Goal: Task Accomplishment & Management: Manage account settings

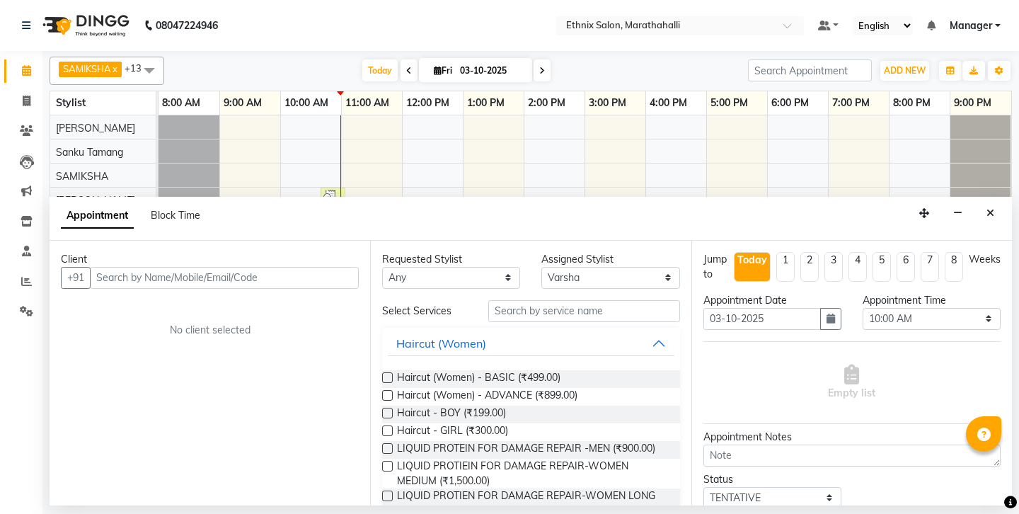
select select "92891"
select select "600"
select select "tentative"
click at [990, 202] on button "Close" at bounding box center [991, 213] width 21 height 22
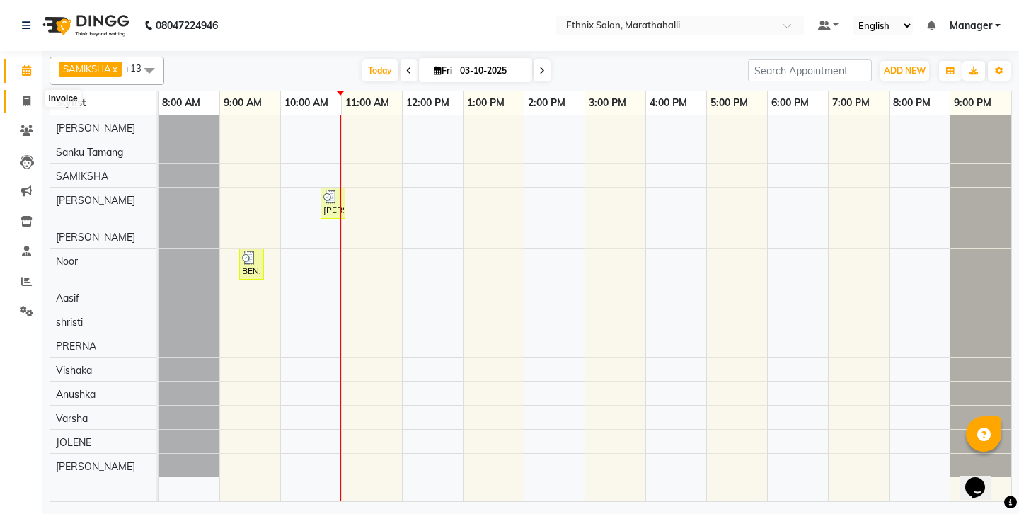
click at [29, 98] on icon at bounding box center [27, 101] width 8 height 11
select select "4783"
select select "service"
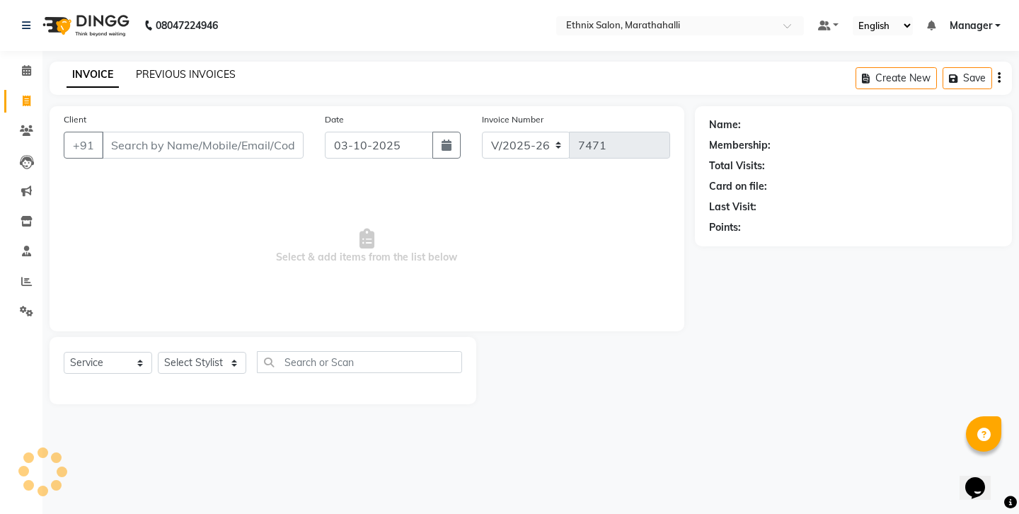
click at [153, 68] on link "PREVIOUS INVOICES" at bounding box center [186, 74] width 100 height 13
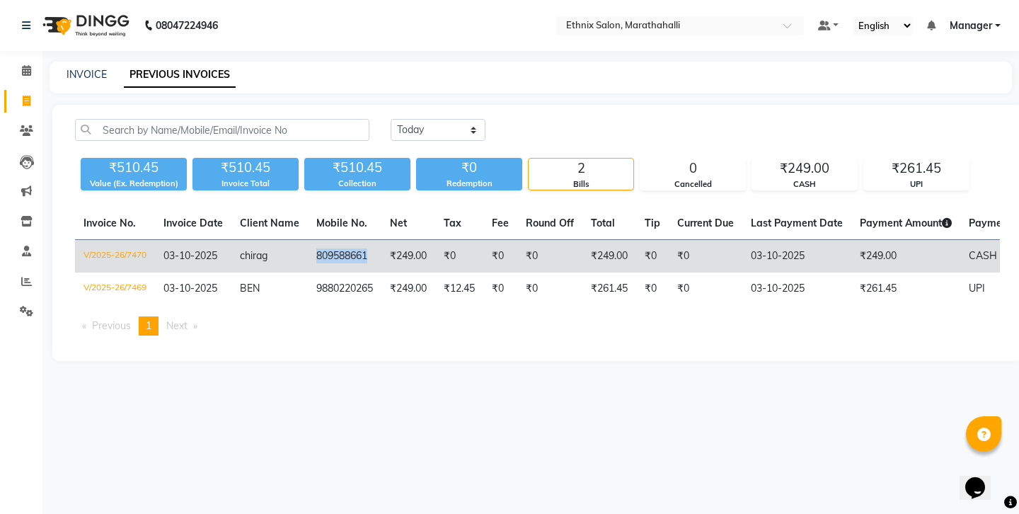
copy td "809588661"
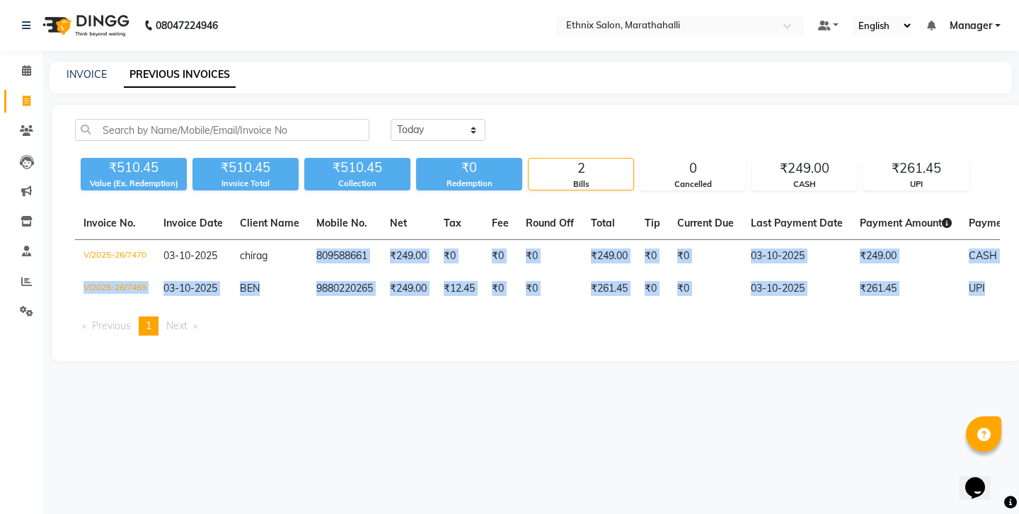
drag, startPoint x: 272, startPoint y: 219, endPoint x: 309, endPoint y: 265, distance: 59.4
click at [309, 265] on table "Invoice No. Invoice Date Client Name Mobile No. Net Tax Fee Round Off Total Tip…" at bounding box center [537, 256] width 925 height 98
click at [24, 125] on icon at bounding box center [26, 130] width 13 height 11
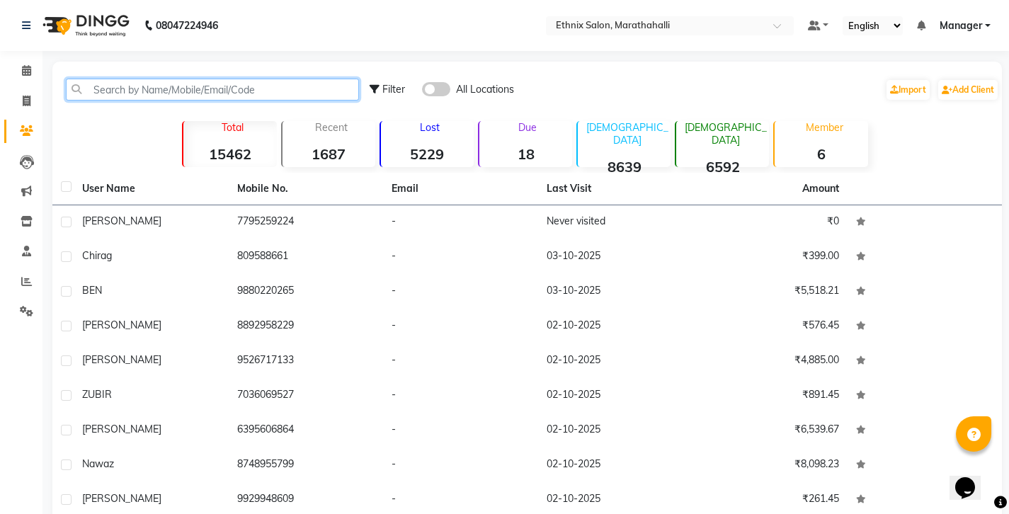
click at [169, 86] on input "text" at bounding box center [212, 90] width 293 height 22
paste input "809588661"
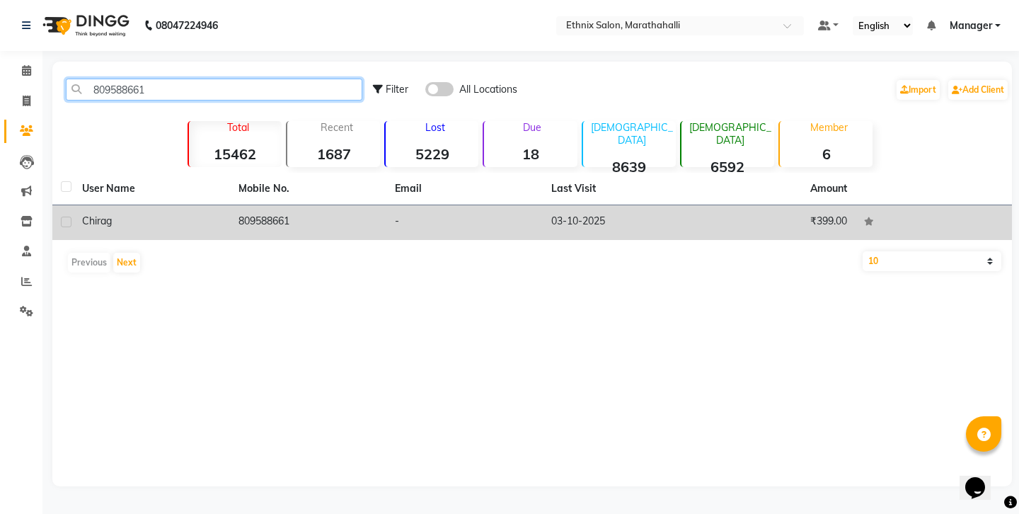
type input "809588661"
click at [236, 205] on td "809588661" at bounding box center [308, 222] width 156 height 35
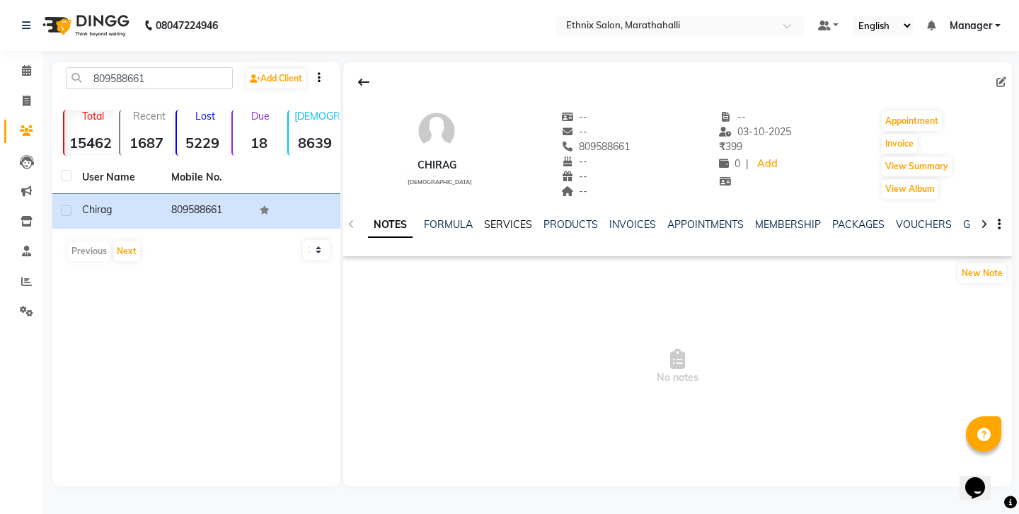
click at [486, 218] on link "SERVICES" at bounding box center [508, 224] width 48 height 13
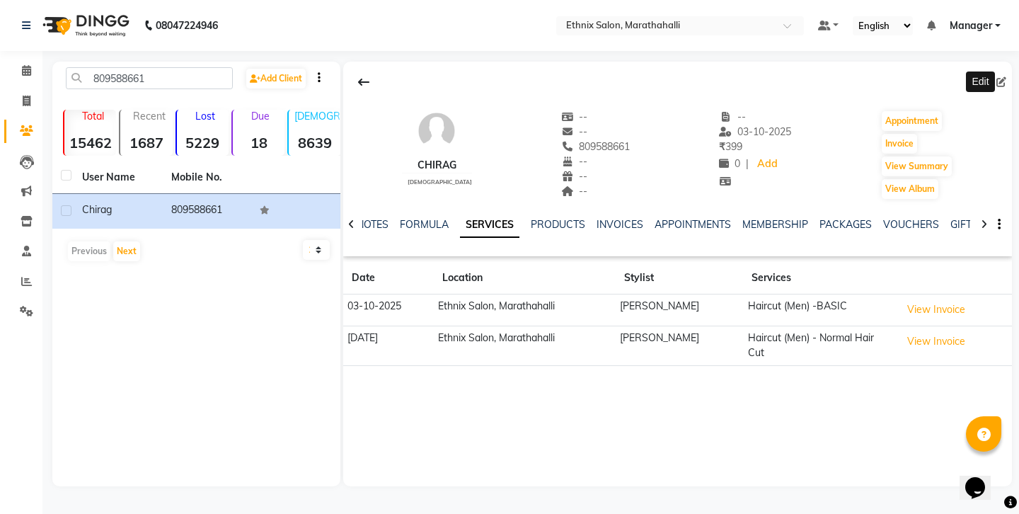
click at [1002, 79] on icon at bounding box center [1002, 82] width 10 height 10
select select "[DEMOGRAPHIC_DATA]"
select select
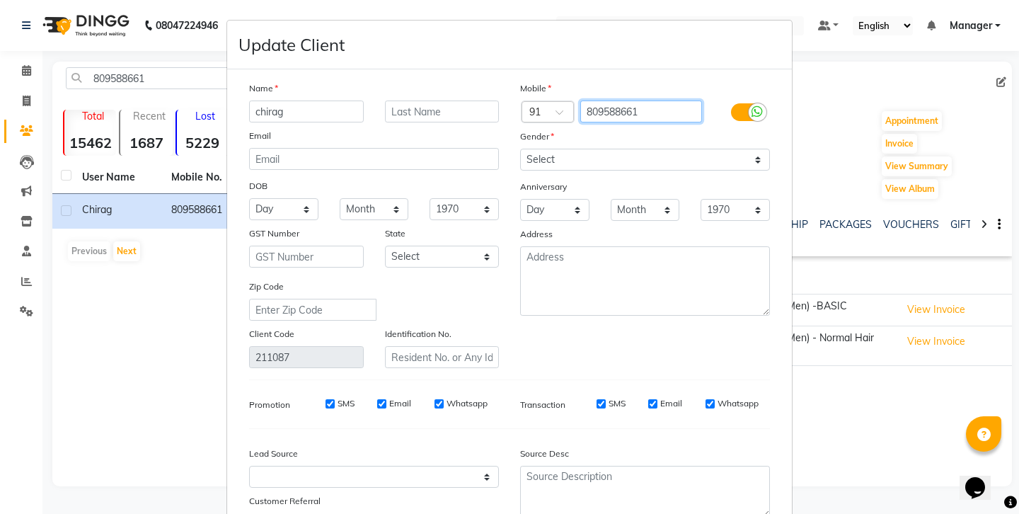
click at [653, 101] on input "809588661" at bounding box center [642, 112] width 122 height 22
click at [613, 101] on input "8095886611" at bounding box center [642, 112] width 122 height 22
type input "8095886611"
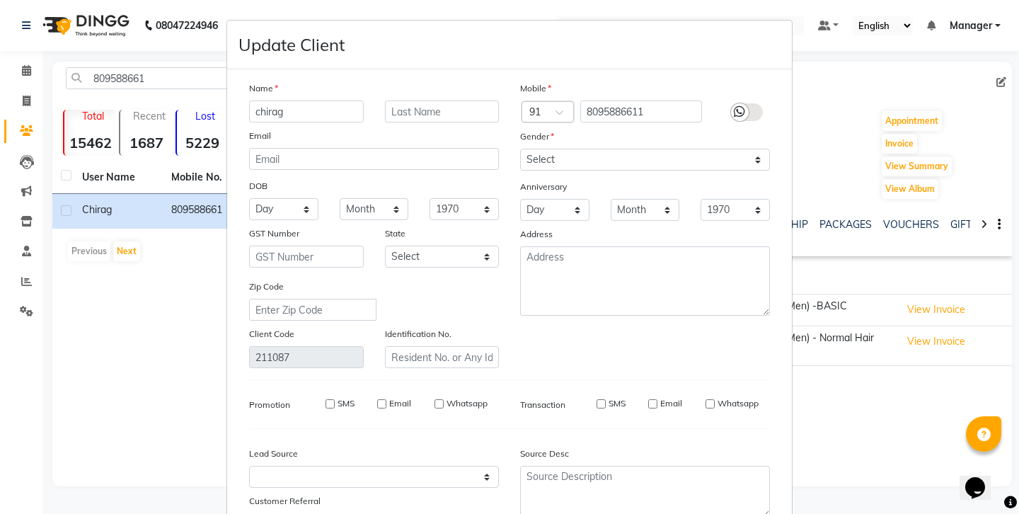
select select
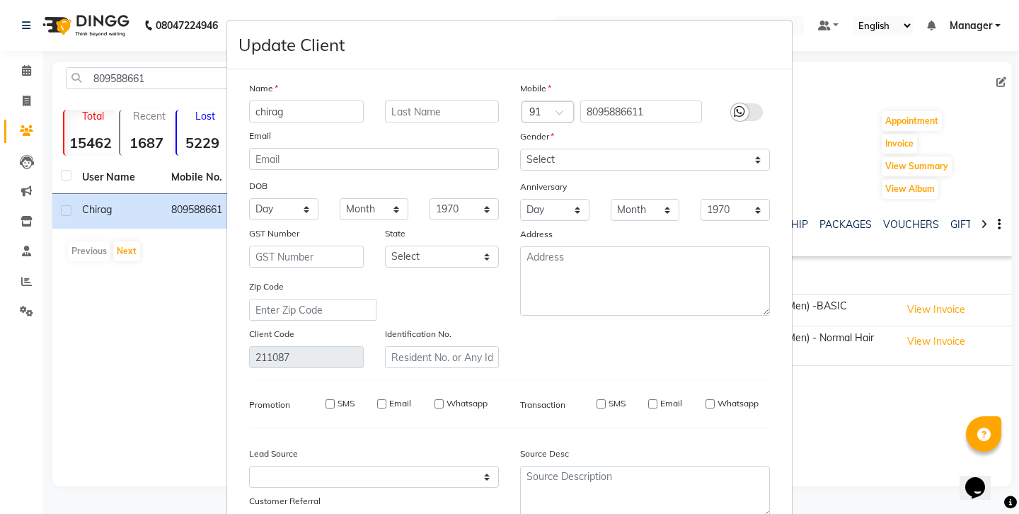
select select
checkbox input "false"
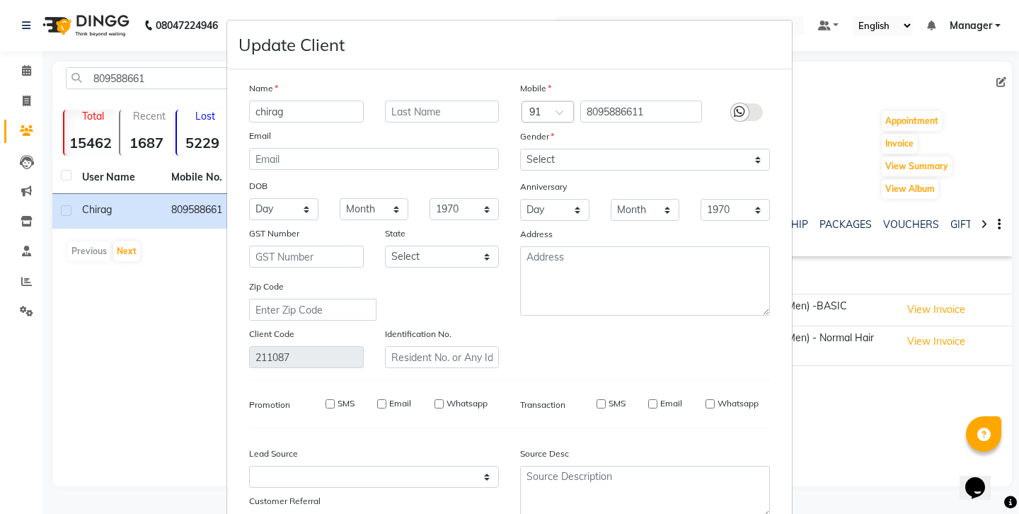
checkbox input "false"
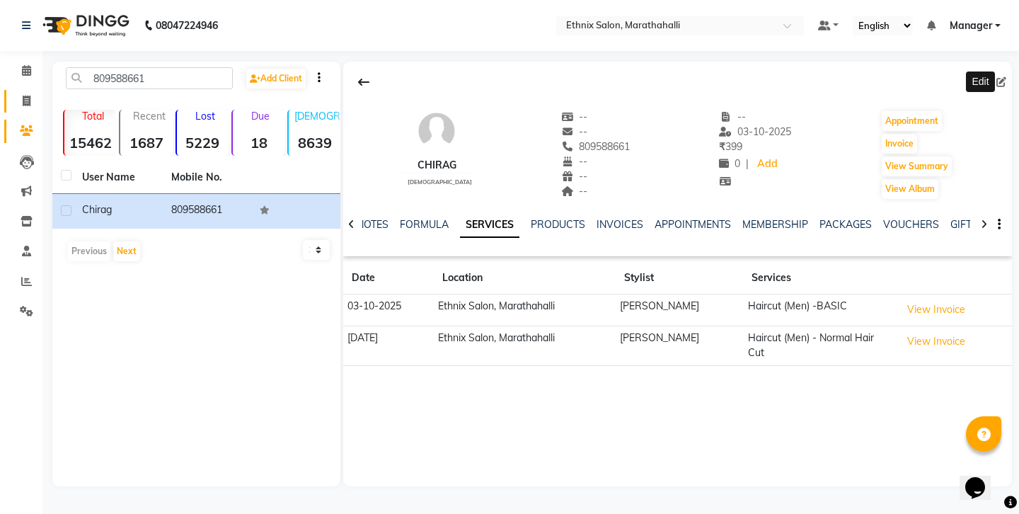
click at [21, 99] on span at bounding box center [26, 101] width 25 height 16
select select "service"
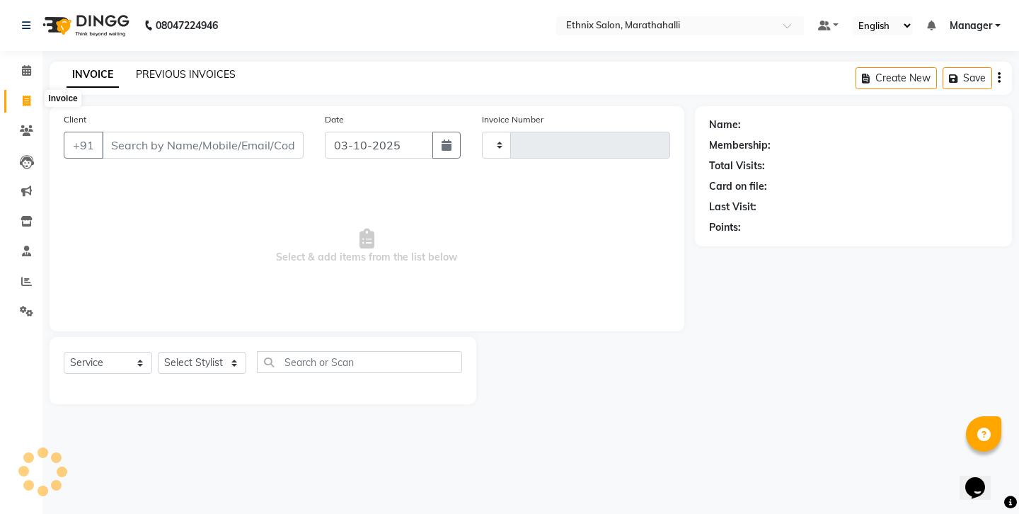
type input "7471"
select select "4783"
click at [192, 68] on link "PREVIOUS INVOICES" at bounding box center [186, 74] width 100 height 13
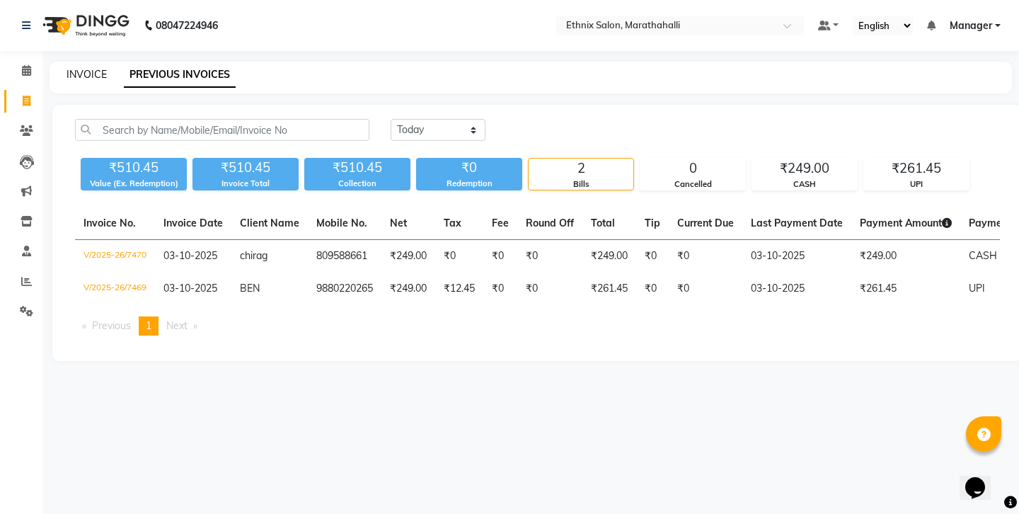
click at [69, 68] on link "INVOICE" at bounding box center [87, 74] width 40 height 13
select select "4783"
select select "service"
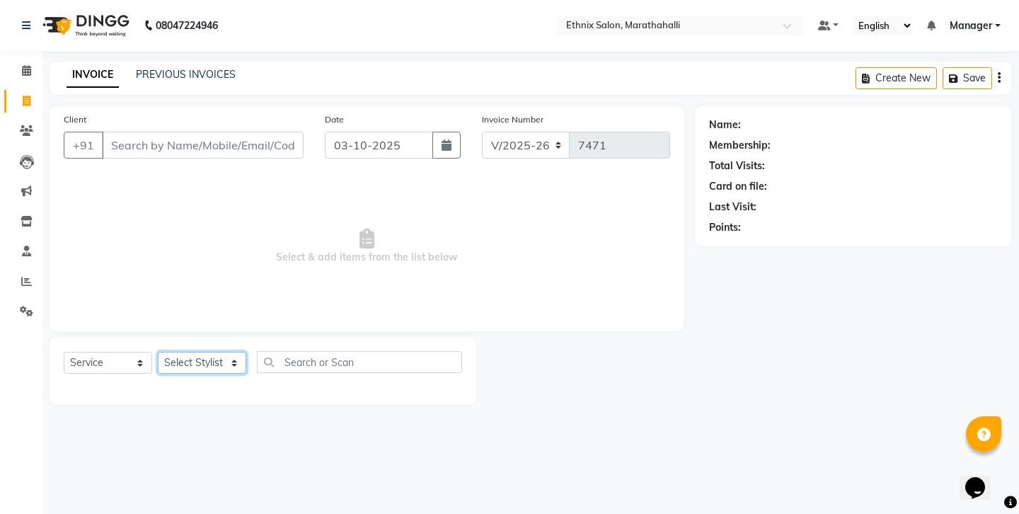
select select "72187"
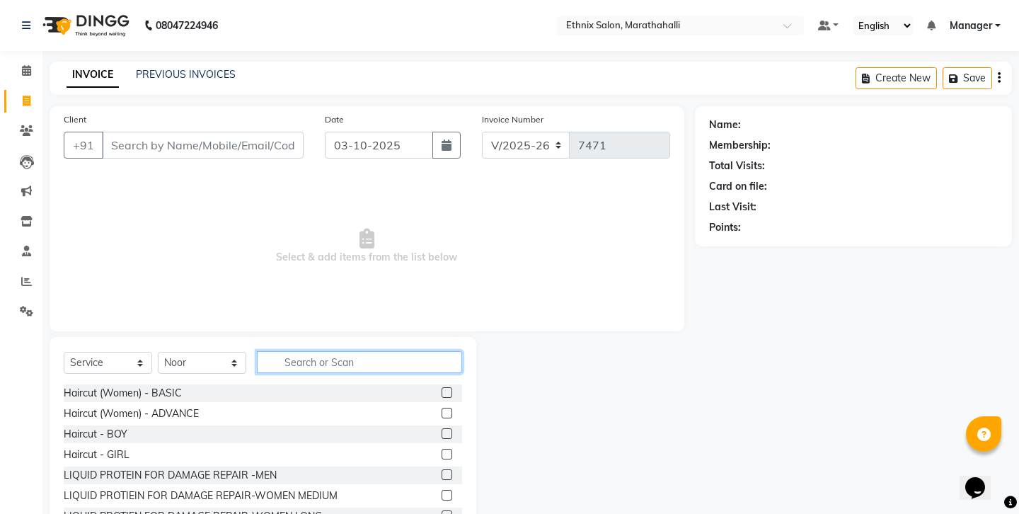
click at [305, 351] on input "text" at bounding box center [359, 362] width 205 height 22
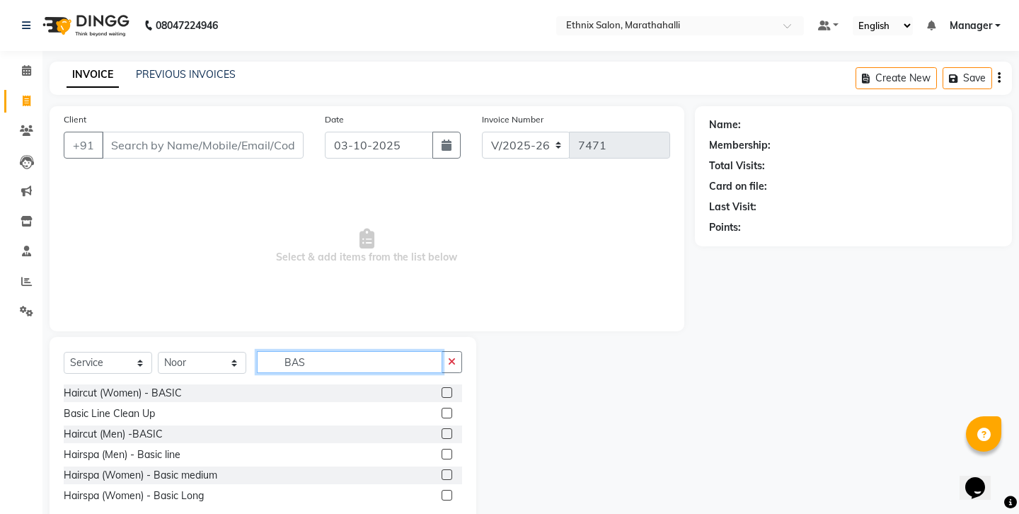
type input "BAS"
click at [452, 425] on div at bounding box center [452, 434] width 21 height 18
click at [452, 428] on label at bounding box center [447, 433] width 11 height 11
click at [451, 430] on input "checkbox" at bounding box center [446, 434] width 9 height 9
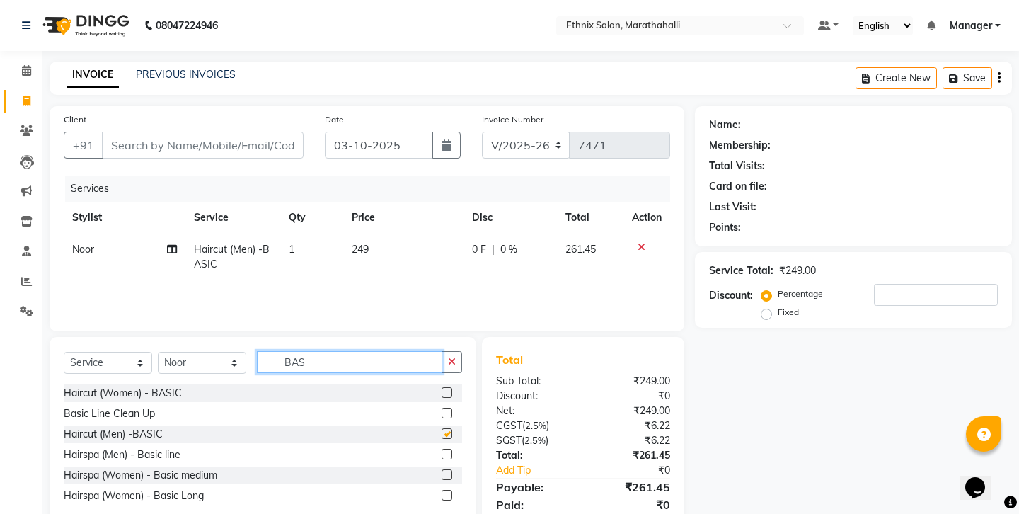
click at [442, 351] on input "BAS" at bounding box center [349, 362] width 185 height 22
checkbox input "false"
click at [451, 351] on button "button" at bounding box center [452, 362] width 21 height 22
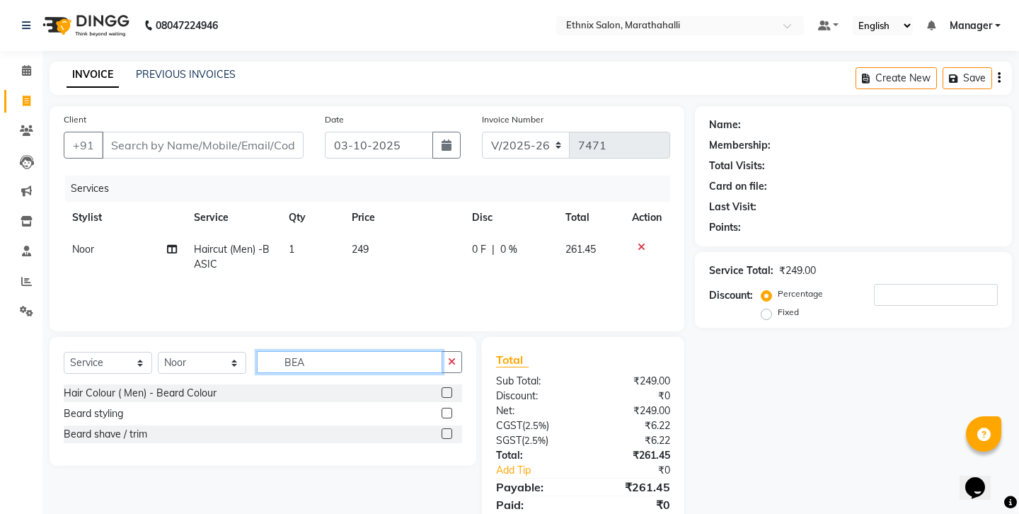
type input "BEA"
click at [451, 428] on label at bounding box center [447, 433] width 11 height 11
click at [451, 430] on input "checkbox" at bounding box center [446, 434] width 9 height 9
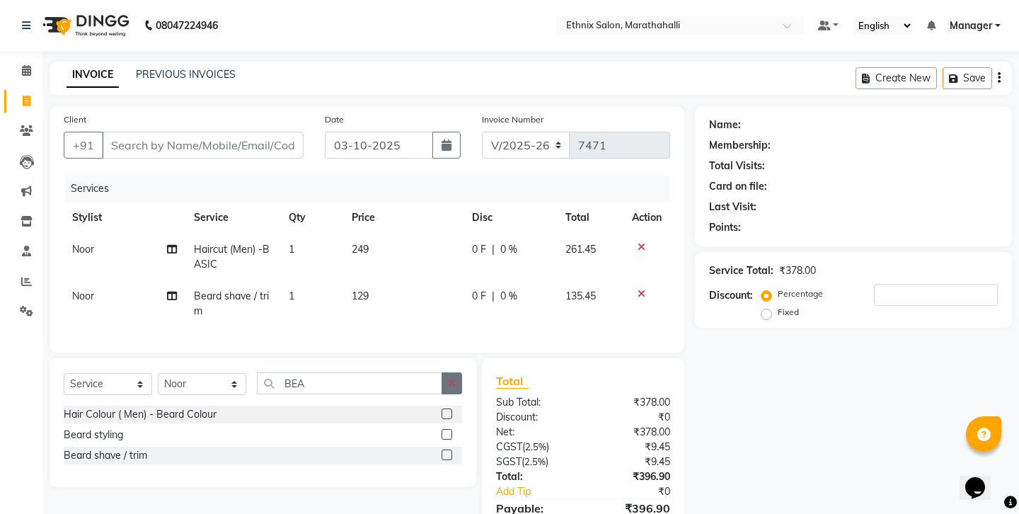
checkbox input "false"
drag, startPoint x: 457, startPoint y: 336, endPoint x: 383, endPoint y: 341, distance: 74.5
click at [451, 372] on button "button" at bounding box center [452, 383] width 21 height 22
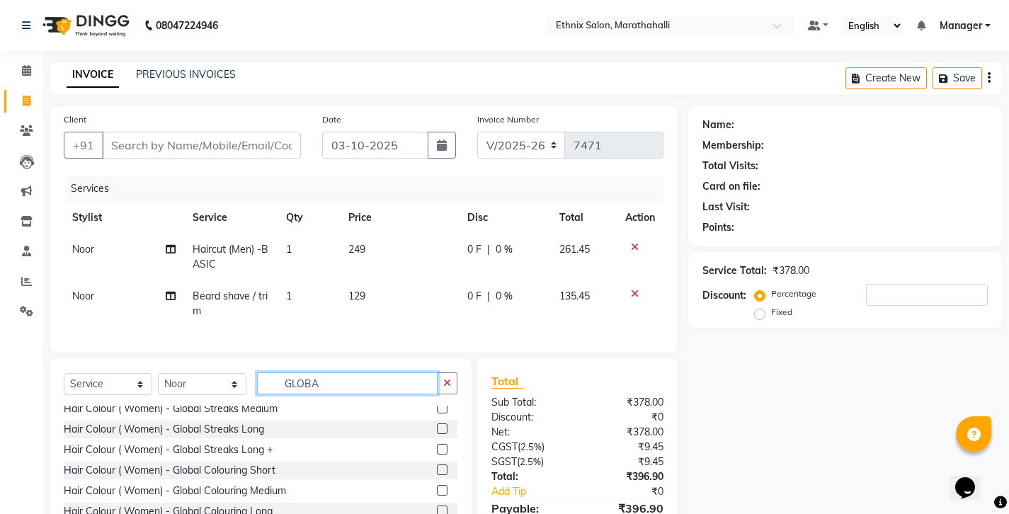
scroll to position [18, 0]
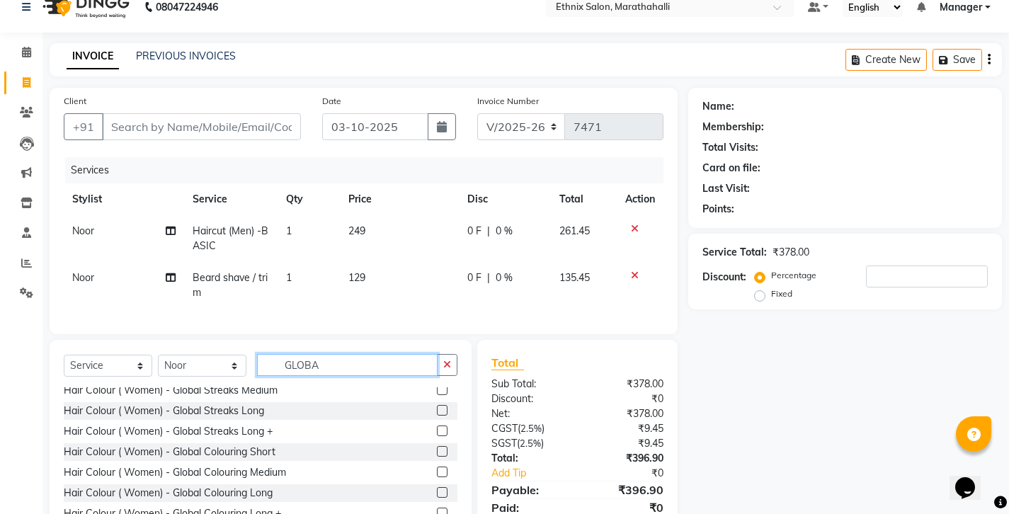
type input "GLOBA"
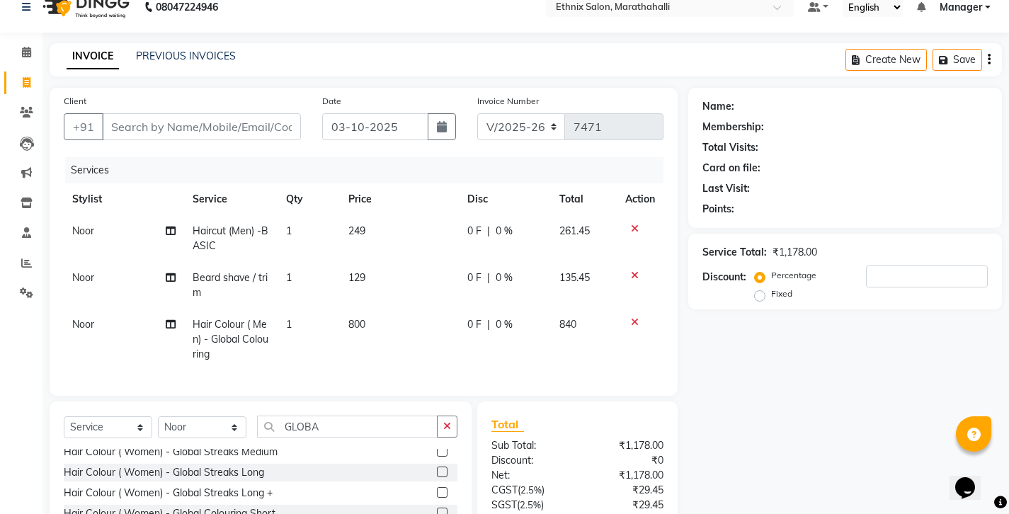
checkbox input "false"
click at [166, 113] on input "Client" at bounding box center [201, 126] width 199 height 27
type input "9"
type input "0"
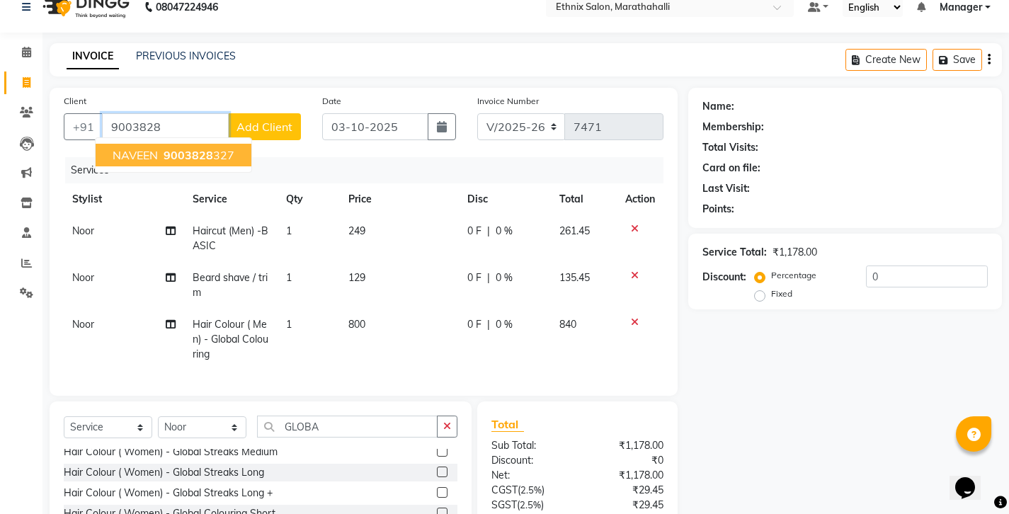
click at [188, 144] on button "NAVEEN 9003828 327" at bounding box center [174, 155] width 156 height 23
type input "9003828327"
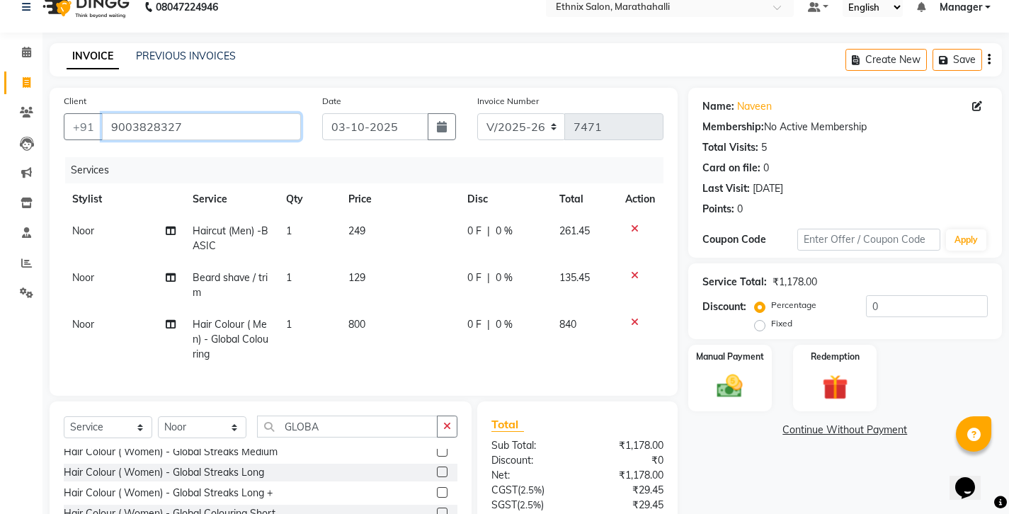
click at [120, 113] on input "9003828327" at bounding box center [201, 126] width 199 height 27
click at [972, 54] on button "Save" at bounding box center [957, 60] width 50 height 22
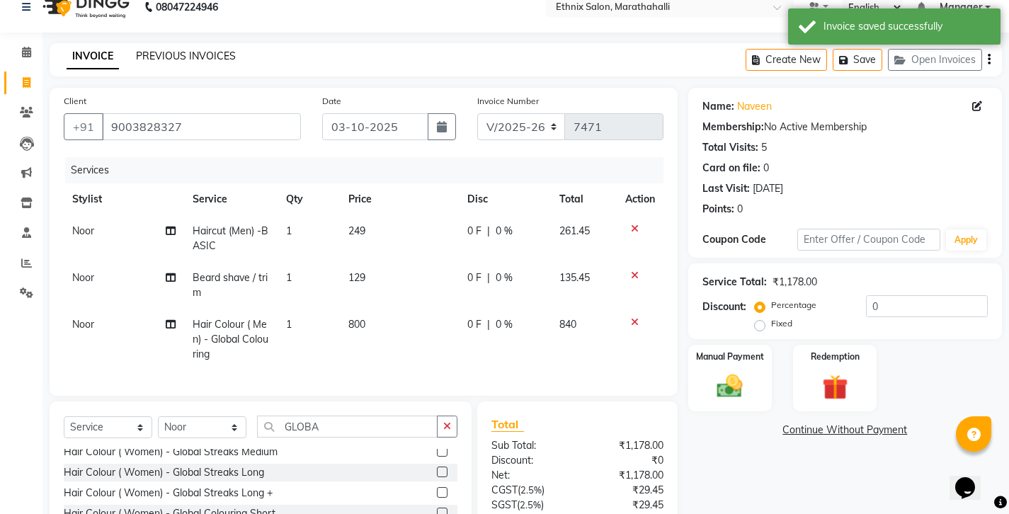
click at [161, 51] on link "PREVIOUS INVOICES" at bounding box center [186, 56] width 100 height 13
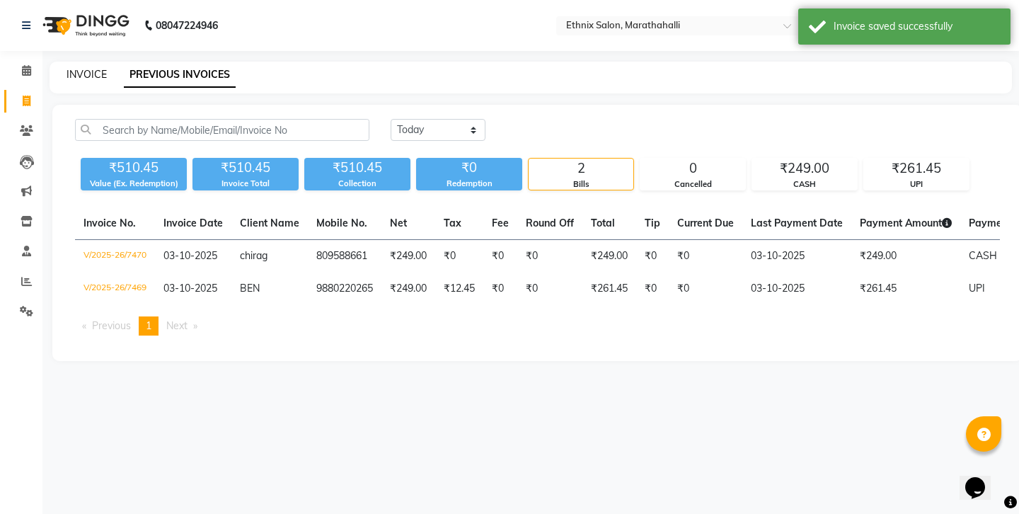
click at [72, 69] on link "INVOICE" at bounding box center [87, 74] width 40 height 13
select select "4783"
select select "service"
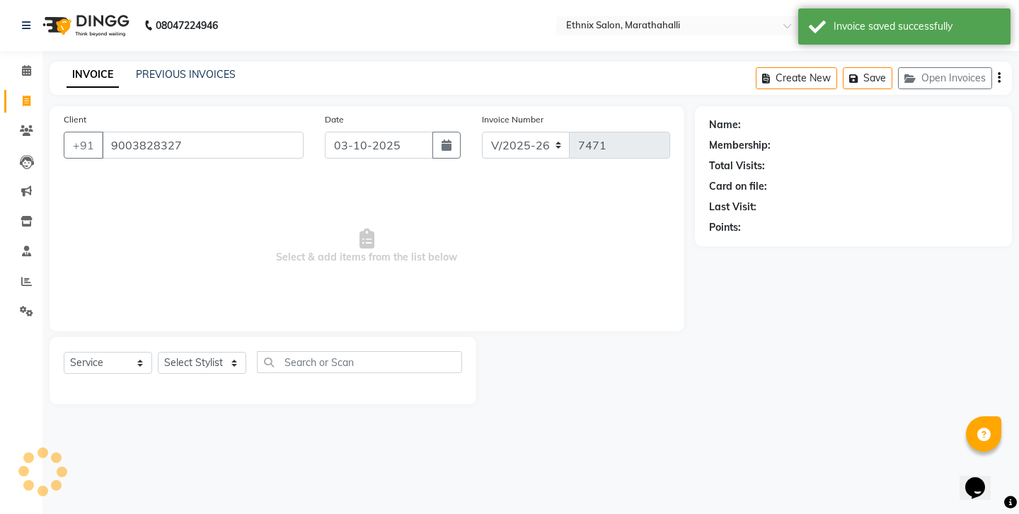
type input "9003828327"
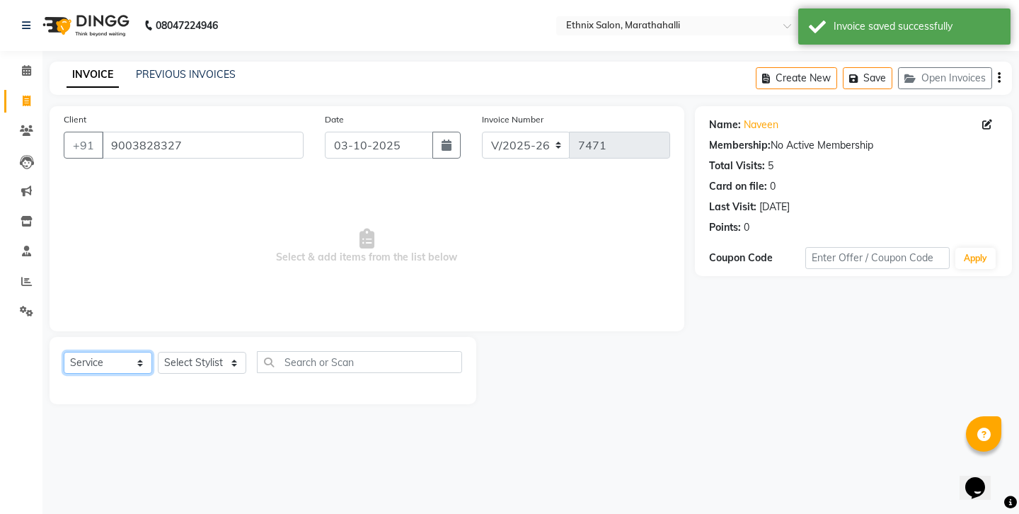
select select "P"
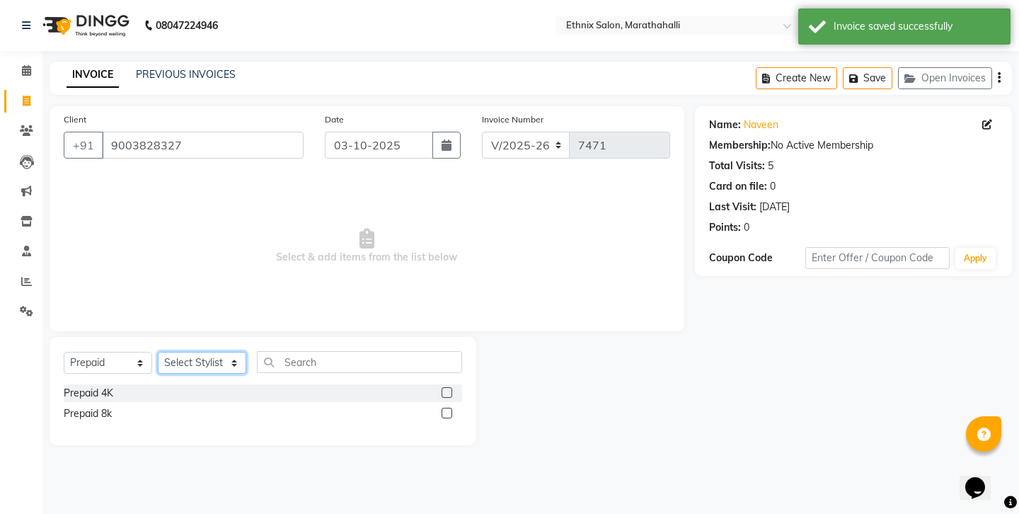
select select "29407"
click at [445, 384] on div "Prepaid 4K" at bounding box center [263, 393] width 399 height 18
click at [450, 387] on label at bounding box center [447, 392] width 11 height 11
click at [450, 389] on input "checkbox" at bounding box center [446, 393] width 9 height 9
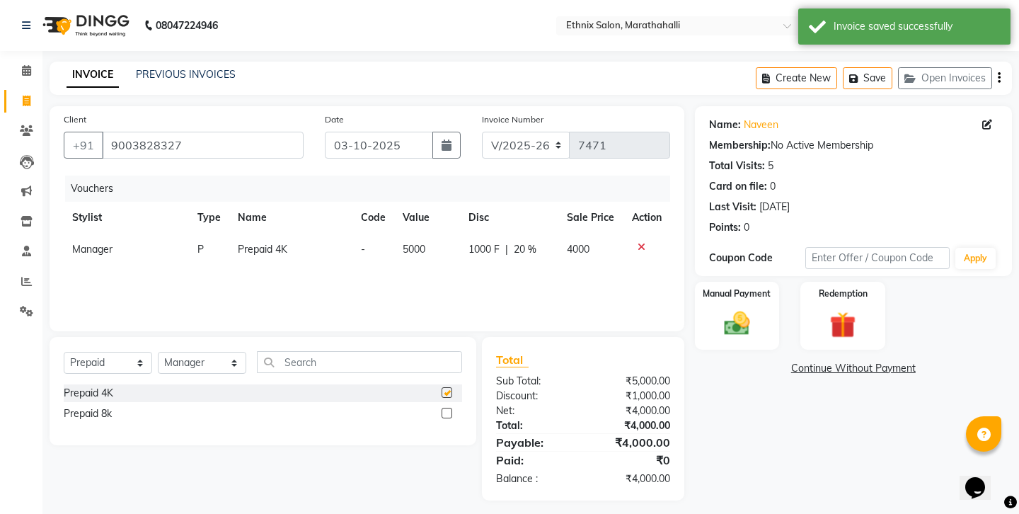
checkbox input "false"
click at [739, 309] on img at bounding box center [737, 324] width 44 height 31
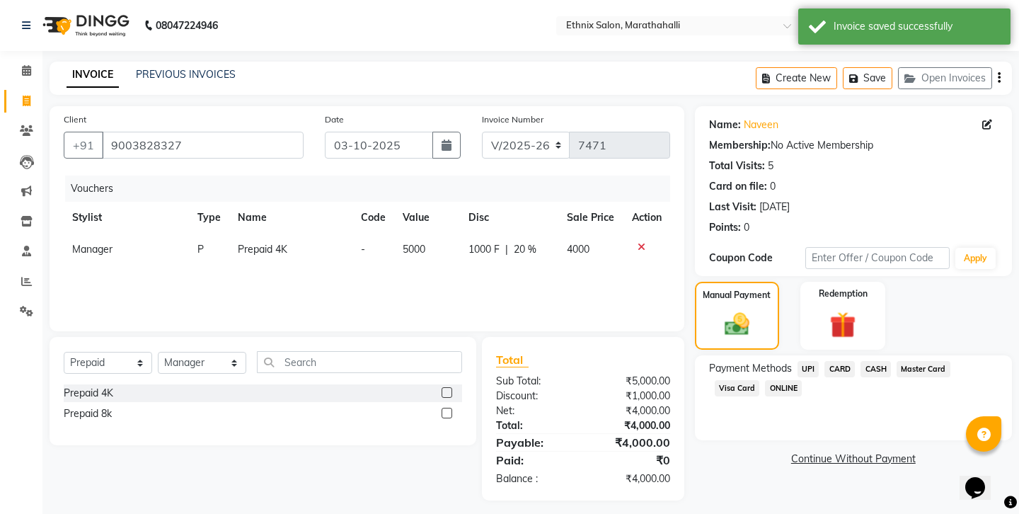
click at [798, 361] on span "UPI" at bounding box center [809, 369] width 22 height 16
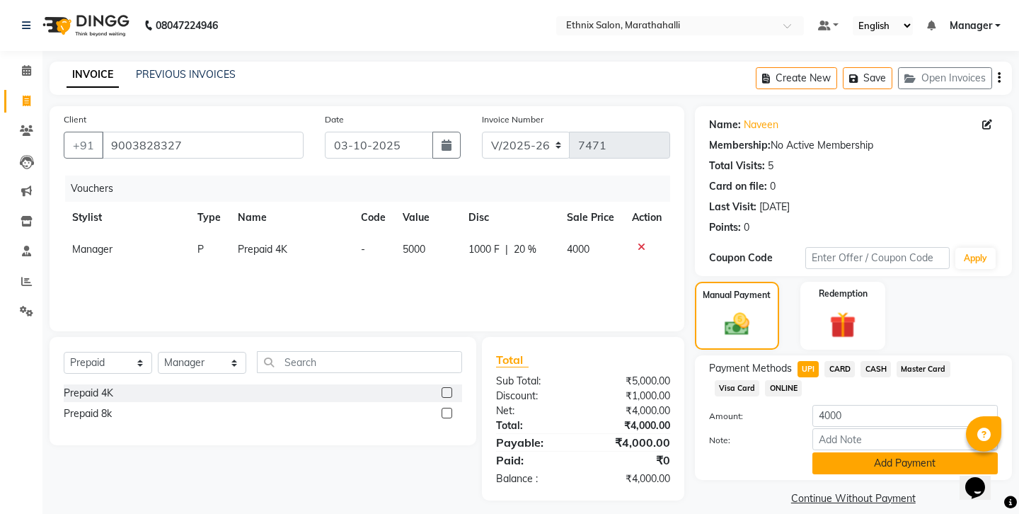
click at [862, 452] on button "Add Payment" at bounding box center [905, 463] width 185 height 22
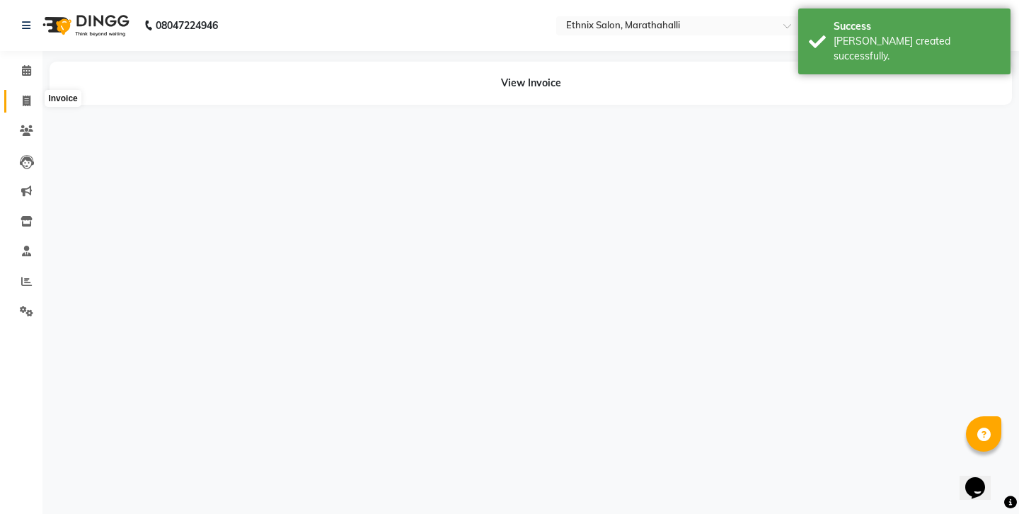
click at [18, 102] on span at bounding box center [26, 101] width 25 height 16
select select "4783"
select select "service"
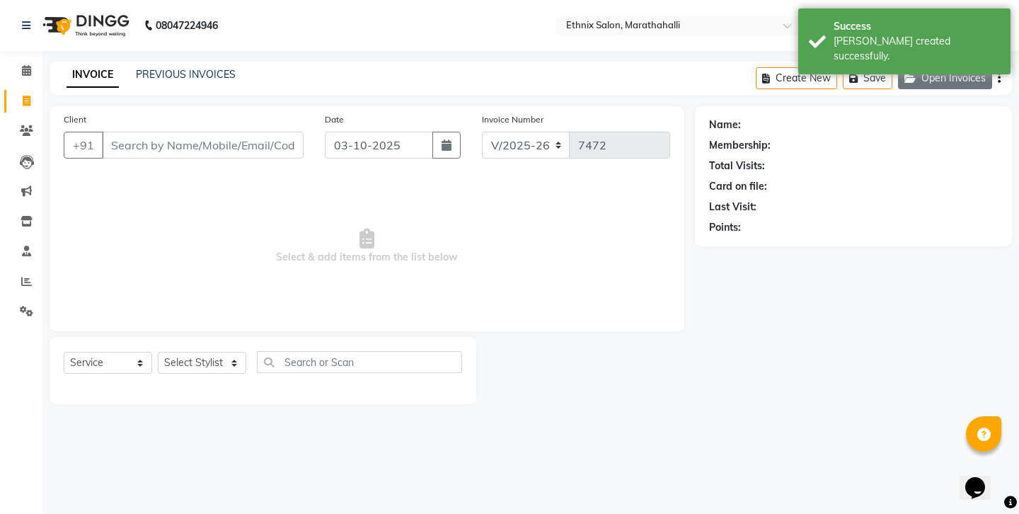
click at [937, 76] on button "Open Invoices" at bounding box center [945, 78] width 94 height 22
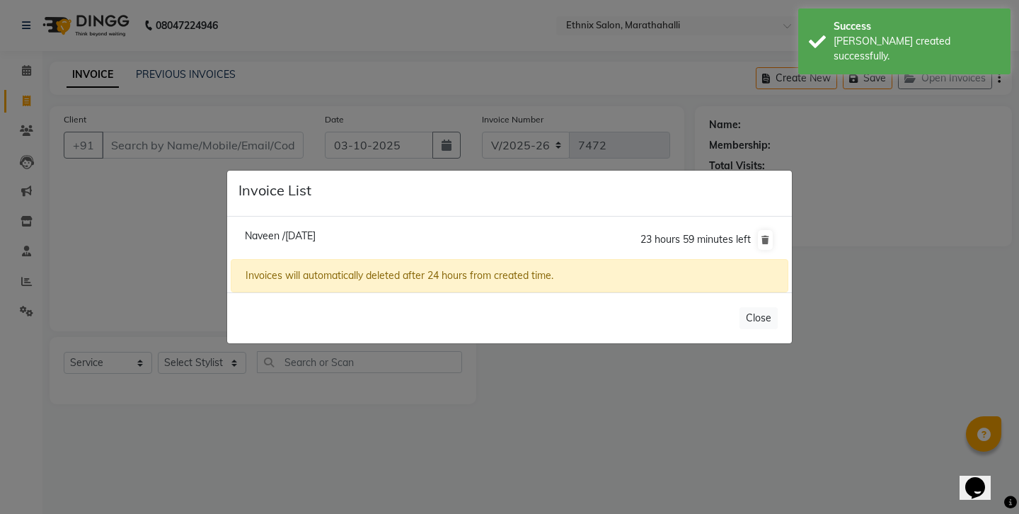
click at [299, 234] on span "Naveen /[DATE]" at bounding box center [280, 235] width 71 height 13
type input "9003828327"
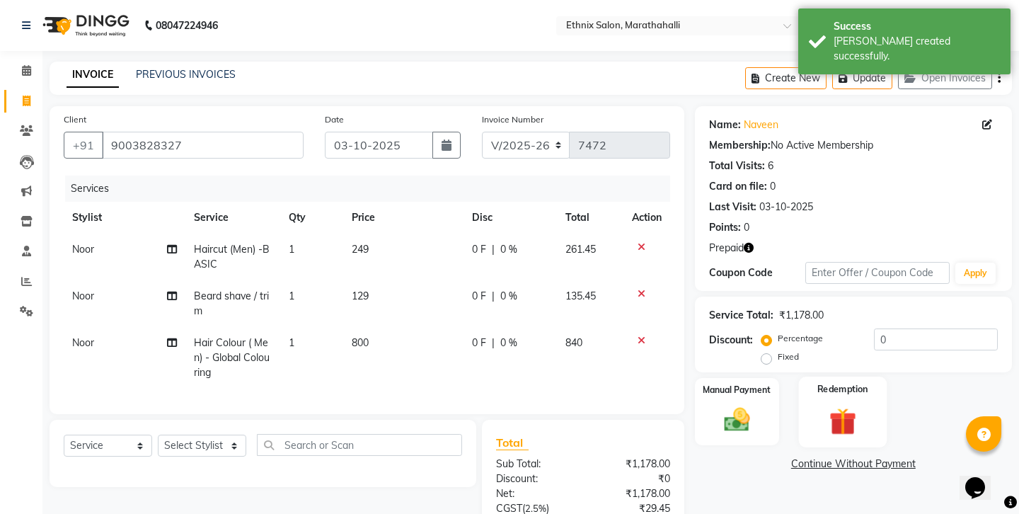
click at [833, 382] on label "Redemption" at bounding box center [843, 388] width 51 height 13
click at [831, 463] on span "1" at bounding box center [835, 467] width 8 height 8
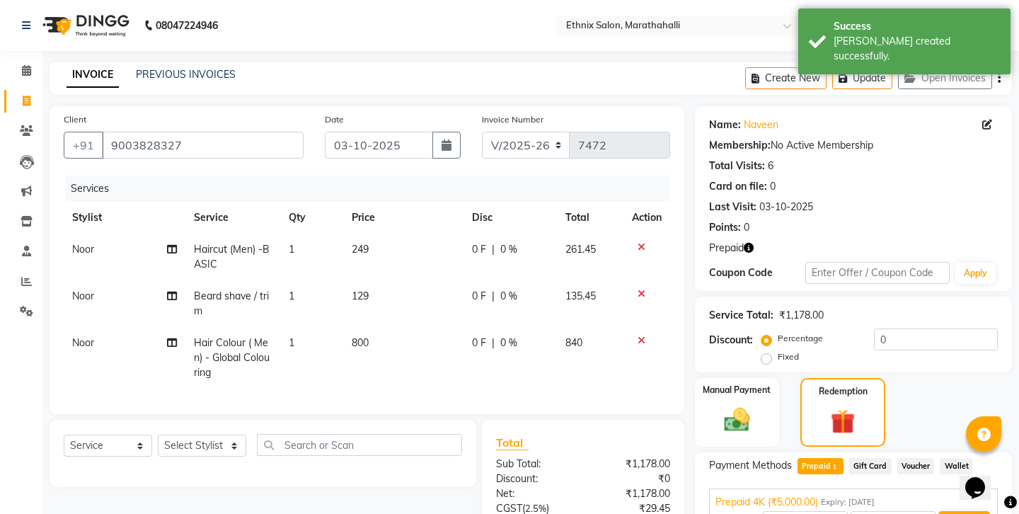
click at [956, 511] on button "Add" at bounding box center [965, 523] width 52 height 24
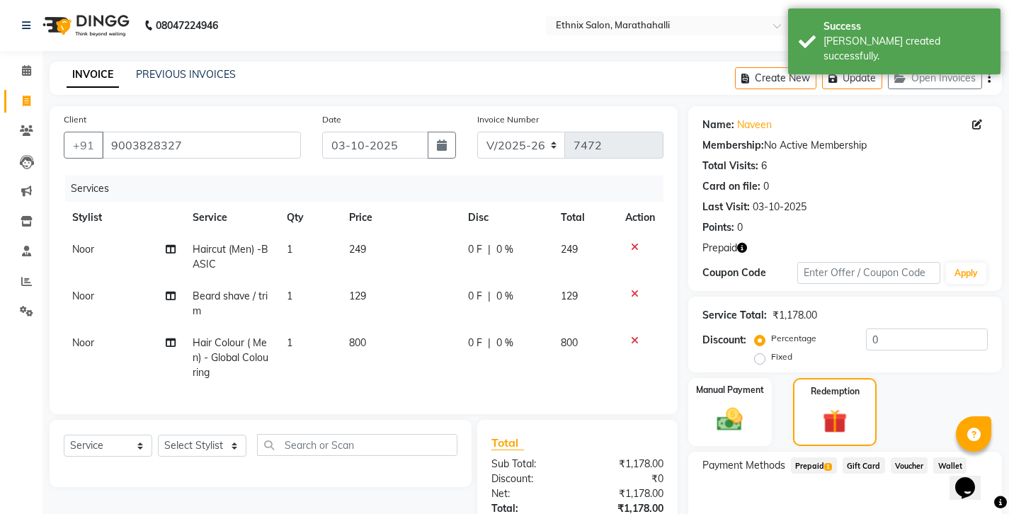
scroll to position [61, 0]
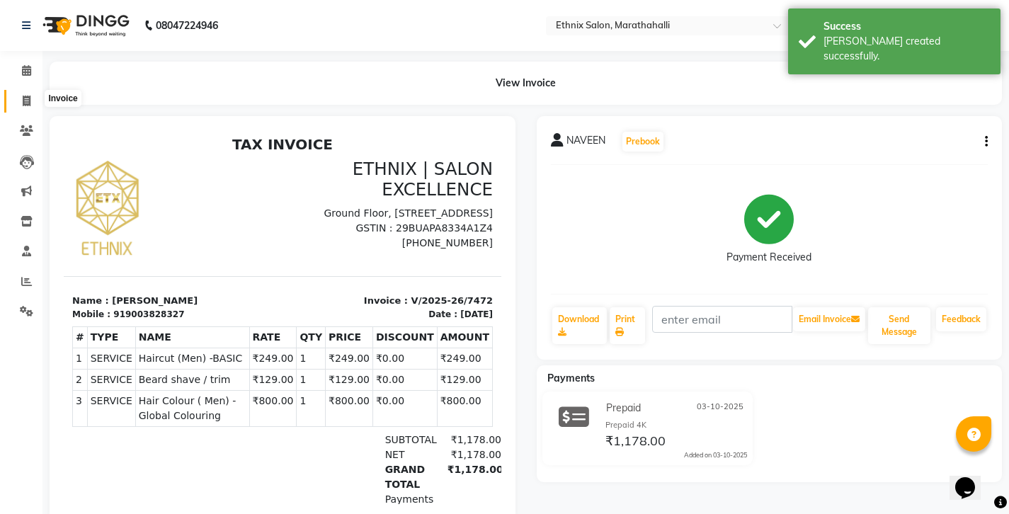
click at [28, 99] on icon at bounding box center [27, 101] width 8 height 11
select select "4783"
select select "service"
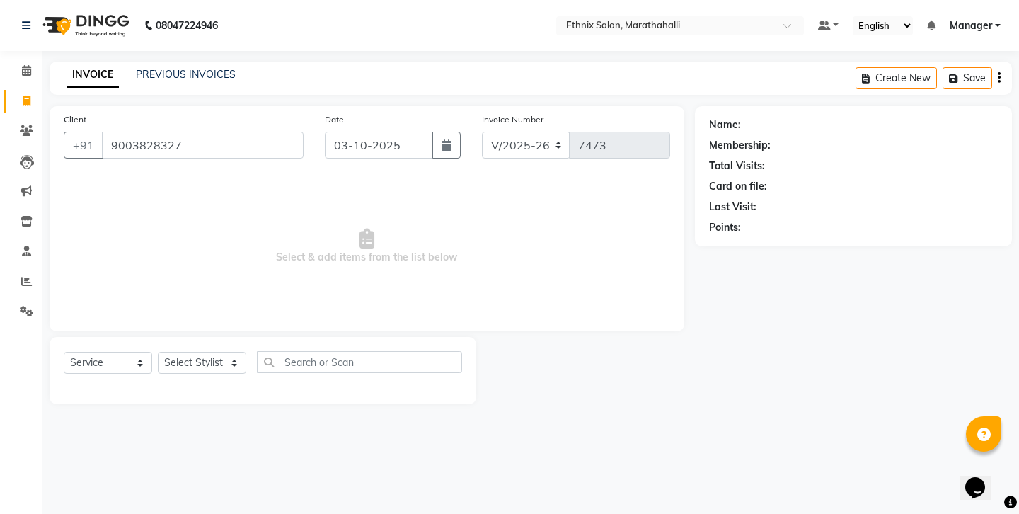
type input "9003828327"
click at [744, 243] on icon "button" at bounding box center [749, 248] width 10 height 10
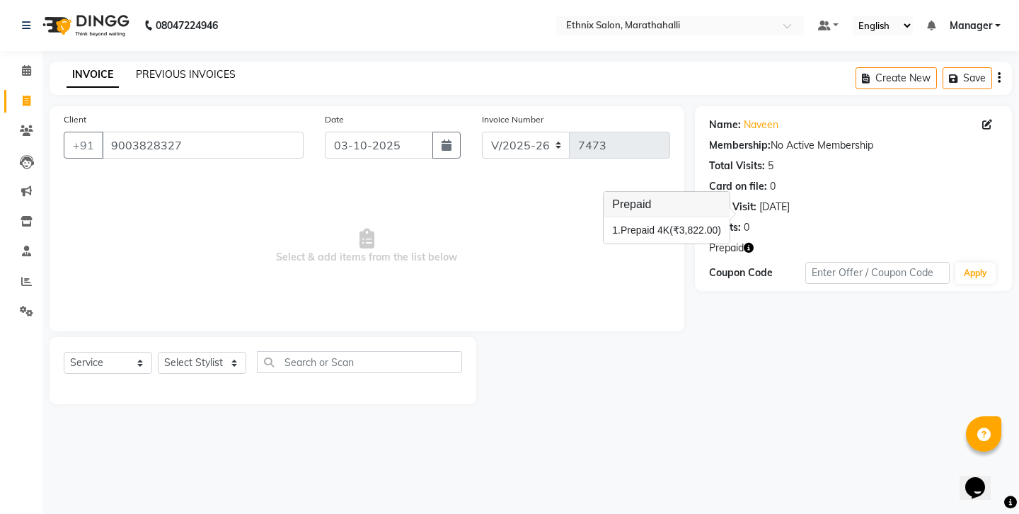
click at [185, 69] on link "PREVIOUS INVOICES" at bounding box center [186, 74] width 100 height 13
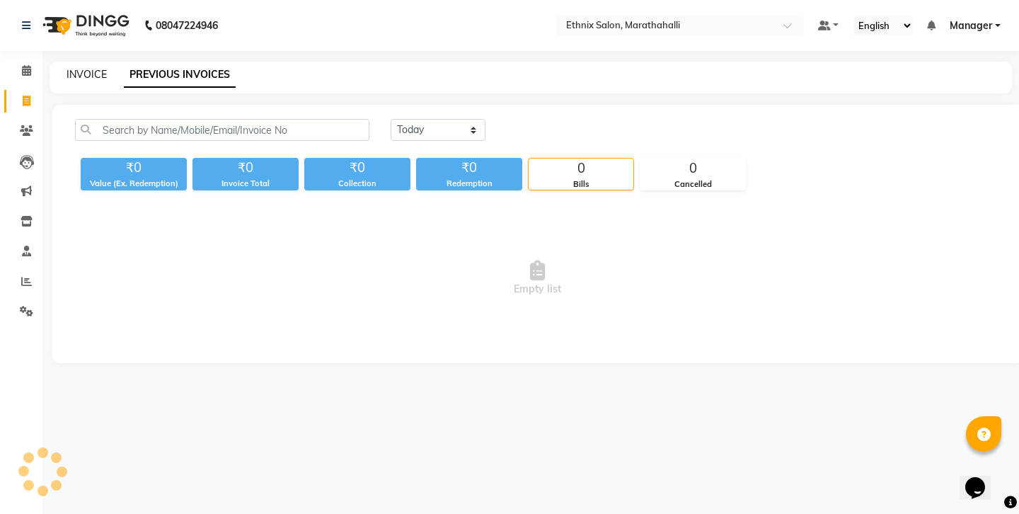
click at [82, 69] on link "INVOICE" at bounding box center [87, 74] width 40 height 13
select select "service"
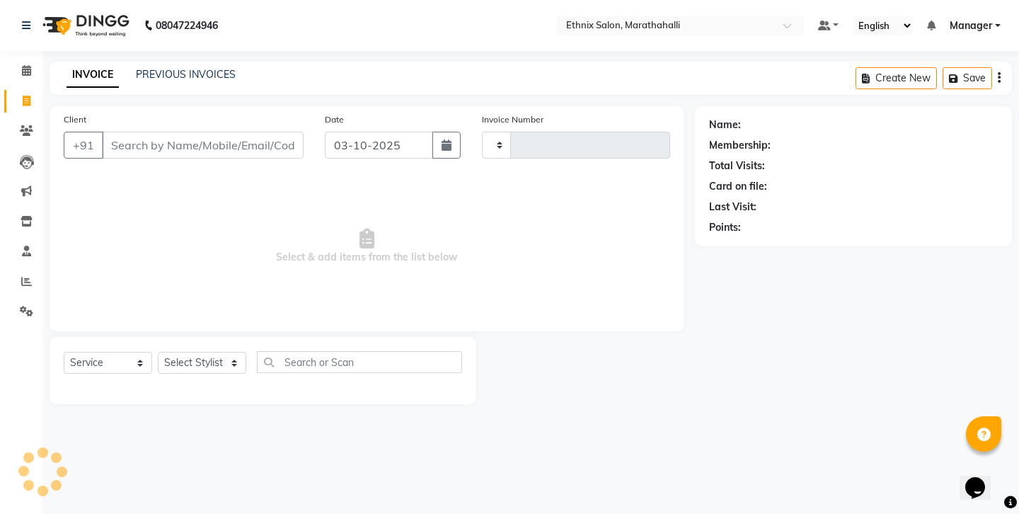
type input "7473"
select select "4783"
click at [152, 132] on input "Client" at bounding box center [203, 145] width 202 height 27
click at [130, 132] on input "Client" at bounding box center [203, 145] width 202 height 27
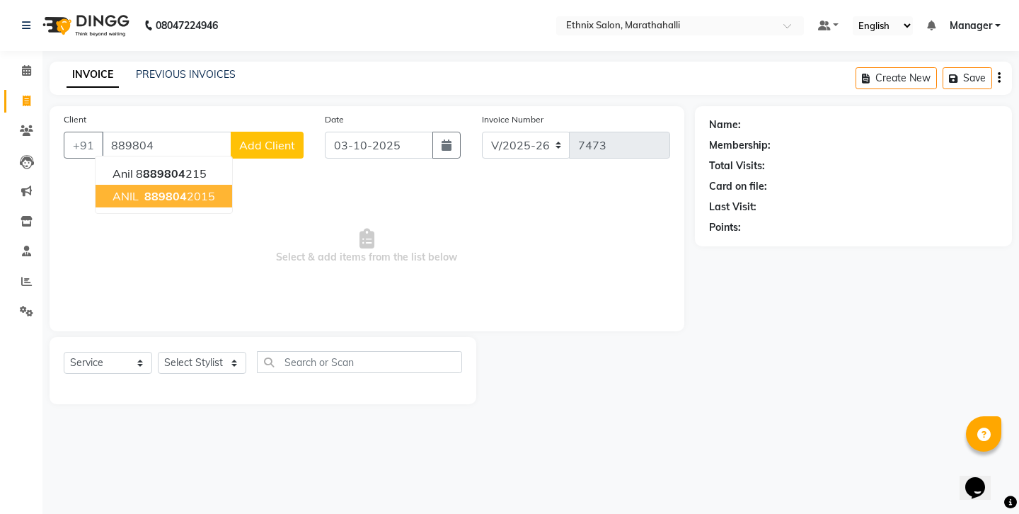
click at [156, 189] on span "889804" at bounding box center [165, 196] width 42 height 14
type input "8898042015"
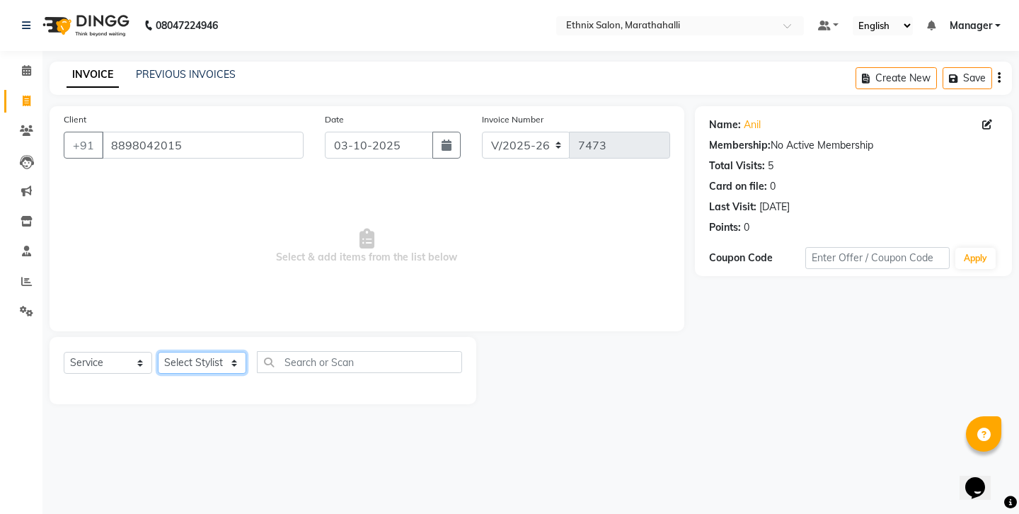
click at [181, 352] on select "Select Stylist [PERSON_NAME] Abhishek [PERSON_NAME] [PERSON_NAME] [PERSON_NAME]…" at bounding box center [202, 363] width 88 height 22
select select "57548"
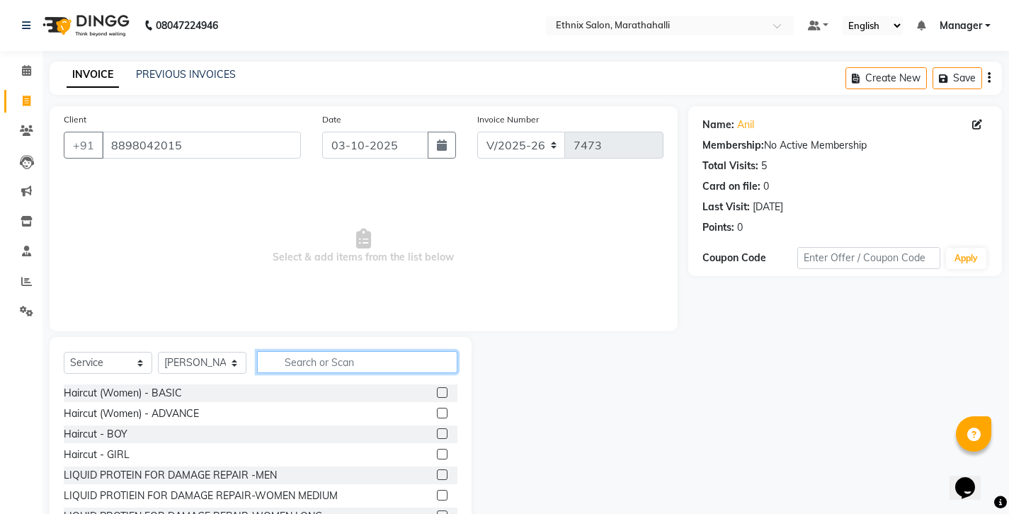
click at [318, 351] on input "text" at bounding box center [357, 362] width 200 height 22
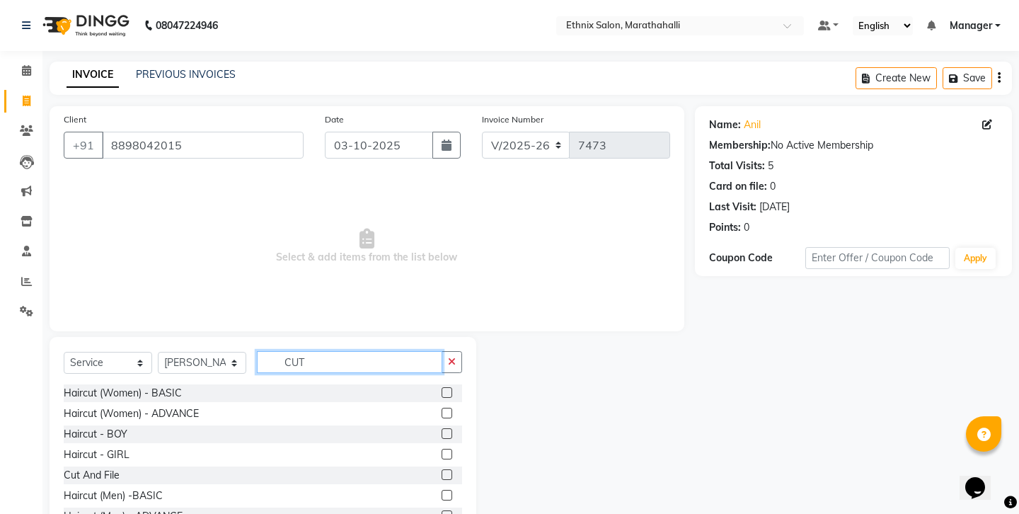
type input "CUT"
click at [452, 490] on label at bounding box center [447, 495] width 11 height 11
click at [451, 491] on input "checkbox" at bounding box center [446, 495] width 9 height 9
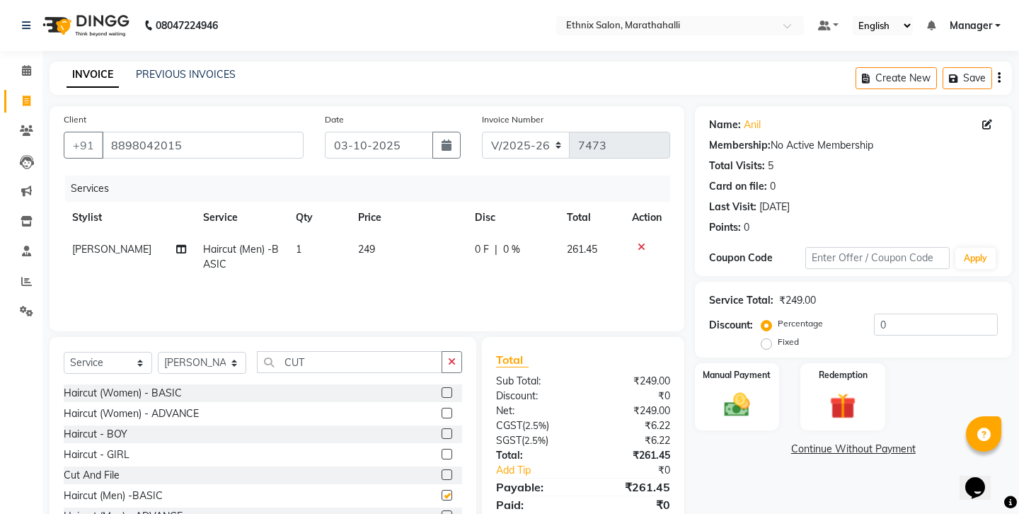
checkbox input "false"
click at [305, 351] on input "CUT" at bounding box center [349, 362] width 185 height 22
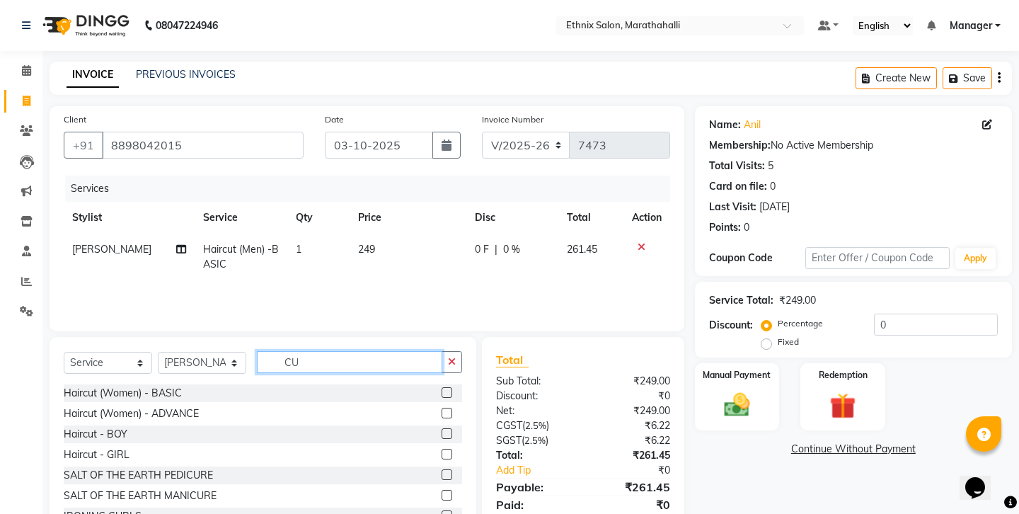
type input "C"
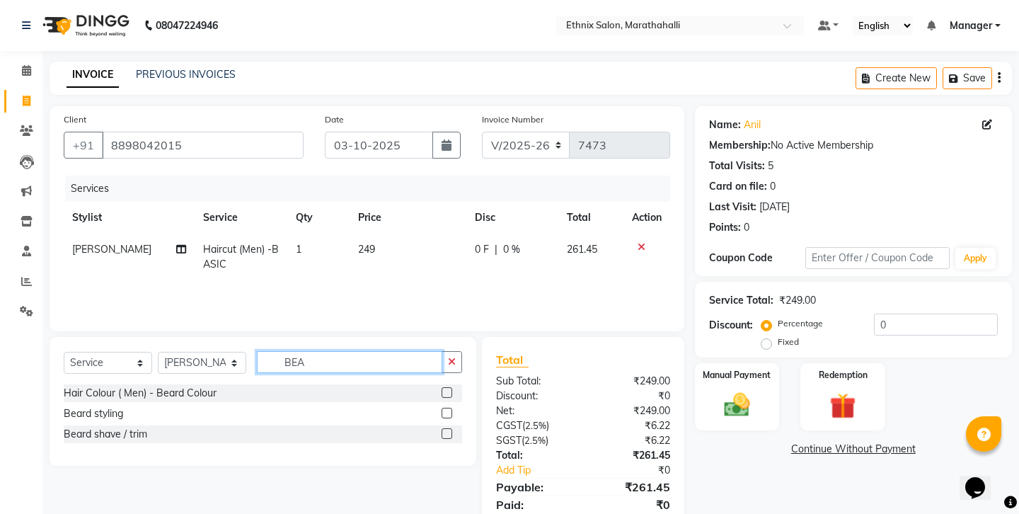
type input "BEA"
click at [452, 428] on label at bounding box center [447, 433] width 11 height 11
click at [451, 430] on input "checkbox" at bounding box center [446, 434] width 9 height 9
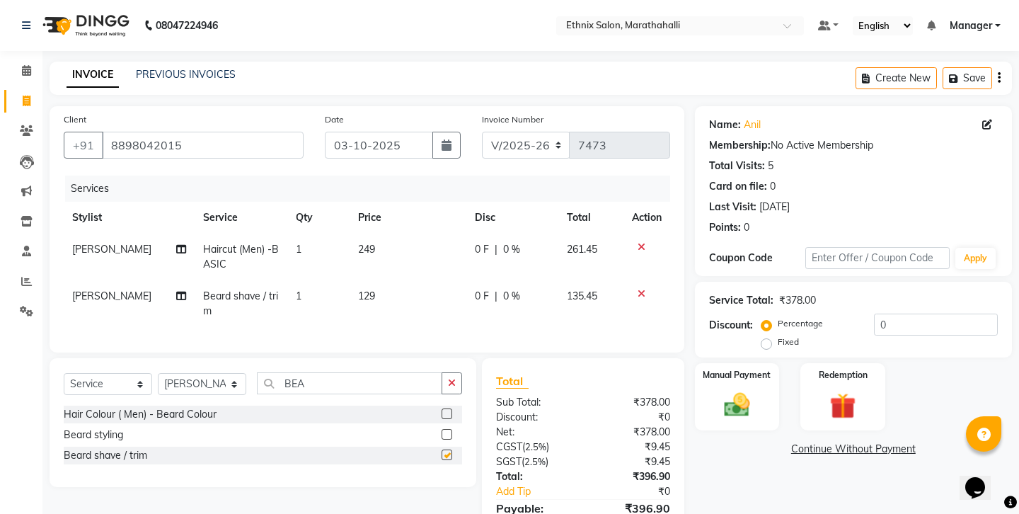
checkbox input "false"
click at [1001, 78] on icon "button" at bounding box center [999, 78] width 3 height 1
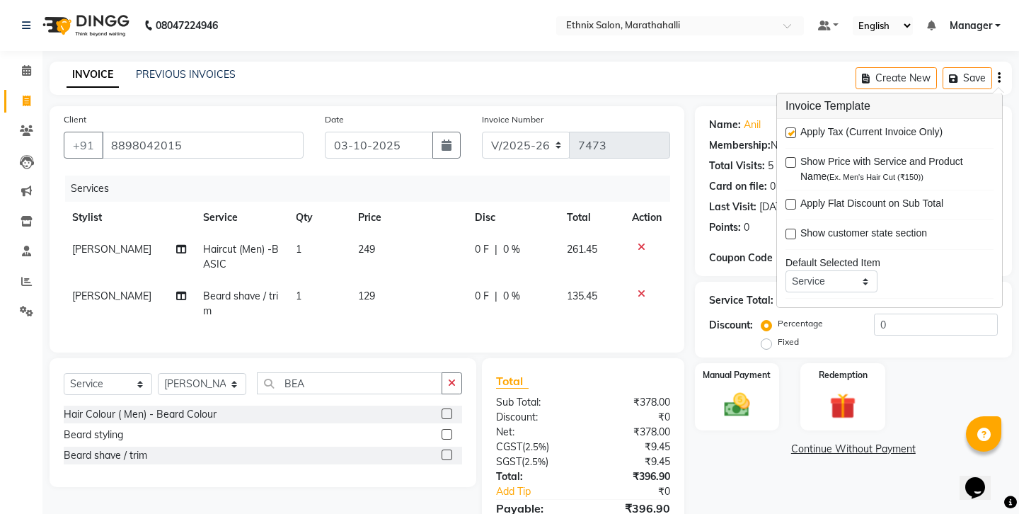
click at [790, 127] on label at bounding box center [791, 132] width 11 height 11
click at [790, 129] on input "checkbox" at bounding box center [790, 133] width 9 height 9
checkbox input "false"
click at [743, 389] on img at bounding box center [737, 404] width 44 height 31
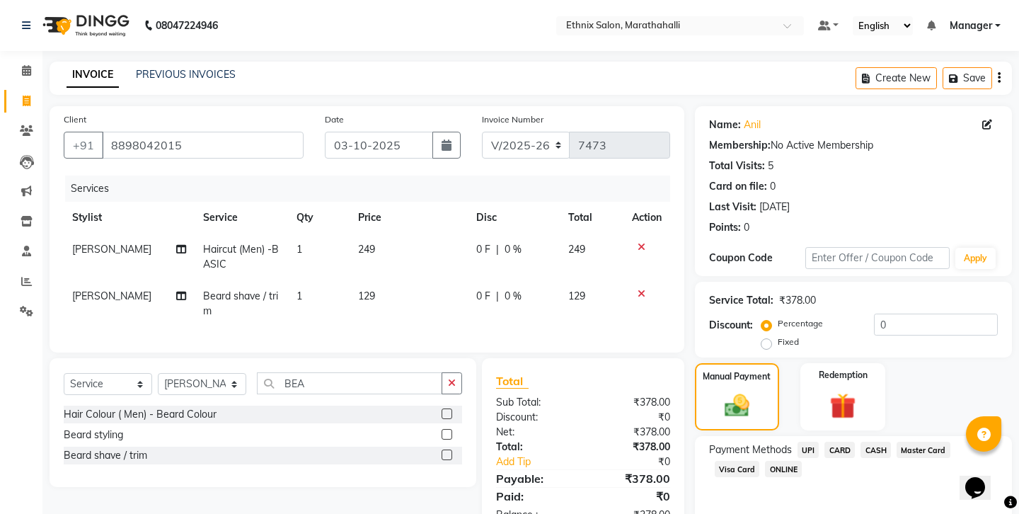
click at [861, 442] on span "CASH" at bounding box center [876, 450] width 30 height 16
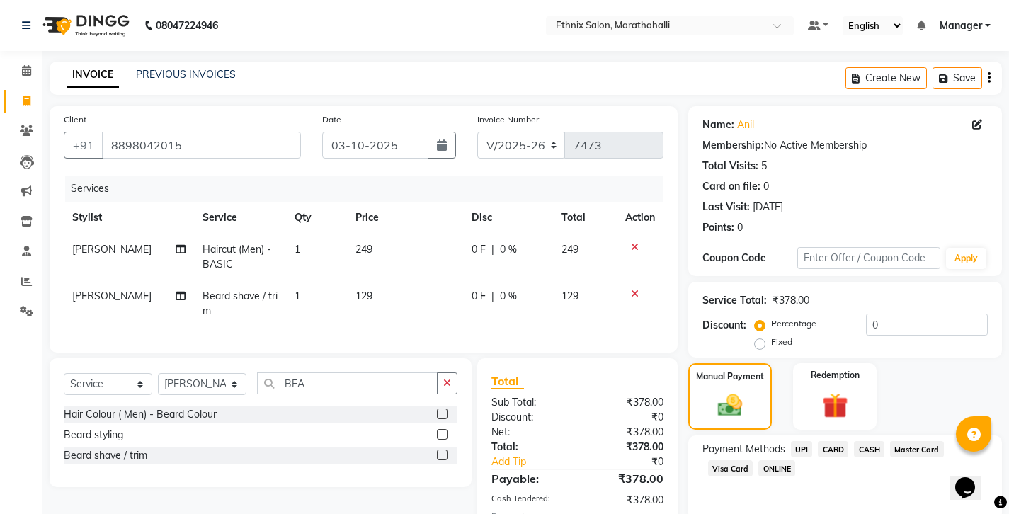
click at [954, 363] on div "Manual Payment Redemption" at bounding box center [845, 396] width 335 height 67
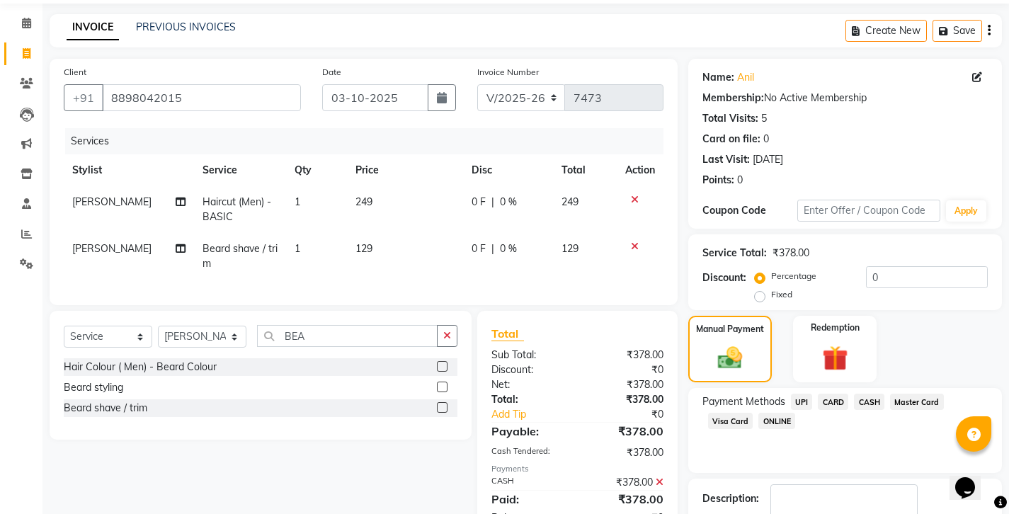
scroll to position [48, 0]
checkbox input "false"
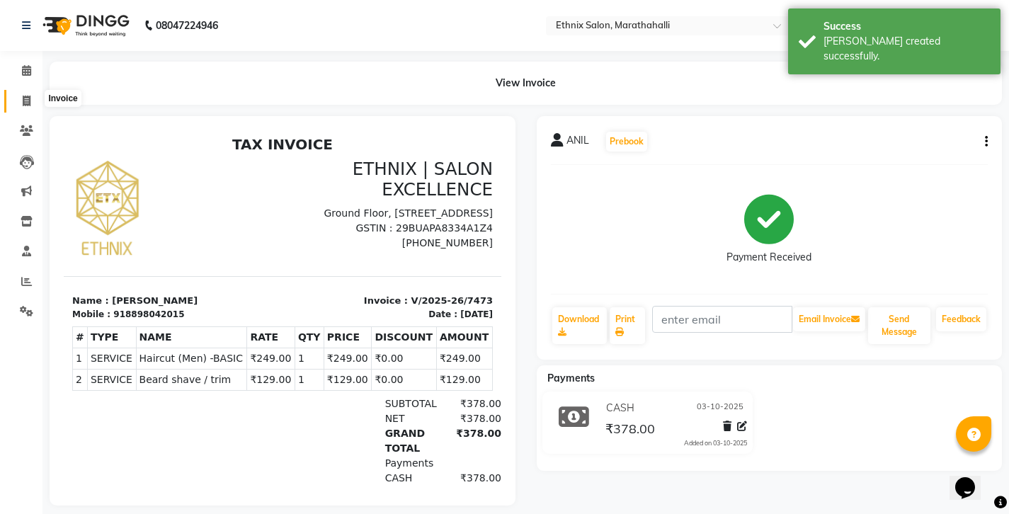
click at [22, 96] on span at bounding box center [26, 101] width 25 height 16
select select "service"
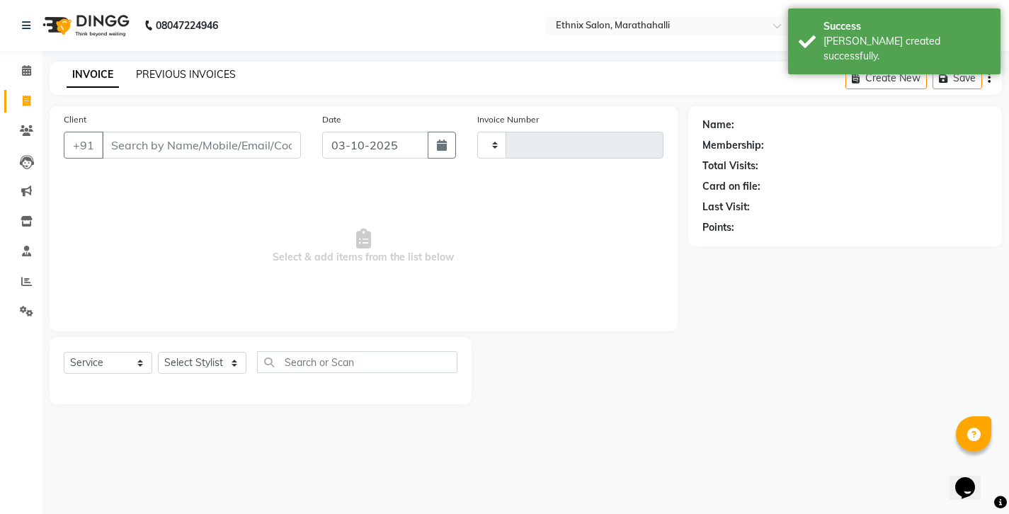
type input "7474"
select select "4783"
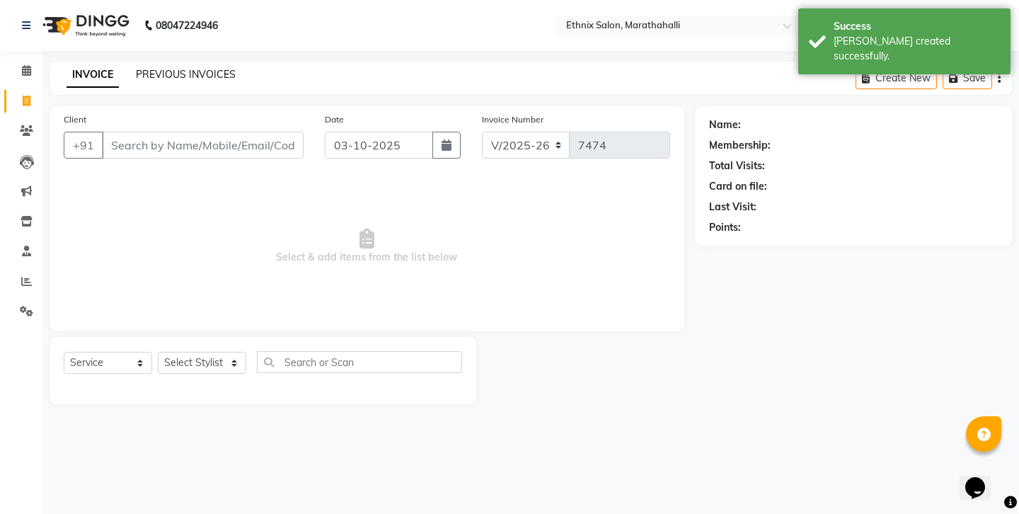
click at [161, 68] on link "PREVIOUS INVOICES" at bounding box center [186, 74] width 100 height 13
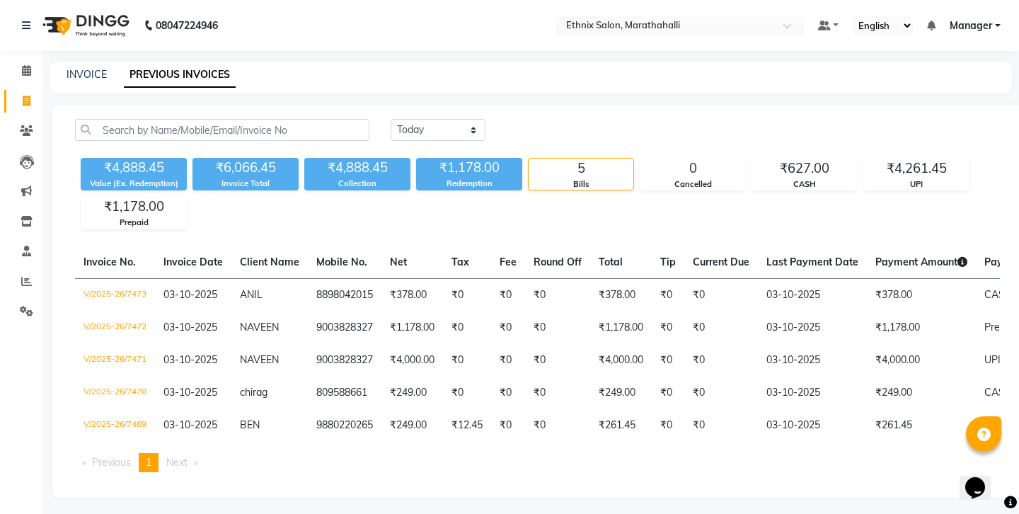
click at [77, 76] on div "INVOICE" at bounding box center [87, 74] width 40 height 15
click at [86, 62] on div "INVOICE PREVIOUS INVOICES" at bounding box center [531, 78] width 963 height 32
click at [85, 72] on link "INVOICE" at bounding box center [87, 74] width 40 height 13
select select "service"
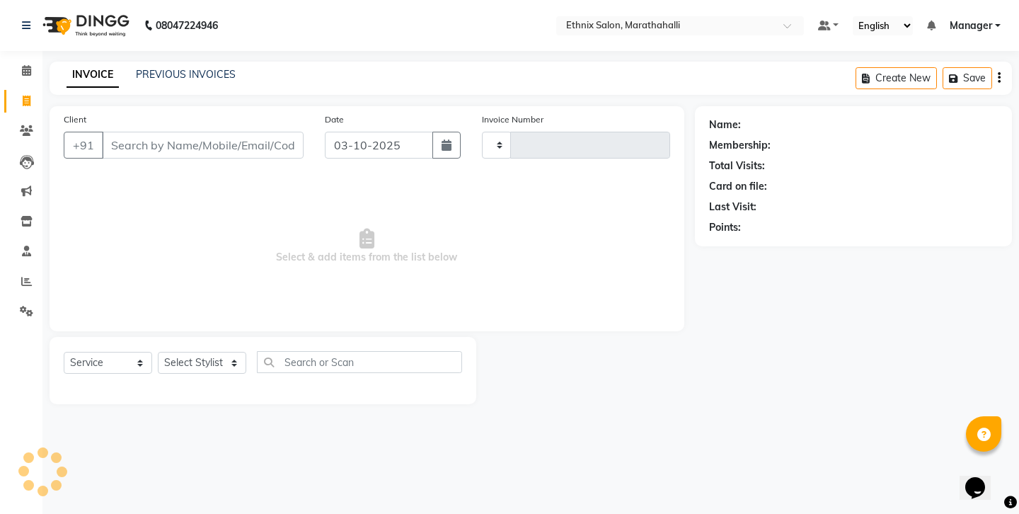
type input "7474"
select select "4783"
click at [143, 133] on input "Client" at bounding box center [203, 145] width 202 height 27
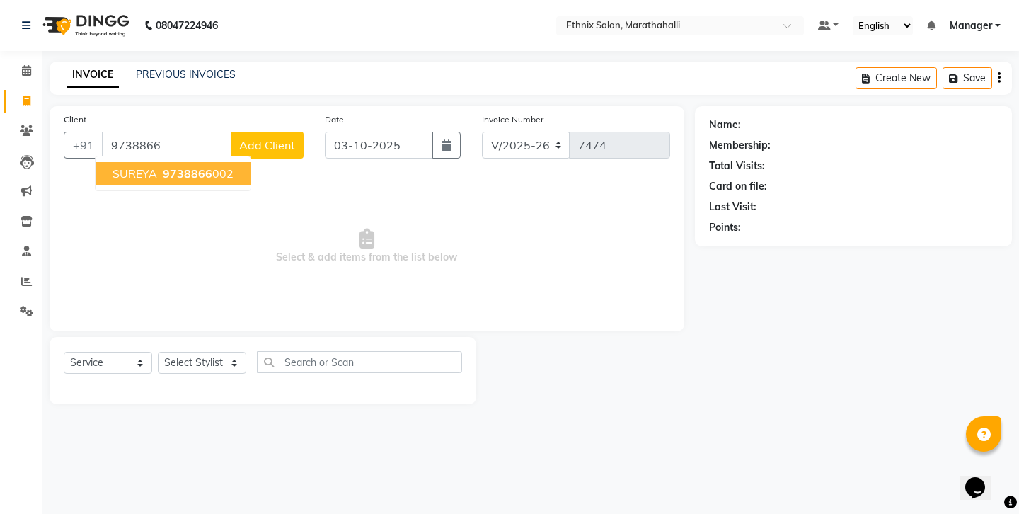
click at [142, 166] on span "SUREYA" at bounding box center [135, 173] width 45 height 14
type input "9738866002"
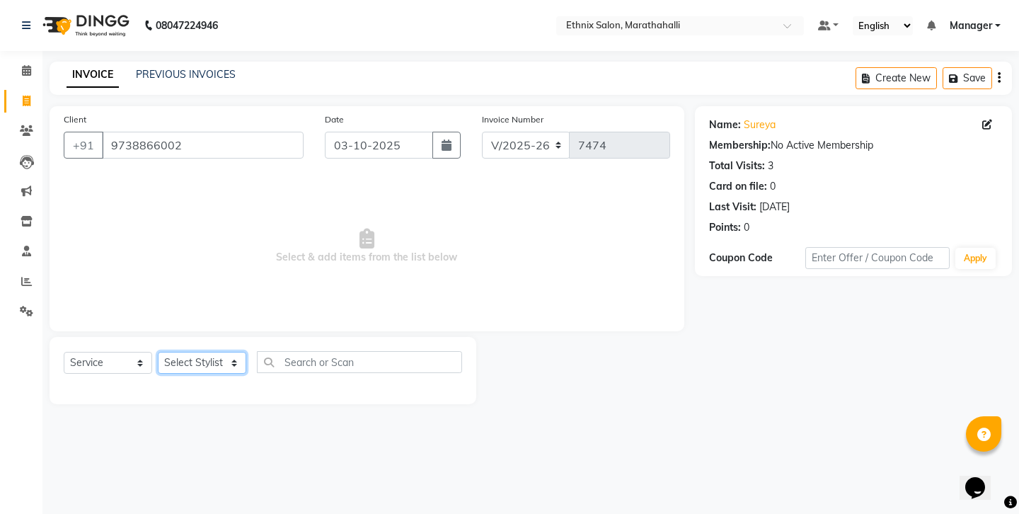
click at [179, 352] on select "Select Stylist [PERSON_NAME] Abhishek [PERSON_NAME] [PERSON_NAME] [PERSON_NAME]…" at bounding box center [202, 363] width 88 height 22
select select "28905"
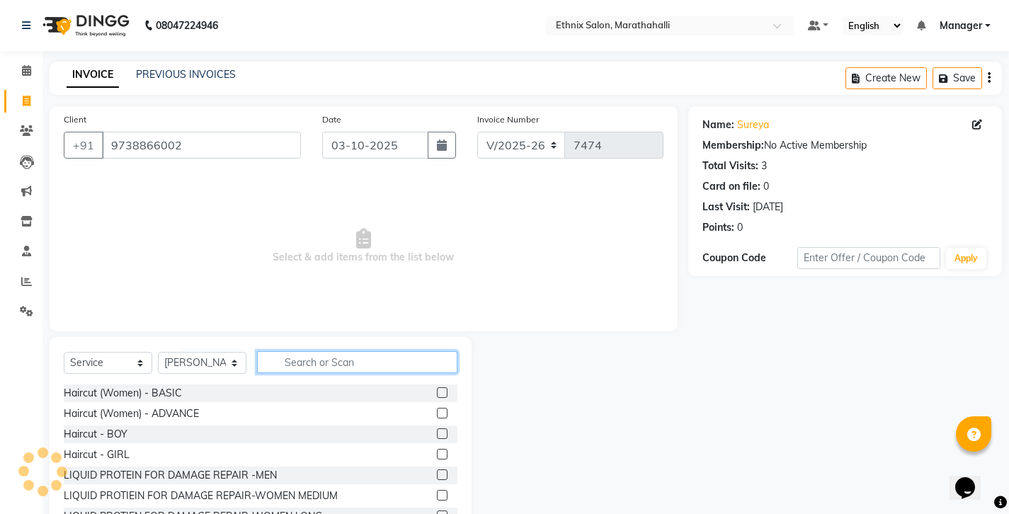
click at [302, 351] on input "text" at bounding box center [357, 362] width 200 height 22
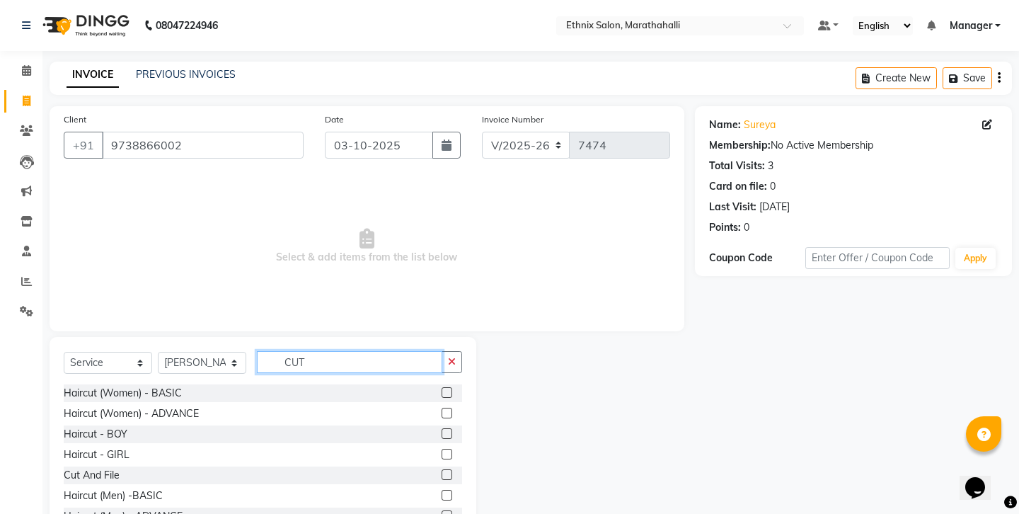
type input "CUT"
click at [450, 490] on label at bounding box center [447, 495] width 11 height 11
click at [450, 491] on input "checkbox" at bounding box center [446, 495] width 9 height 9
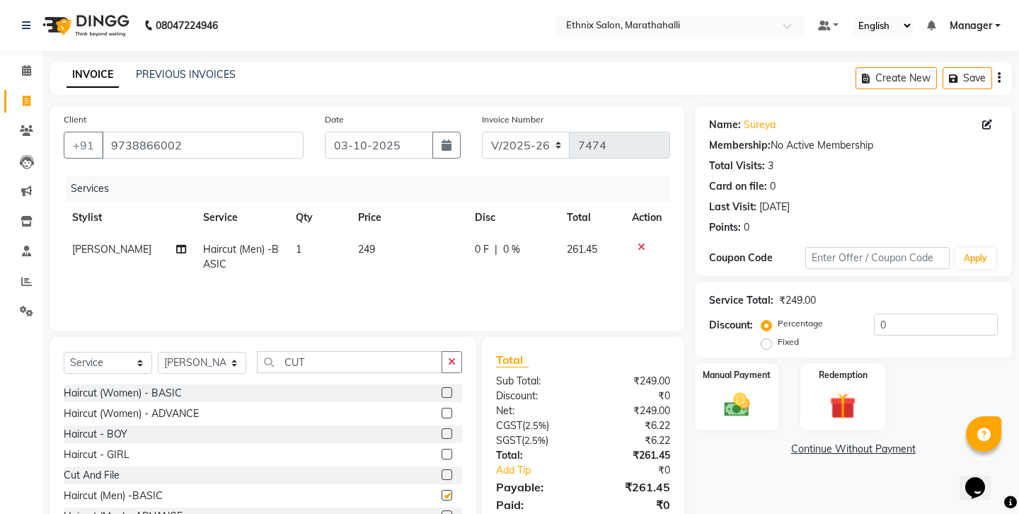
checkbox input "false"
click at [453, 357] on icon "button" at bounding box center [452, 362] width 8 height 10
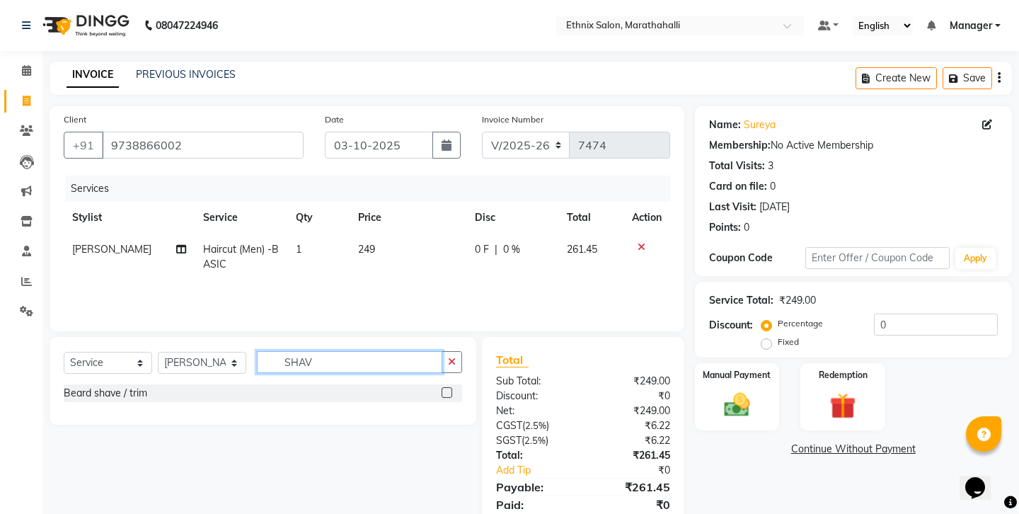
type input "SHAV"
click at [452, 387] on label at bounding box center [447, 392] width 11 height 11
click at [451, 389] on input "checkbox" at bounding box center [446, 393] width 9 height 9
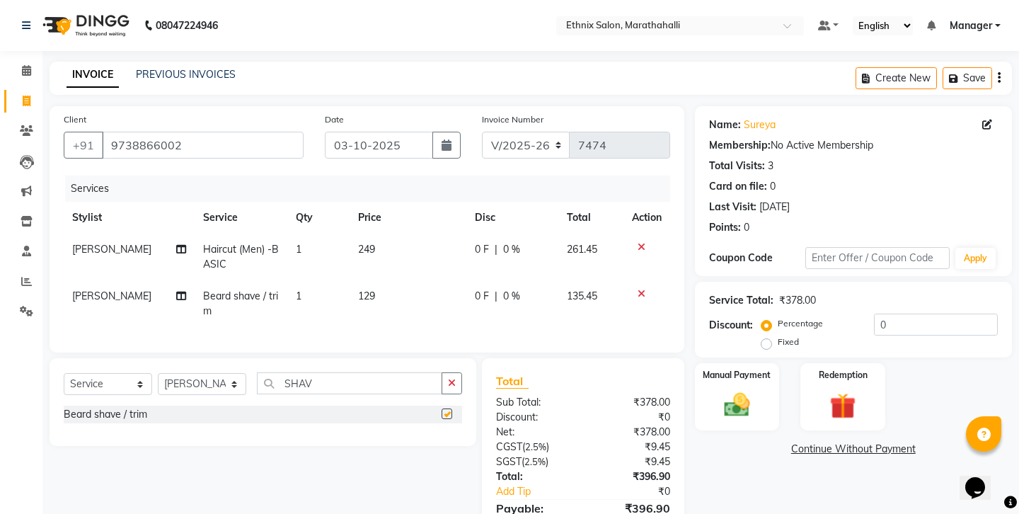
checkbox input "false"
click at [456, 378] on icon "button" at bounding box center [452, 383] width 8 height 10
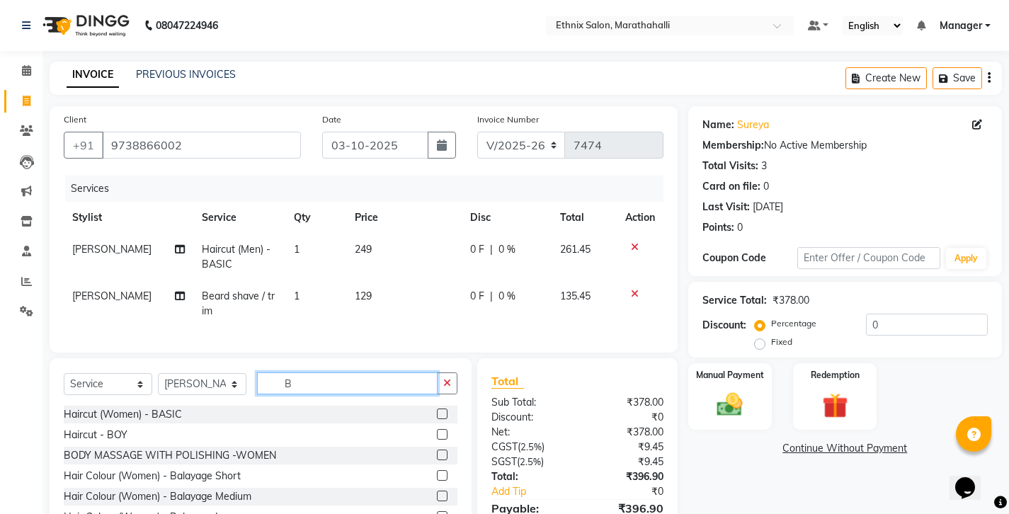
type input "B"
click at [437, 429] on label at bounding box center [442, 434] width 11 height 11
click at [437, 430] on input "checkbox" at bounding box center [441, 434] width 9 height 9
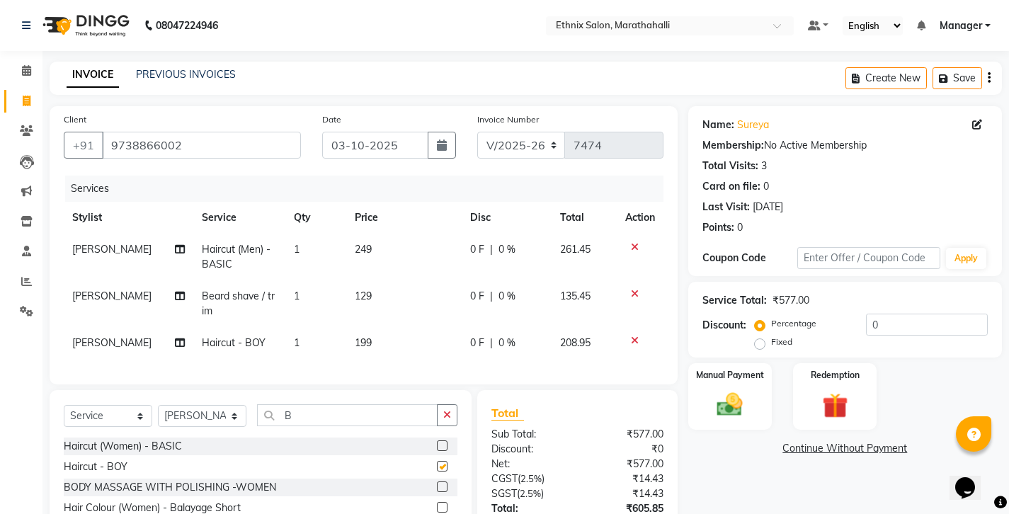
checkbox input "false"
click at [732, 389] on img at bounding box center [729, 404] width 43 height 30
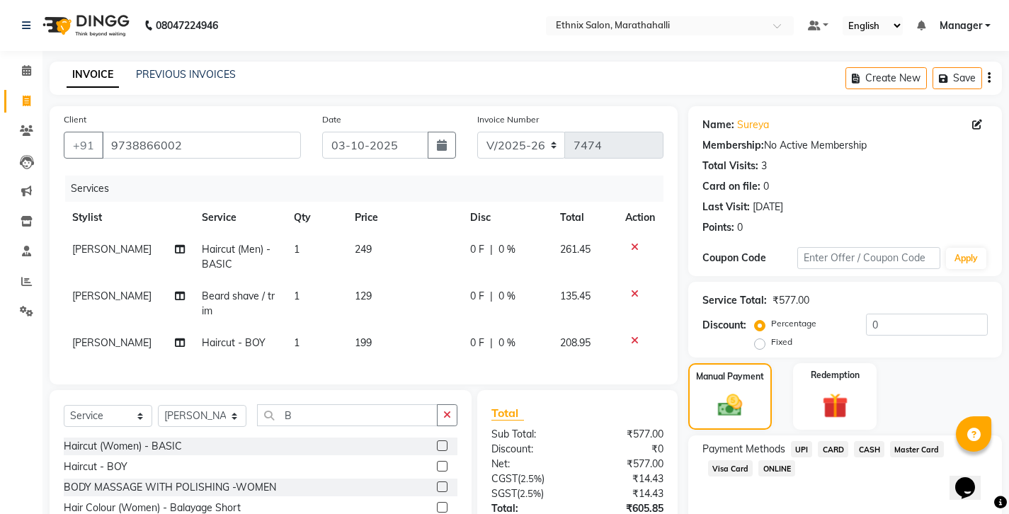
click at [784, 435] on div "Payment Methods UPI CARD CASH Master Card Visa Card ONLINE" at bounding box center [845, 477] width 314 height 85
click at [791, 441] on span "UPI" at bounding box center [802, 449] width 22 height 16
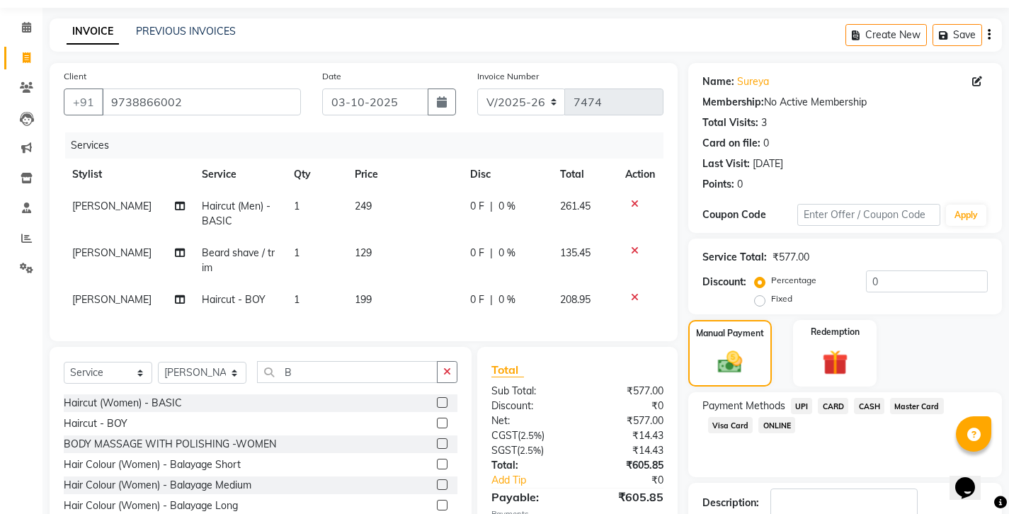
scroll to position [47, 0]
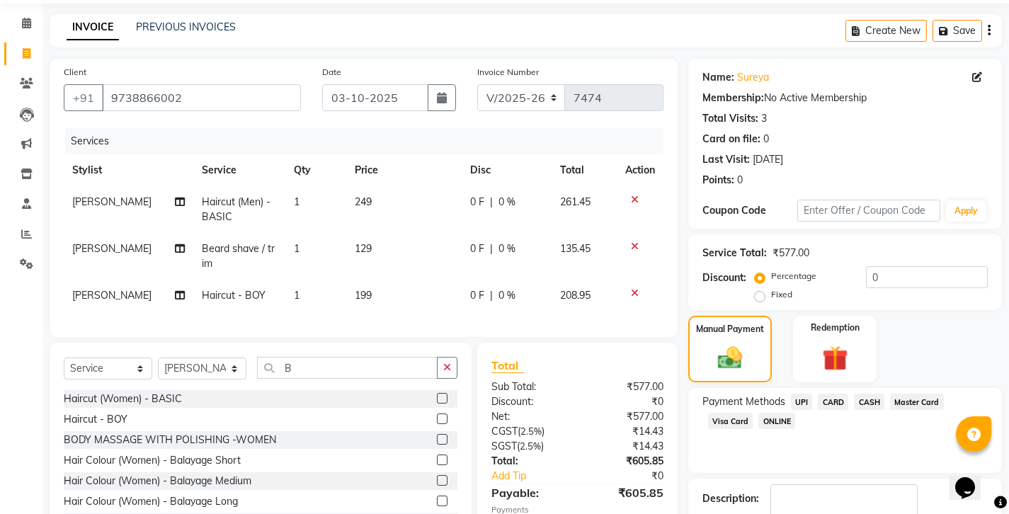
checkbox input "false"
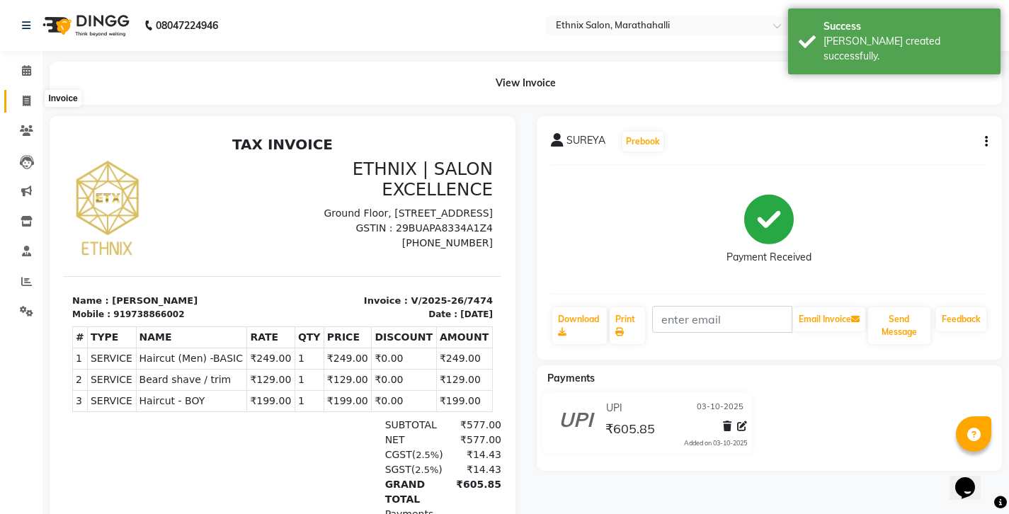
click at [26, 101] on icon at bounding box center [27, 101] width 8 height 11
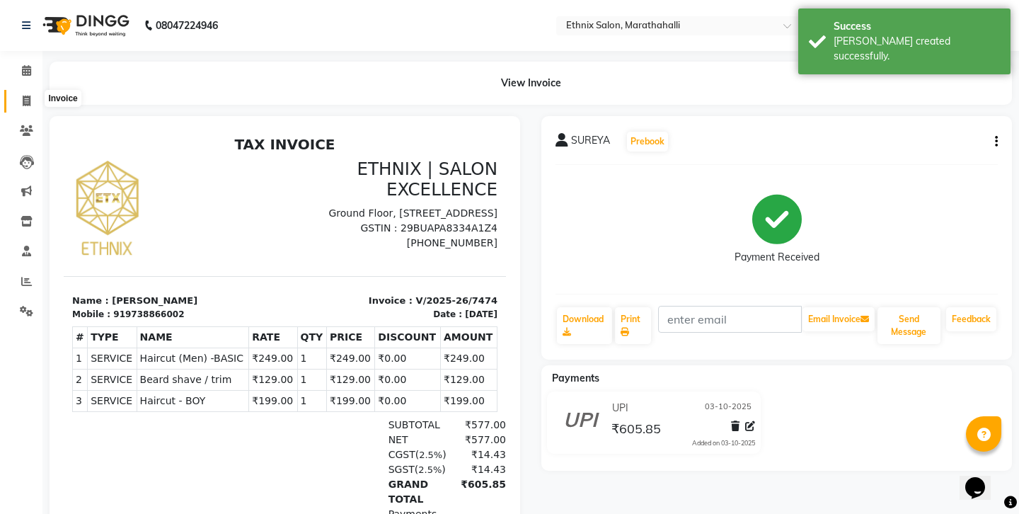
select select "4783"
select select "service"
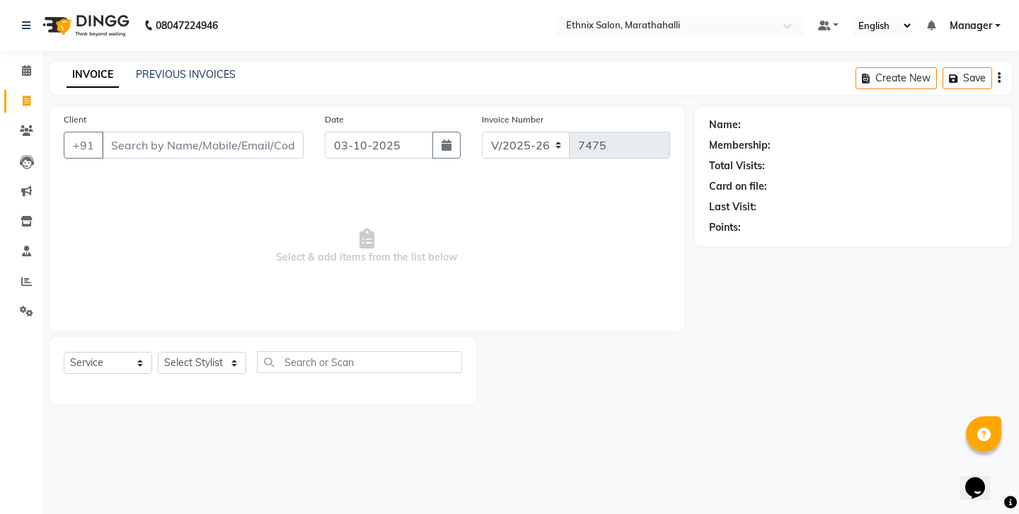
click at [120, 132] on input "Client" at bounding box center [203, 145] width 202 height 27
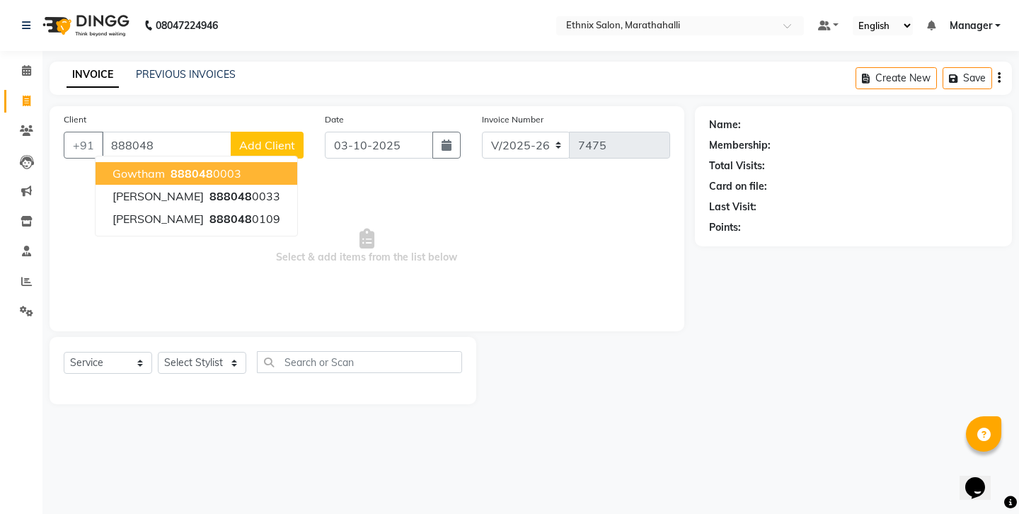
click at [140, 166] on span "gowtham" at bounding box center [139, 173] width 52 height 14
type input "8880480003"
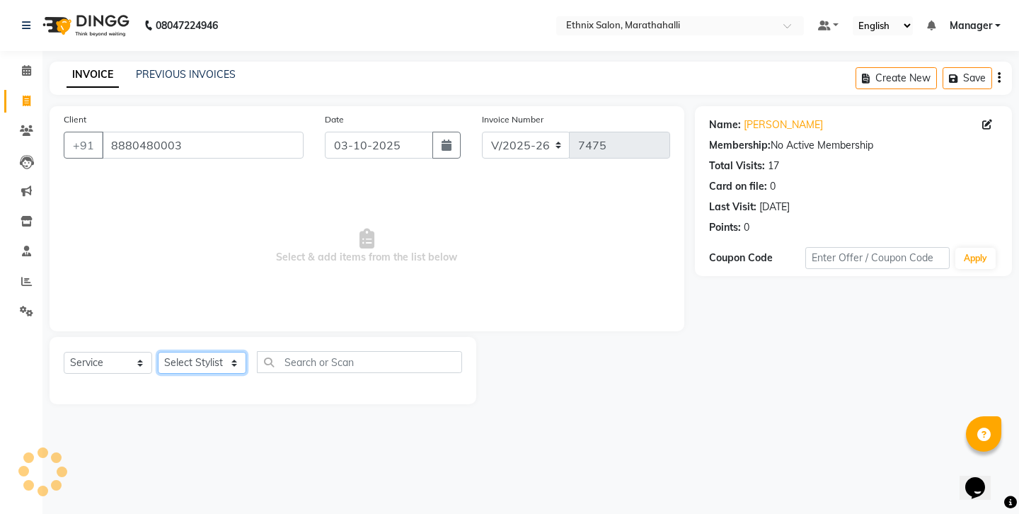
click at [194, 352] on select "Select Stylist [PERSON_NAME] Abhishek [PERSON_NAME] [PERSON_NAME] [PERSON_NAME]…" at bounding box center [202, 363] width 88 height 22
select select "86569"
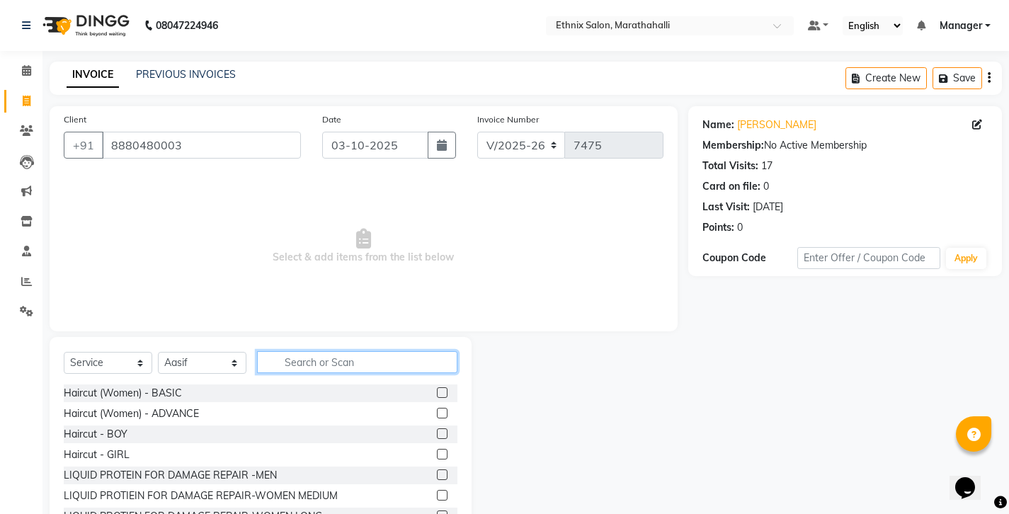
click at [292, 351] on input "text" at bounding box center [357, 362] width 200 height 22
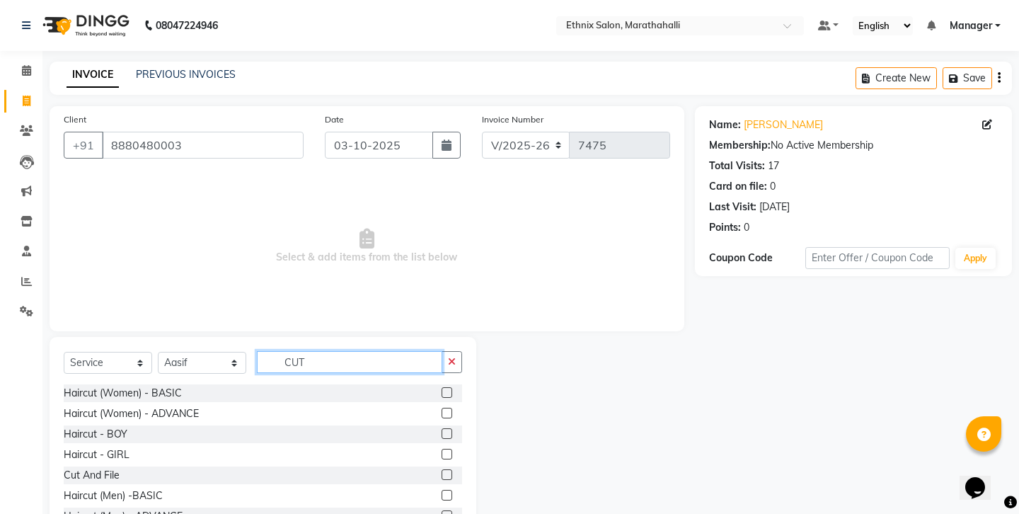
type input "CUT"
click at [452, 490] on label at bounding box center [447, 495] width 11 height 11
click at [451, 491] on input "checkbox" at bounding box center [446, 495] width 9 height 9
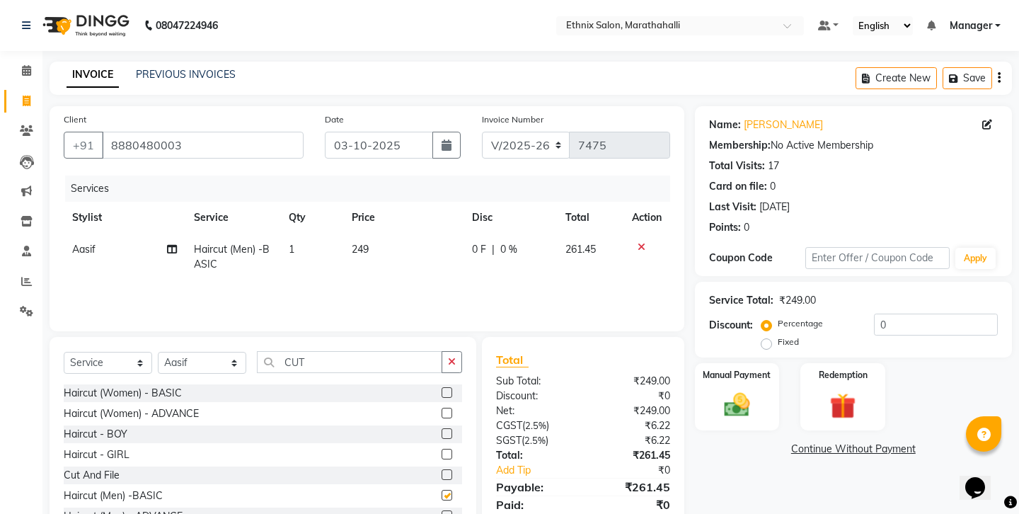
checkbox input "false"
click at [727, 389] on img at bounding box center [737, 404] width 44 height 31
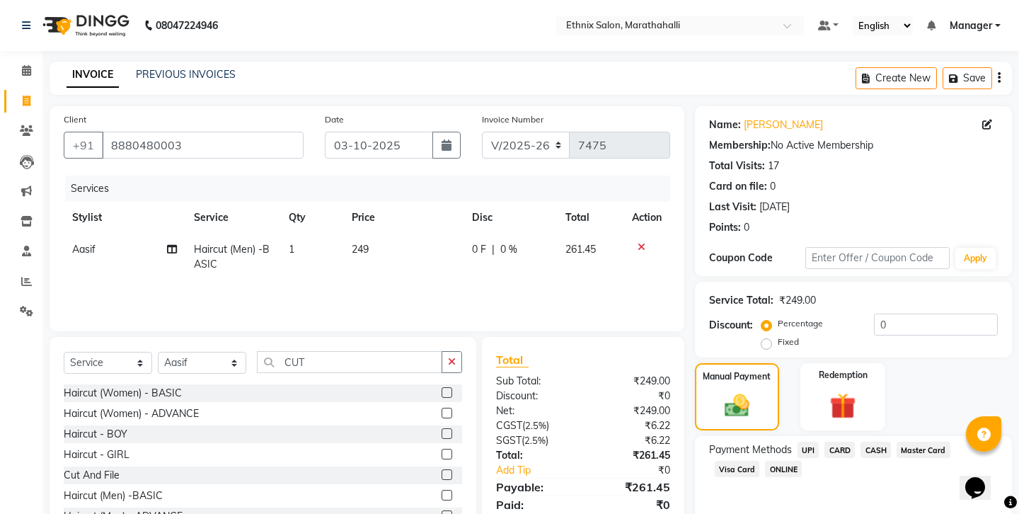
click at [798, 442] on span "UPI" at bounding box center [809, 450] width 22 height 16
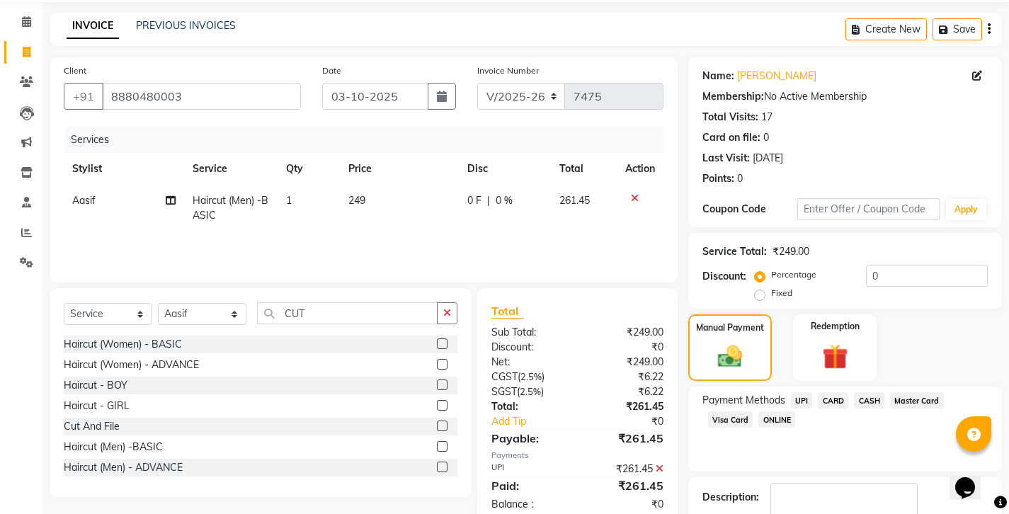
scroll to position [47, 0]
checkbox input "false"
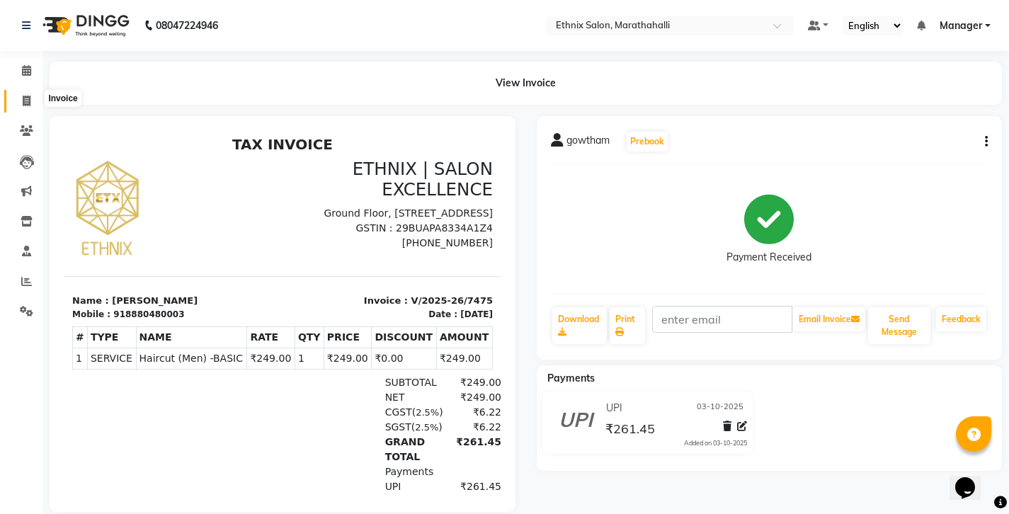
click at [18, 95] on span at bounding box center [26, 101] width 25 height 16
select select "4783"
select select "service"
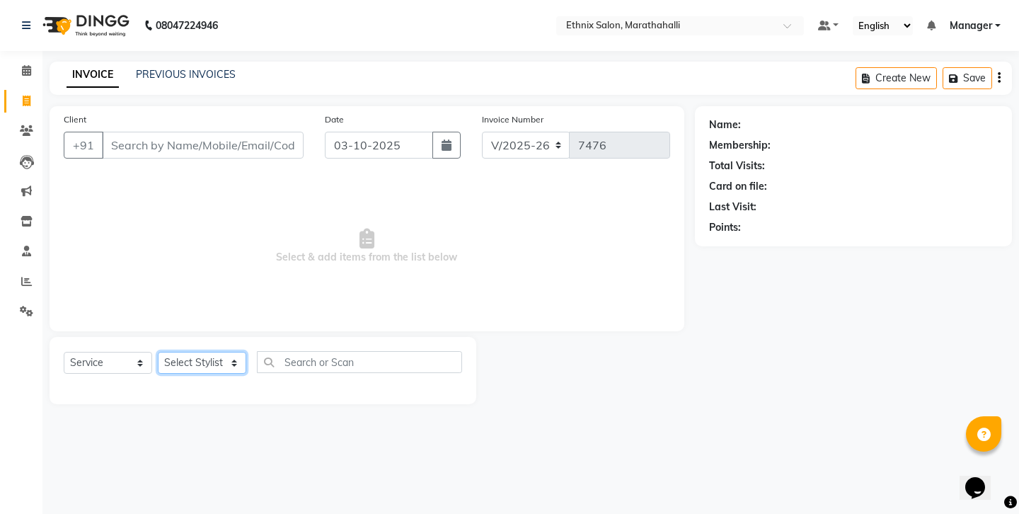
select select "57548"
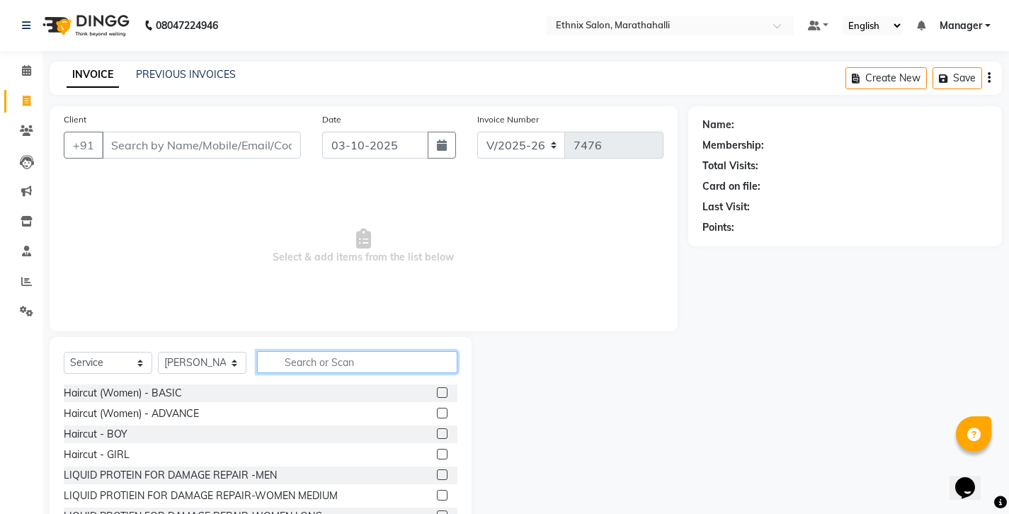
click at [336, 351] on input "text" at bounding box center [357, 362] width 200 height 22
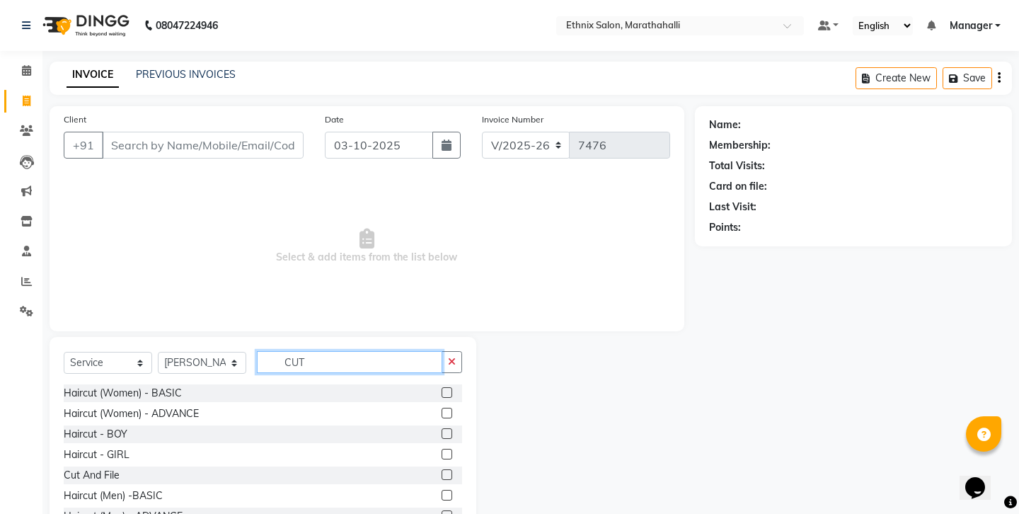
type input "CUT"
click at [452, 490] on label at bounding box center [447, 495] width 11 height 11
click at [451, 491] on input "checkbox" at bounding box center [446, 495] width 9 height 9
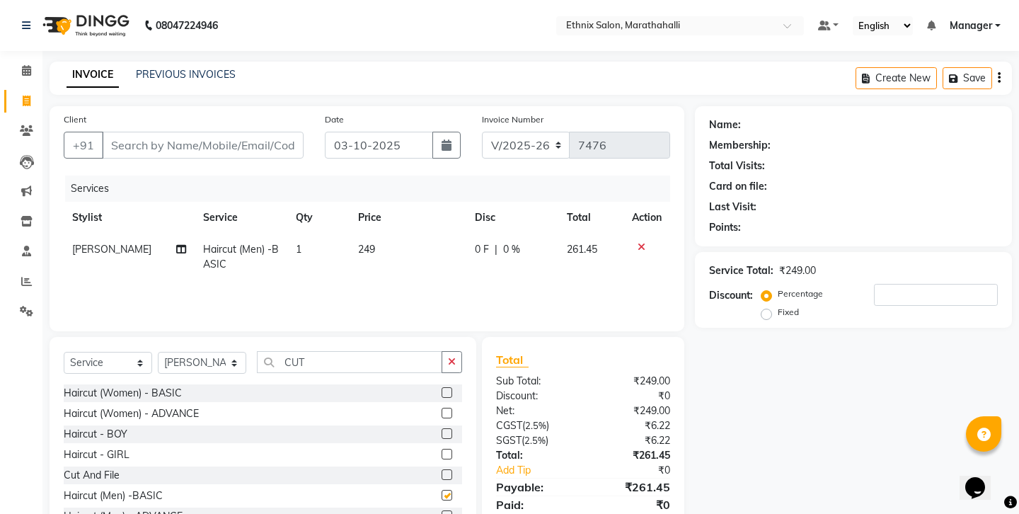
checkbox input "false"
click at [456, 351] on button "button" at bounding box center [452, 362] width 21 height 22
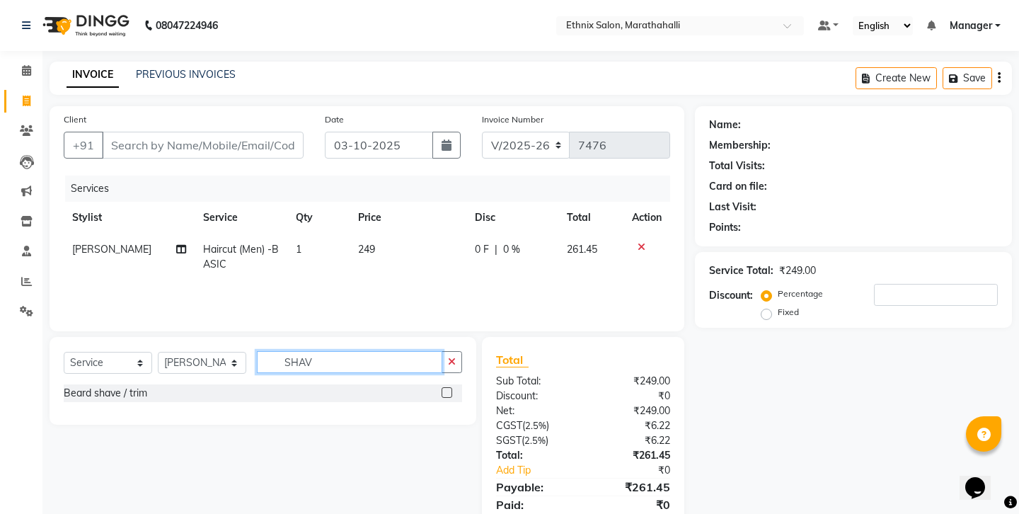
type input "SHAV"
click at [452, 387] on label at bounding box center [447, 392] width 11 height 11
click at [451, 389] on input "checkbox" at bounding box center [446, 393] width 9 height 9
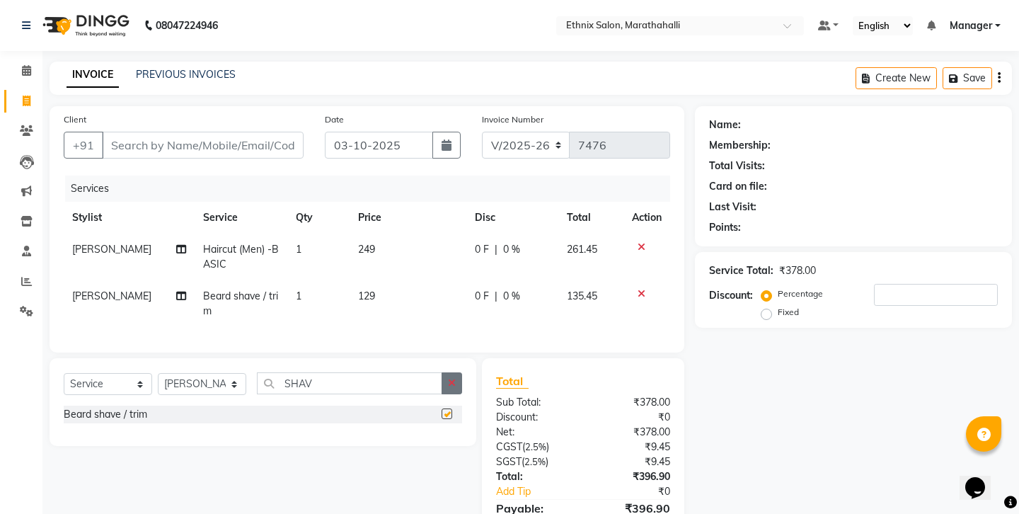
checkbox input "false"
click at [453, 378] on icon "button" at bounding box center [452, 383] width 8 height 10
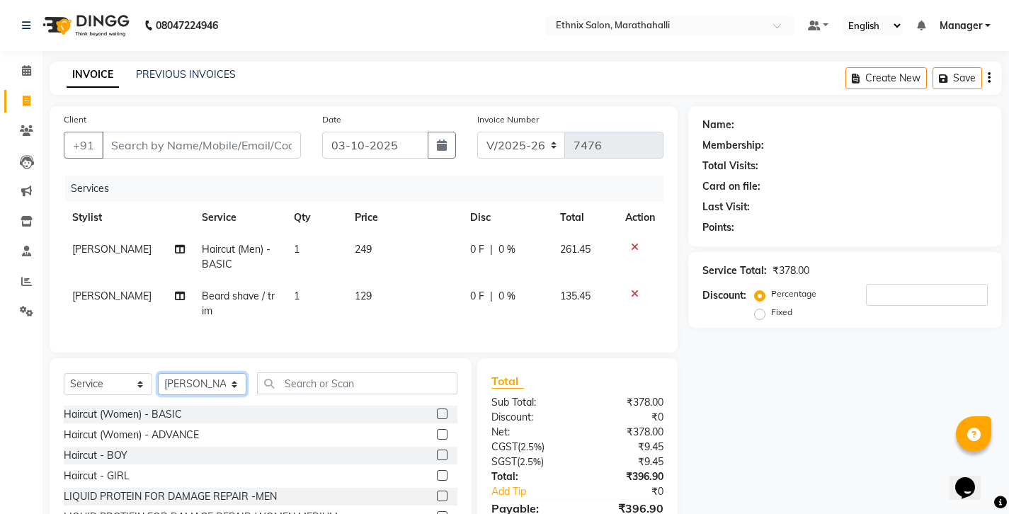
select select "72187"
click at [297, 372] on input "text" at bounding box center [357, 383] width 200 height 22
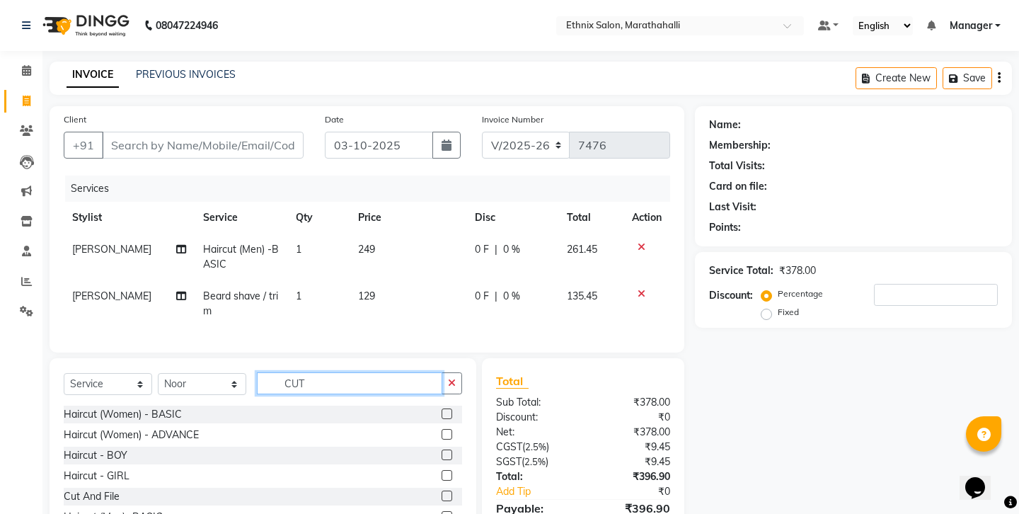
type input "CUT"
click at [452, 511] on label at bounding box center [447, 516] width 11 height 11
click at [451, 513] on input "checkbox" at bounding box center [446, 517] width 9 height 9
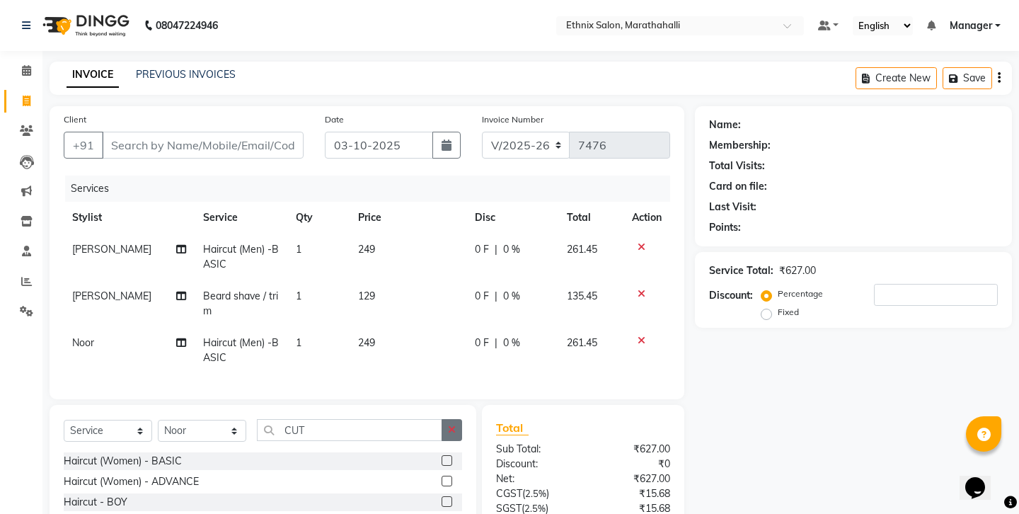
checkbox input "false"
click at [462, 419] on button "button" at bounding box center [452, 430] width 21 height 22
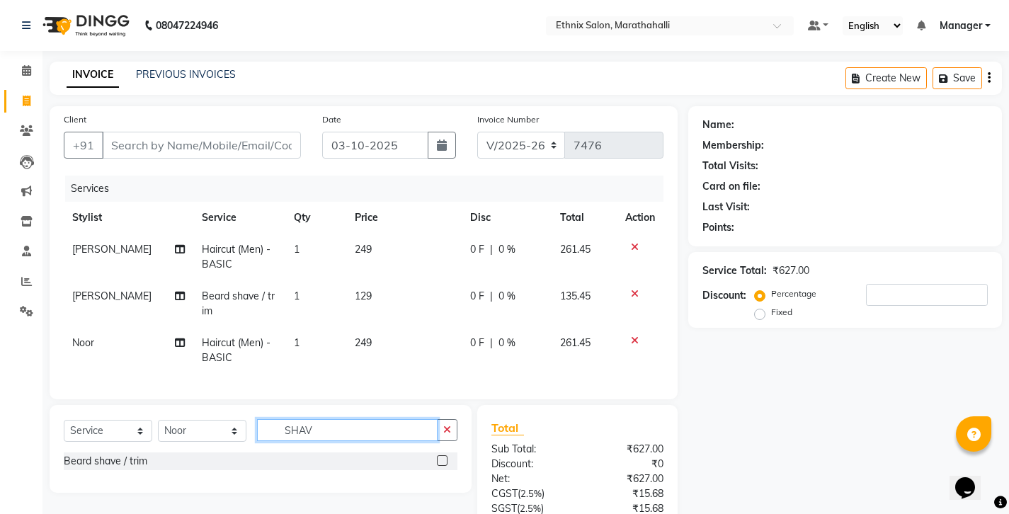
type input "SHAV"
click at [447, 455] on label at bounding box center [442, 460] width 11 height 11
click at [446, 457] on input "checkbox" at bounding box center [441, 461] width 9 height 9
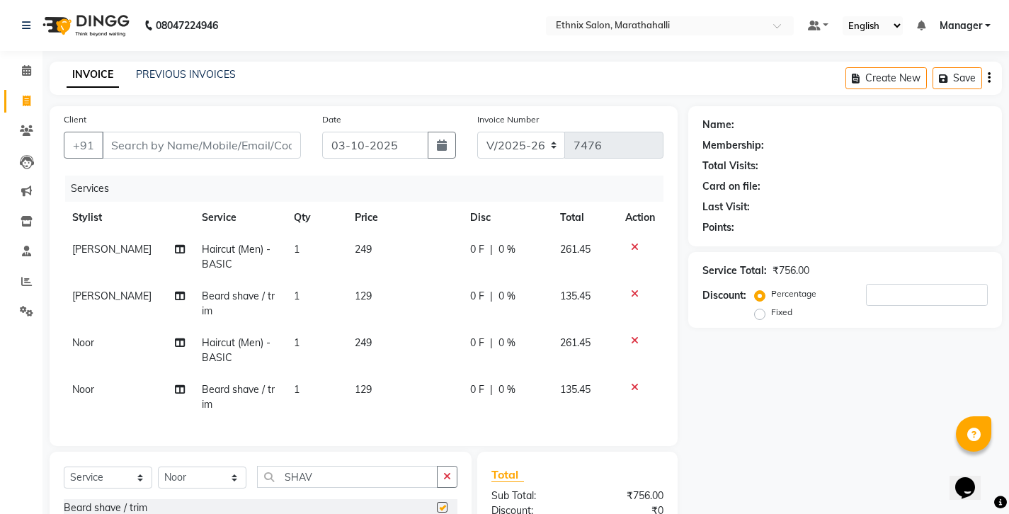
checkbox input "false"
click at [188, 132] on input "Client" at bounding box center [201, 145] width 199 height 27
type input "7"
type input "0"
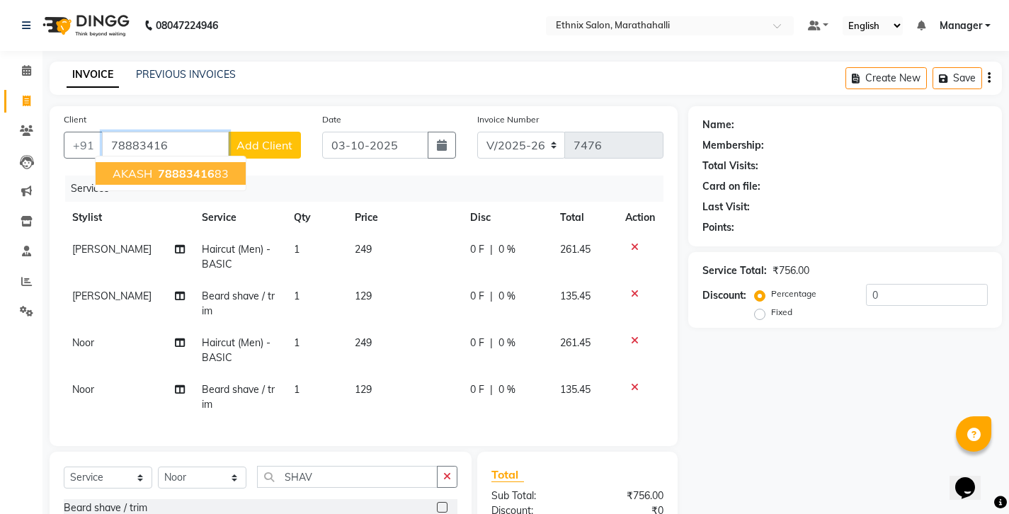
click at [182, 162] on button "AKASH 78883416 83" at bounding box center [171, 173] width 150 height 23
type input "7888341683"
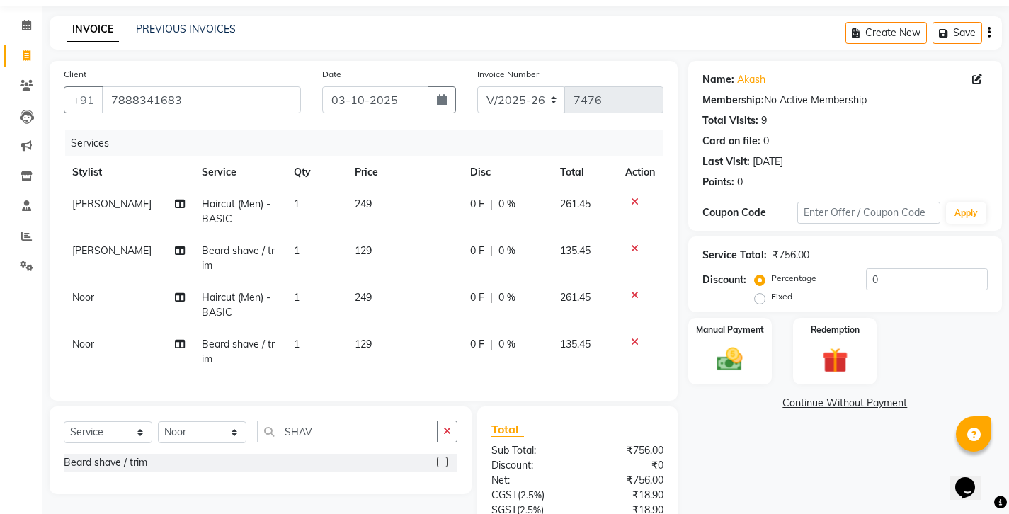
scroll to position [45, 0]
click at [696, 317] on div "Manual Payment" at bounding box center [729, 352] width 87 height 70
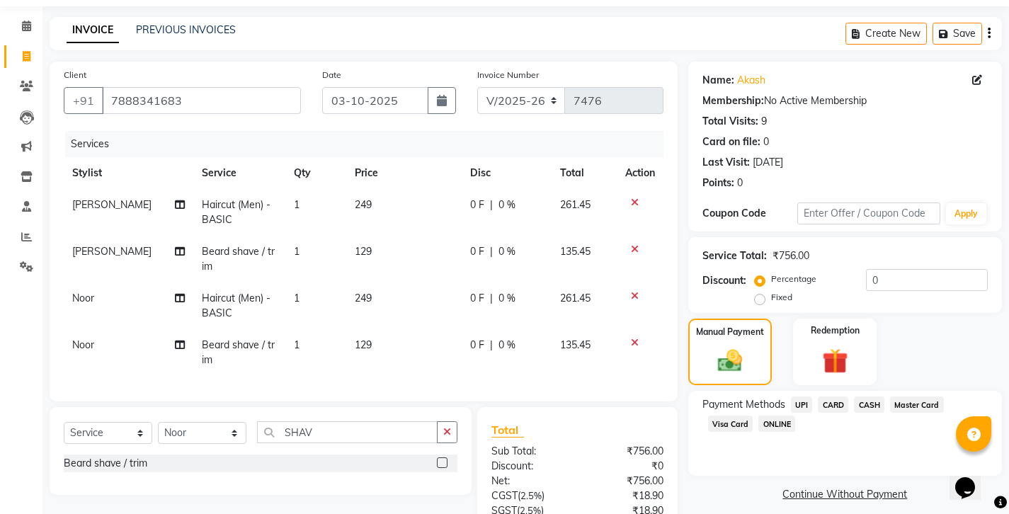
click at [818, 396] on span "CARD" at bounding box center [833, 404] width 30 height 16
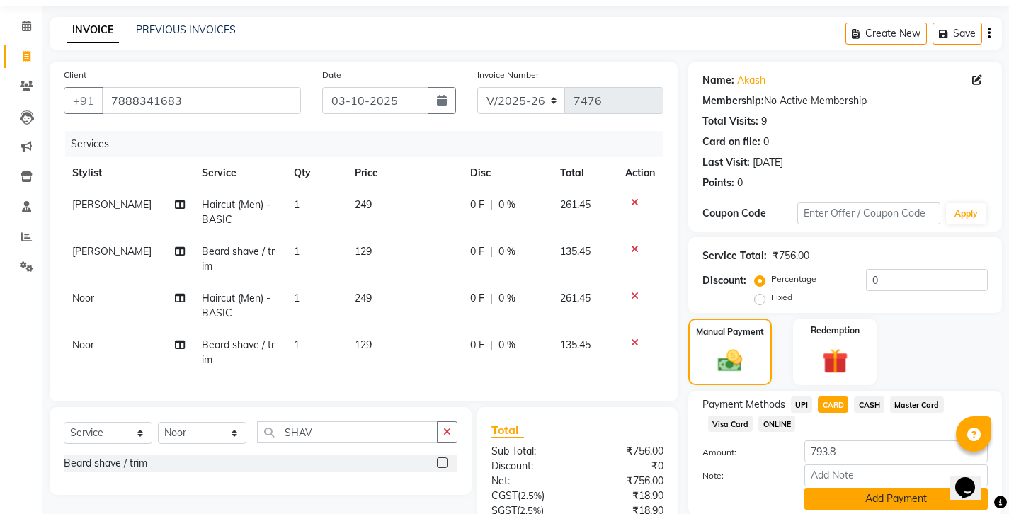
click at [826, 488] on button "Add Payment" at bounding box center [895, 499] width 183 height 22
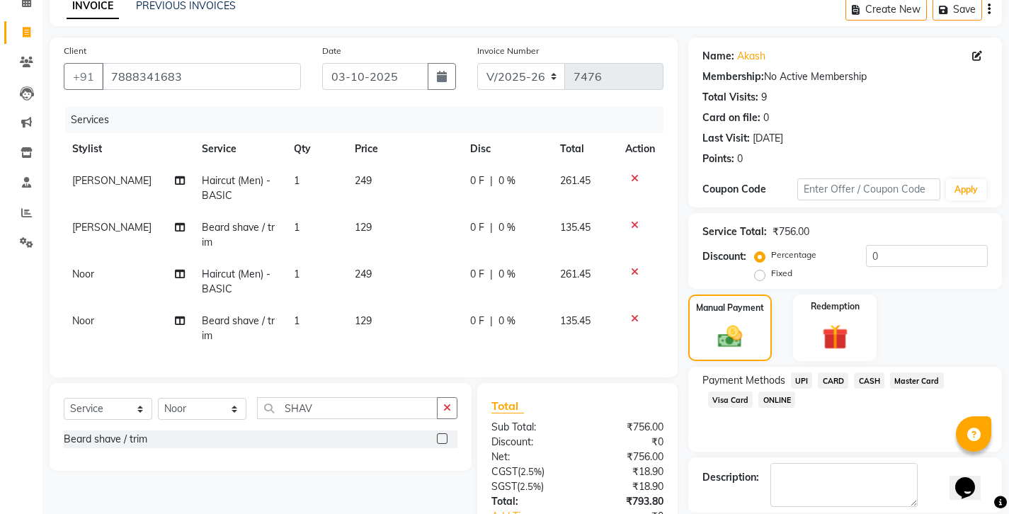
scroll to position [68, 0]
checkbox input "false"
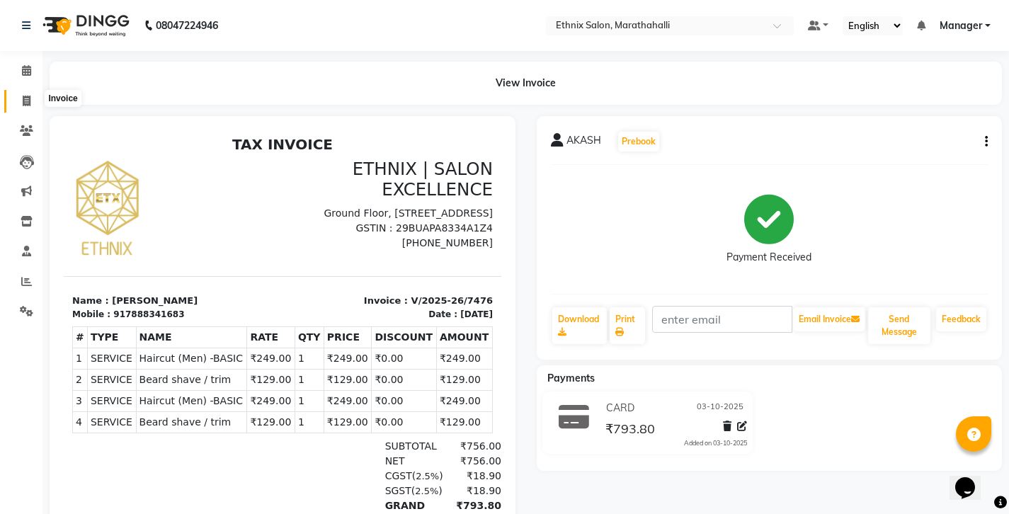
click at [28, 97] on icon at bounding box center [27, 101] width 8 height 11
select select "service"
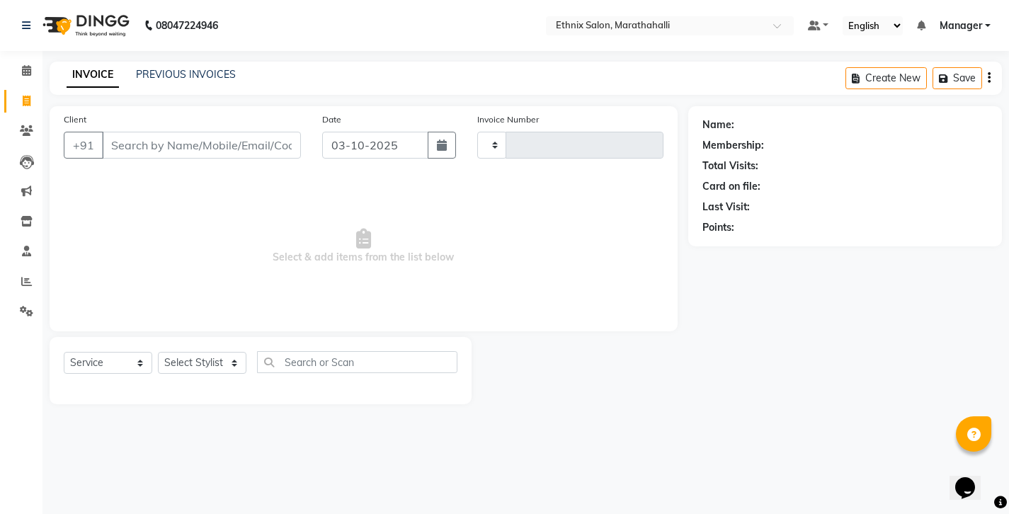
type input "7477"
select select "4783"
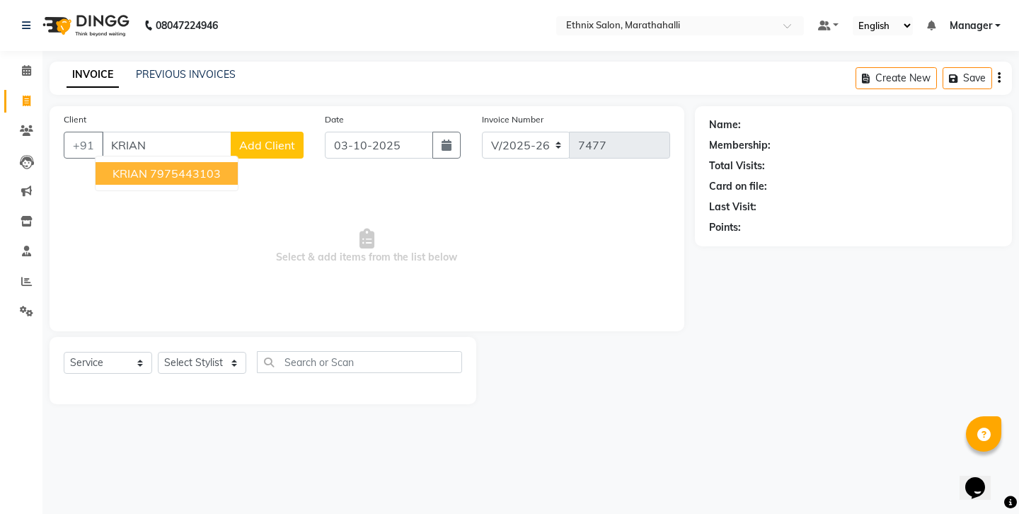
click at [159, 166] on ngb-highlight "7975443103" at bounding box center [185, 173] width 71 height 14
type input "7975443103"
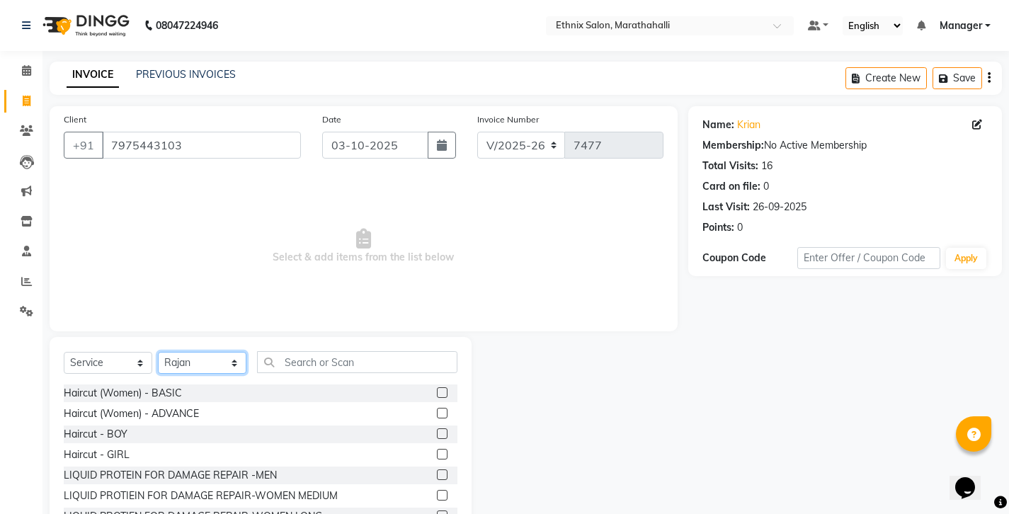
select select "91922"
click at [301, 351] on input "text" at bounding box center [357, 362] width 200 height 22
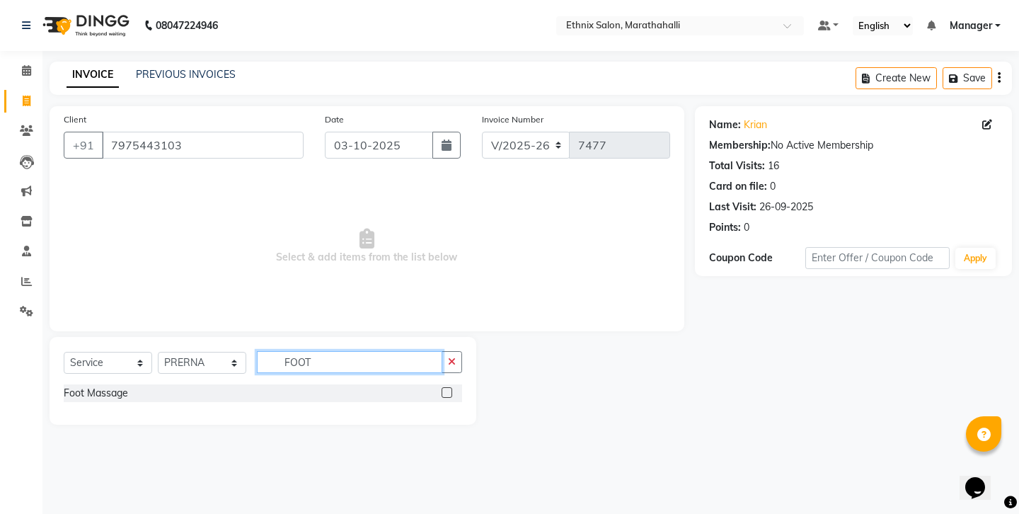
type input "FOOT"
click at [450, 387] on label at bounding box center [447, 392] width 11 height 11
click at [450, 389] on input "checkbox" at bounding box center [446, 393] width 9 height 9
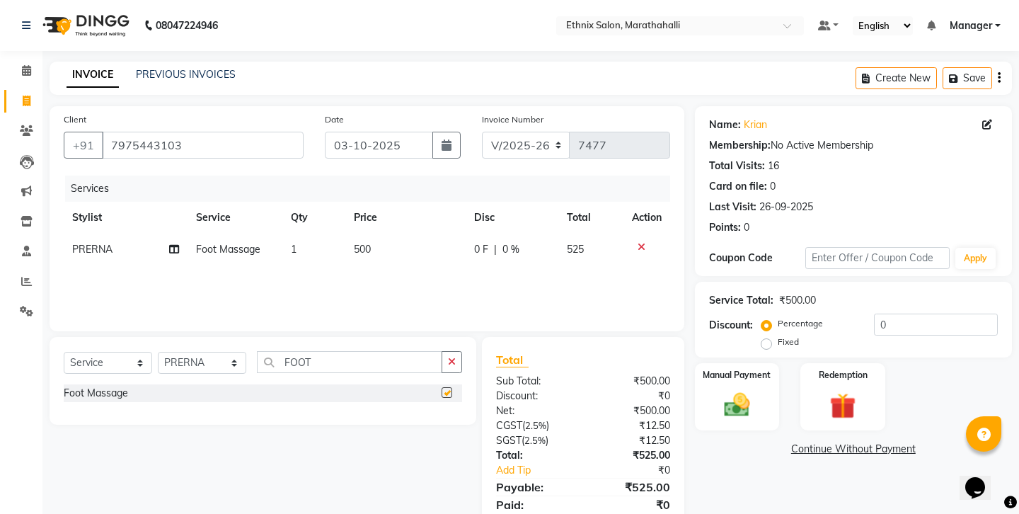
checkbox input "false"
click at [723, 362] on div "Manual Payment" at bounding box center [737, 397] width 88 height 70
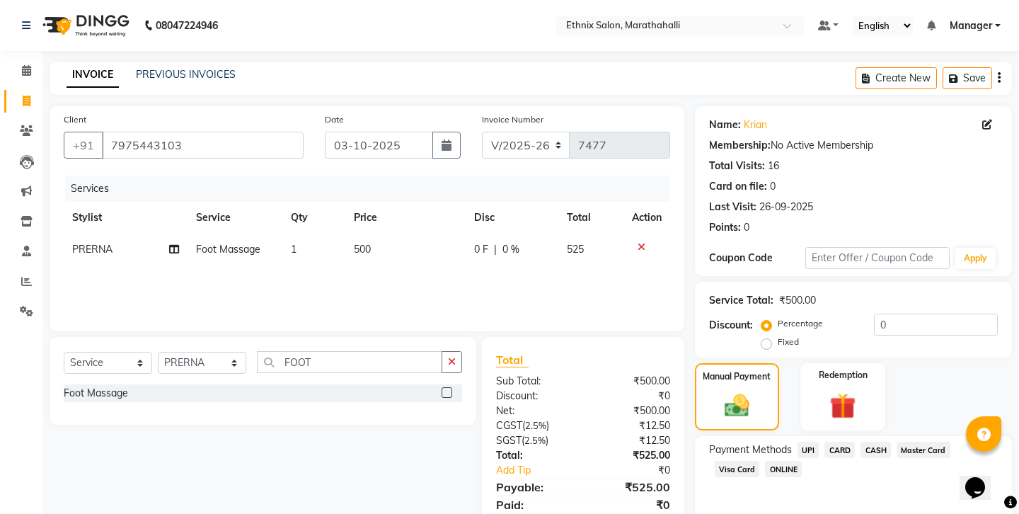
click at [825, 442] on span "CARD" at bounding box center [840, 450] width 30 height 16
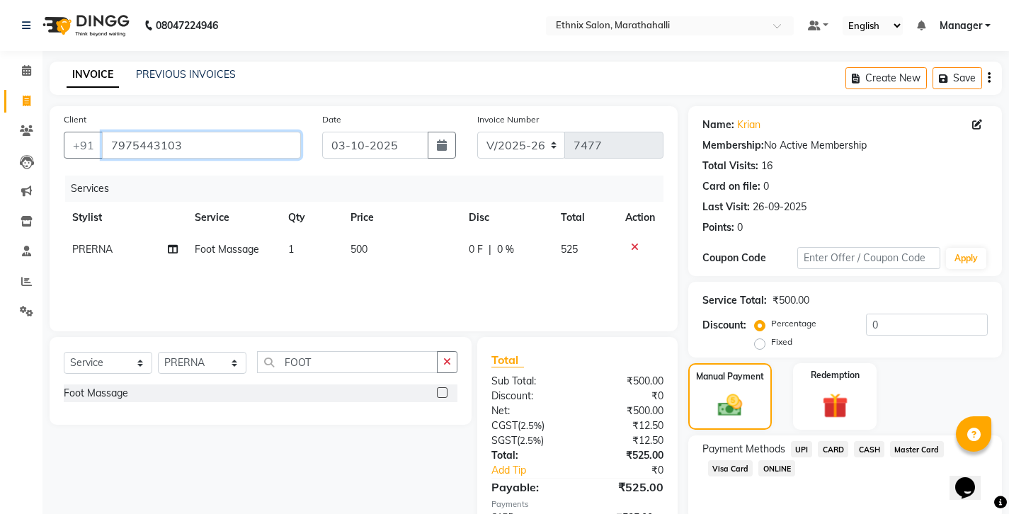
click at [129, 132] on input "7975443103" at bounding box center [201, 145] width 199 height 27
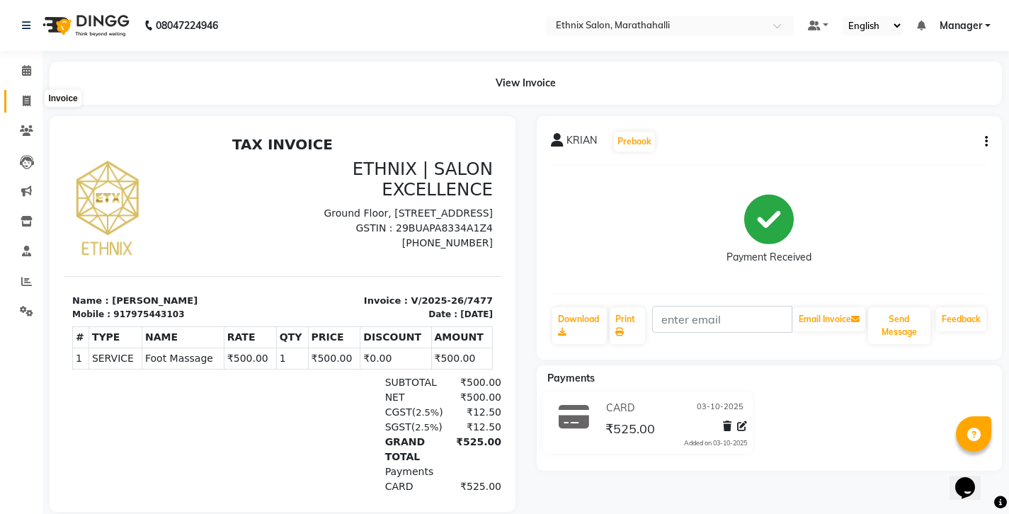
click at [20, 101] on span at bounding box center [26, 101] width 25 height 16
select select "4783"
select select "service"
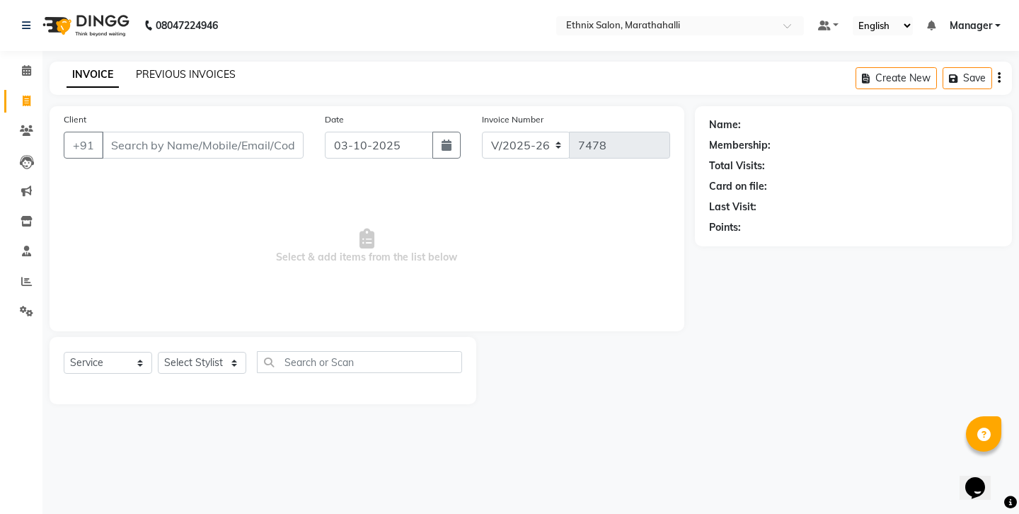
click at [159, 72] on link "PREVIOUS INVOICES" at bounding box center [186, 74] width 100 height 13
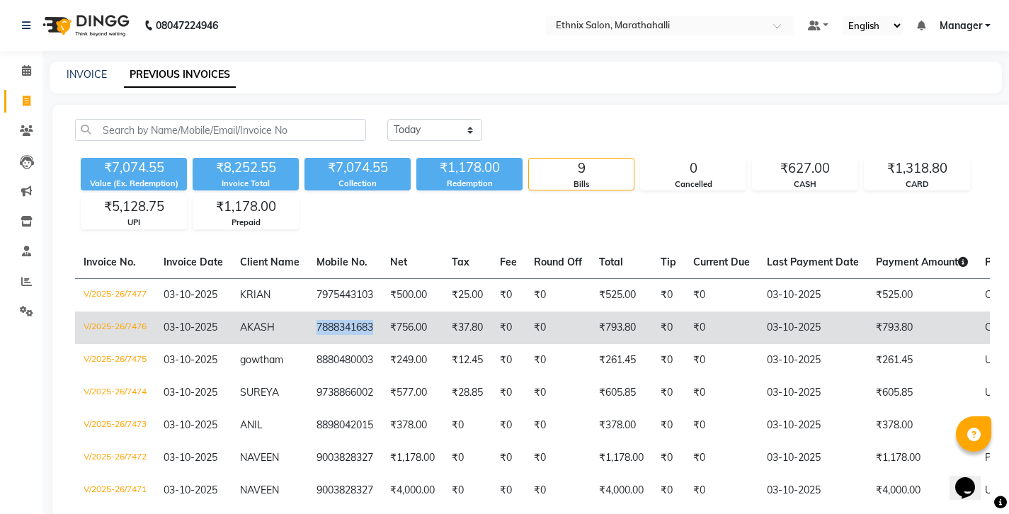
copy td "7888341683"
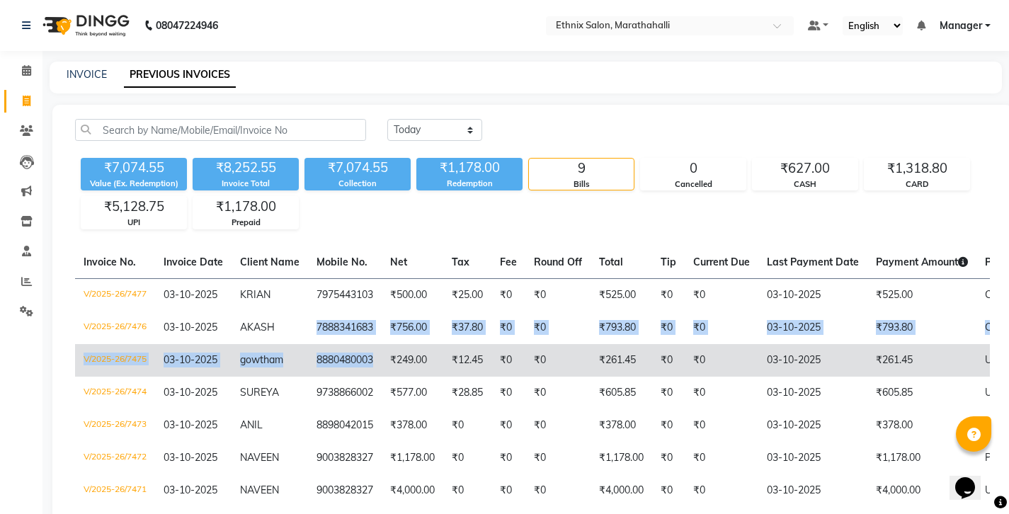
drag, startPoint x: 270, startPoint y: 278, endPoint x: 320, endPoint y: 302, distance: 54.8
click at [319, 307] on tbody "V/2025-26/7477 [DATE] KRIAN 7975443103 ₹500.00 ₹25.00 ₹0 ₹0 ₹525.00 ₹0 ₹0 [DATE…" at bounding box center [649, 425] width 1149 height 294
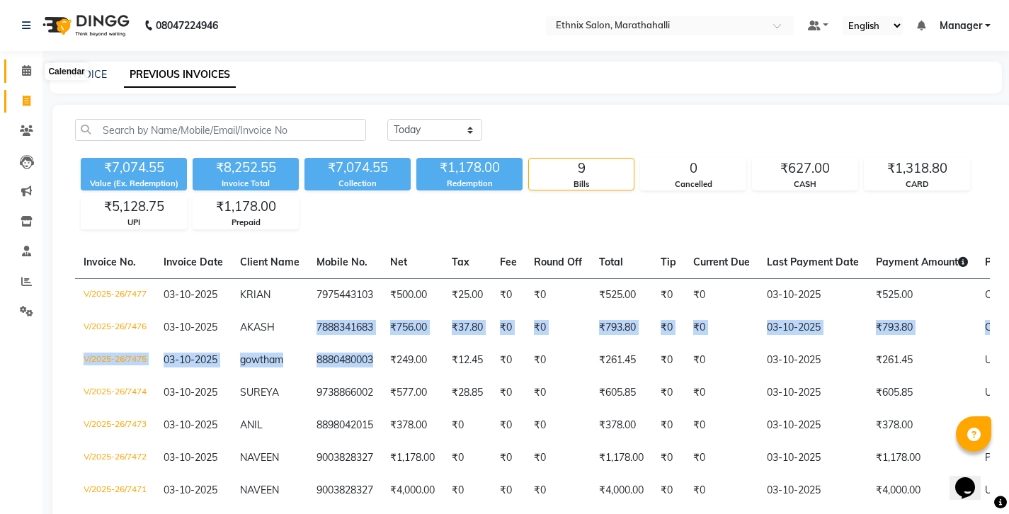
click at [20, 66] on span at bounding box center [26, 71] width 25 height 16
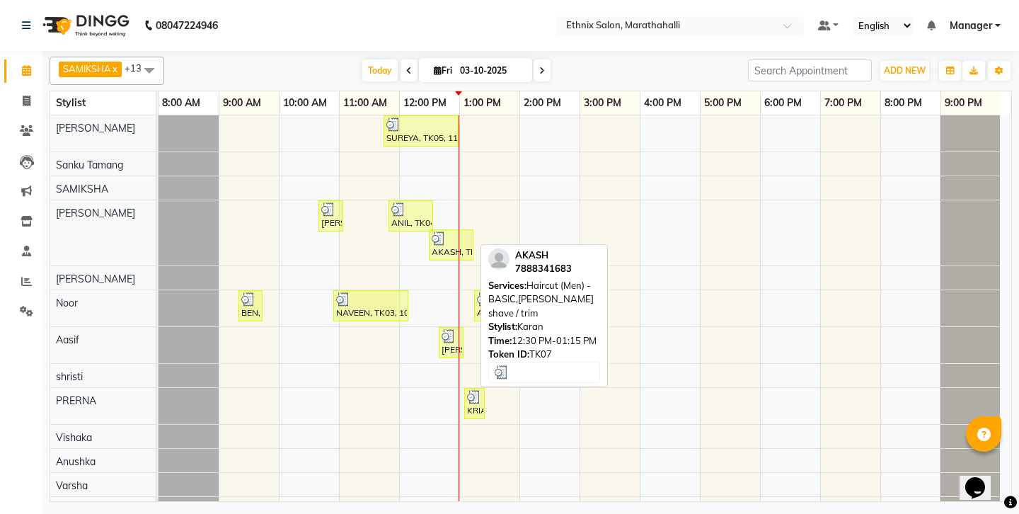
click at [452, 236] on div at bounding box center [451, 239] width 39 height 14
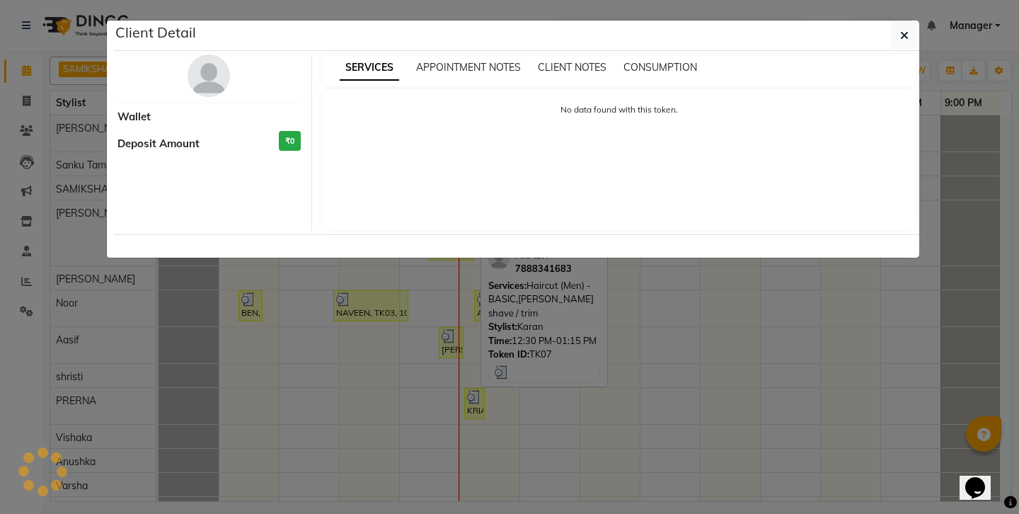
select select "3"
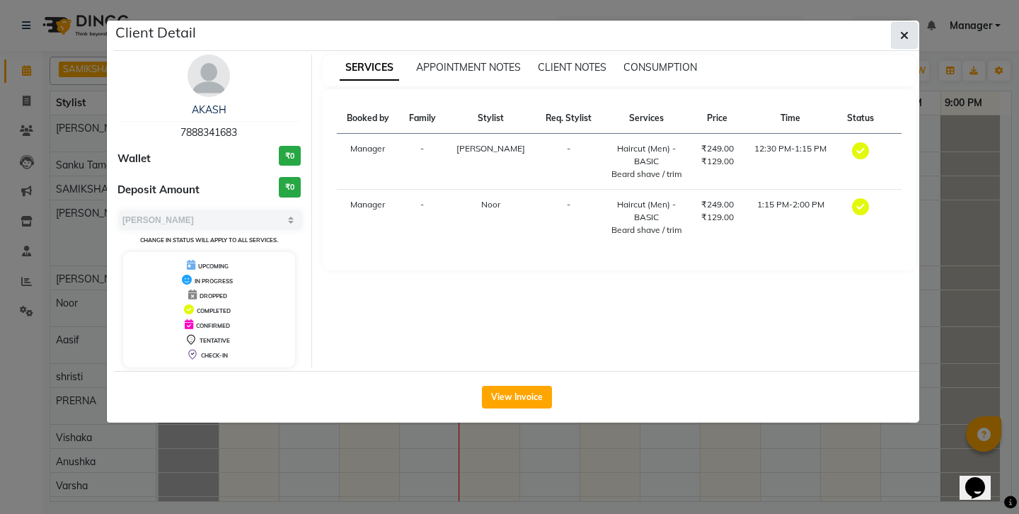
click at [897, 28] on button "button" at bounding box center [904, 35] width 27 height 27
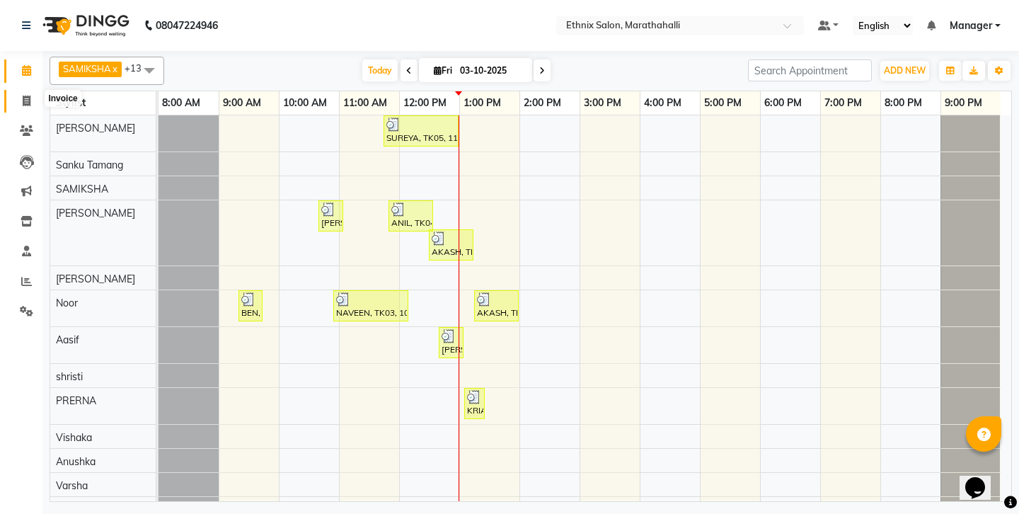
click at [27, 98] on icon at bounding box center [27, 101] width 8 height 11
select select "4783"
select select "service"
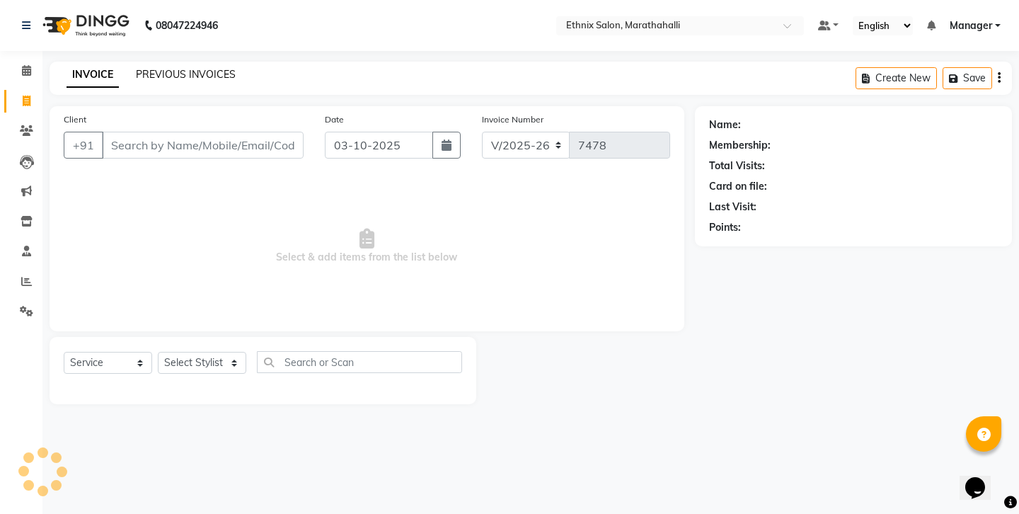
click at [166, 68] on link "PREVIOUS INVOICES" at bounding box center [186, 74] width 100 height 13
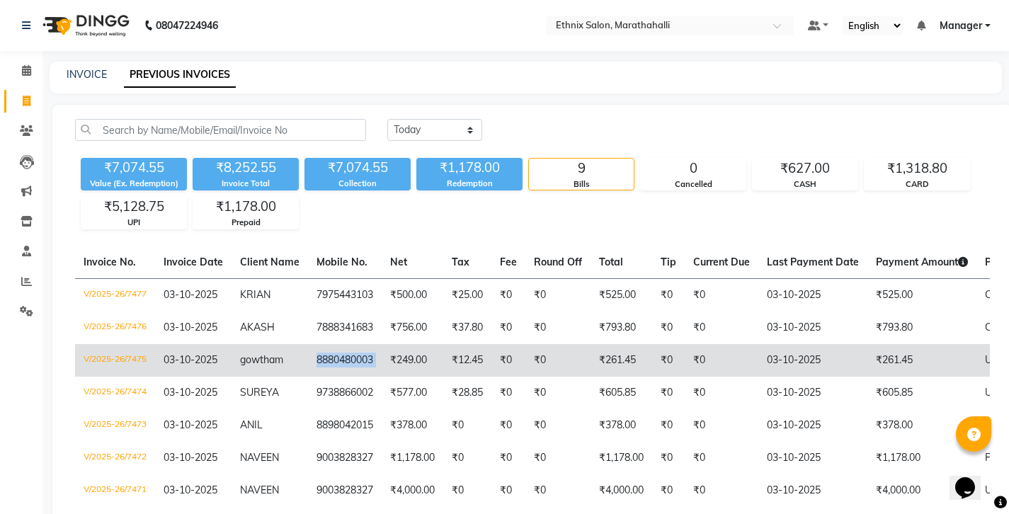
copy td "8880480003"
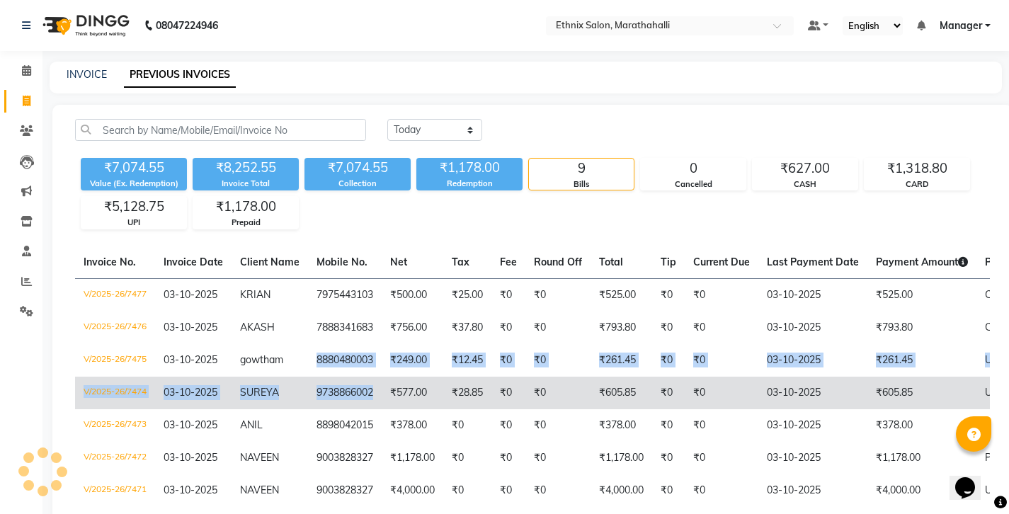
drag, startPoint x: 272, startPoint y: 304, endPoint x: 320, endPoint y: 340, distance: 60.2
click at [320, 340] on tbody "V/2025-26/7477 [DATE] KRIAN 7975443103 ₹500.00 ₹25.00 ₹0 ₹0 ₹525.00 ₹0 ₹0 [DATE…" at bounding box center [649, 425] width 1149 height 294
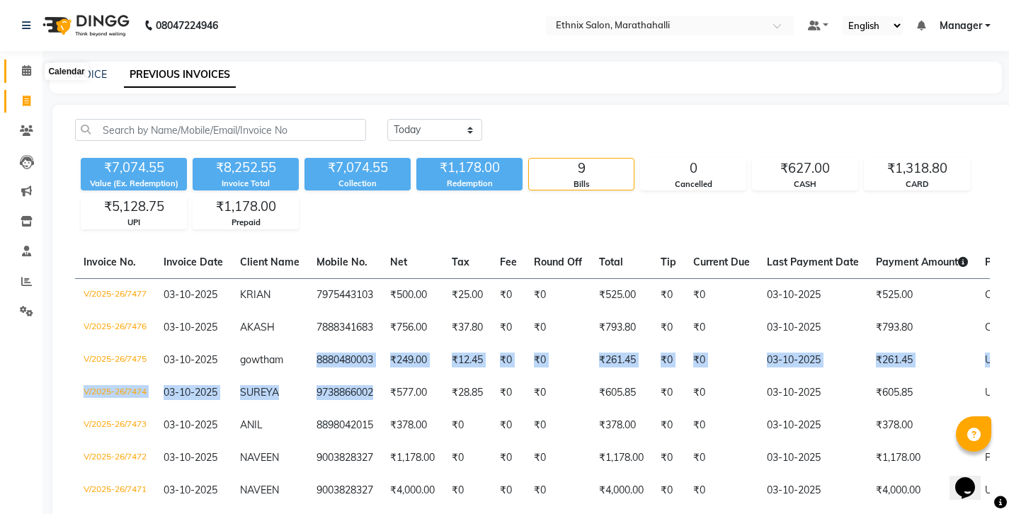
click at [27, 74] on span at bounding box center [26, 71] width 25 height 16
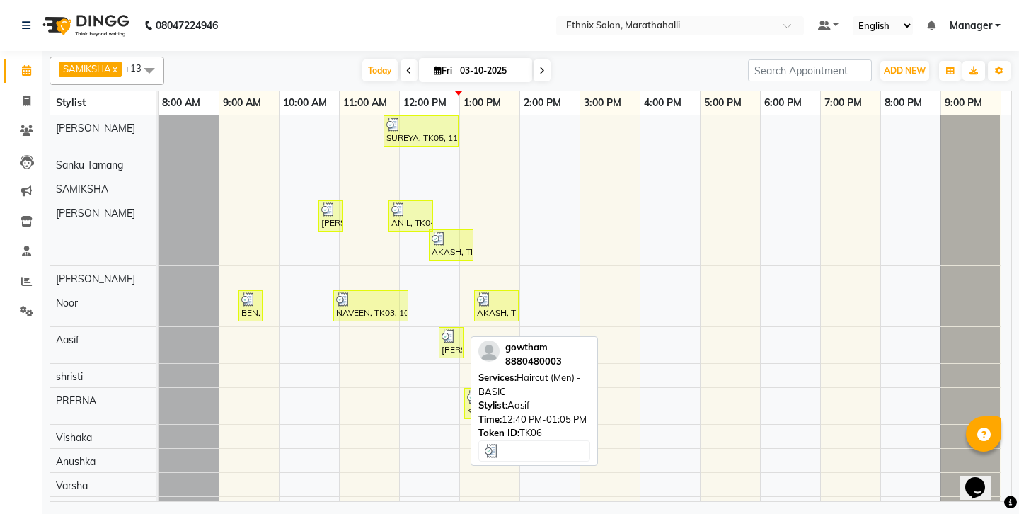
click at [459, 336] on div at bounding box center [451, 336] width 19 height 14
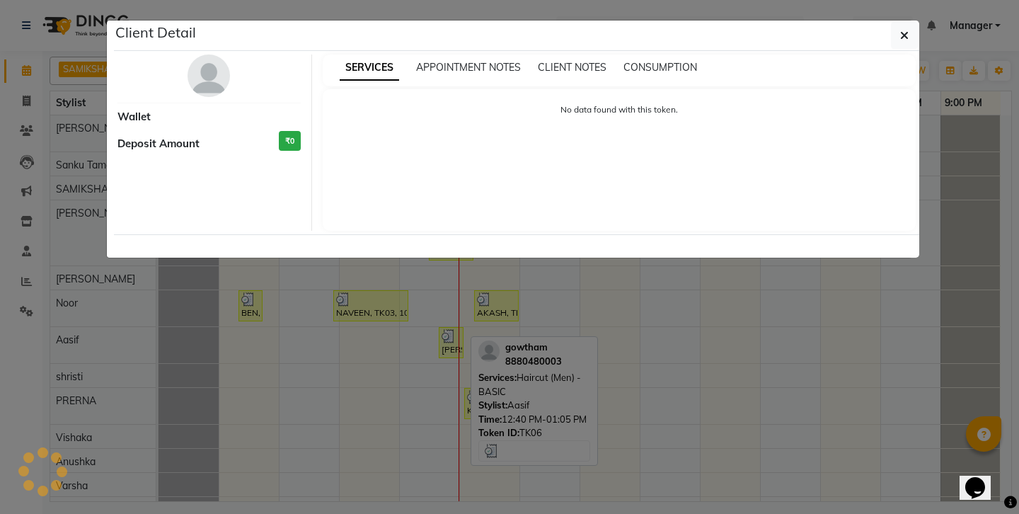
select select "3"
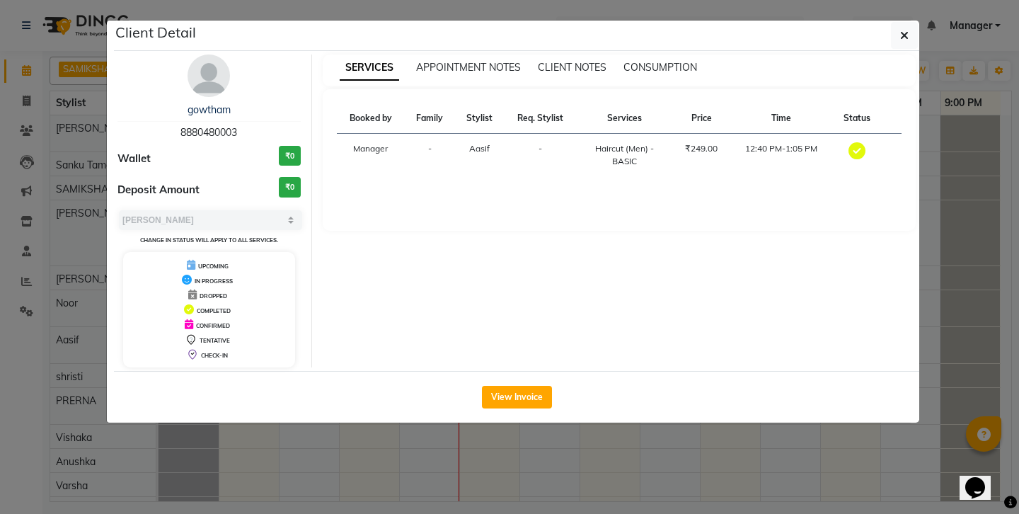
click at [197, 126] on span "8880480003" at bounding box center [209, 132] width 57 height 13
copy span "8880480003"
click at [905, 31] on icon "button" at bounding box center [905, 35] width 8 height 11
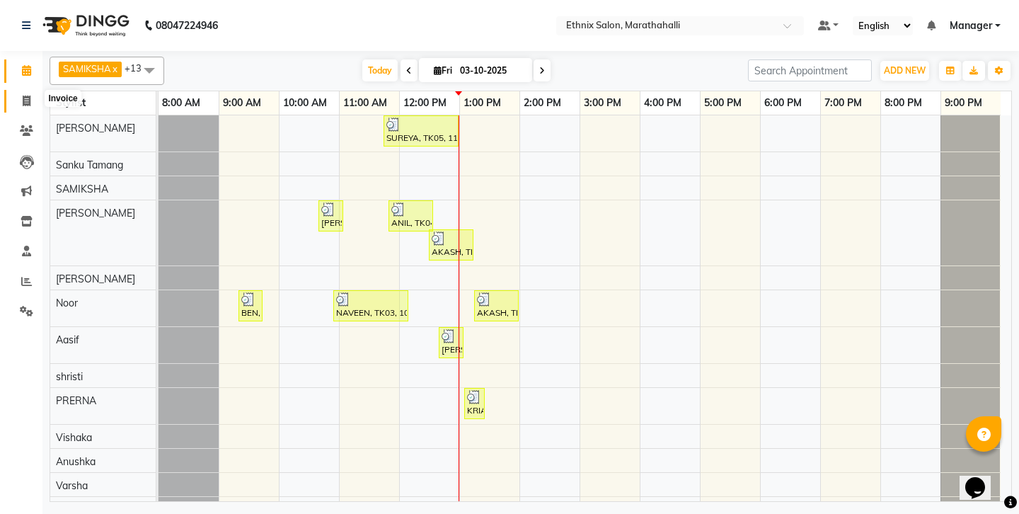
click at [29, 96] on icon at bounding box center [27, 101] width 8 height 11
select select "4783"
select select "service"
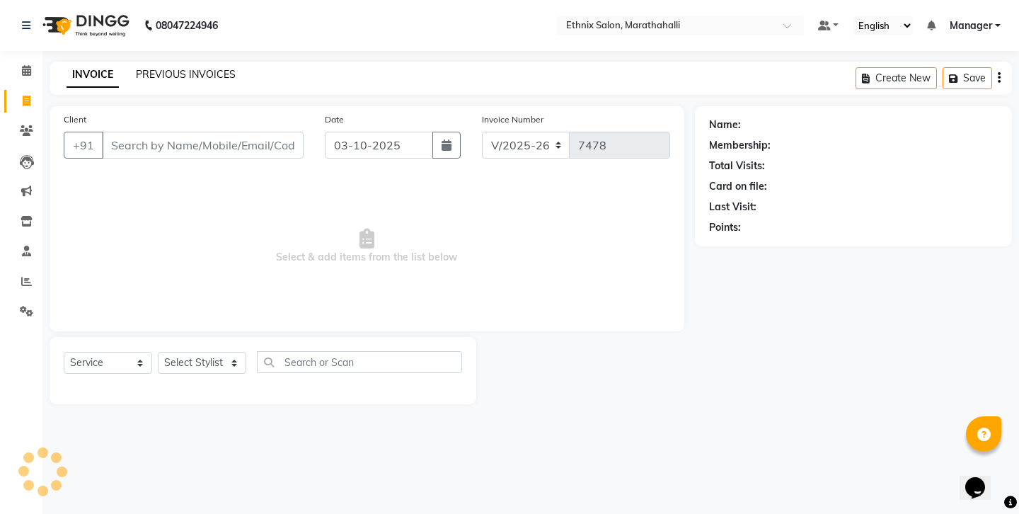
click at [159, 74] on link "PREVIOUS INVOICES" at bounding box center [186, 74] width 100 height 13
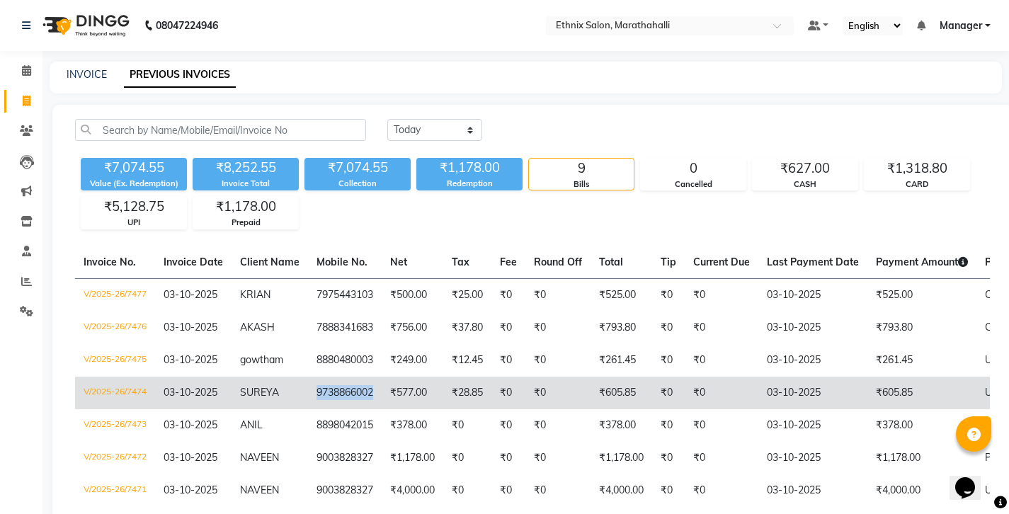
copy td "9738866002"
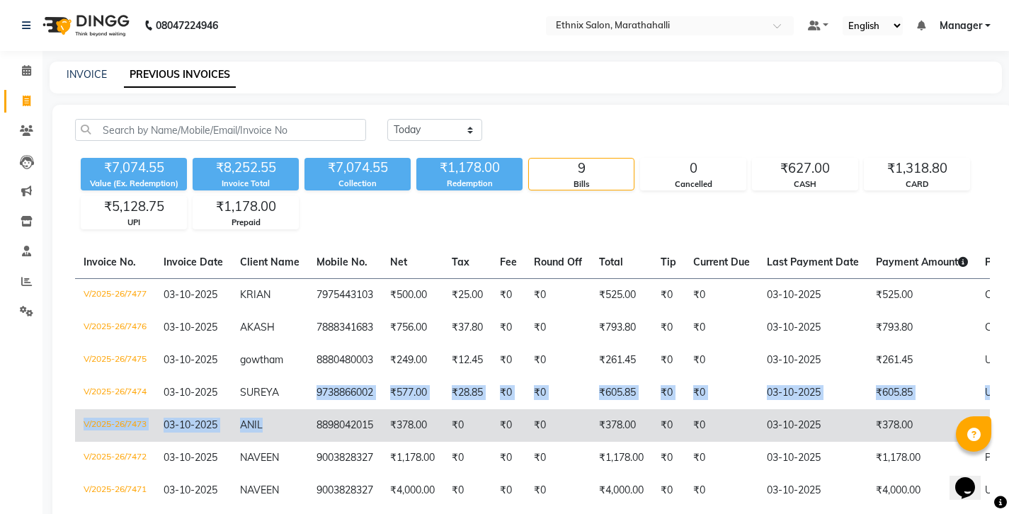
drag, startPoint x: 272, startPoint y: 334, endPoint x: 326, endPoint y: 351, distance: 57.1
click at [326, 351] on tbody "V/2025-26/7477 [DATE] KRIAN 7975443103 ₹500.00 ₹25.00 ₹0 ₹0 ₹525.00 ₹0 ₹0 [DATE…" at bounding box center [649, 425] width 1149 height 294
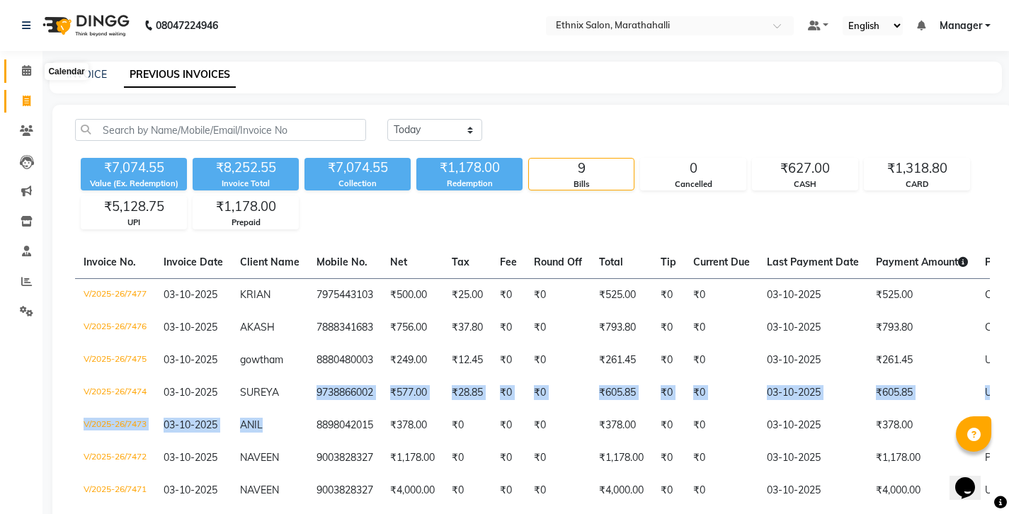
click at [19, 73] on span at bounding box center [26, 71] width 25 height 16
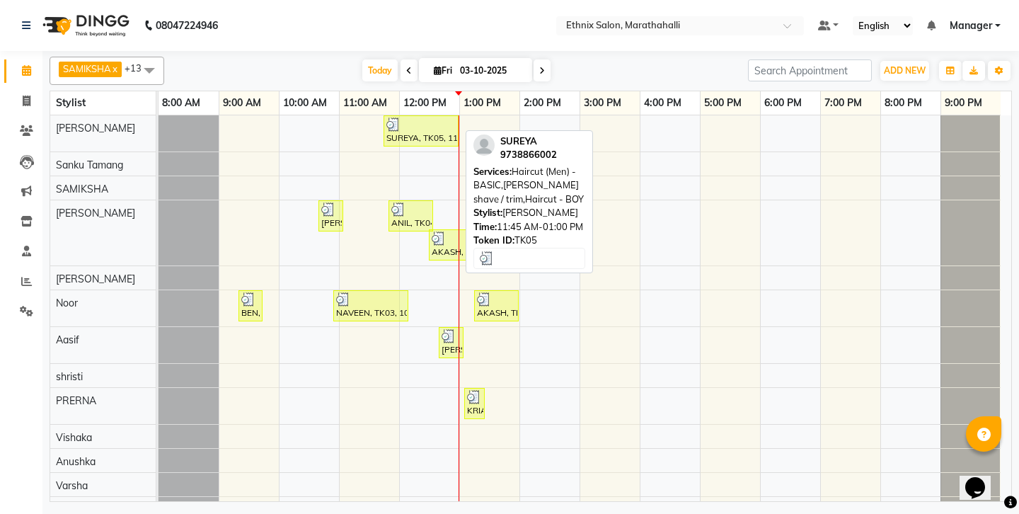
click at [406, 118] on div at bounding box center [421, 125] width 69 height 14
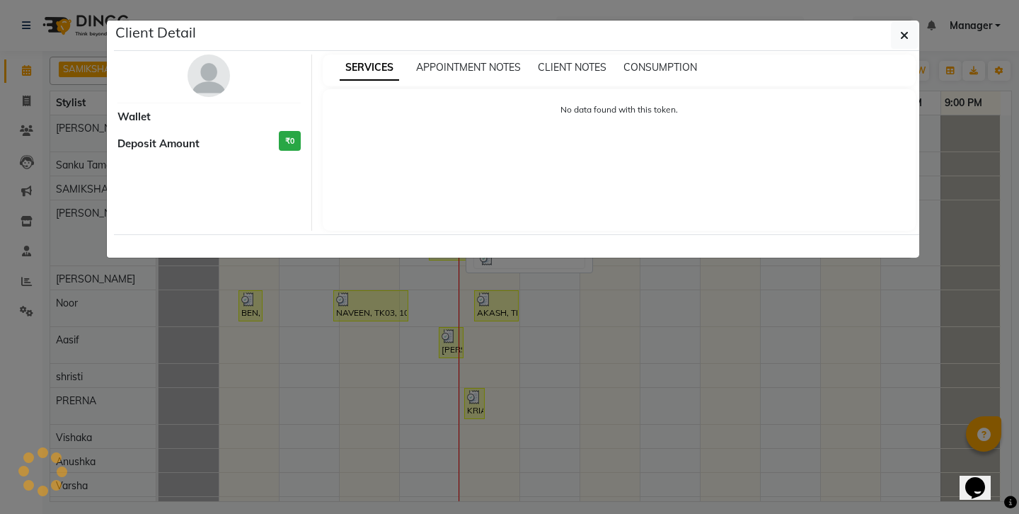
select select "3"
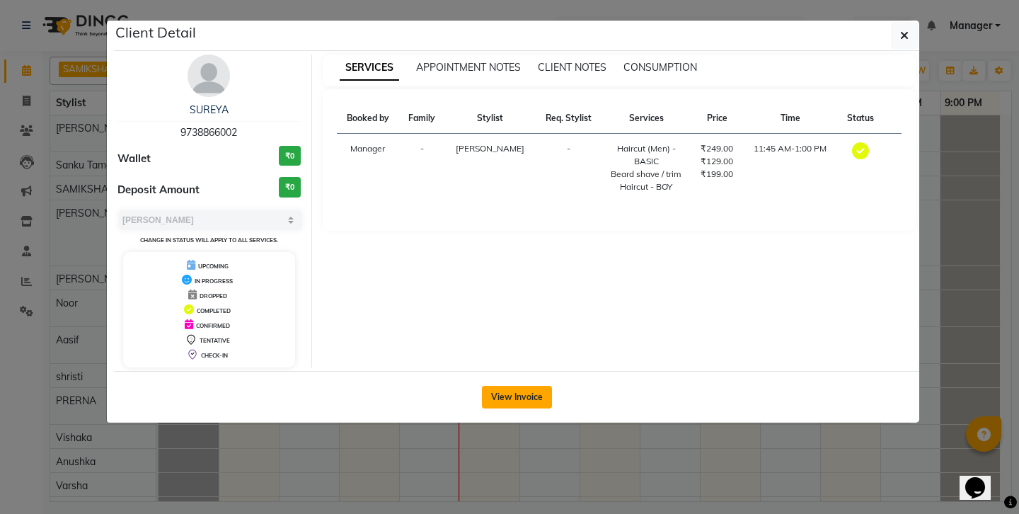
click at [510, 386] on button "View Invoice" at bounding box center [517, 397] width 70 height 23
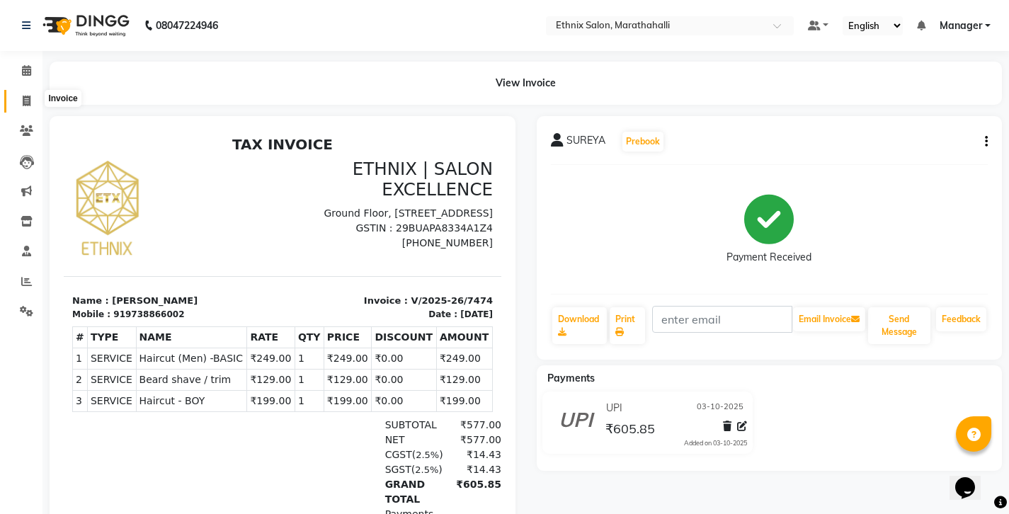
click at [21, 98] on span at bounding box center [26, 101] width 25 height 16
select select "4783"
select select "service"
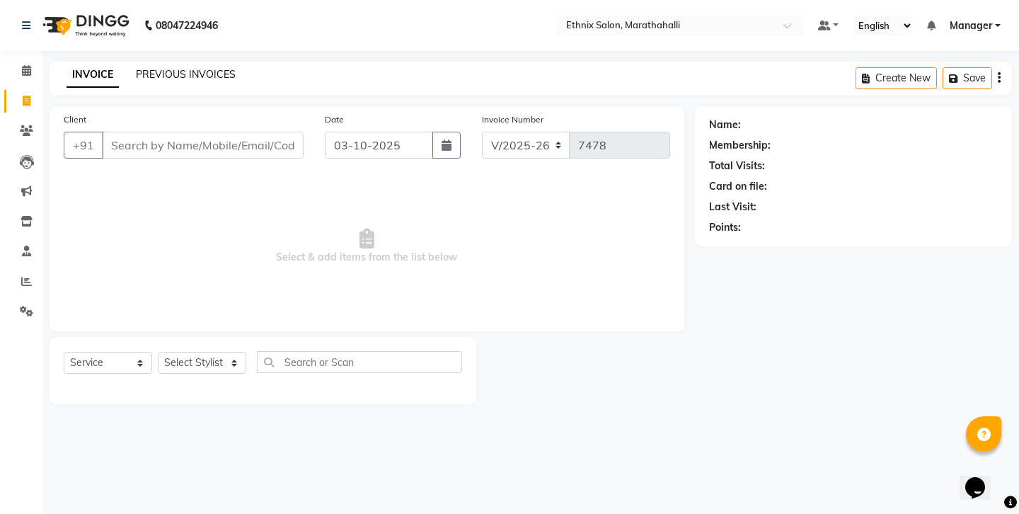
click at [144, 72] on link "PREVIOUS INVOICES" at bounding box center [186, 74] width 100 height 13
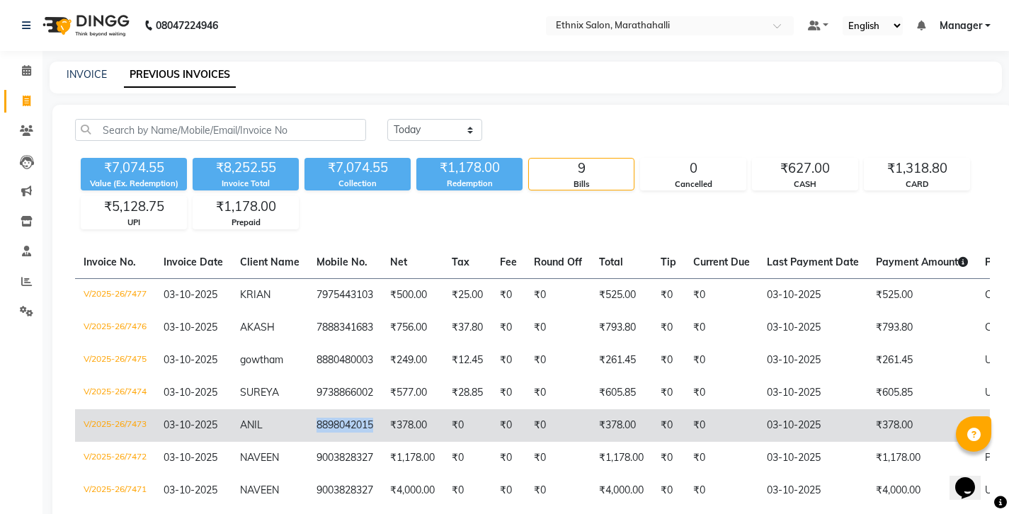
copy td "8898042015"
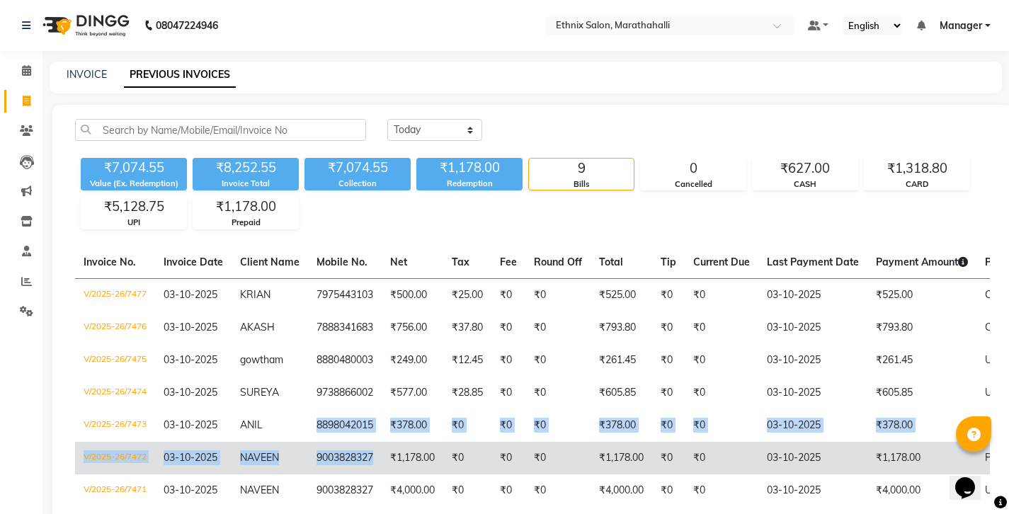
drag, startPoint x: 268, startPoint y: 359, endPoint x: 321, endPoint y: 389, distance: 60.2
click at [321, 389] on tbody "V/2025-26/7477 [DATE] KRIAN 7975443103 ₹500.00 ₹25.00 ₹0 ₹0 ₹525.00 ₹0 ₹0 [DATE…" at bounding box center [649, 425] width 1149 height 294
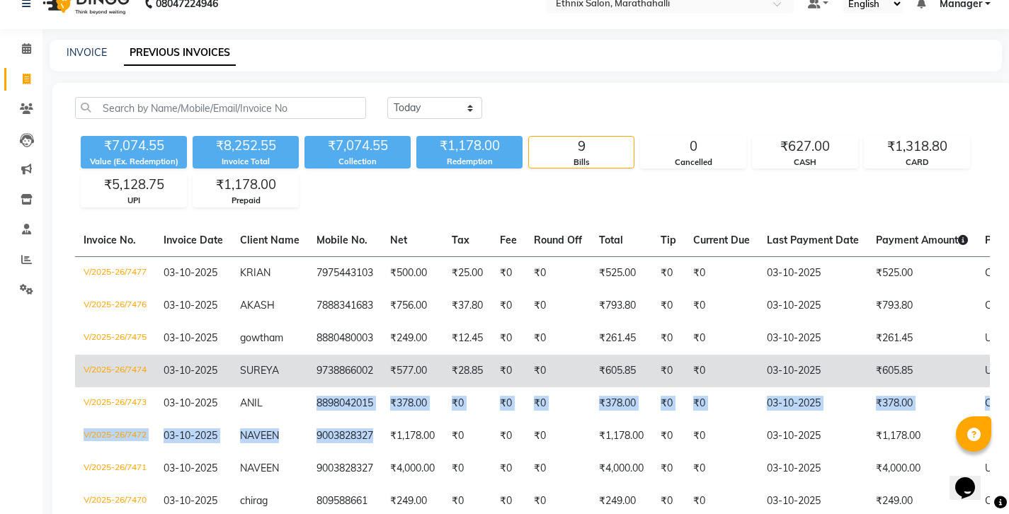
scroll to position [25, 0]
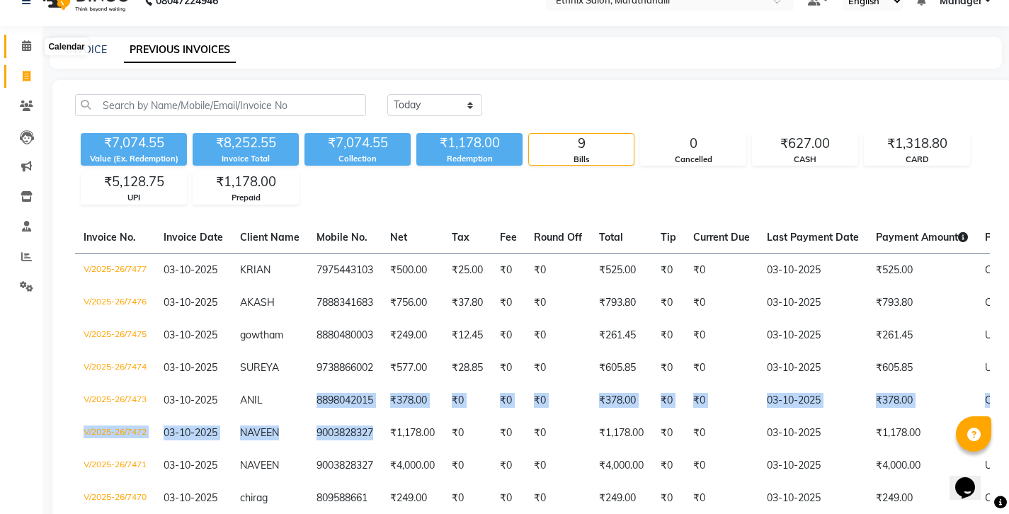
click at [30, 47] on icon at bounding box center [26, 45] width 9 height 11
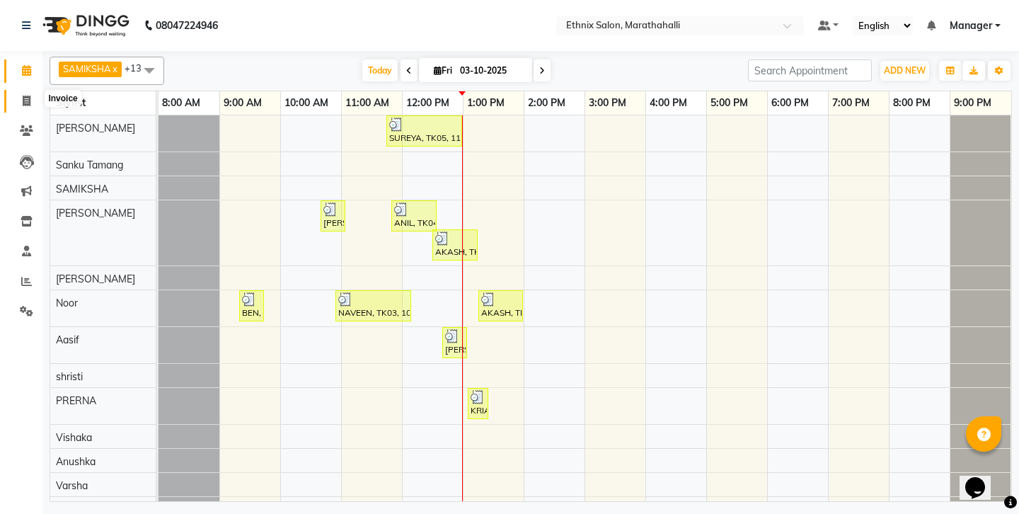
click at [30, 93] on span at bounding box center [26, 101] width 25 height 16
select select "4783"
select select "service"
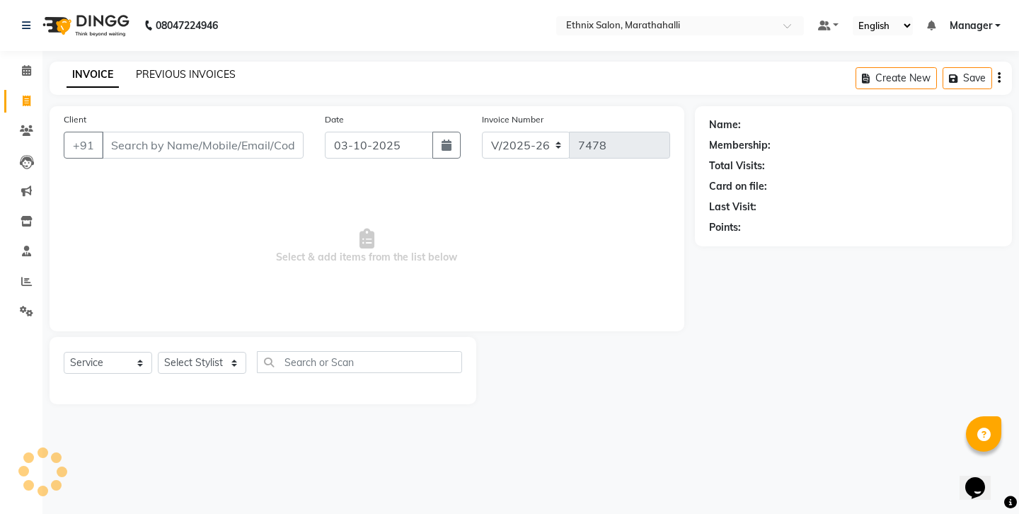
click at [136, 72] on link "PREVIOUS INVOICES" at bounding box center [186, 74] width 100 height 13
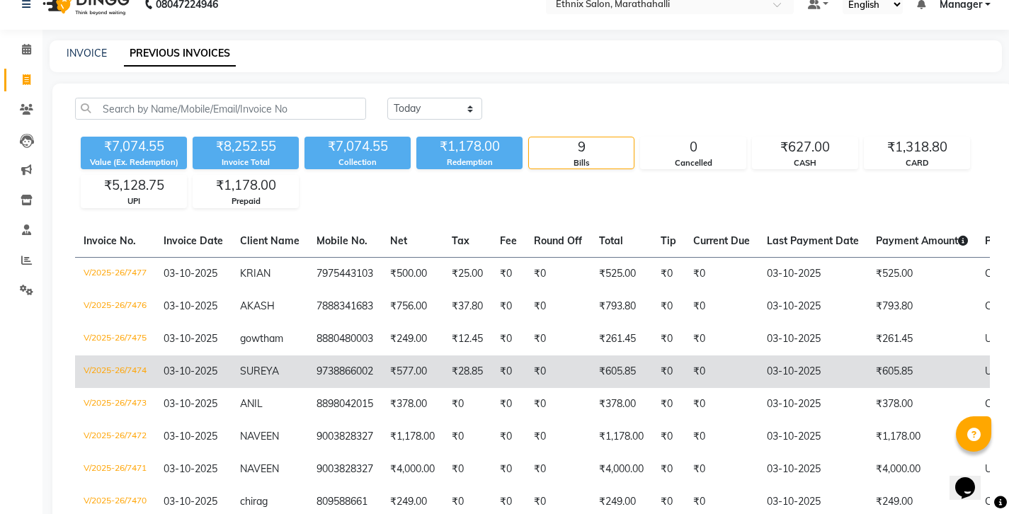
scroll to position [50, 0]
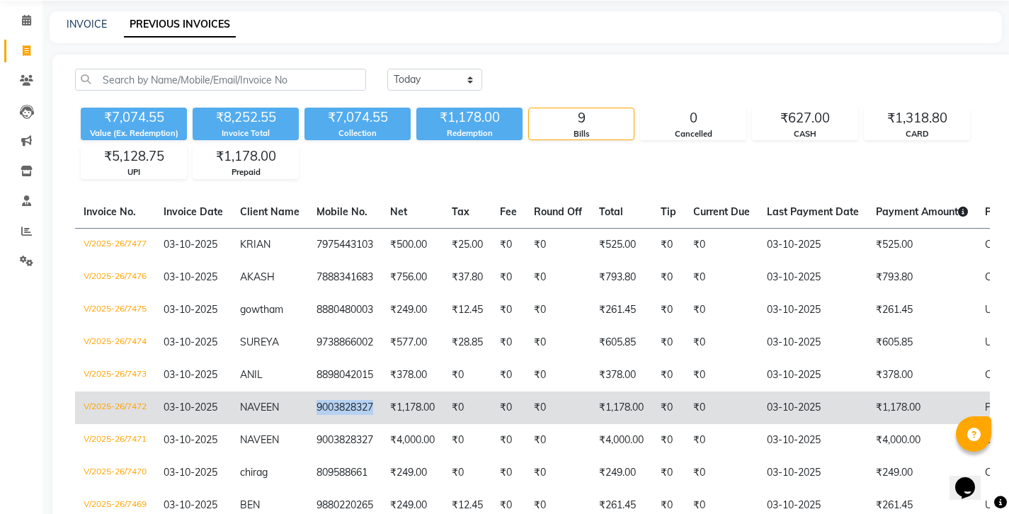
copy td "9003828327"
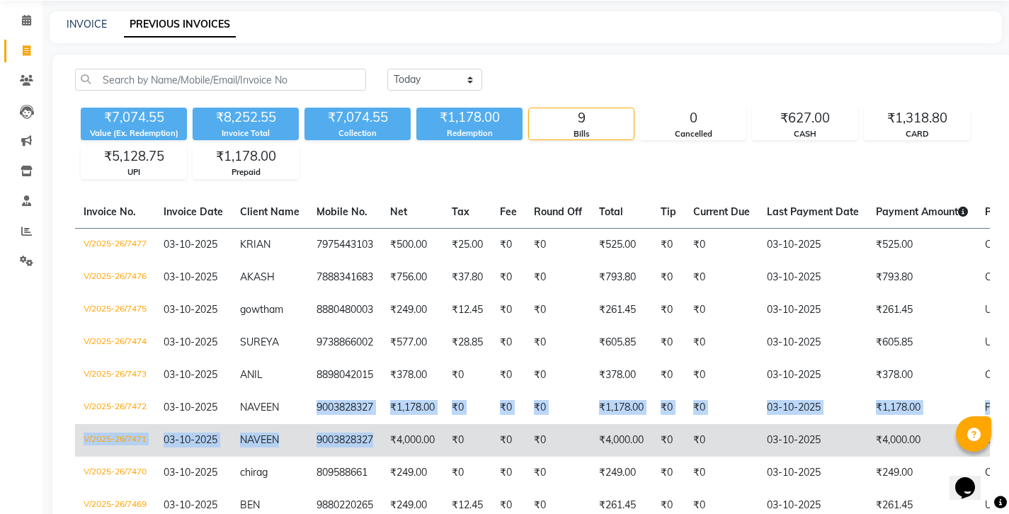
drag, startPoint x: 265, startPoint y: 340, endPoint x: 326, endPoint y: 370, distance: 67.4
click at [326, 370] on tbody "V/2025-26/7477 [DATE] KRIAN 7975443103 ₹500.00 ₹25.00 ₹0 ₹0 ₹525.00 ₹0 ₹0 [DATE…" at bounding box center [649, 375] width 1149 height 294
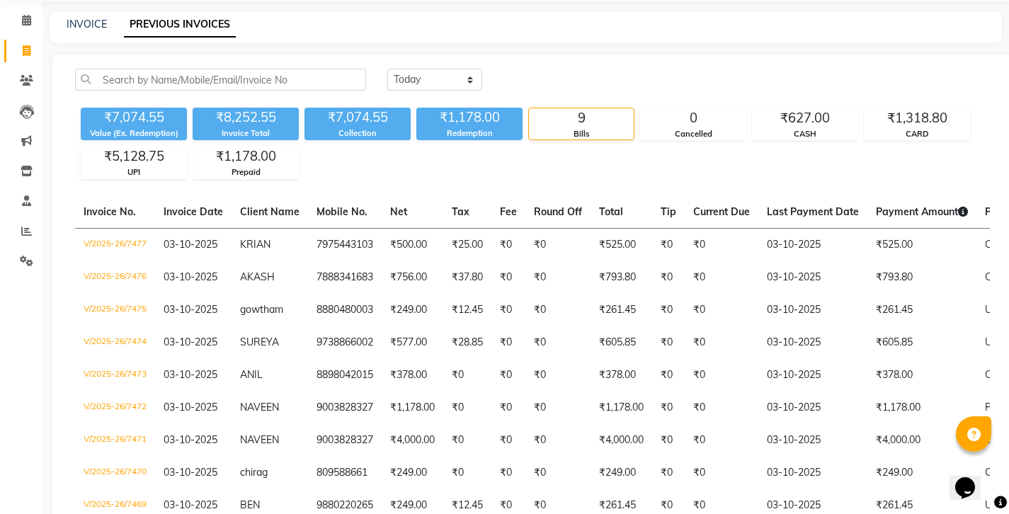
click at [341, 153] on div "[DATE] [DATE] Custom Range ₹7,074.55 Value (Ex. Redemption) ₹8,252.55 Invoice T…" at bounding box center [532, 316] width 960 height 523
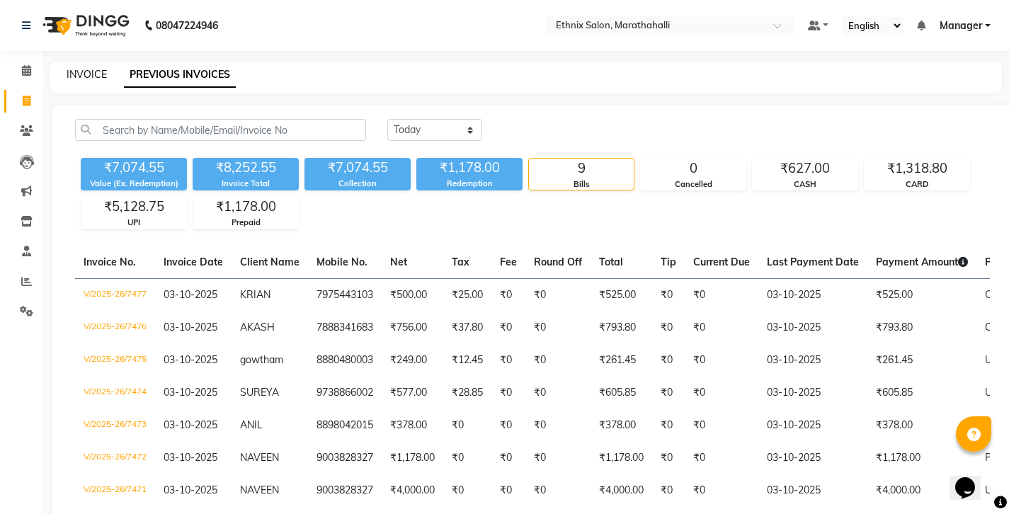
click at [87, 72] on link "INVOICE" at bounding box center [87, 74] width 40 height 13
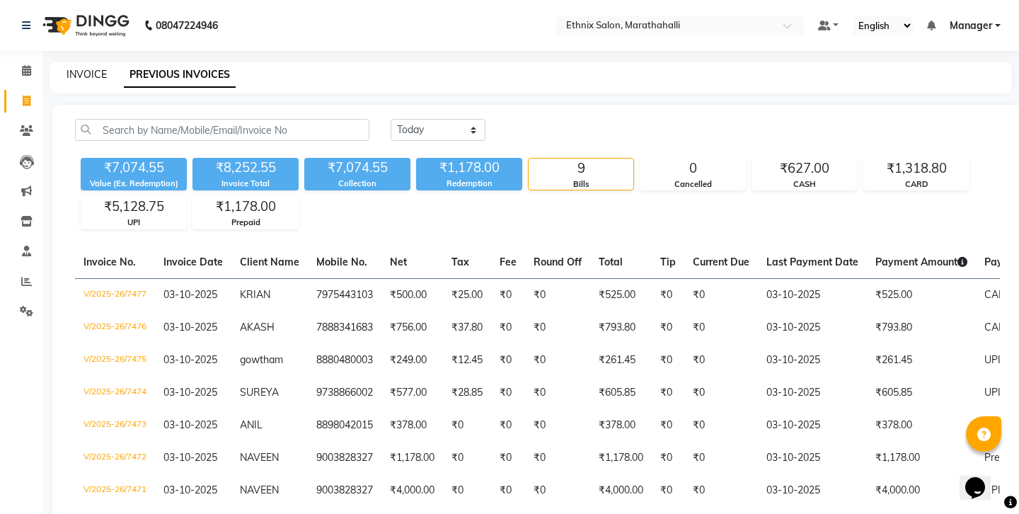
select select "4783"
select select "service"
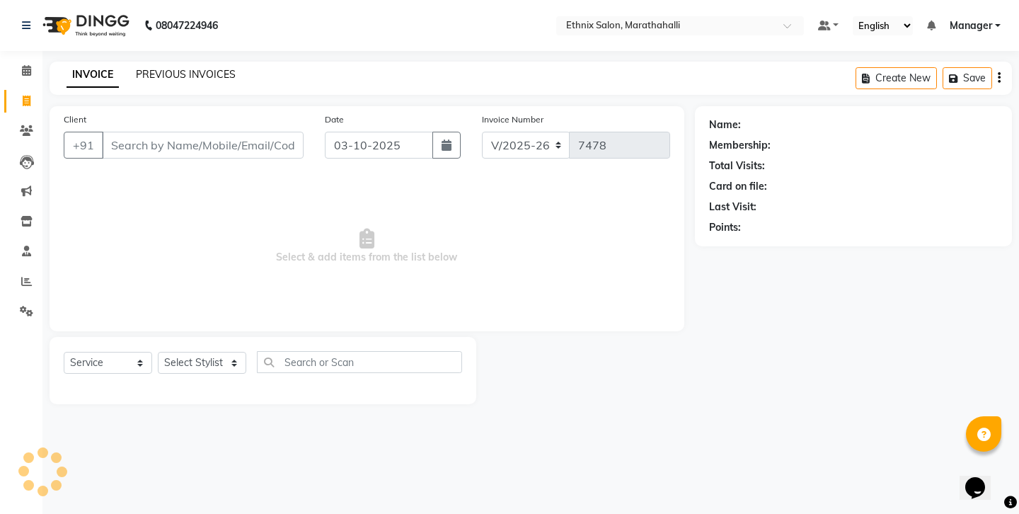
click at [155, 72] on link "PREVIOUS INVOICES" at bounding box center [186, 74] width 100 height 13
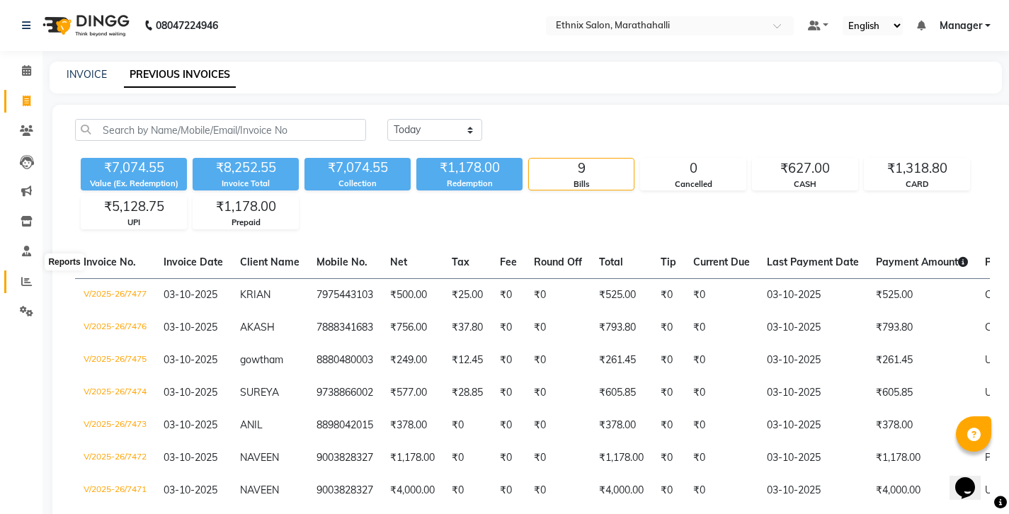
click at [27, 276] on icon at bounding box center [26, 281] width 11 height 11
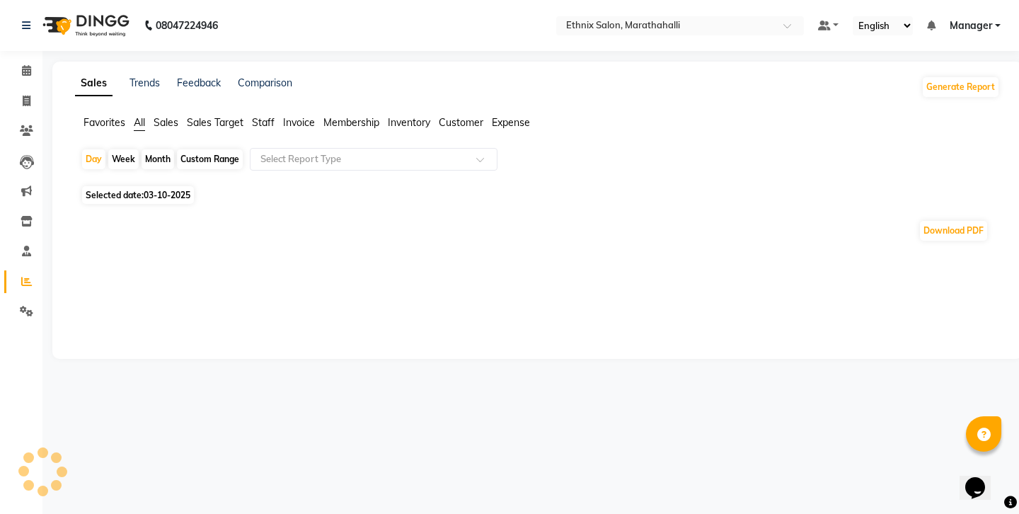
click at [492, 116] on span "Expense" at bounding box center [511, 122] width 38 height 13
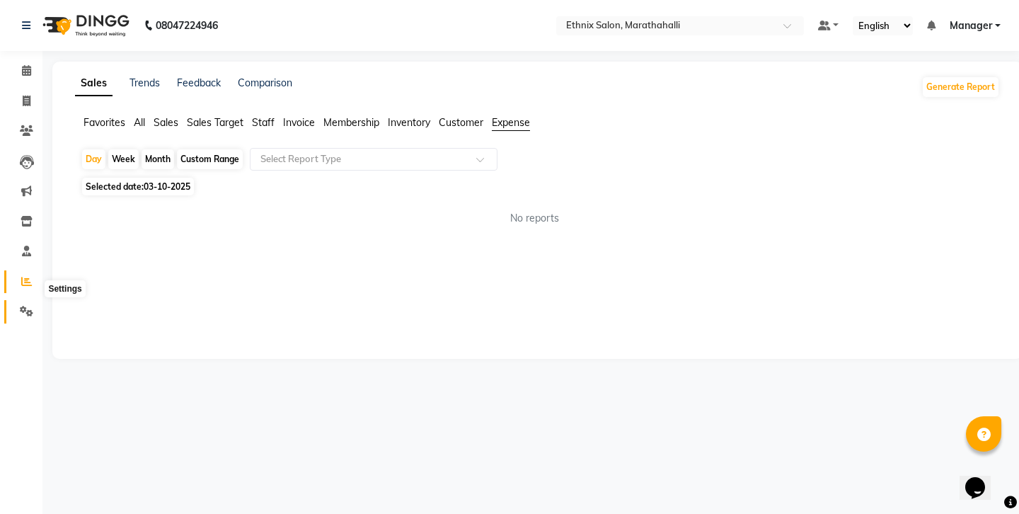
click at [28, 306] on icon at bounding box center [26, 311] width 13 height 11
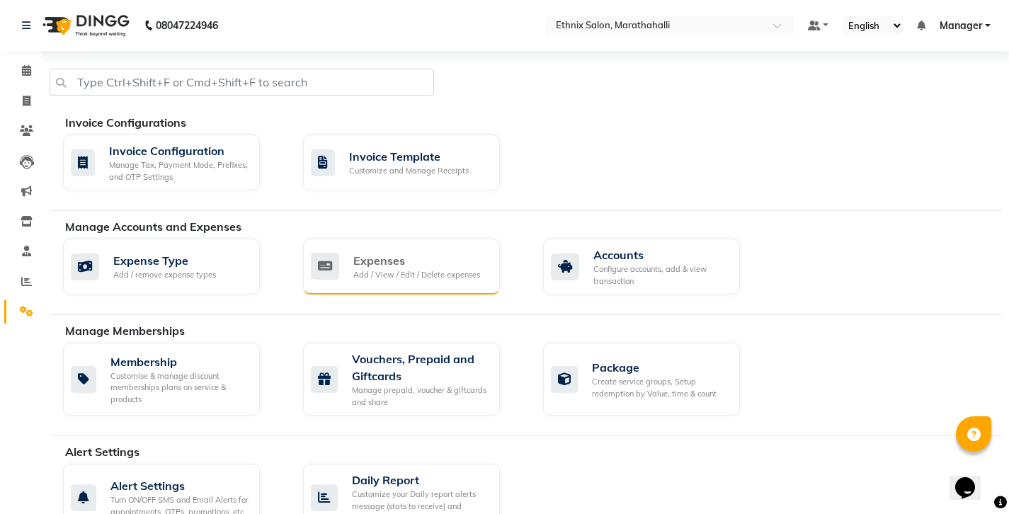
click at [374, 269] on div "Add / View / Edit / Delete expenses" at bounding box center [416, 275] width 127 height 12
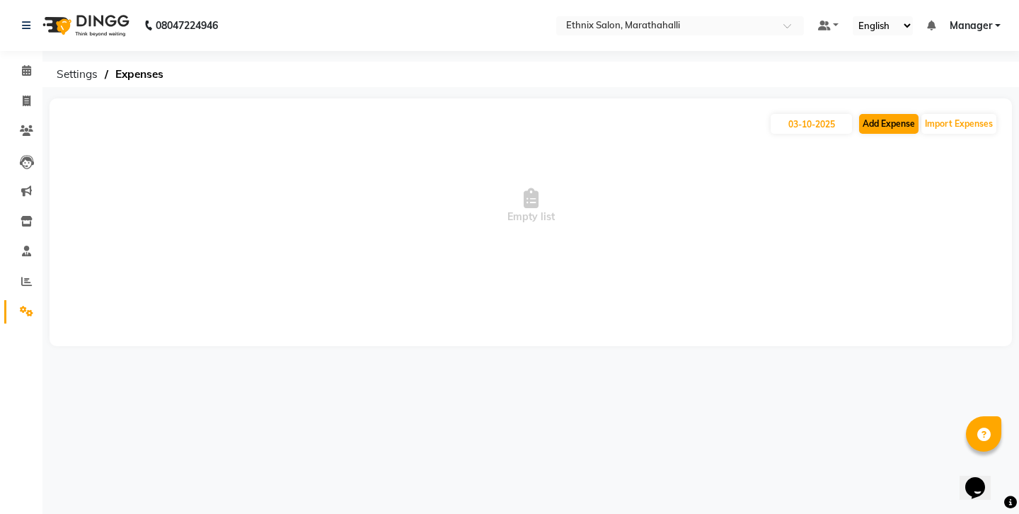
click at [913, 119] on button "Add Expense" at bounding box center [888, 124] width 59 height 20
select select "1"
select select "3630"
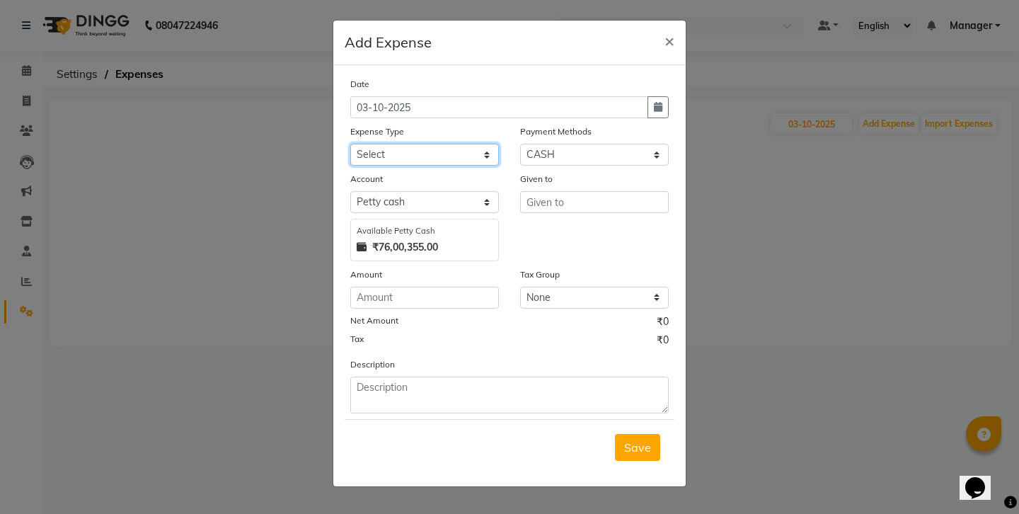
select select "3513"
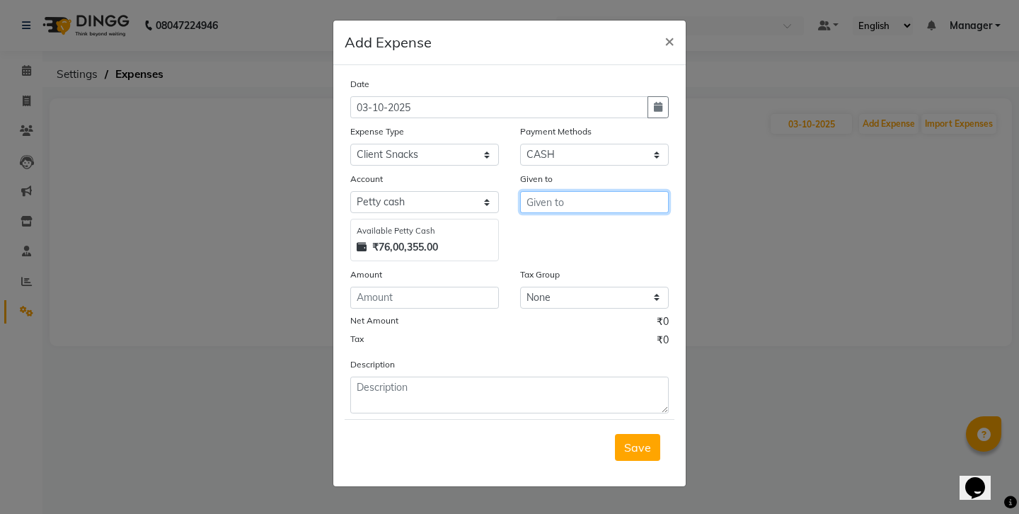
click at [557, 191] on input "text" at bounding box center [594, 202] width 149 height 22
type input "[PERSON_NAME]"
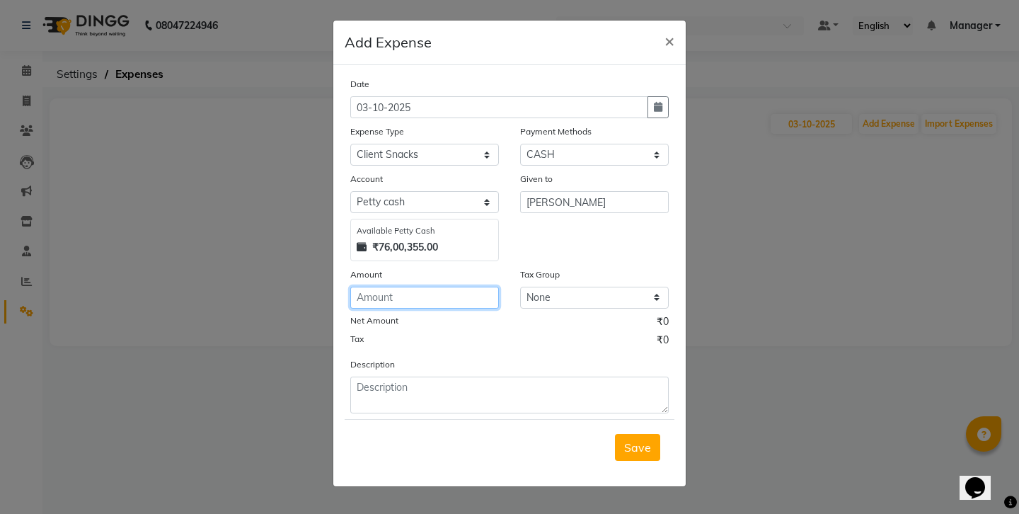
click at [396, 287] on input "number" at bounding box center [424, 298] width 149 height 22
type input "30"
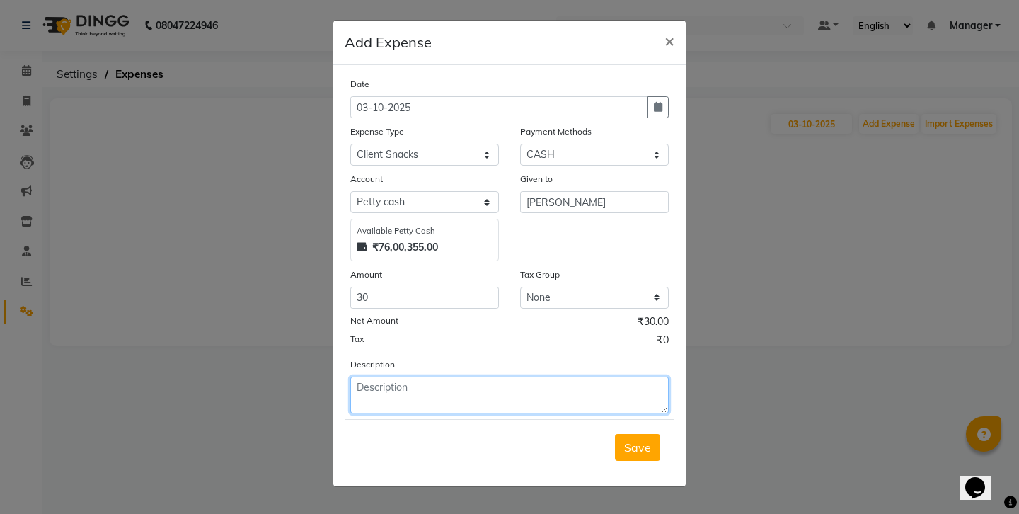
click at [443, 377] on textarea at bounding box center [509, 395] width 319 height 37
type textarea "TEA COFFEE"
click at [639, 440] on span "Save" at bounding box center [637, 447] width 27 height 14
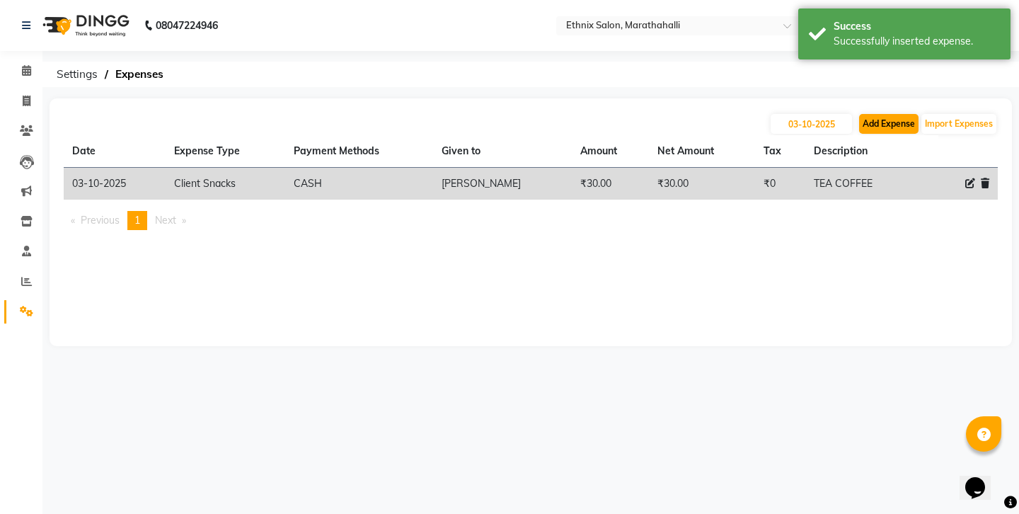
click at [902, 116] on button "Add Expense" at bounding box center [888, 124] width 59 height 20
select select "1"
select select "3630"
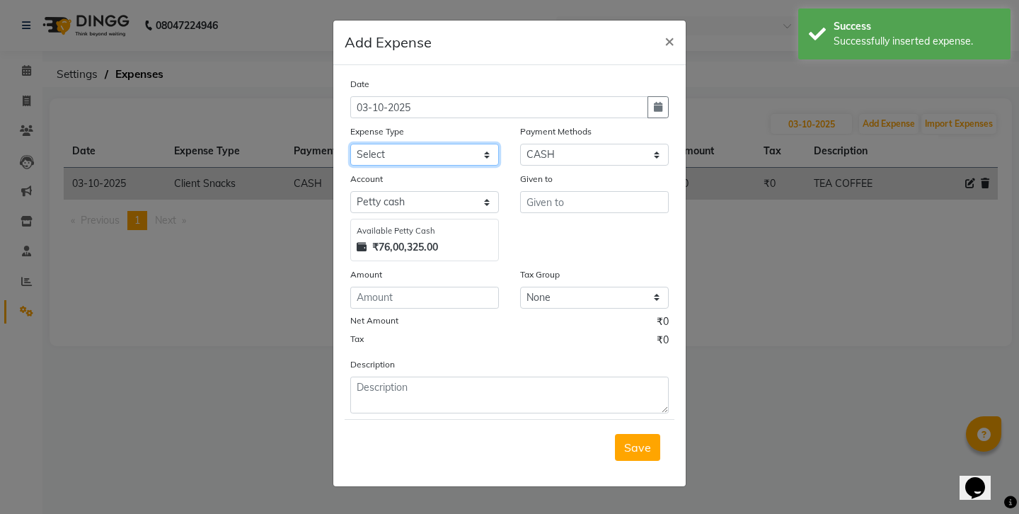
select select "3529"
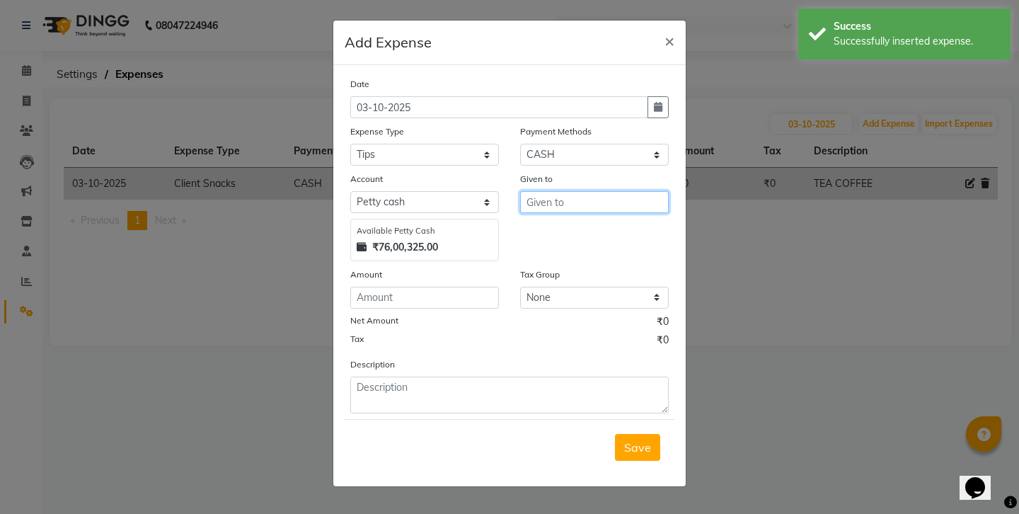
click at [550, 191] on input "text" at bounding box center [594, 202] width 149 height 22
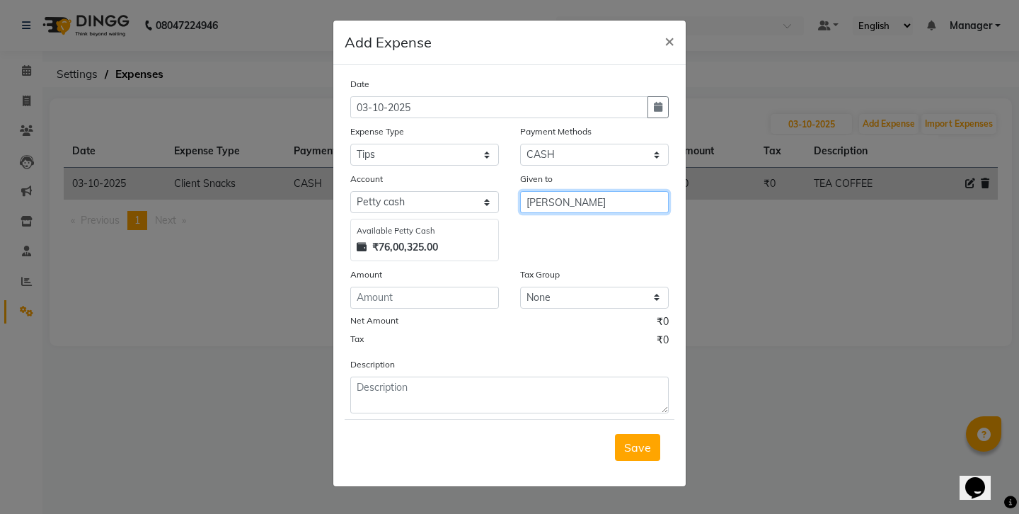
type input "[PERSON_NAME]"
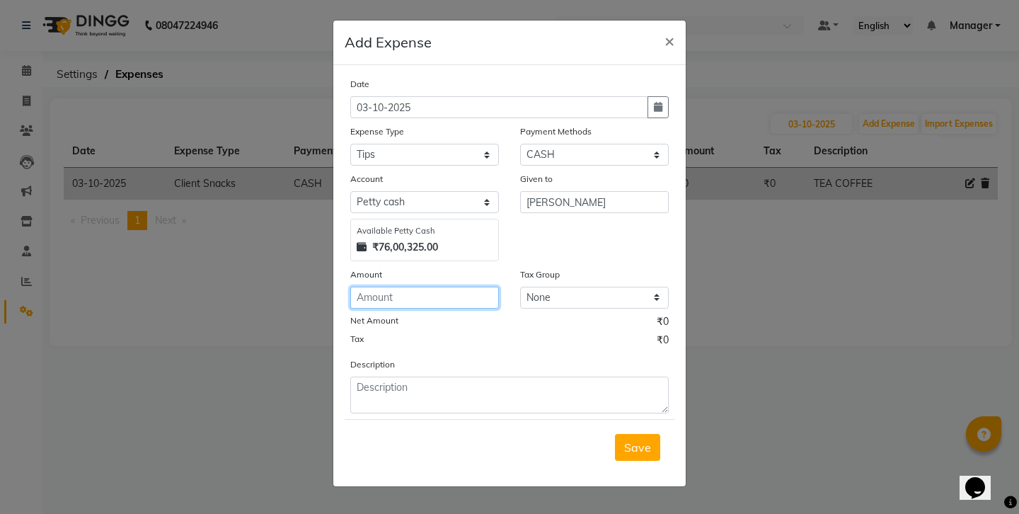
click at [389, 287] on input "number" at bounding box center [424, 298] width 149 height 22
type input "500"
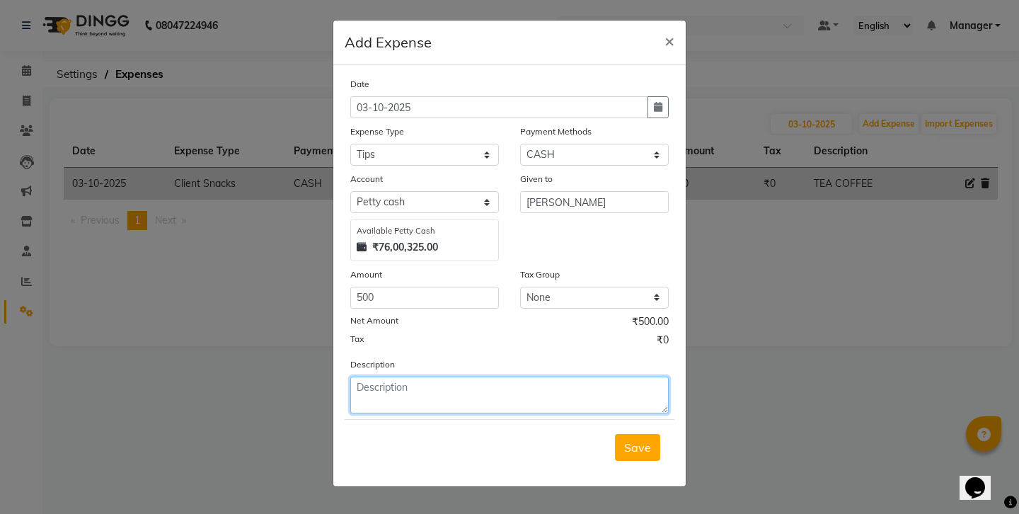
click at [404, 377] on textarea at bounding box center [509, 395] width 319 height 37
type textarea "[PERSON_NAME] TIPS"
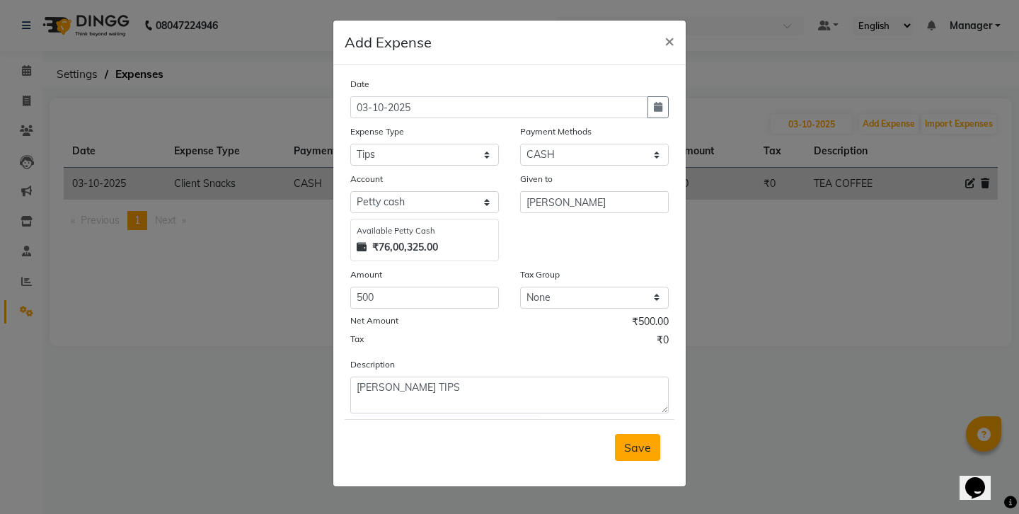
click at [639, 440] on span "Save" at bounding box center [637, 447] width 27 height 14
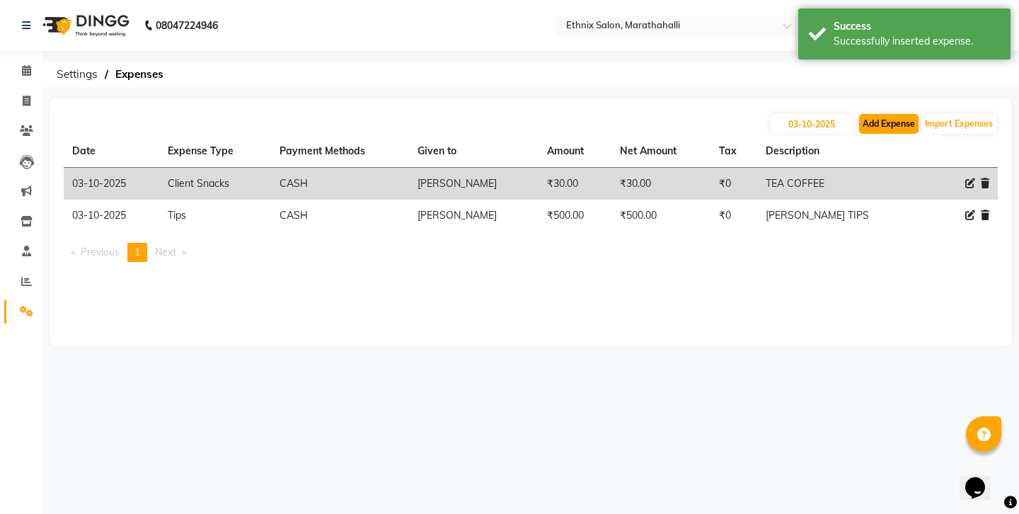
click at [912, 118] on button "Add Expense" at bounding box center [888, 124] width 59 height 20
select select "1"
select select "3630"
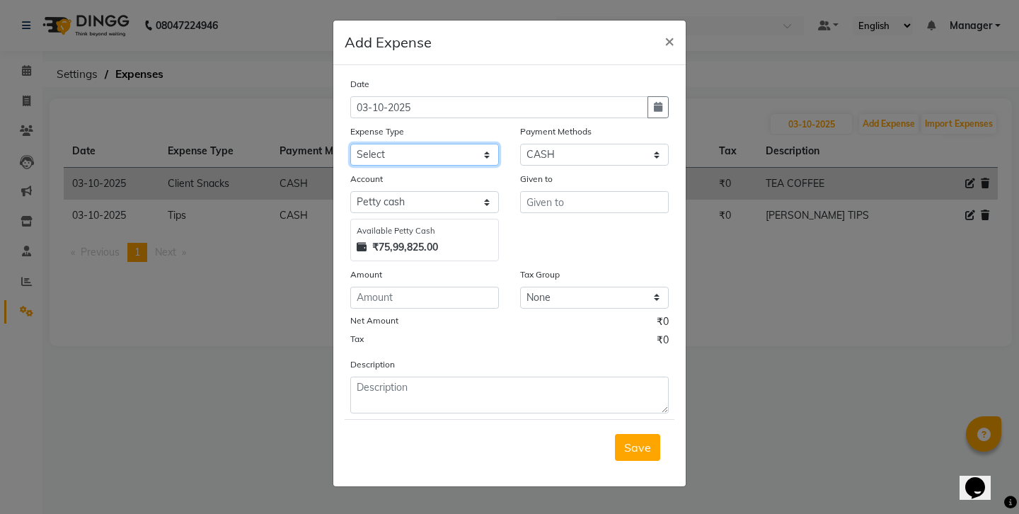
select select "3516"
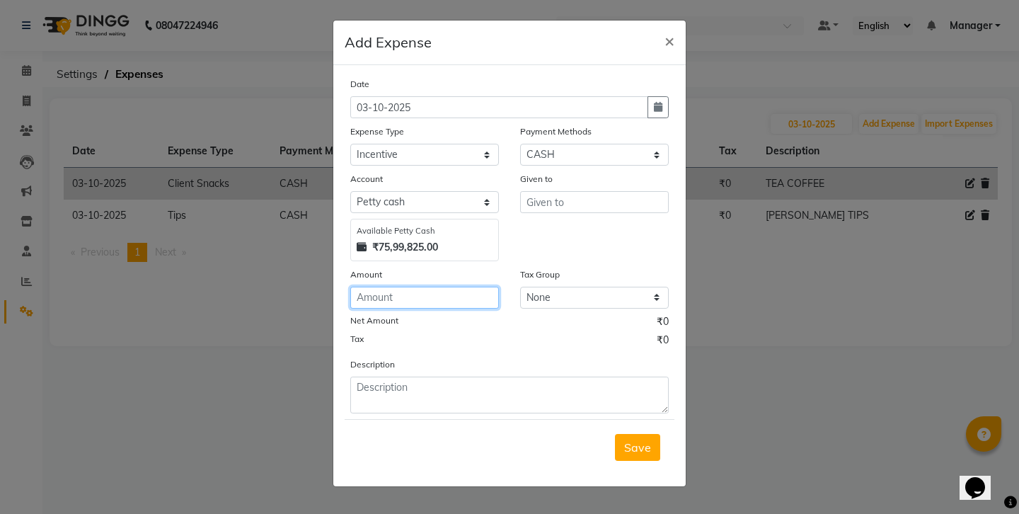
click at [391, 287] on input "number" at bounding box center [424, 298] width 149 height 22
type input "100"
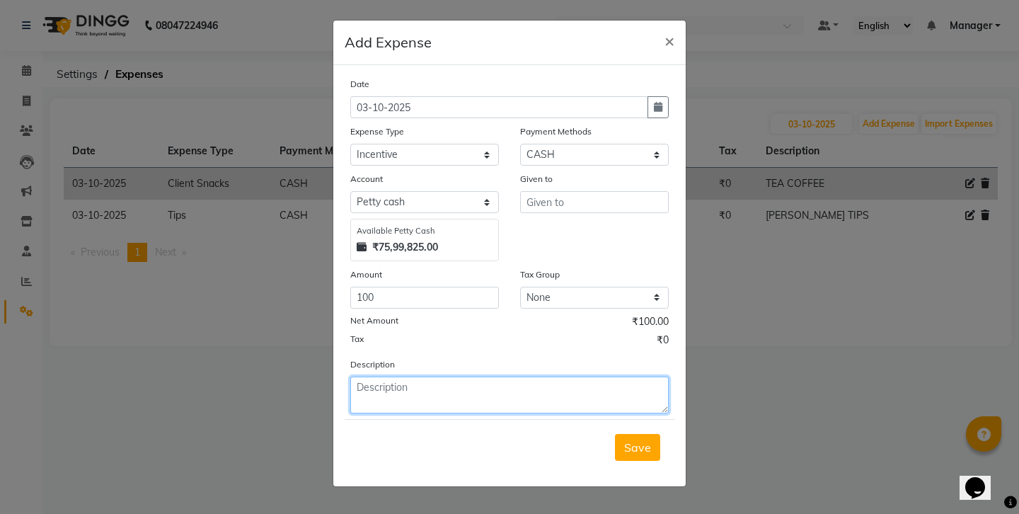
click at [374, 377] on textarea at bounding box center [509, 395] width 319 height 37
type textarea "PREPAID INCENTIVE NOOR"
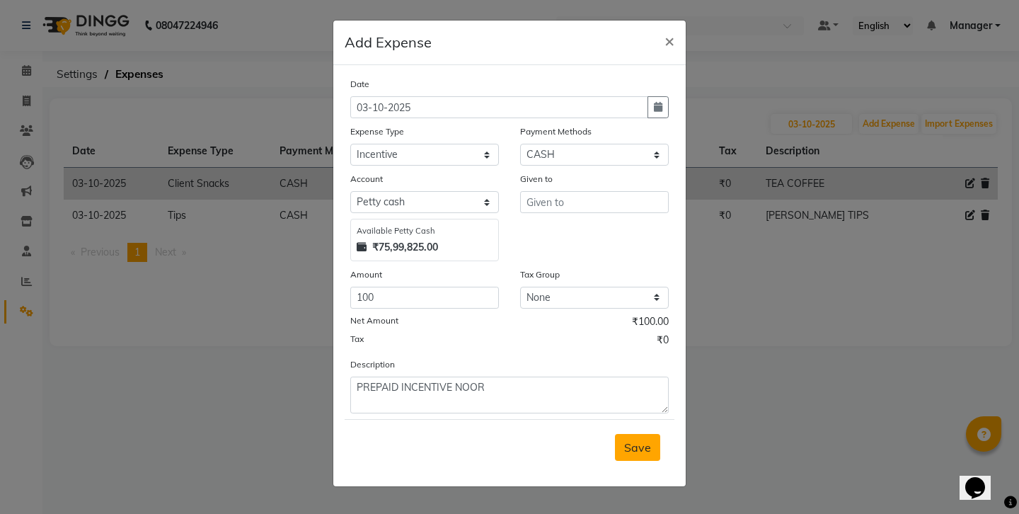
click at [644, 440] on span "Save" at bounding box center [637, 447] width 27 height 14
click at [547, 191] on input "text" at bounding box center [594, 202] width 149 height 22
type input "[PERSON_NAME]"
click at [644, 440] on span "Save" at bounding box center [637, 447] width 27 height 14
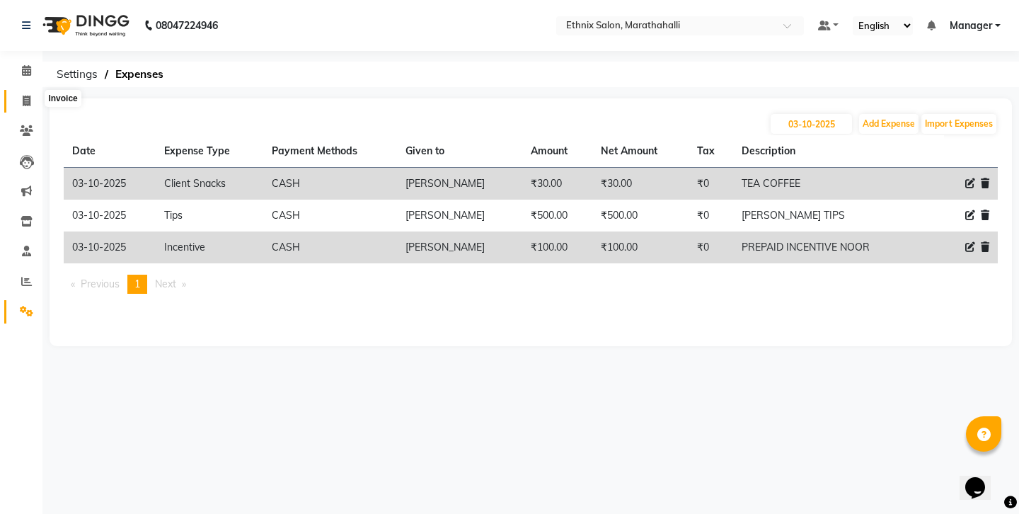
click at [27, 96] on icon at bounding box center [27, 101] width 8 height 11
select select "4783"
select select "service"
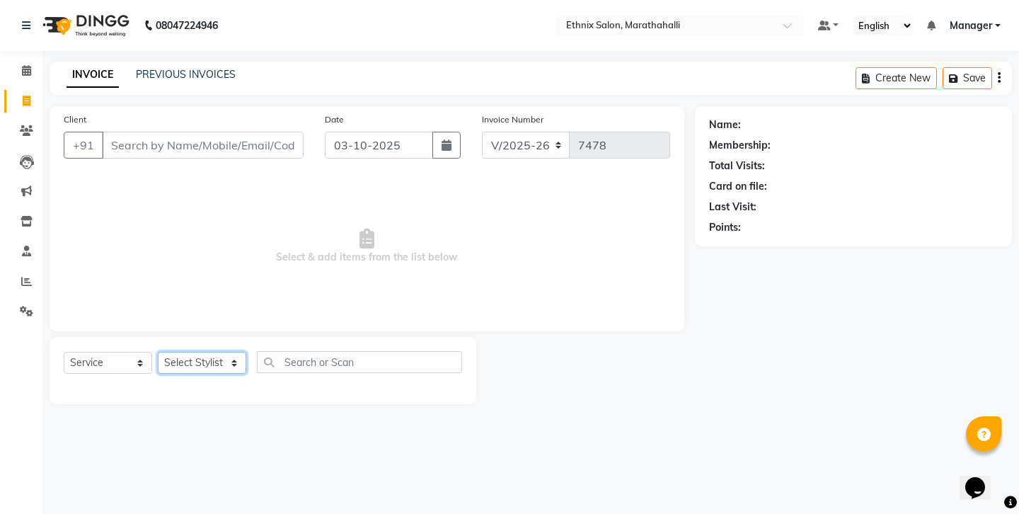
select select "57548"
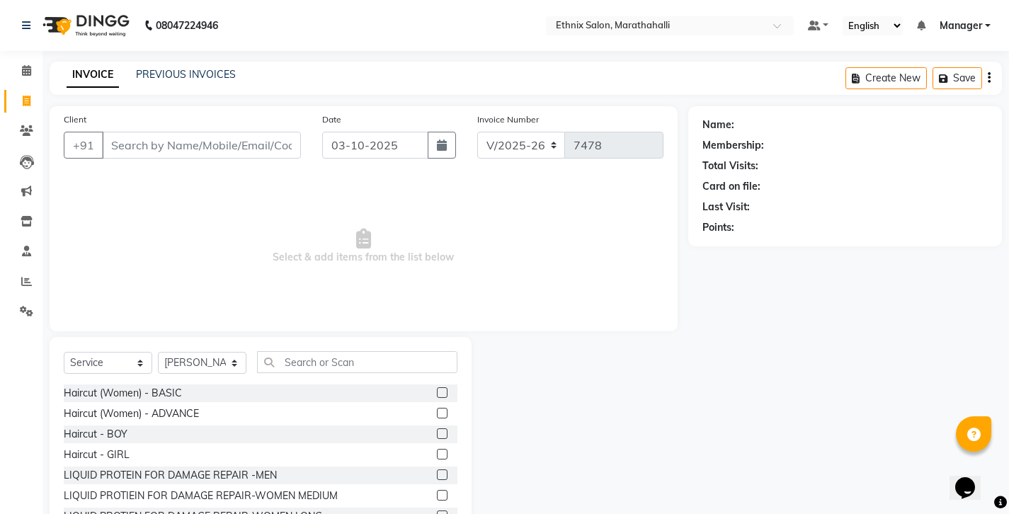
click at [439, 408] on label at bounding box center [442, 413] width 11 height 11
click at [439, 409] on input "checkbox" at bounding box center [441, 413] width 9 height 9
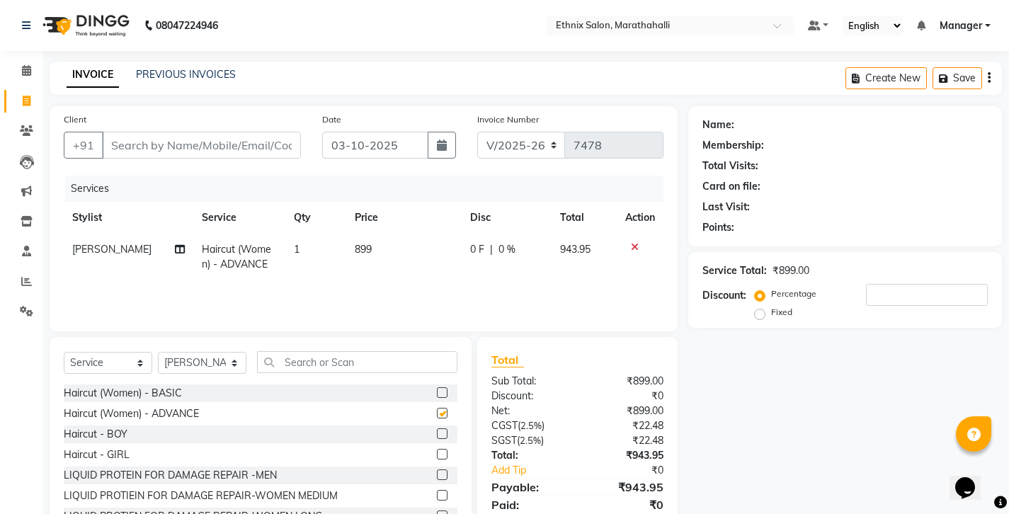
checkbox input "false"
select select "91922"
click at [292, 351] on input "text" at bounding box center [357, 362] width 200 height 22
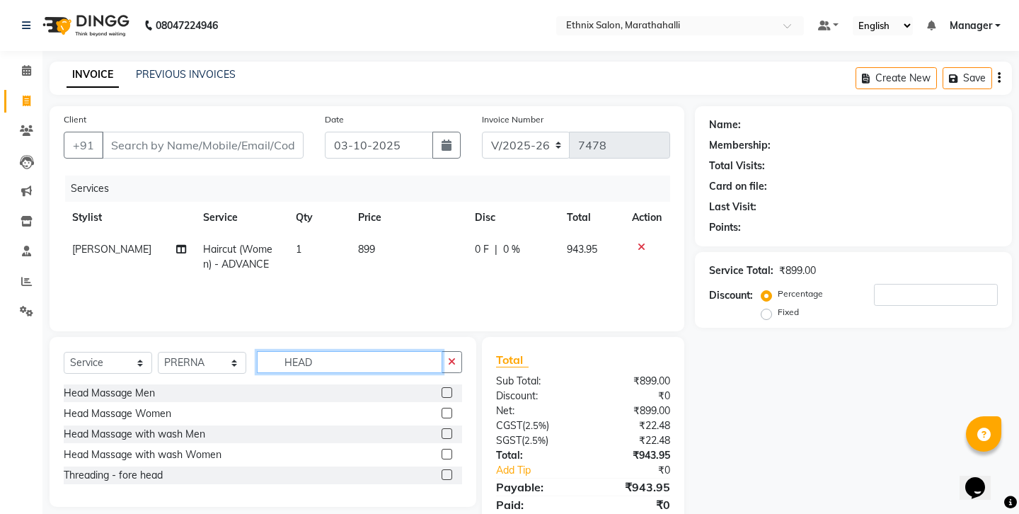
type input "HEAD"
click at [452, 408] on label at bounding box center [447, 413] width 11 height 11
click at [451, 409] on input "checkbox" at bounding box center [446, 413] width 9 height 9
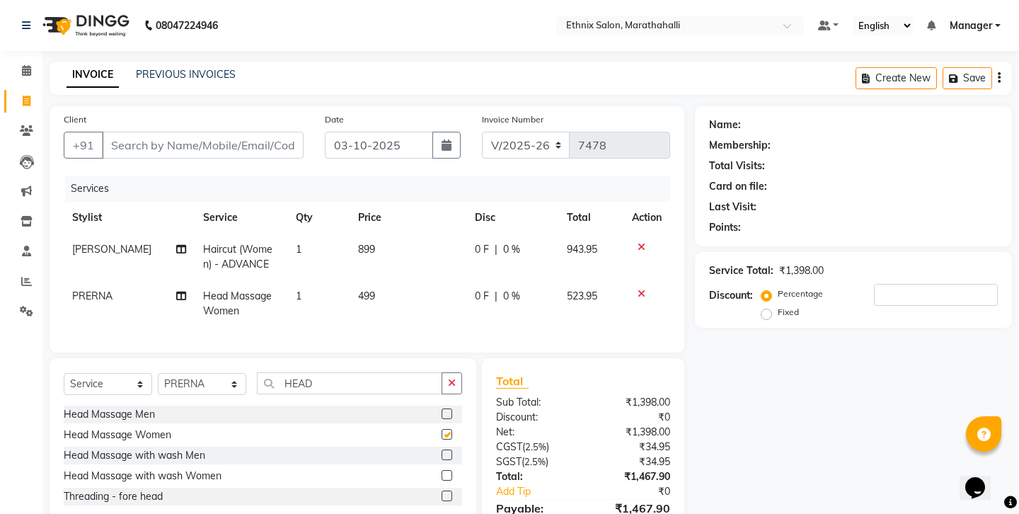
checkbox input "false"
click at [451, 470] on label at bounding box center [447, 475] width 11 height 11
click at [451, 472] on input "checkbox" at bounding box center [446, 476] width 9 height 9
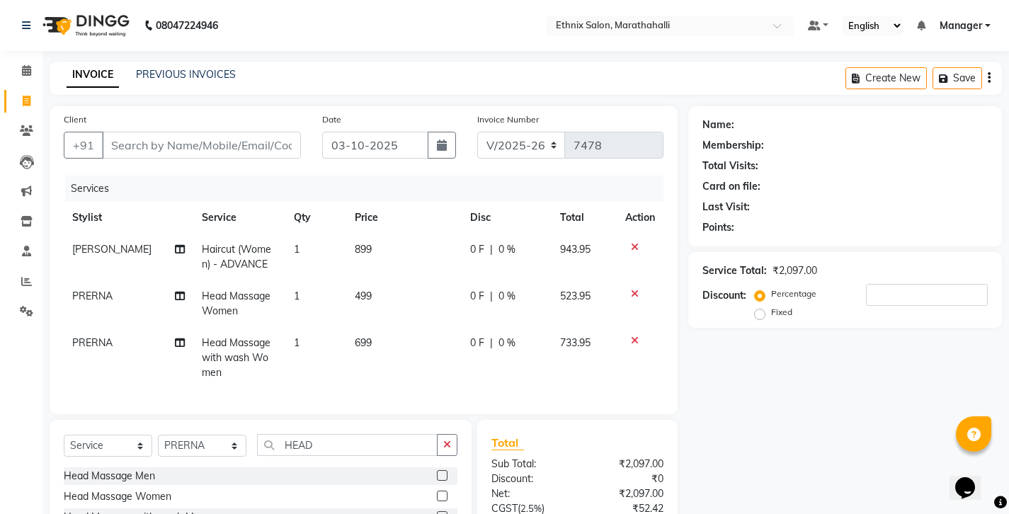
checkbox input "false"
drag, startPoint x: 335, startPoint y: 377, endPoint x: 243, endPoint y: 364, distance: 93.0
click at [243, 420] on div "Select Service Product Membership Package Voucher Prepaid Gift Card Select Styl…" at bounding box center [261, 505] width 422 height 170
type input "BOM"
click at [447, 470] on label at bounding box center [442, 475] width 11 height 11
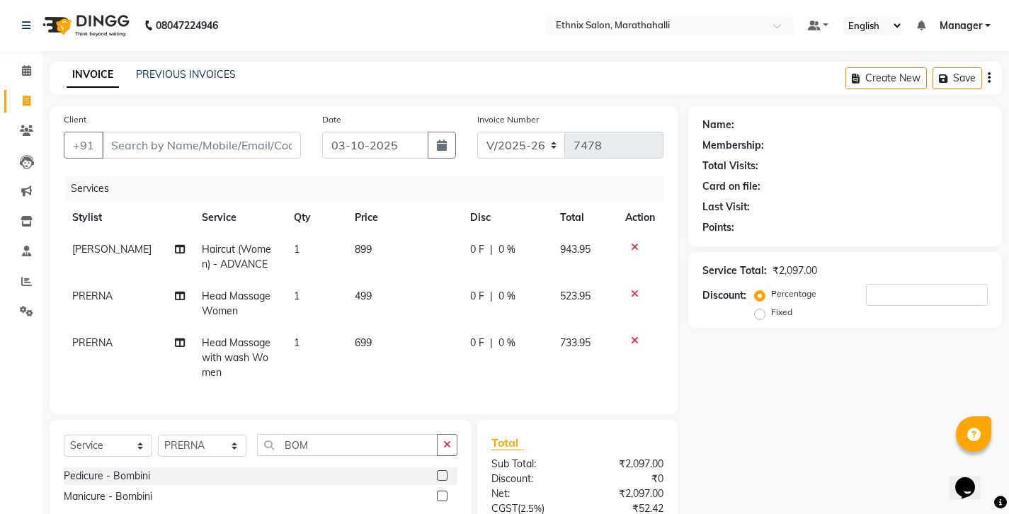
click at [446, 472] on input "checkbox" at bounding box center [441, 476] width 9 height 9
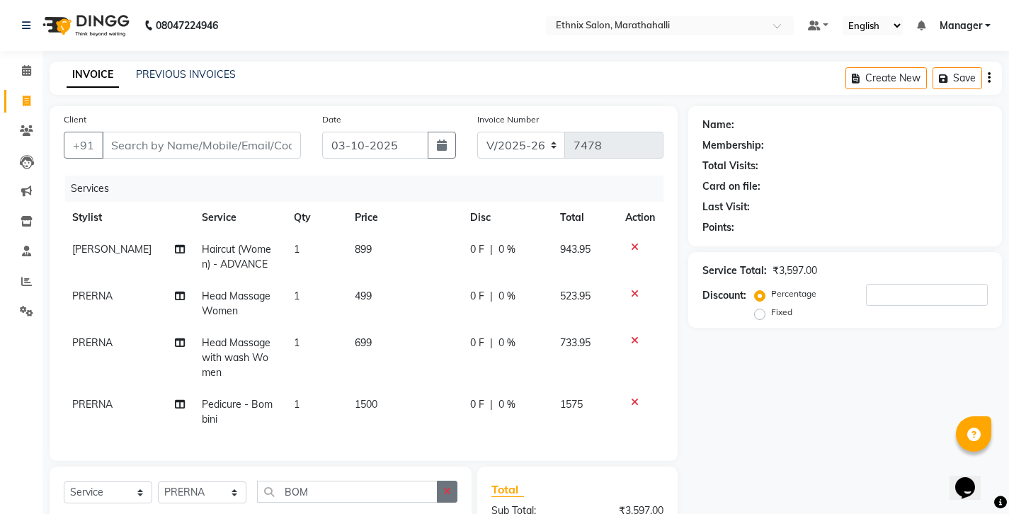
checkbox input "false"
click at [451, 486] on icon "button" at bounding box center [447, 491] width 8 height 10
type input "EY"
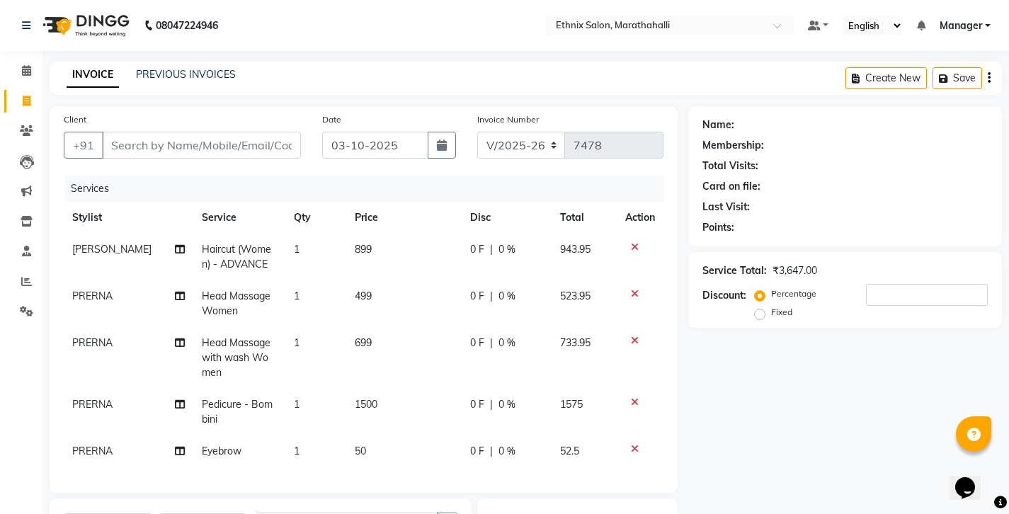
checkbox input "false"
click at [93, 445] on span "PRERNA" at bounding box center [92, 451] width 40 height 13
select select "91922"
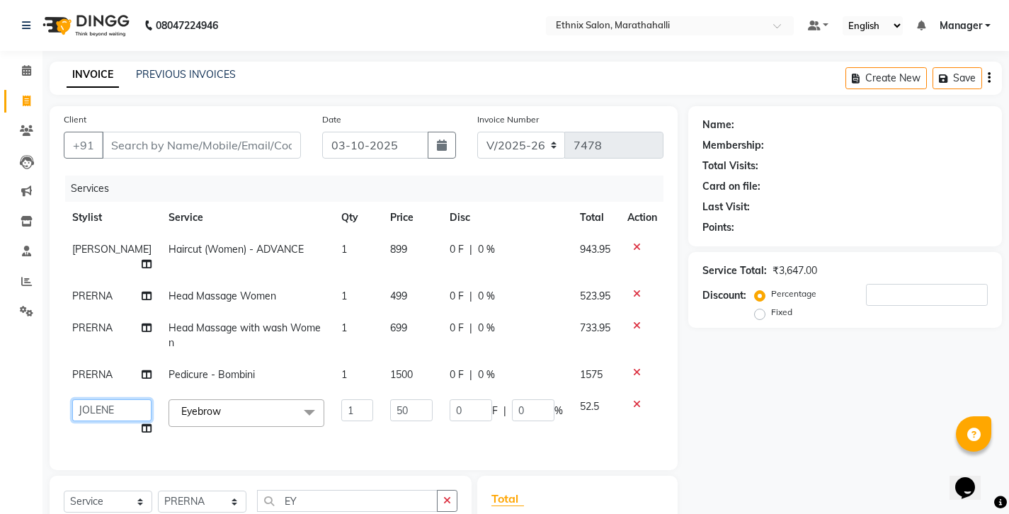
select select "93048"
click at [85, 368] on span "PRERNA" at bounding box center [92, 374] width 40 height 13
select select "91922"
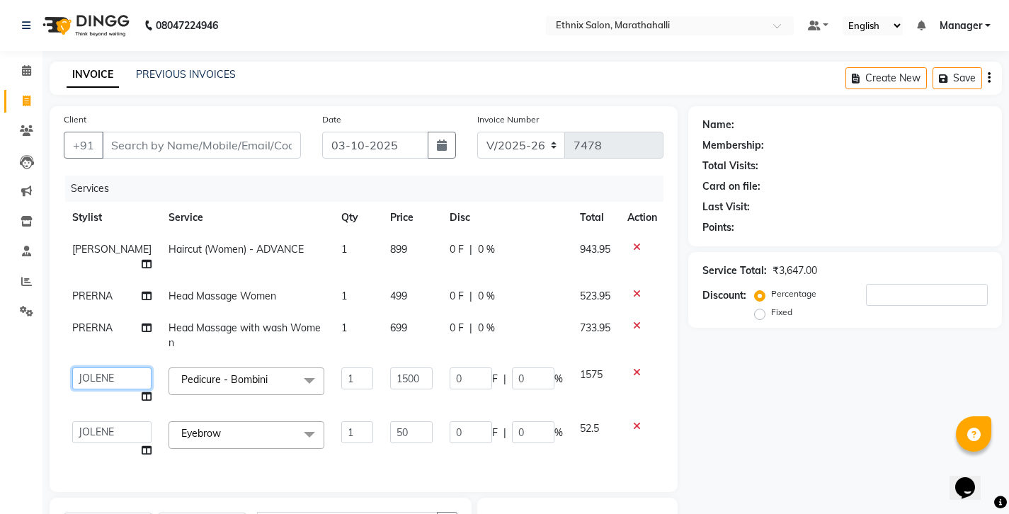
select select "93048"
click at [85, 321] on span "PRERNA" at bounding box center [92, 327] width 40 height 13
select select "91922"
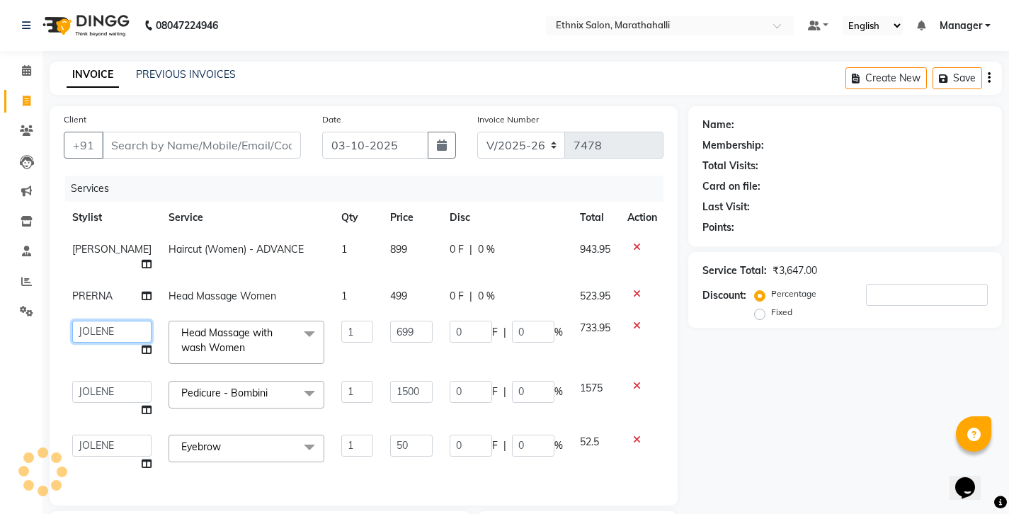
select select "93048"
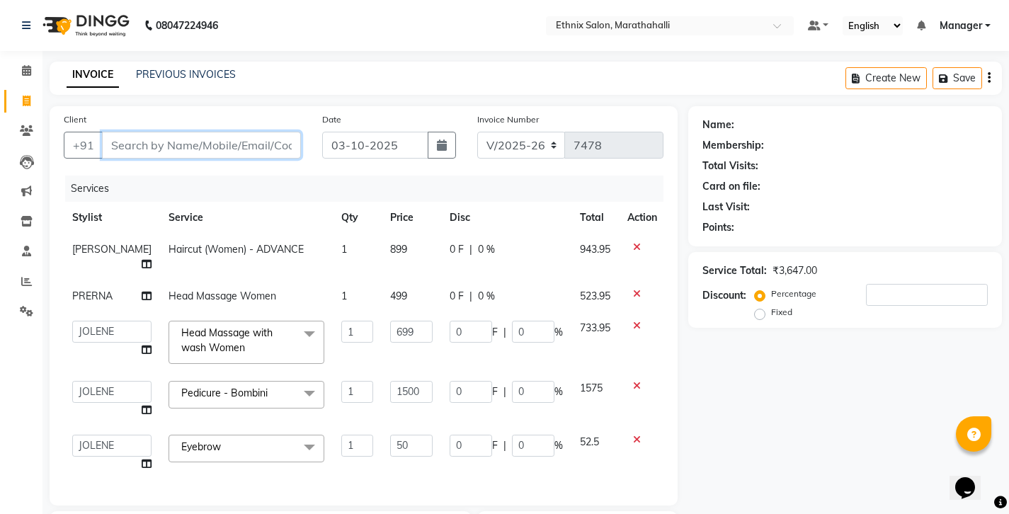
click at [192, 132] on input "Client" at bounding box center [201, 145] width 199 height 27
type input "8"
type input "0"
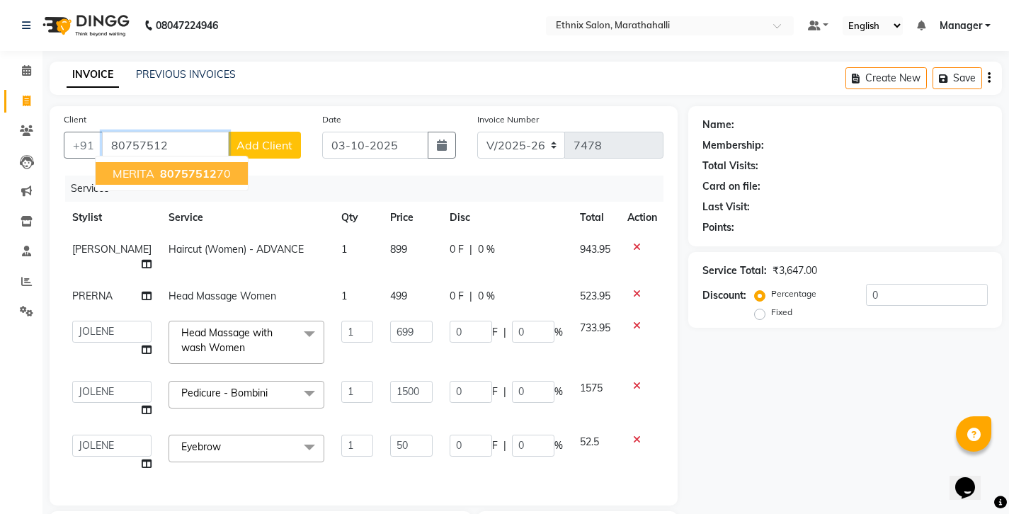
click at [161, 166] on span "80757512" at bounding box center [188, 173] width 57 height 14
type input "8075751270"
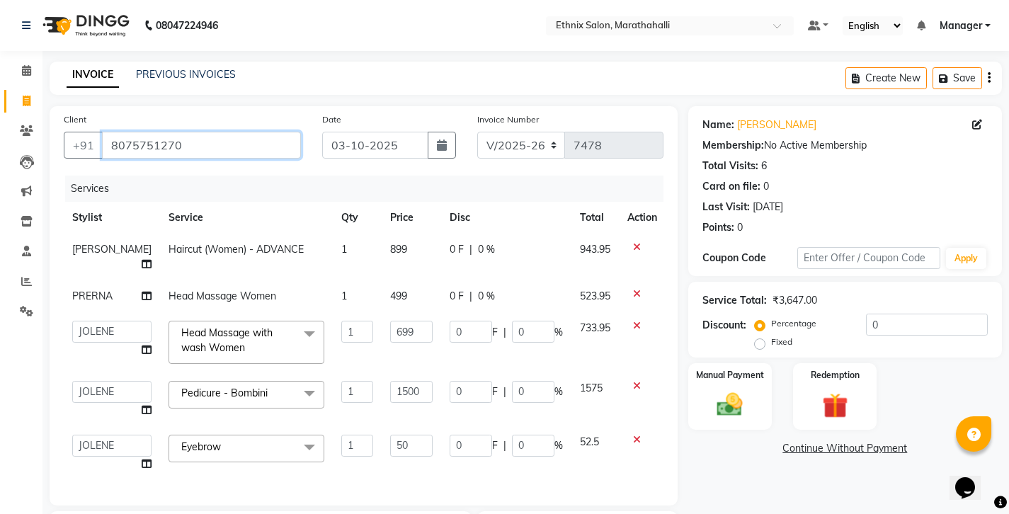
click at [123, 133] on input "8075751270" at bounding box center [201, 145] width 199 height 27
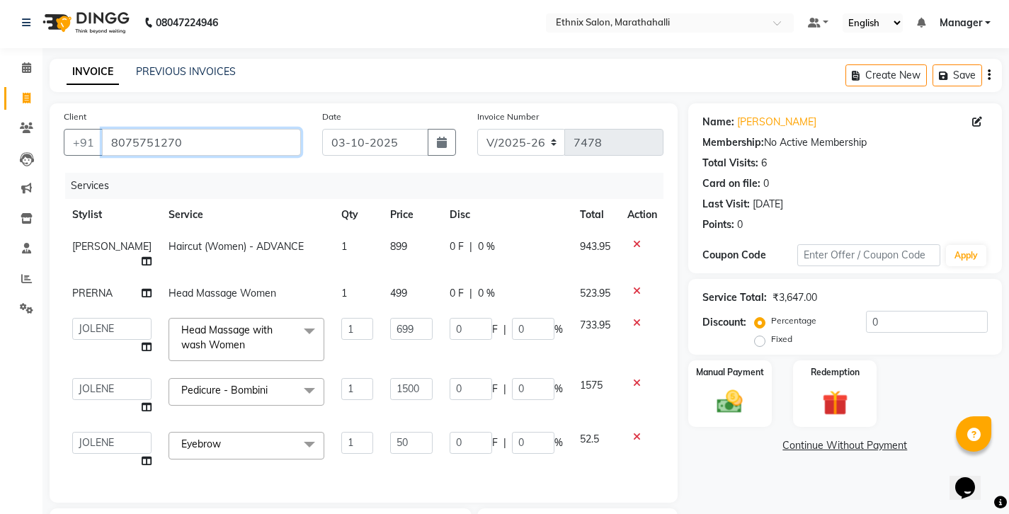
scroll to position [108, 0]
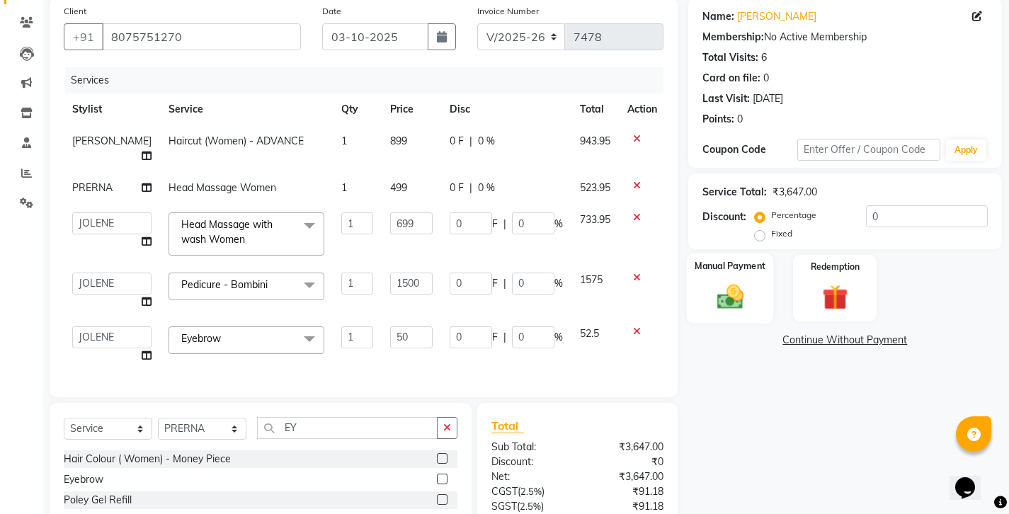
click at [743, 259] on label "Manual Payment" at bounding box center [730, 265] width 71 height 13
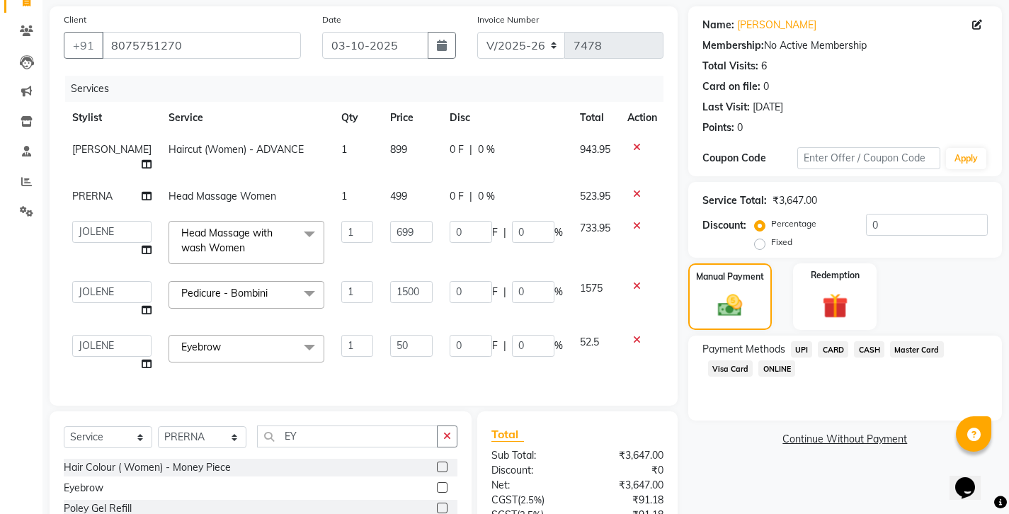
scroll to position [103, 0]
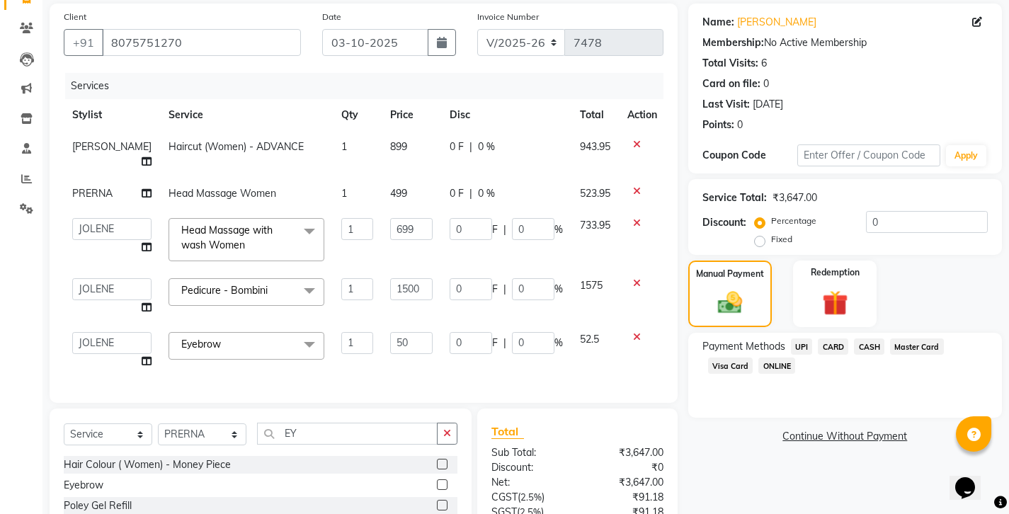
click at [791, 338] on span "UPI" at bounding box center [802, 346] width 22 height 16
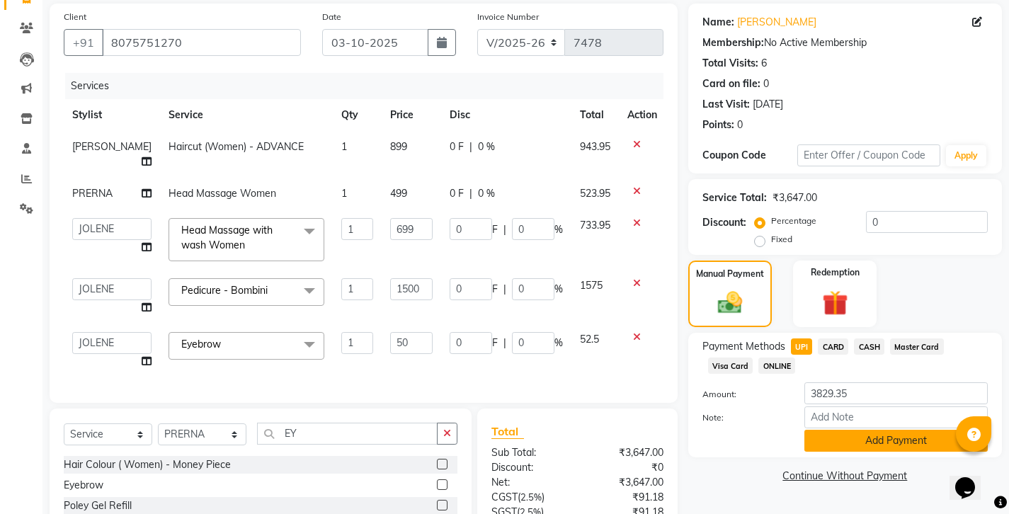
click at [840, 430] on button "Add Payment" at bounding box center [895, 441] width 183 height 22
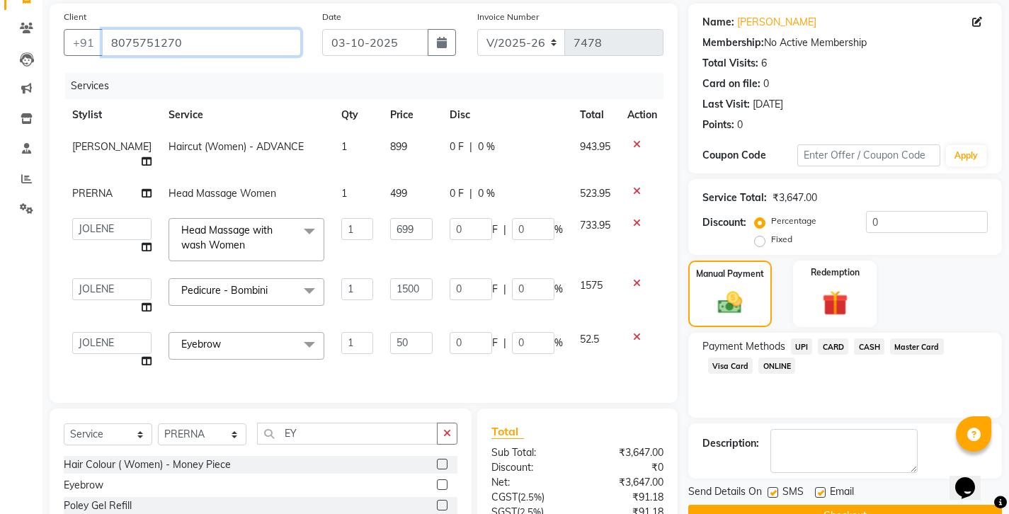
click at [111, 29] on input "8075751270" at bounding box center [201, 42] width 199 height 27
click at [769, 505] on button "Checkout" at bounding box center [845, 516] width 314 height 22
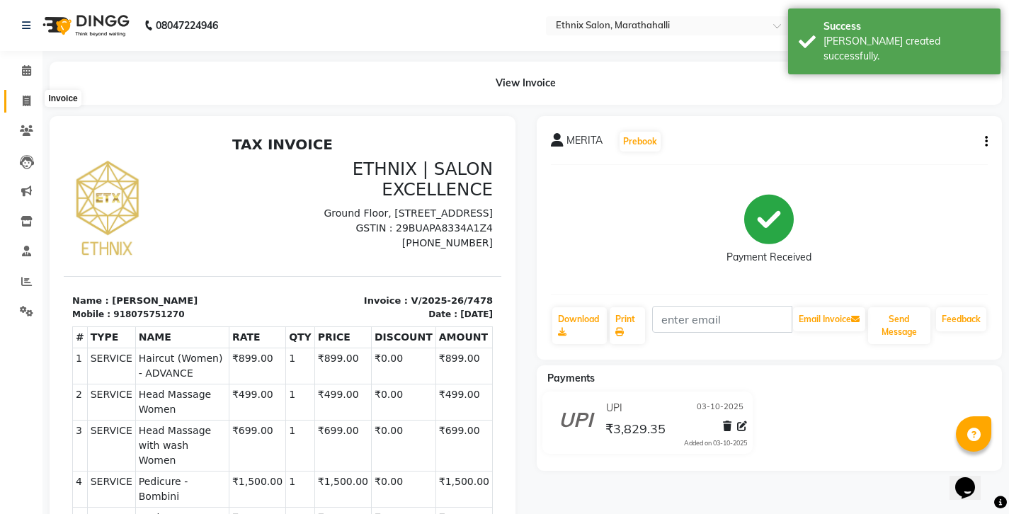
click at [28, 96] on icon at bounding box center [27, 101] width 8 height 11
select select "service"
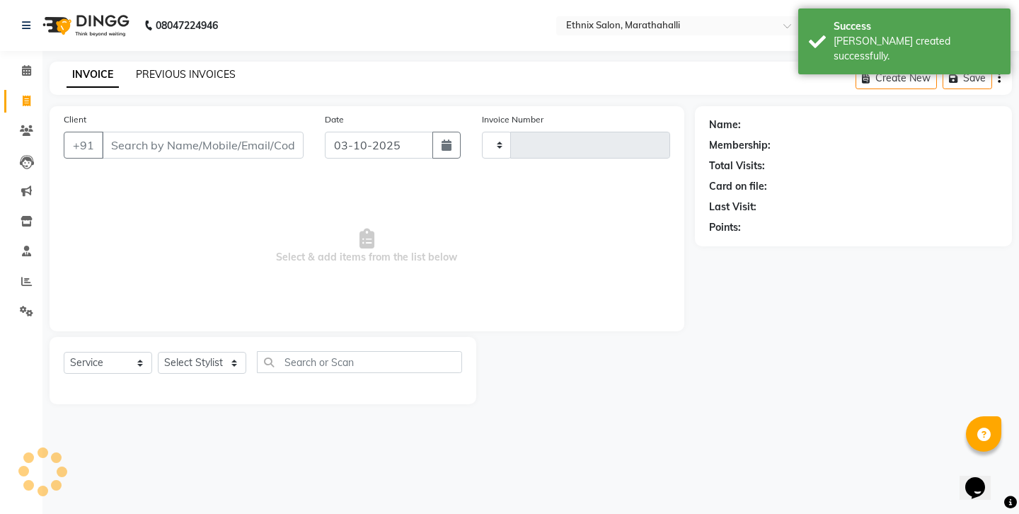
click at [165, 70] on link "PREVIOUS INVOICES" at bounding box center [186, 74] width 100 height 13
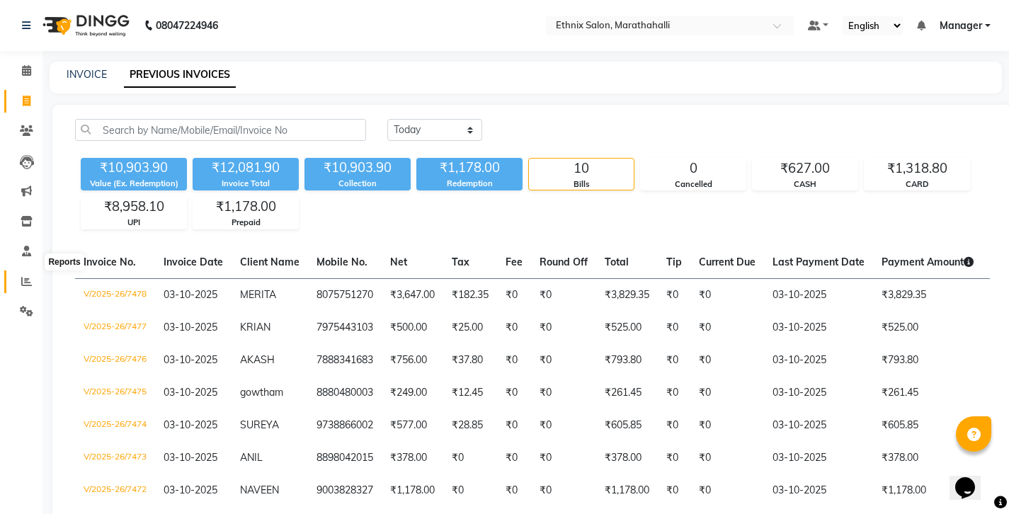
click at [26, 276] on icon at bounding box center [26, 281] width 11 height 11
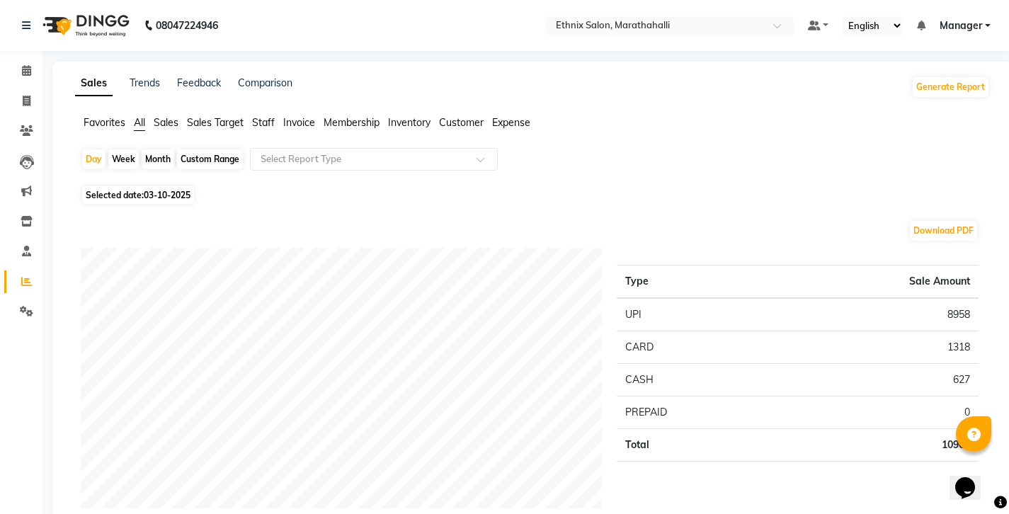
click at [252, 116] on span "Staff" at bounding box center [263, 122] width 23 height 13
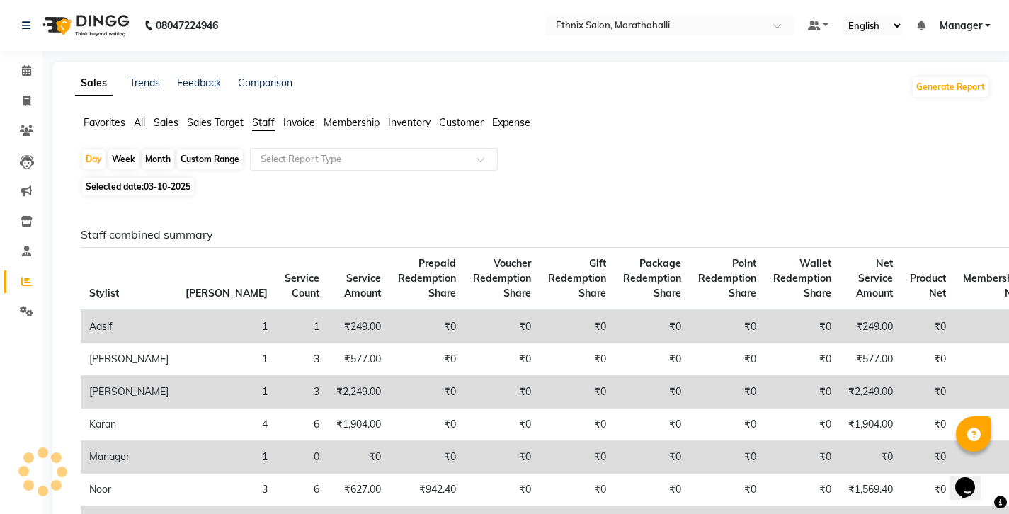
click at [271, 152] on input "text" at bounding box center [360, 159] width 204 height 14
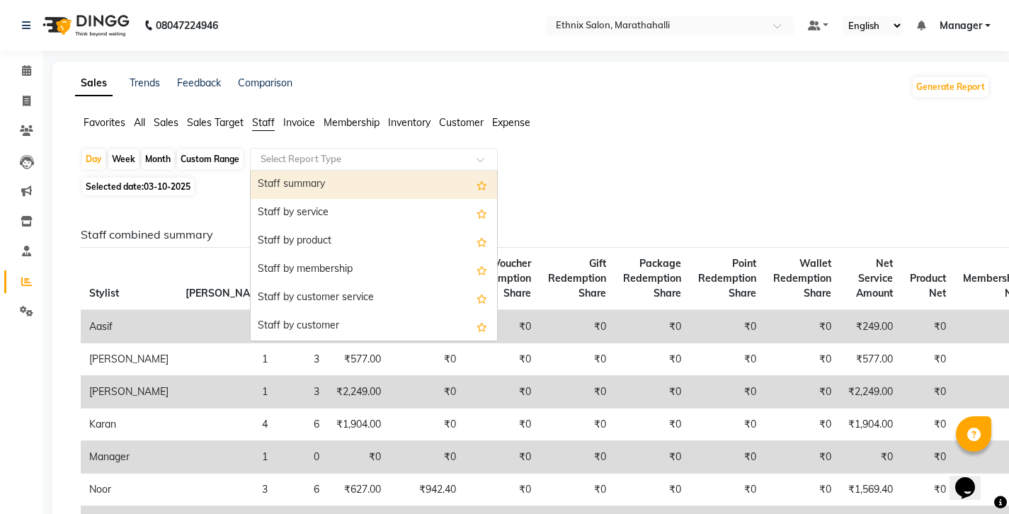
click at [265, 171] on div "Staff summary" at bounding box center [374, 185] width 246 height 28
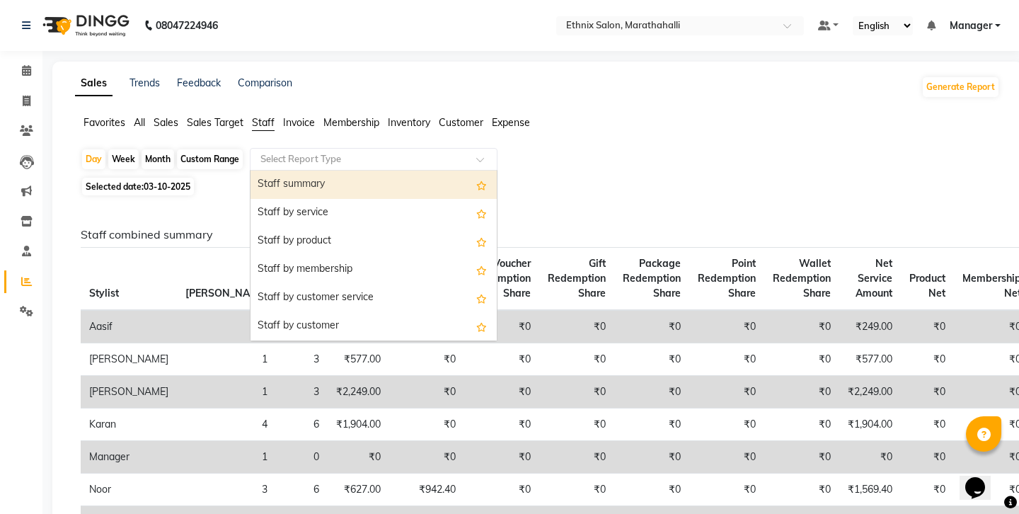
select select "full_report"
select select "csv"
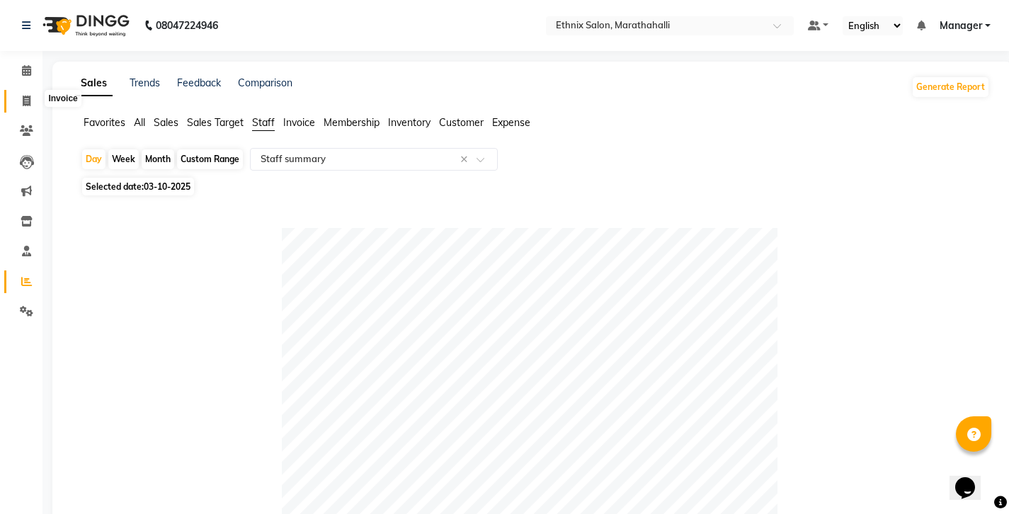
click at [25, 97] on icon at bounding box center [27, 101] width 8 height 11
select select "service"
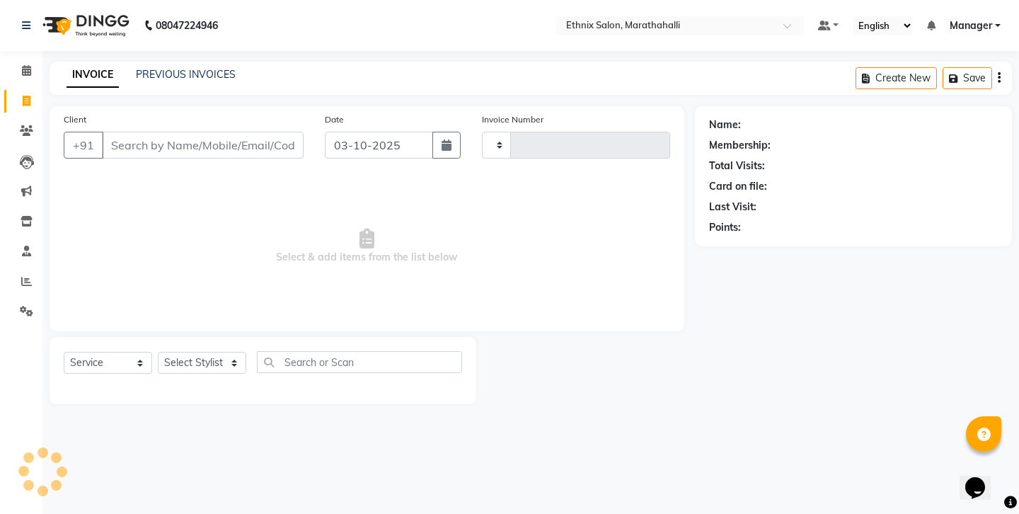
type input "7479"
select select "4783"
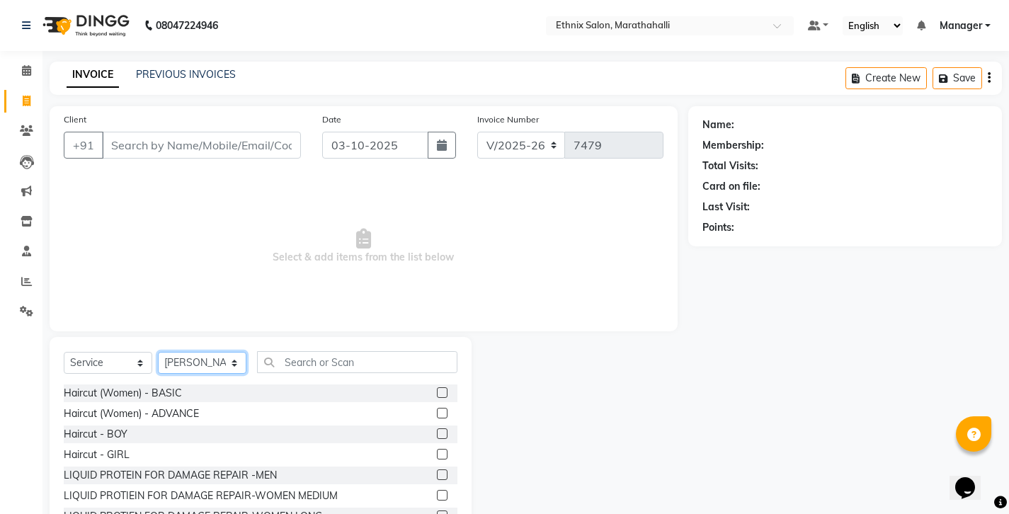
select select "28905"
click at [292, 351] on input "text" at bounding box center [357, 362] width 200 height 22
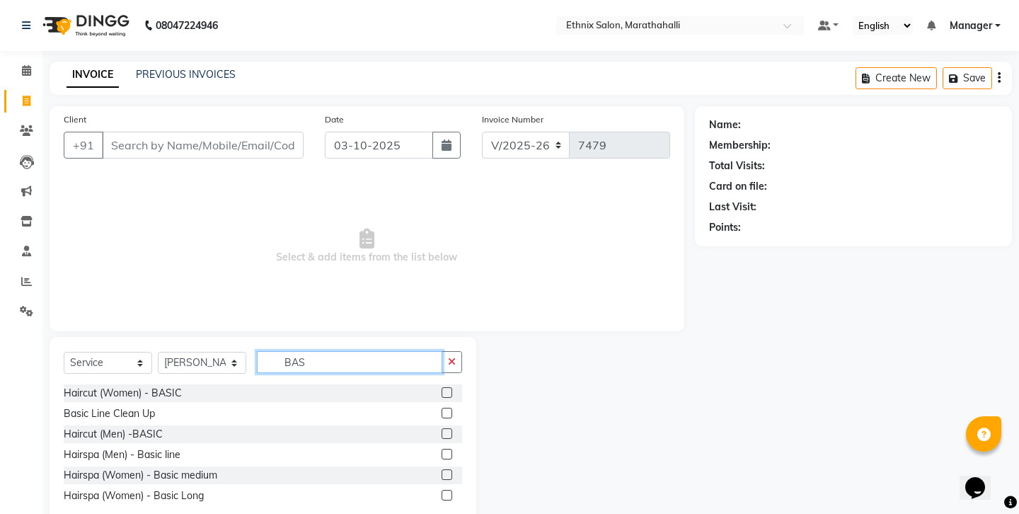
type input "BAS"
click at [452, 428] on label at bounding box center [447, 433] width 11 height 11
click at [451, 430] on input "checkbox" at bounding box center [446, 434] width 9 height 9
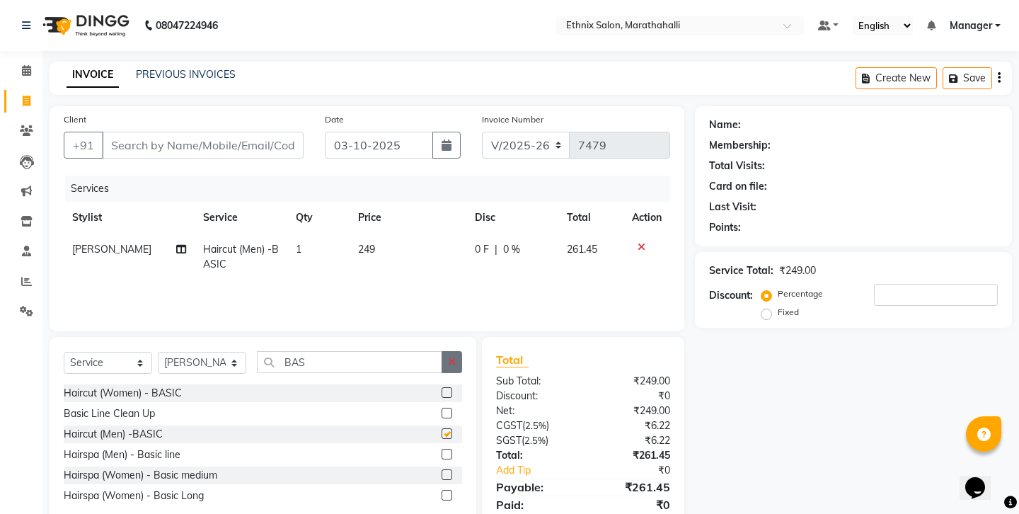
checkbox input "false"
click at [450, 351] on button "button" at bounding box center [452, 362] width 21 height 22
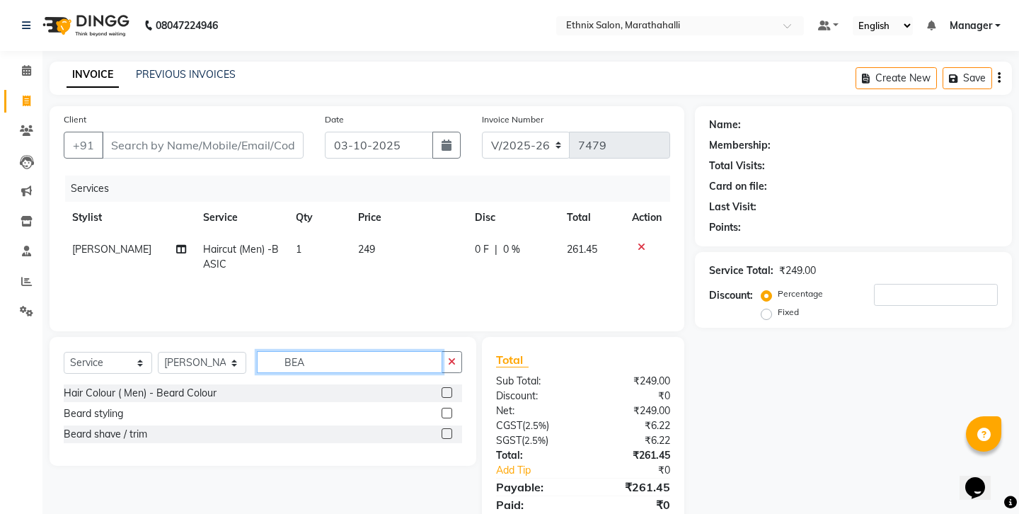
type input "BEA"
click at [450, 428] on label at bounding box center [447, 433] width 11 height 11
click at [450, 430] on input "checkbox" at bounding box center [446, 434] width 9 height 9
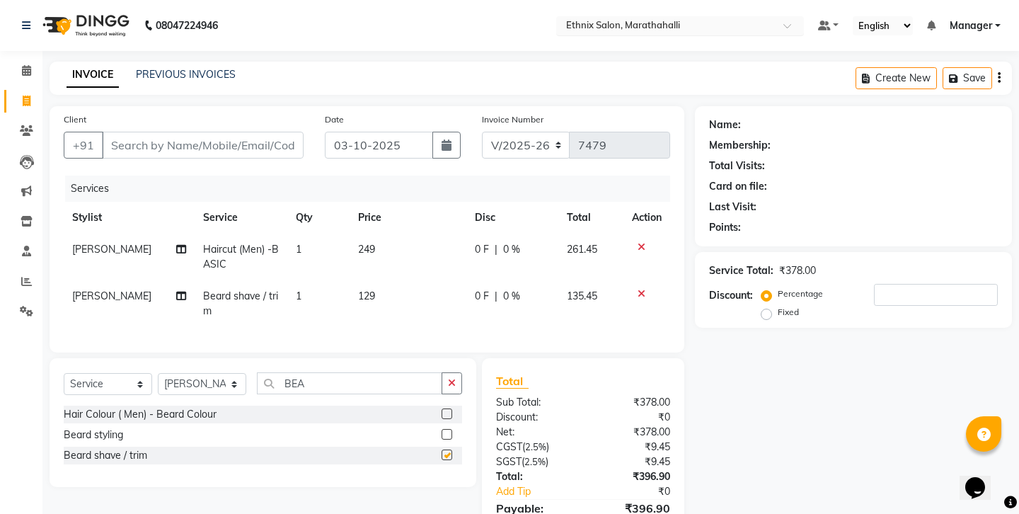
checkbox input "false"
click at [218, 137] on input "Client" at bounding box center [203, 145] width 202 height 27
click at [217, 135] on input "Client" at bounding box center [203, 145] width 202 height 27
click at [155, 138] on input "Client" at bounding box center [203, 145] width 202 height 27
type input "9"
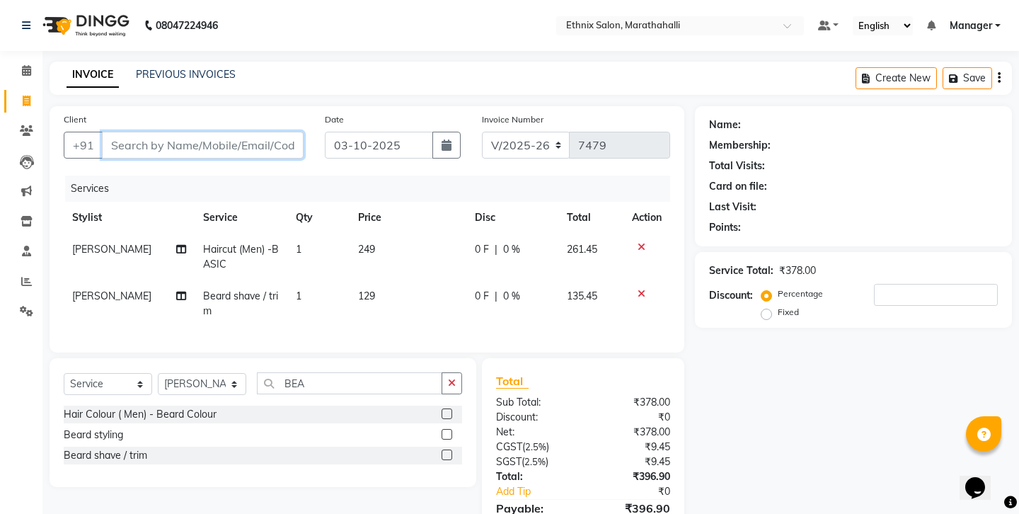
type input "0"
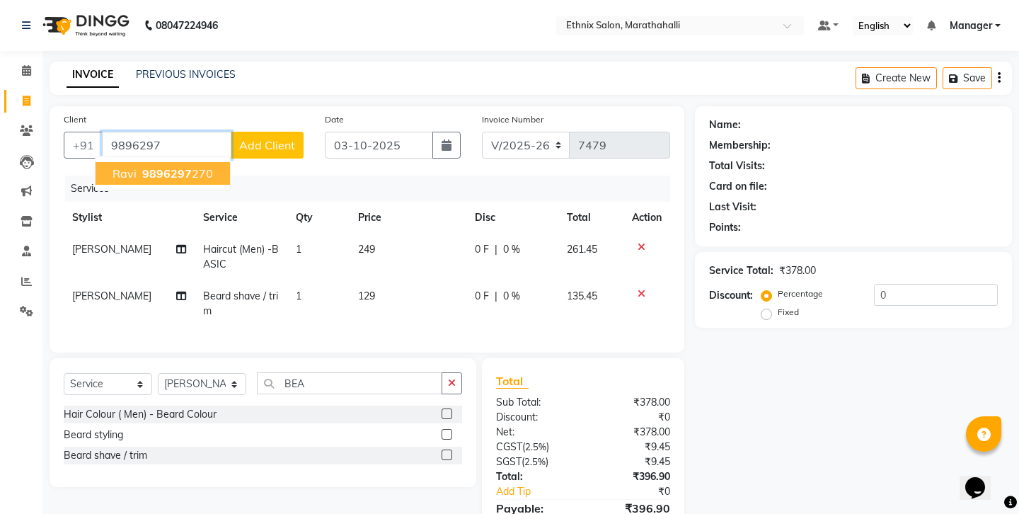
click at [155, 166] on span "9896297" at bounding box center [167, 173] width 50 height 14
type input "9896297270"
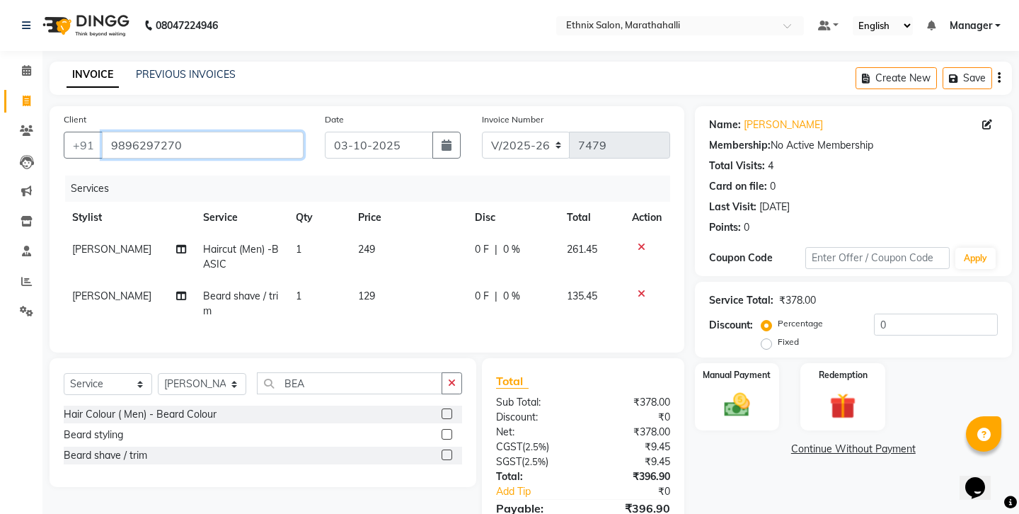
click at [123, 132] on input "9896297270" at bounding box center [203, 145] width 202 height 27
click at [1001, 78] on icon "button" at bounding box center [999, 78] width 3 height 1
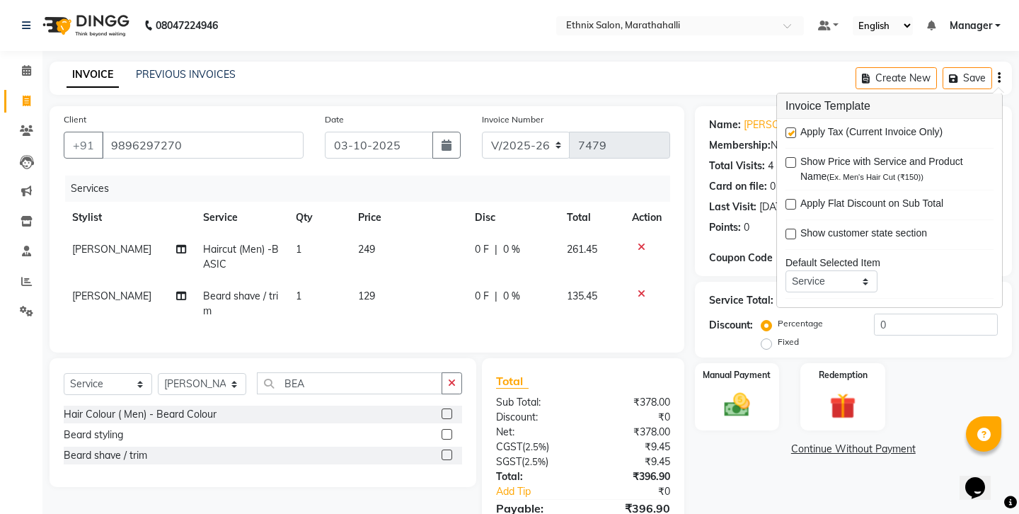
click at [795, 127] on div "Apply Tax (Current Invoice Only)" at bounding box center [890, 134] width 208 height 18
click at [787, 127] on label at bounding box center [791, 132] width 11 height 11
click at [787, 129] on input "checkbox" at bounding box center [790, 133] width 9 height 9
checkbox input "false"
click at [733, 362] on div "Manual Payment" at bounding box center [737, 397] width 88 height 70
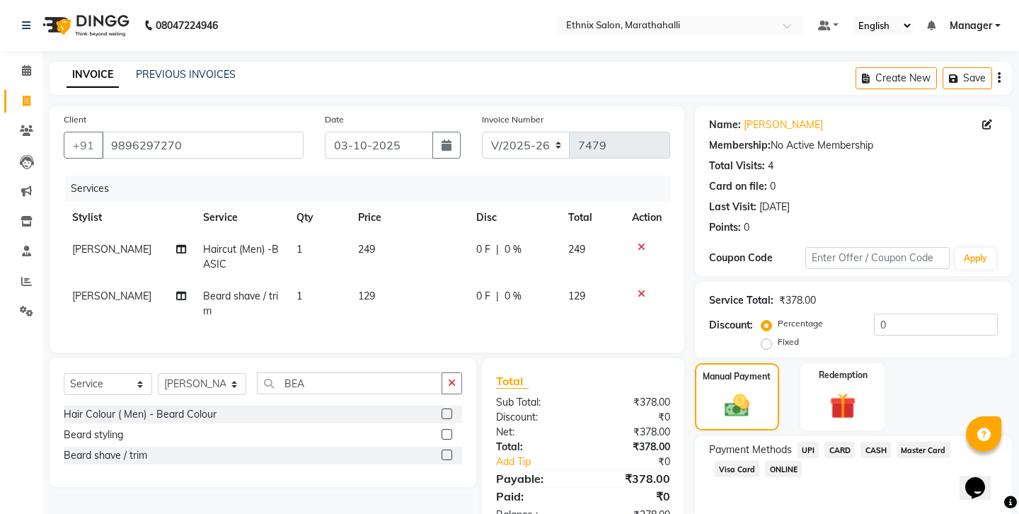
click at [861, 442] on span "CASH" at bounding box center [876, 450] width 30 height 16
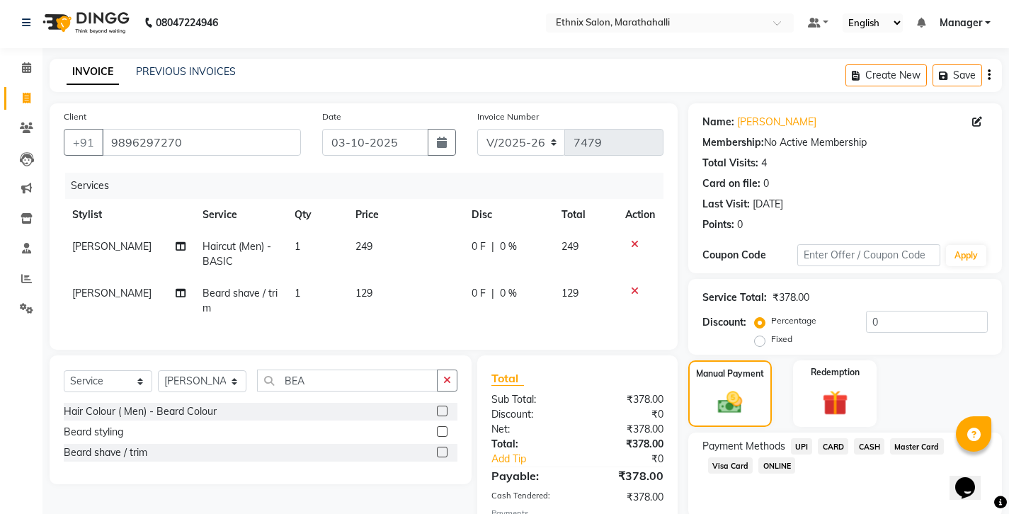
scroll to position [47, 0]
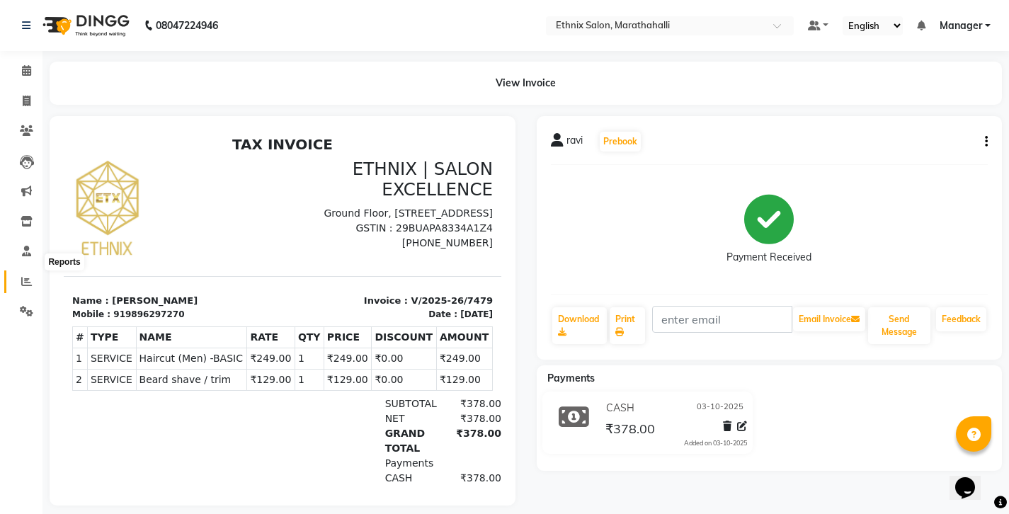
click at [17, 274] on span at bounding box center [26, 282] width 25 height 16
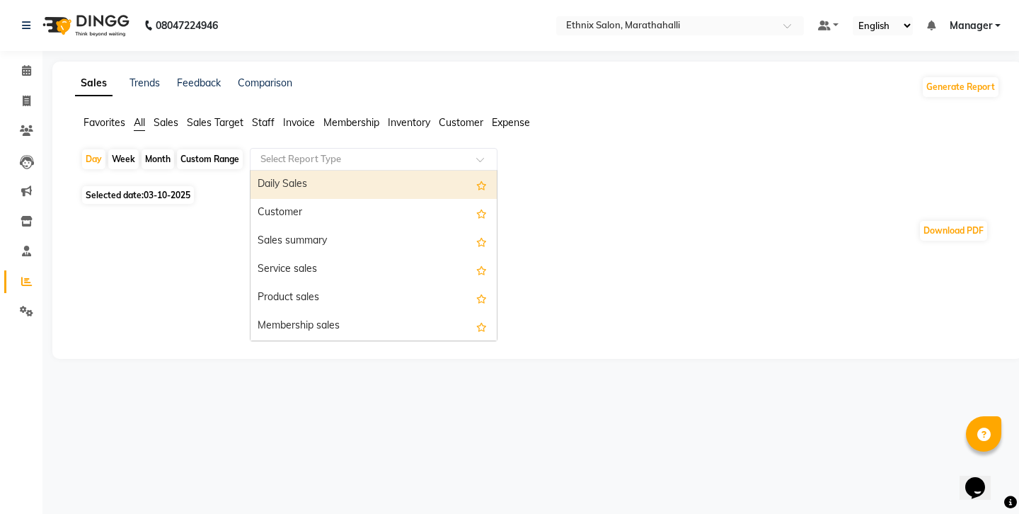
click at [258, 152] on input "text" at bounding box center [360, 159] width 204 height 14
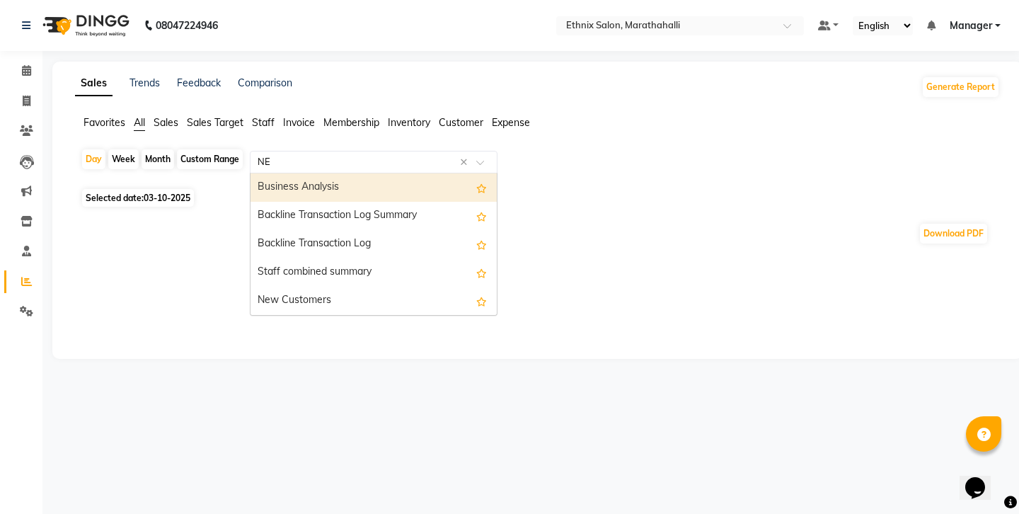
type input "NEW"
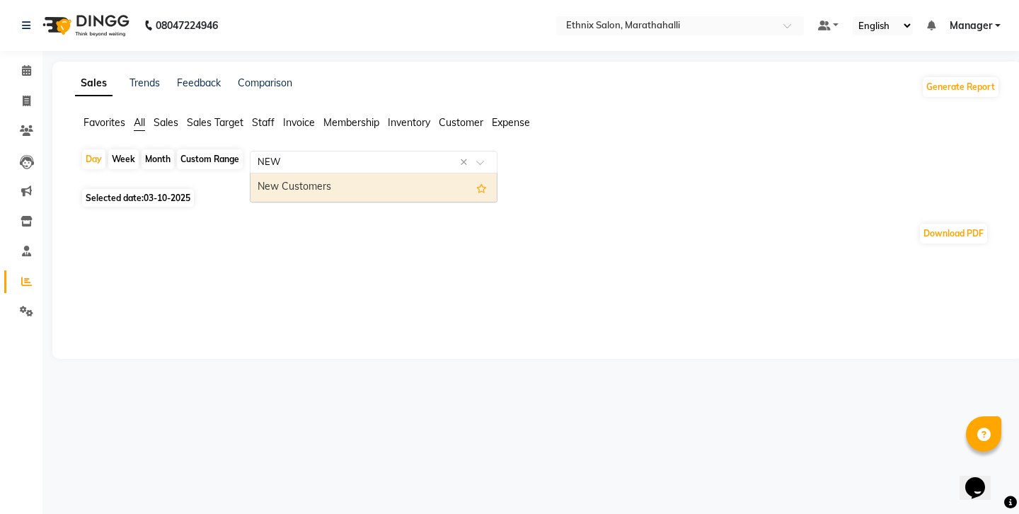
click at [321, 173] on div "New Customers" at bounding box center [374, 187] width 246 height 28
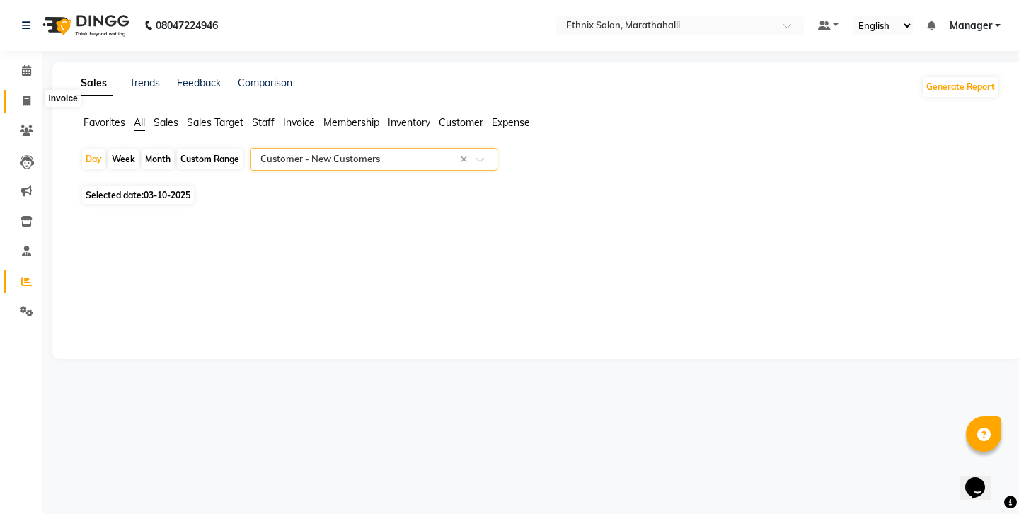
click at [29, 96] on icon at bounding box center [27, 101] width 8 height 11
select select "service"
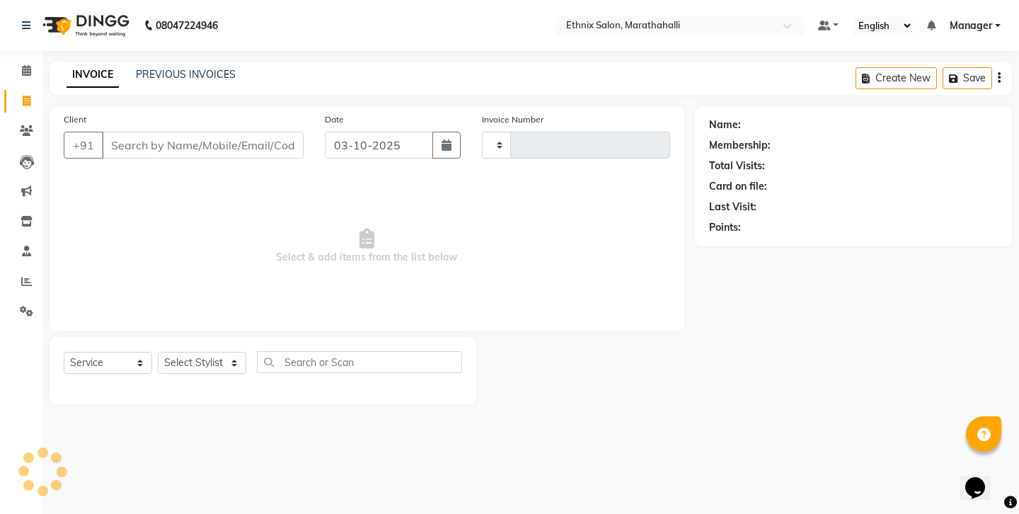
type input "7480"
select select "4783"
click at [148, 76] on div "INVOICE PREVIOUS INVOICES" at bounding box center [151, 75] width 203 height 16
click at [151, 72] on link "PREVIOUS INVOICES" at bounding box center [186, 74] width 100 height 13
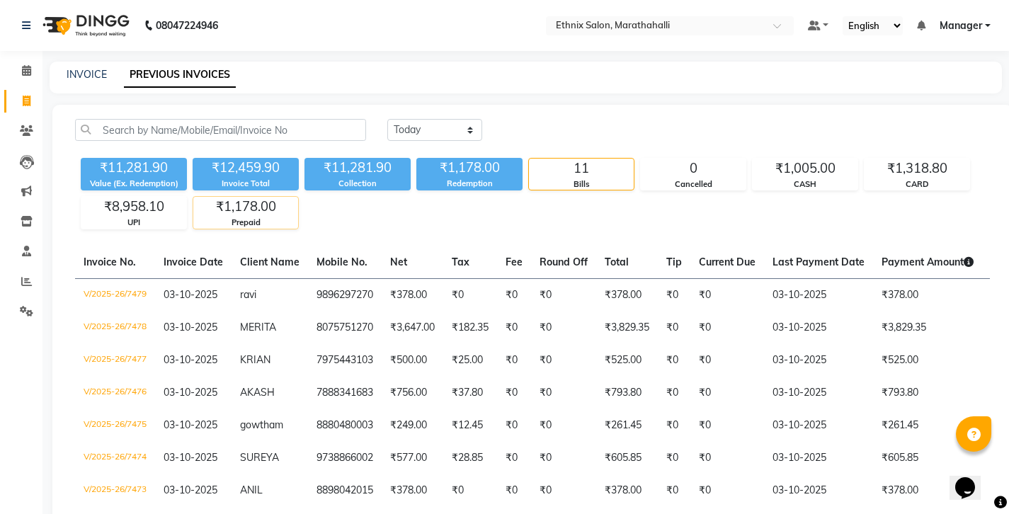
click at [222, 197] on div "₹1,178.00" at bounding box center [245, 207] width 105 height 20
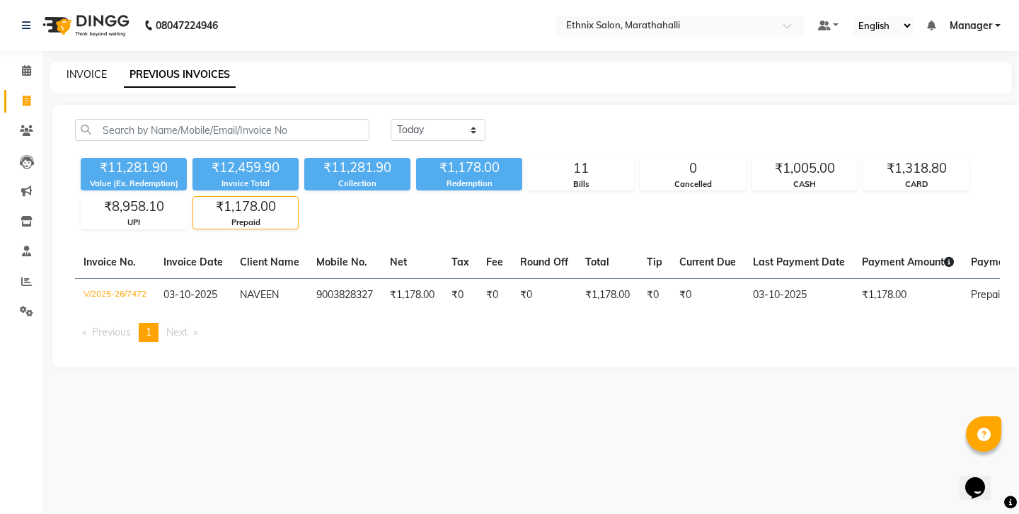
click at [85, 73] on link "INVOICE" at bounding box center [87, 74] width 40 height 13
select select "service"
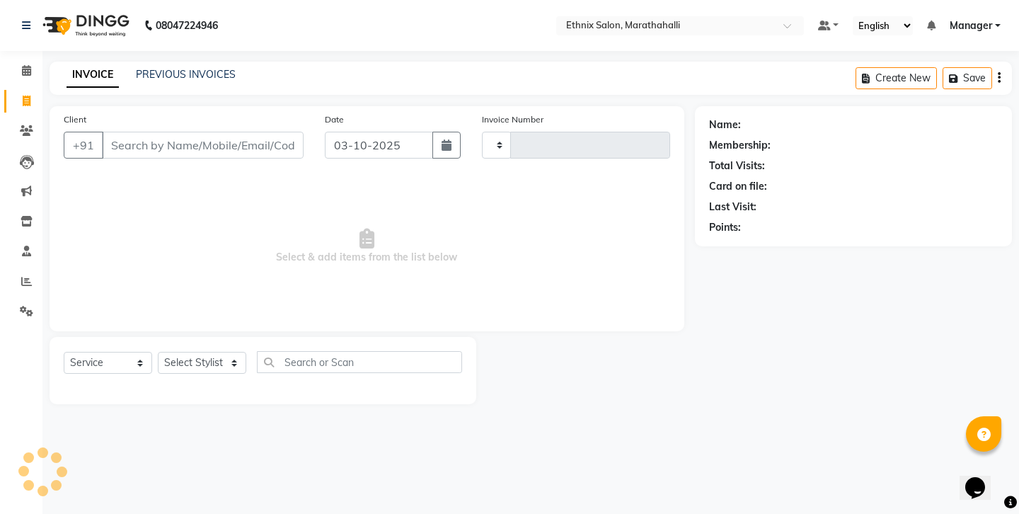
type input "7480"
select select "4783"
click at [144, 70] on link "PREVIOUS INVOICES" at bounding box center [186, 74] width 100 height 13
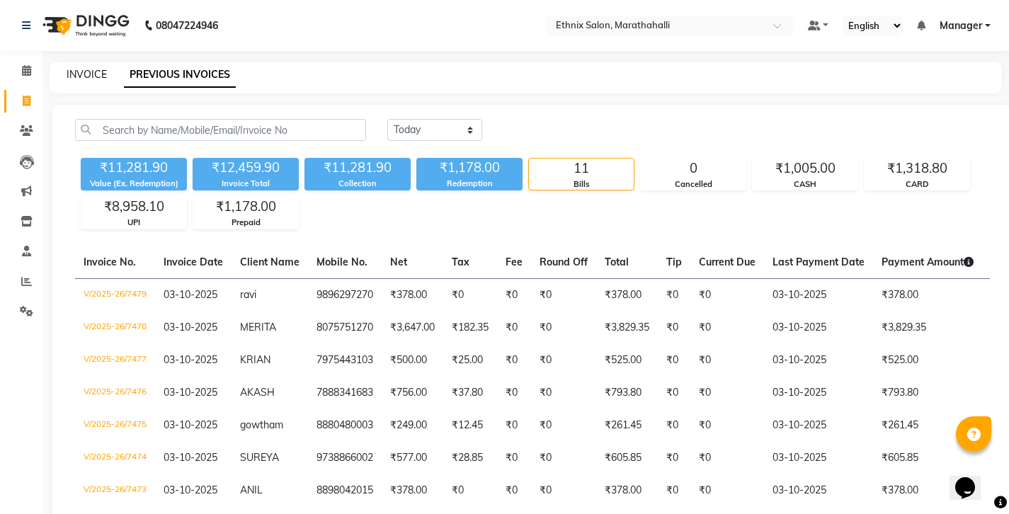
click at [81, 71] on link "INVOICE" at bounding box center [87, 74] width 40 height 13
select select "service"
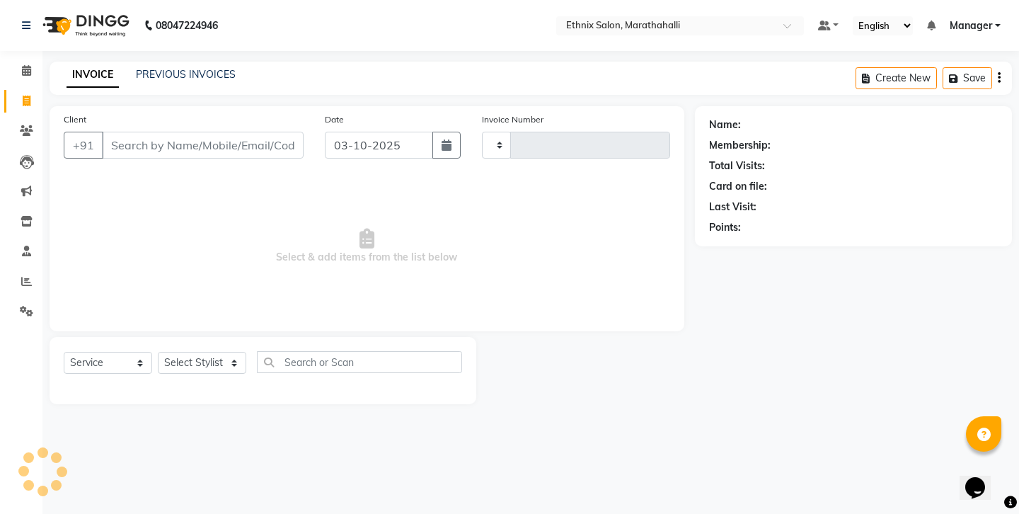
type input "7480"
select select "4783"
click at [25, 74] on icon at bounding box center [26, 70] width 9 height 11
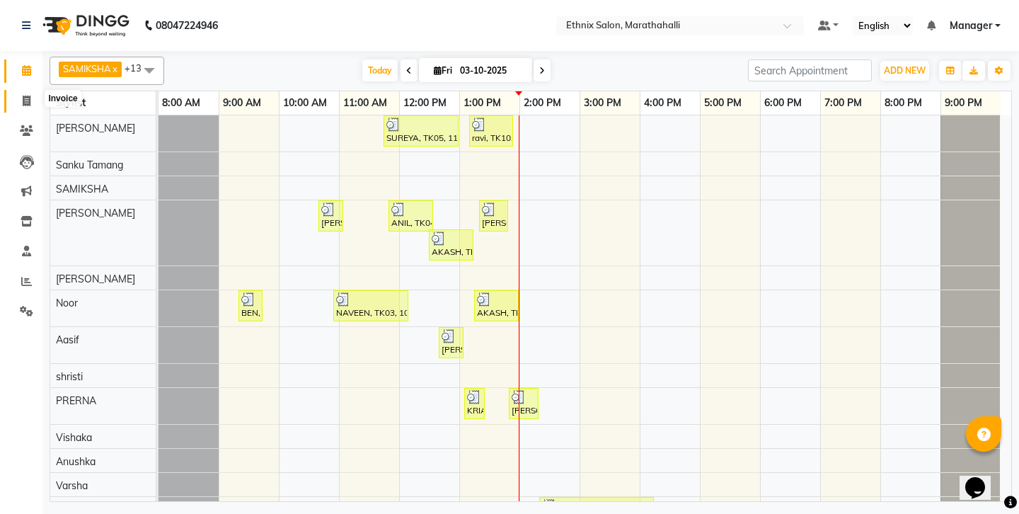
click at [19, 93] on span at bounding box center [26, 101] width 25 height 16
select select "4783"
select select "service"
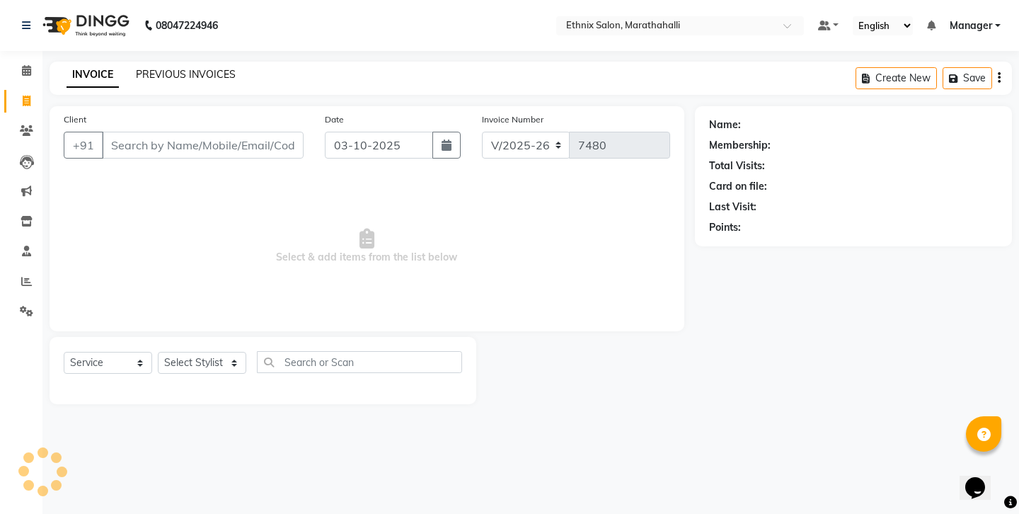
click at [175, 69] on link "PREVIOUS INVOICES" at bounding box center [186, 74] width 100 height 13
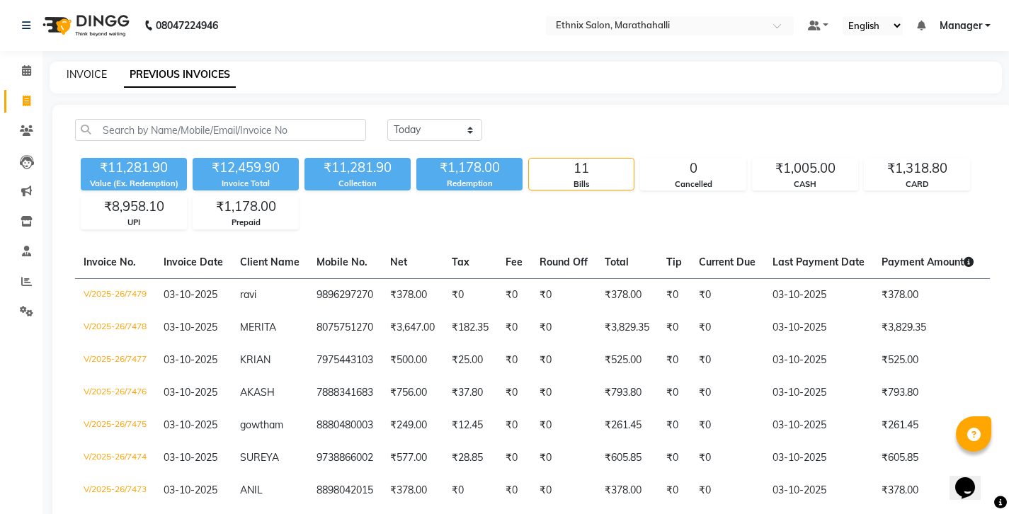
click at [79, 72] on link "INVOICE" at bounding box center [87, 74] width 40 height 13
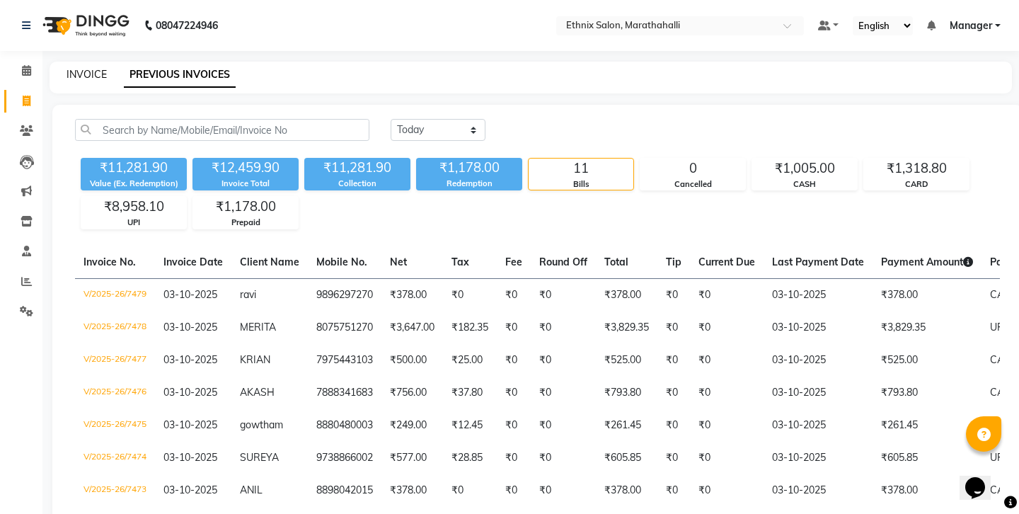
select select "4783"
select select "service"
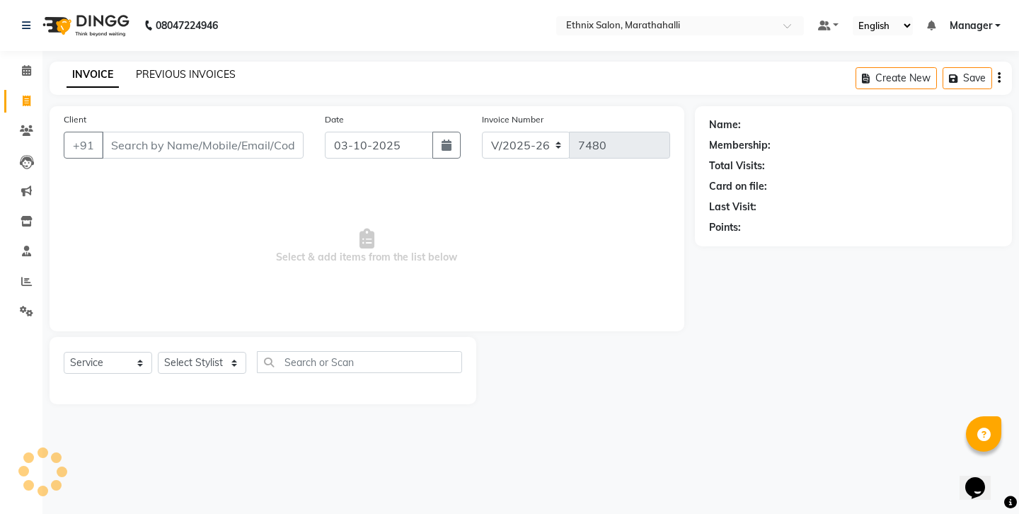
click at [154, 75] on link "PREVIOUS INVOICES" at bounding box center [186, 74] width 100 height 13
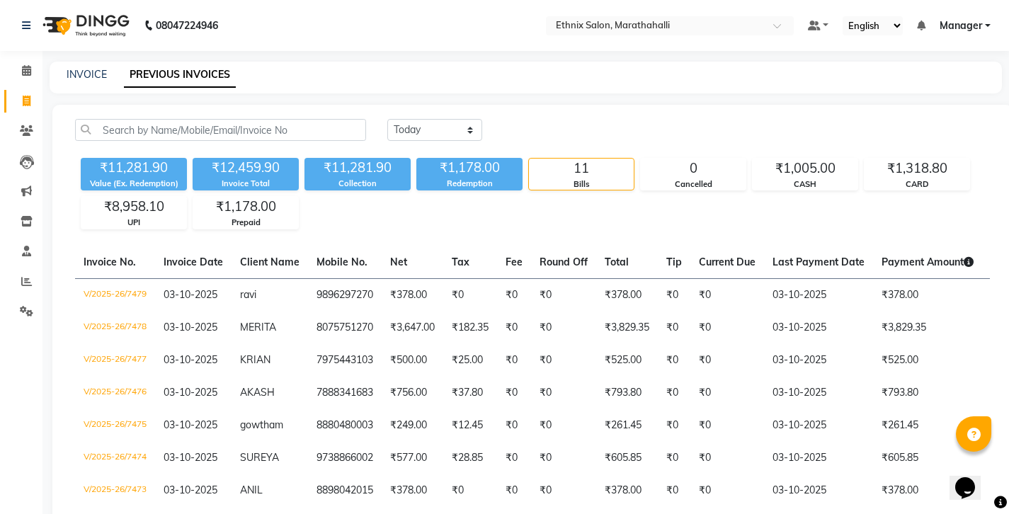
click at [982, 23] on span "Manager" at bounding box center [960, 25] width 42 height 15
click at [23, 96] on icon at bounding box center [27, 101] width 8 height 11
select select "4783"
select select "service"
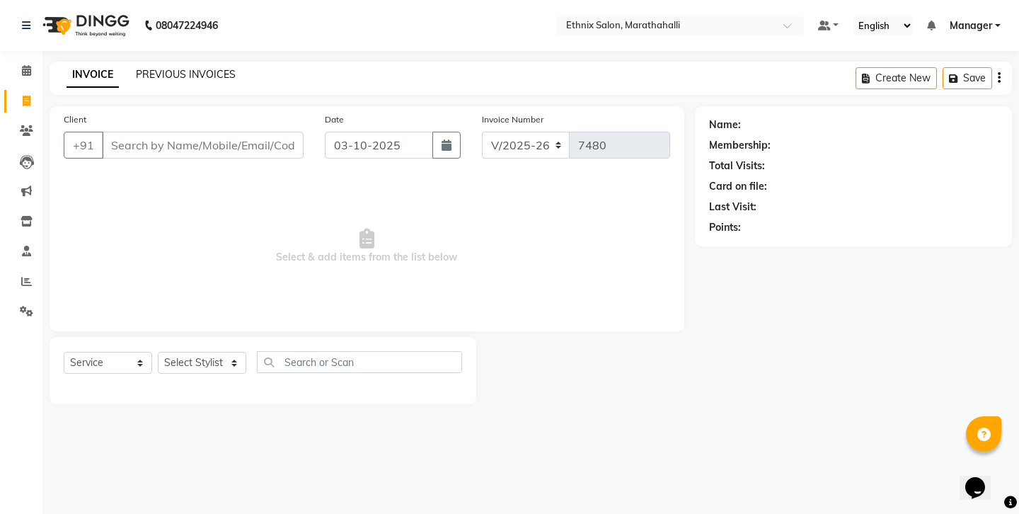
click at [175, 71] on link "PREVIOUS INVOICES" at bounding box center [186, 74] width 100 height 13
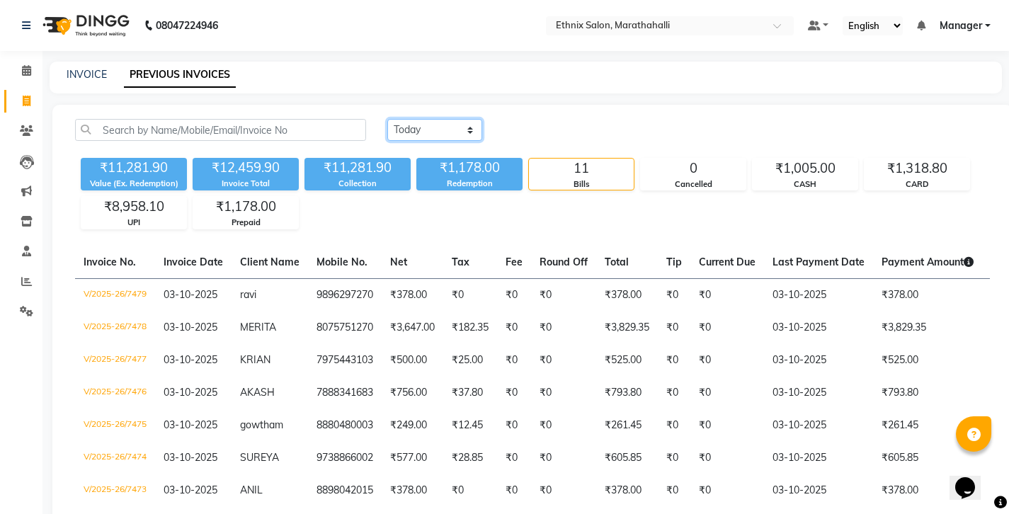
click at [417, 119] on select "[DATE] [DATE] Custom Range" at bounding box center [434, 130] width 95 height 22
select select "[DATE]"
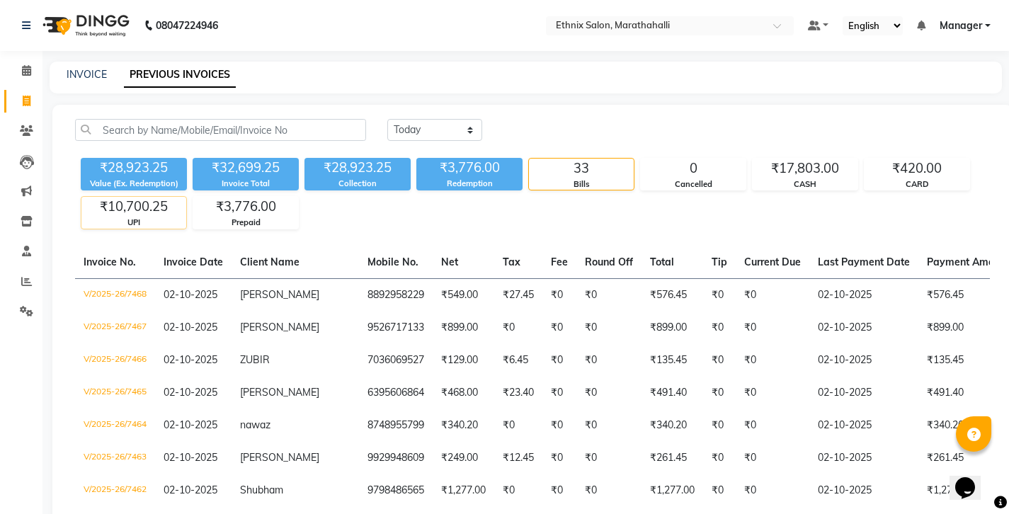
click at [145, 197] on div "₹10,700.25" at bounding box center [133, 207] width 105 height 20
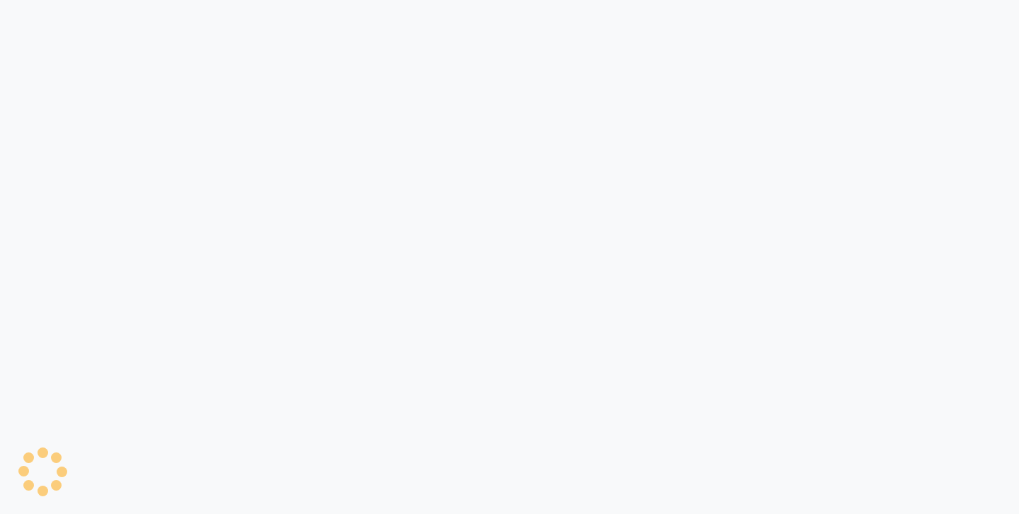
select select "4783"
select select "service"
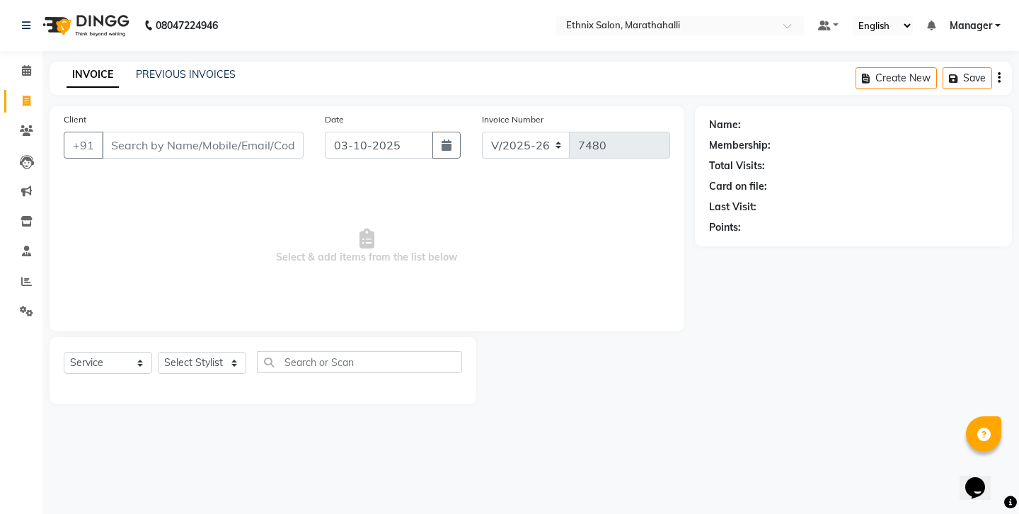
click at [978, 25] on span "Manager" at bounding box center [971, 25] width 42 height 15
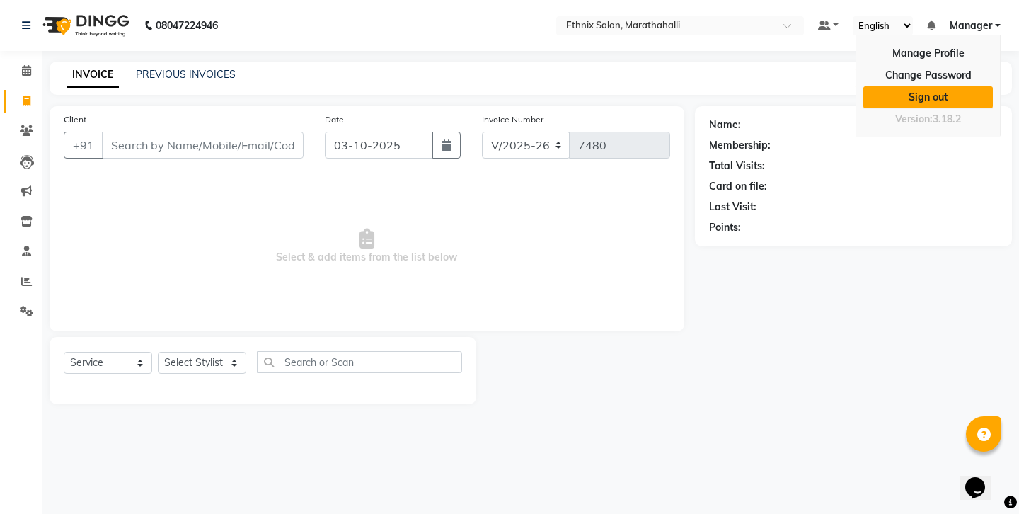
click at [932, 87] on link "Sign out" at bounding box center [929, 97] width 130 height 22
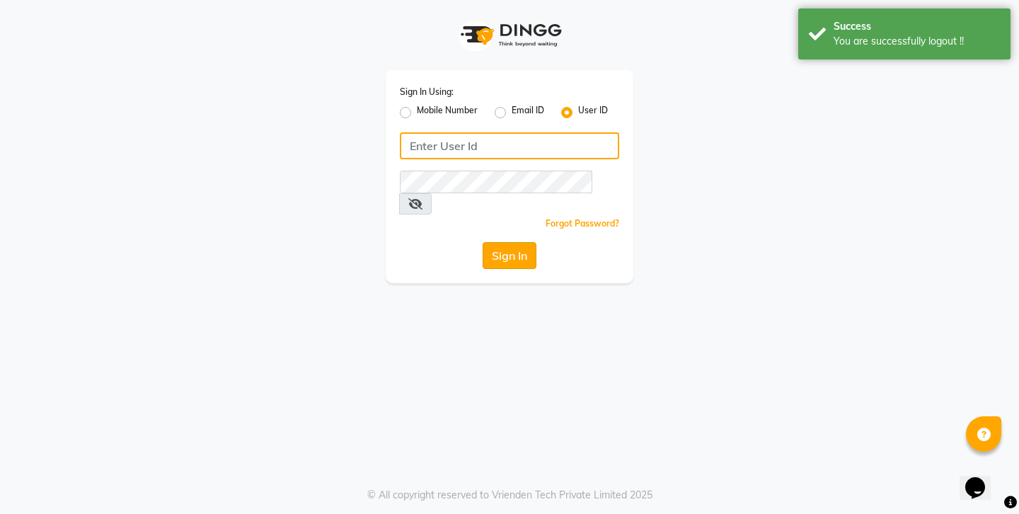
type input "9741550103"
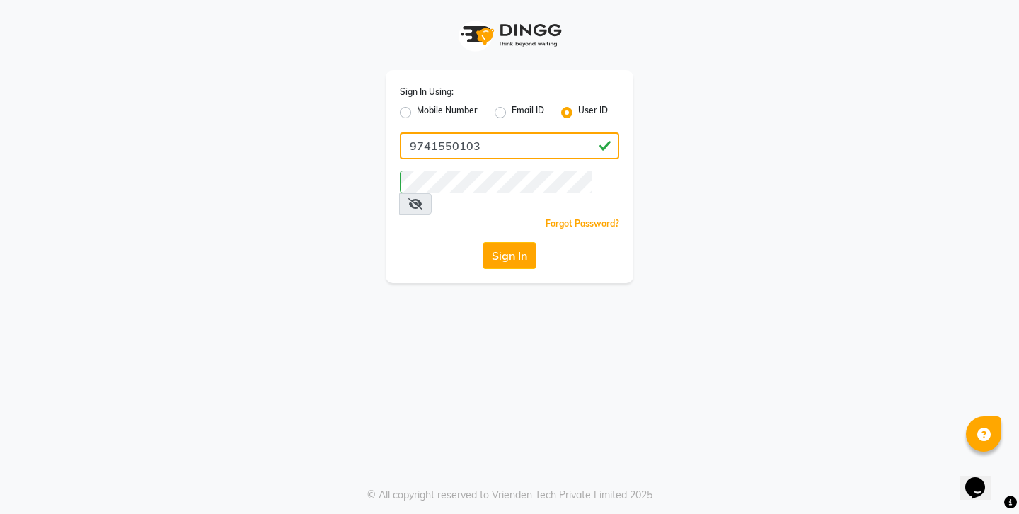
drag, startPoint x: 490, startPoint y: 137, endPoint x: 379, endPoint y: 136, distance: 111.2
click at [379, 136] on div "Sign In Using: Mobile Number Email ID User ID 9741550103 Remember me Forgot Pas…" at bounding box center [509, 141] width 269 height 283
click at [512, 109] on label "Email ID" at bounding box center [528, 112] width 33 height 17
click at [512, 109] on input "Email ID" at bounding box center [516, 108] width 9 height 9
radio input "true"
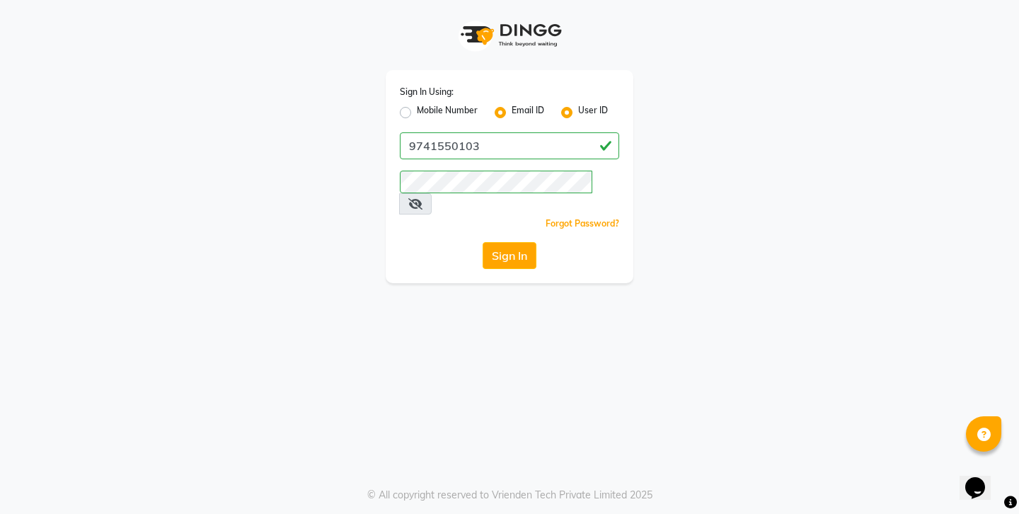
radio input "false"
click at [578, 108] on label "User ID" at bounding box center [593, 112] width 30 height 17
click at [578, 108] on input "User ID" at bounding box center [582, 108] width 9 height 9
radio input "true"
radio input "false"
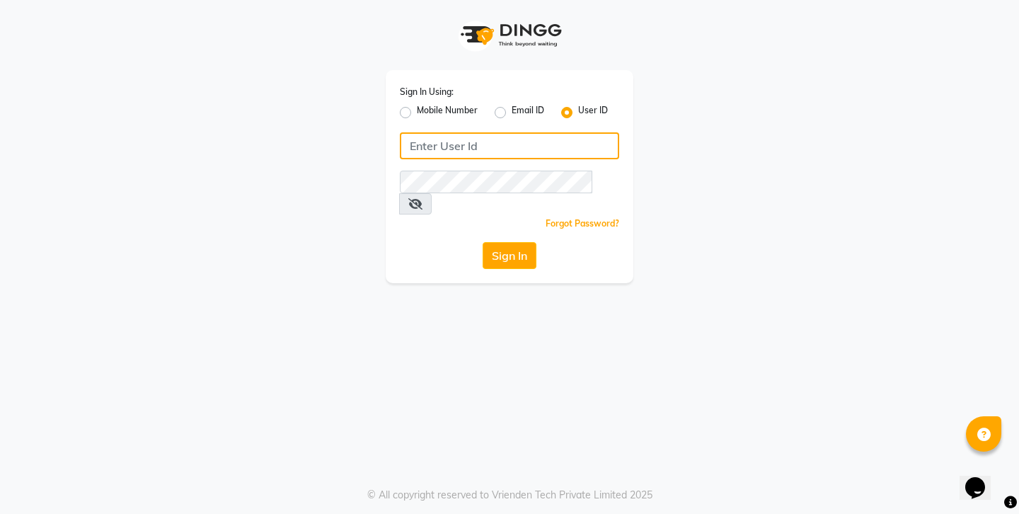
click at [453, 141] on input "Username" at bounding box center [509, 145] width 219 height 27
drag, startPoint x: 502, startPoint y: 135, endPoint x: 388, endPoint y: 134, distance: 114.0
click at [388, 134] on div "Sign In Using: Mobile Number Email ID User ID ethnixexceptional Remember me For…" at bounding box center [510, 176] width 248 height 213
type input "ethnixexceptional"
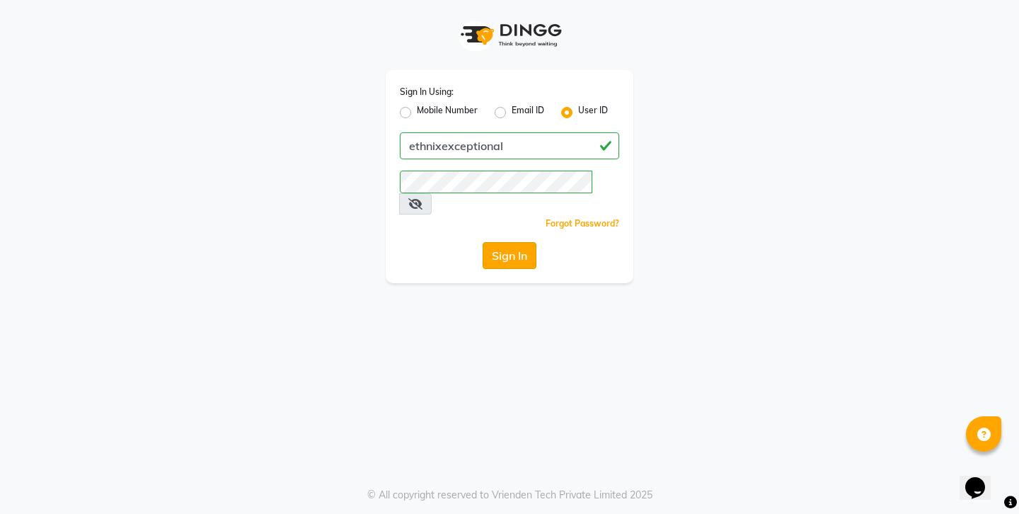
click at [523, 242] on button "Sign In" at bounding box center [510, 255] width 54 height 27
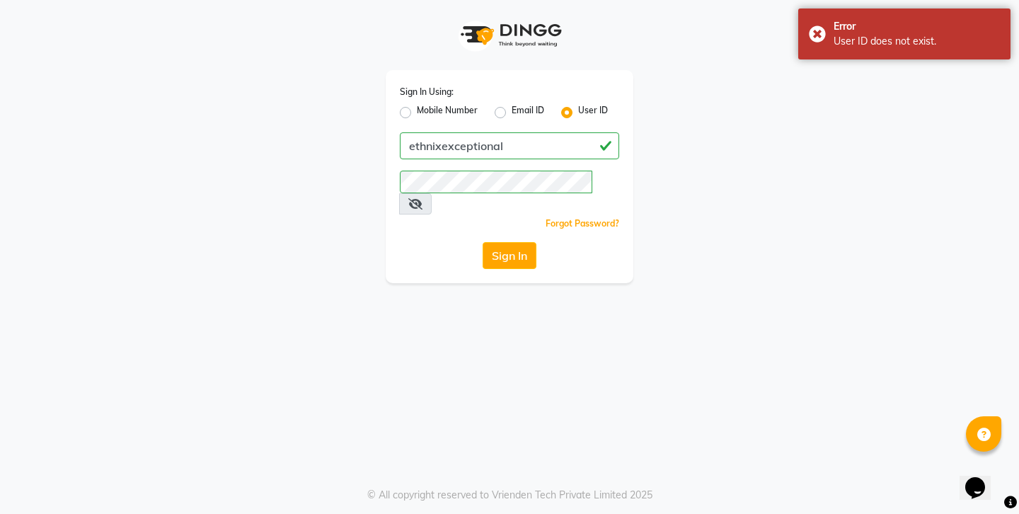
click at [512, 111] on label "Email ID" at bounding box center [528, 112] width 33 height 17
click at [512, 111] on input "Email ID" at bounding box center [516, 108] width 9 height 9
radio input "true"
radio input "false"
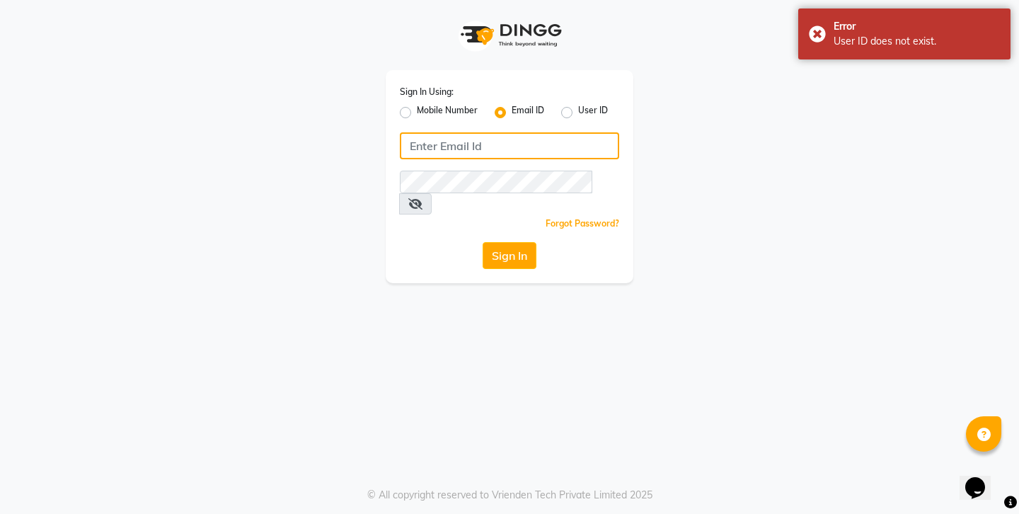
click at [455, 141] on input "Username" at bounding box center [509, 145] width 219 height 27
paste input "ethnixexceptional"
click at [514, 242] on button "Sign In" at bounding box center [510, 255] width 54 height 27
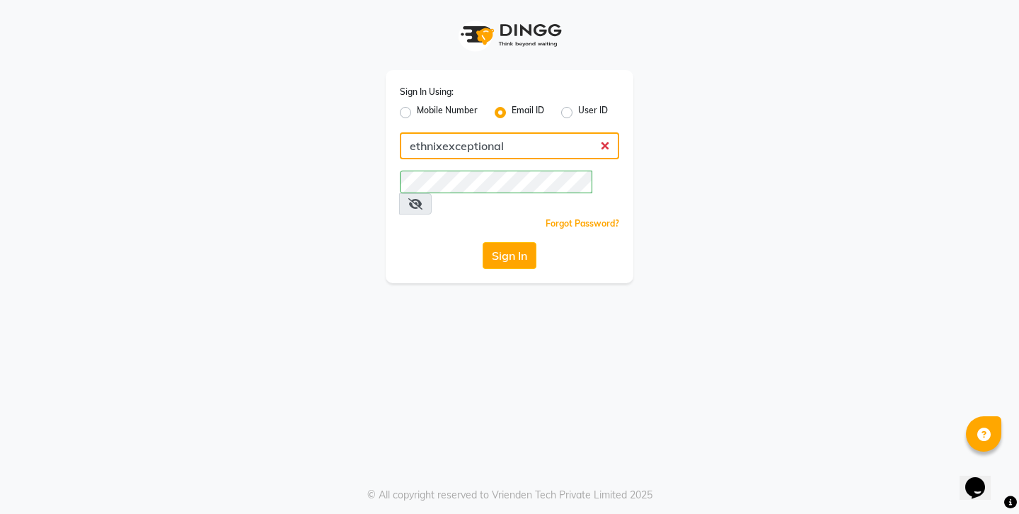
click at [423, 135] on input "ethnixexceptional" at bounding box center [509, 145] width 219 height 27
type input "ethinixexceptional"
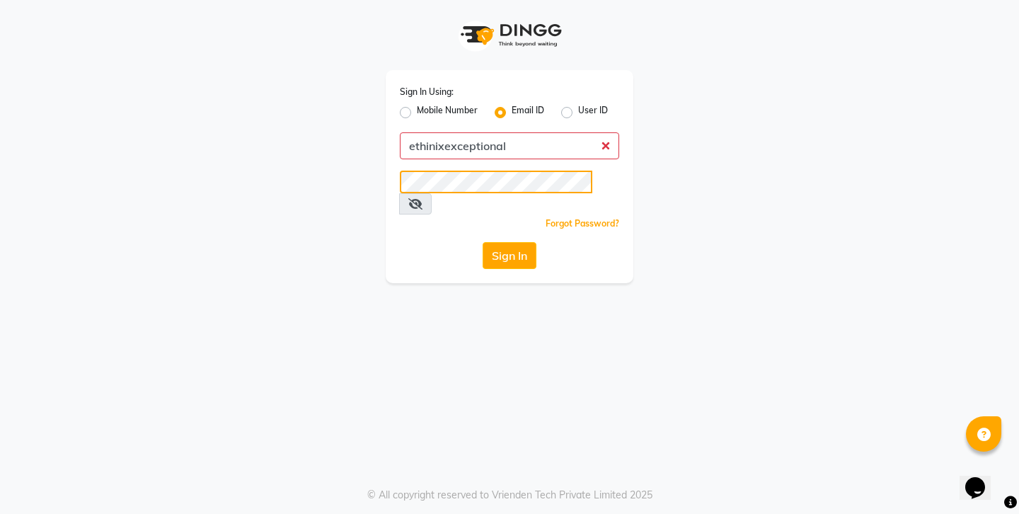
click at [367, 164] on div "Sign In Using: Mobile Number Email ID User ID ethinixexceptional Remember me Fo…" at bounding box center [509, 141] width 807 height 283
click at [423, 198] on icon at bounding box center [416, 203] width 14 height 11
click at [517, 242] on button "Sign In" at bounding box center [510, 255] width 54 height 27
click at [514, 242] on button "Sign In" at bounding box center [510, 255] width 54 height 27
click at [578, 109] on label "User ID" at bounding box center [593, 112] width 30 height 17
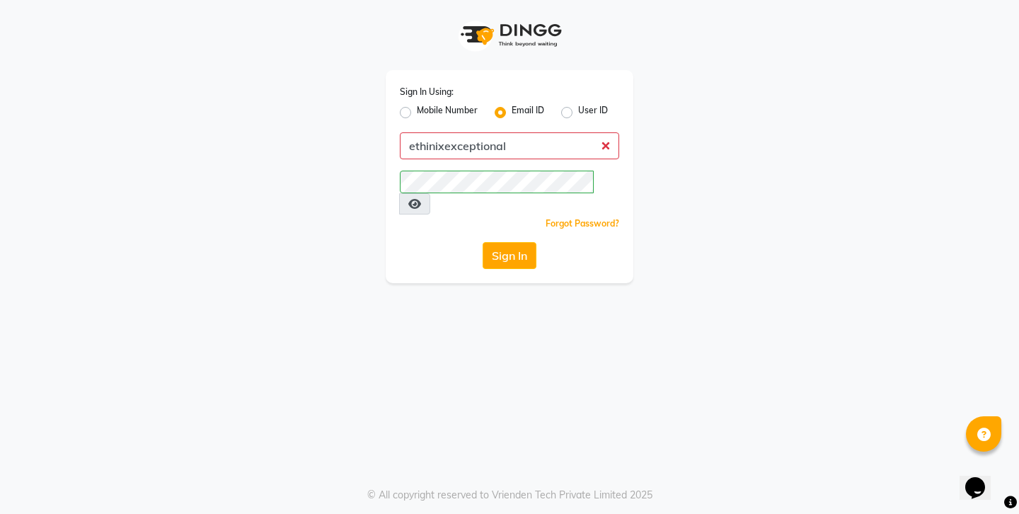
click at [578, 109] on input "User ID" at bounding box center [582, 108] width 9 height 9
radio input "true"
radio input "false"
click at [491, 138] on input "Username" at bounding box center [509, 145] width 219 height 27
paste input "ethinixexceptional"
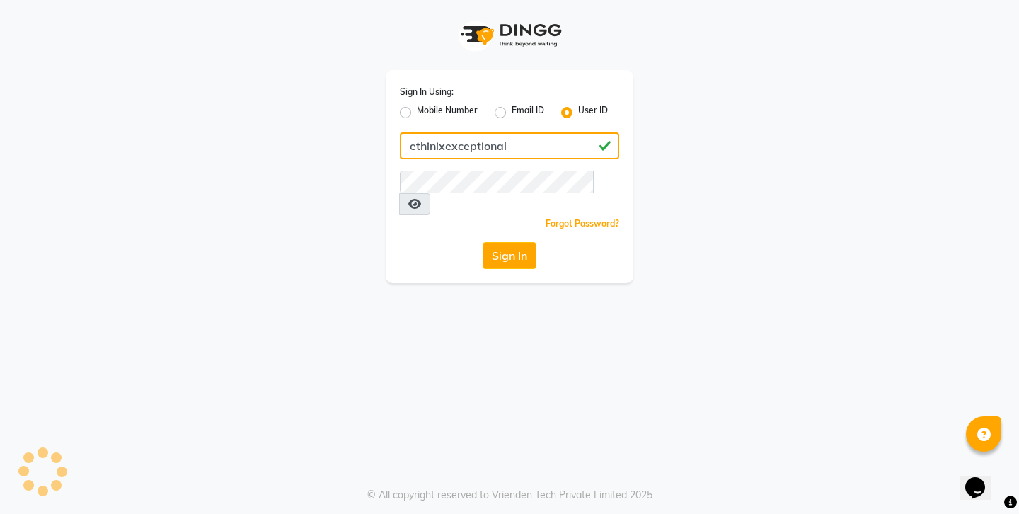
type input "ethinixexceptional"
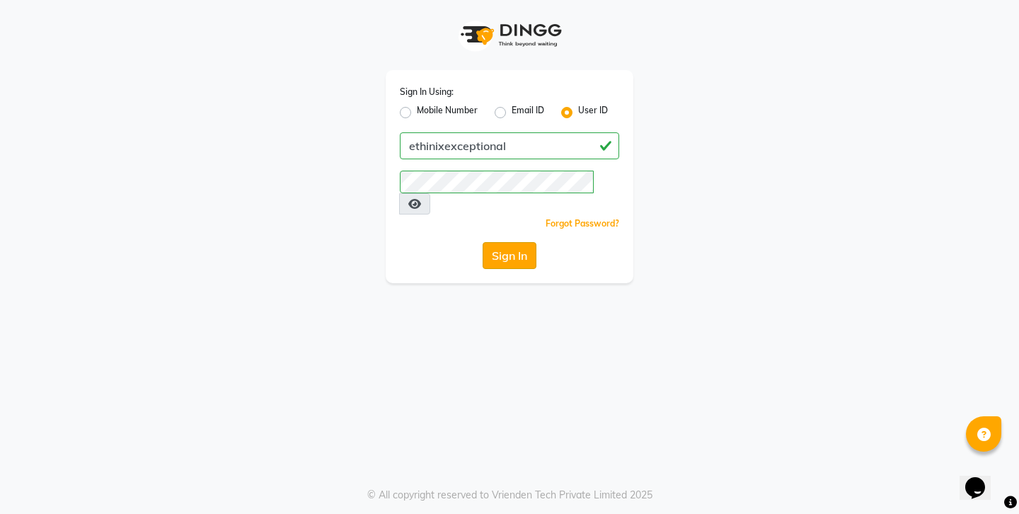
click at [522, 242] on button "Sign In" at bounding box center [510, 255] width 54 height 27
